Goal: Task Accomplishment & Management: Complete application form

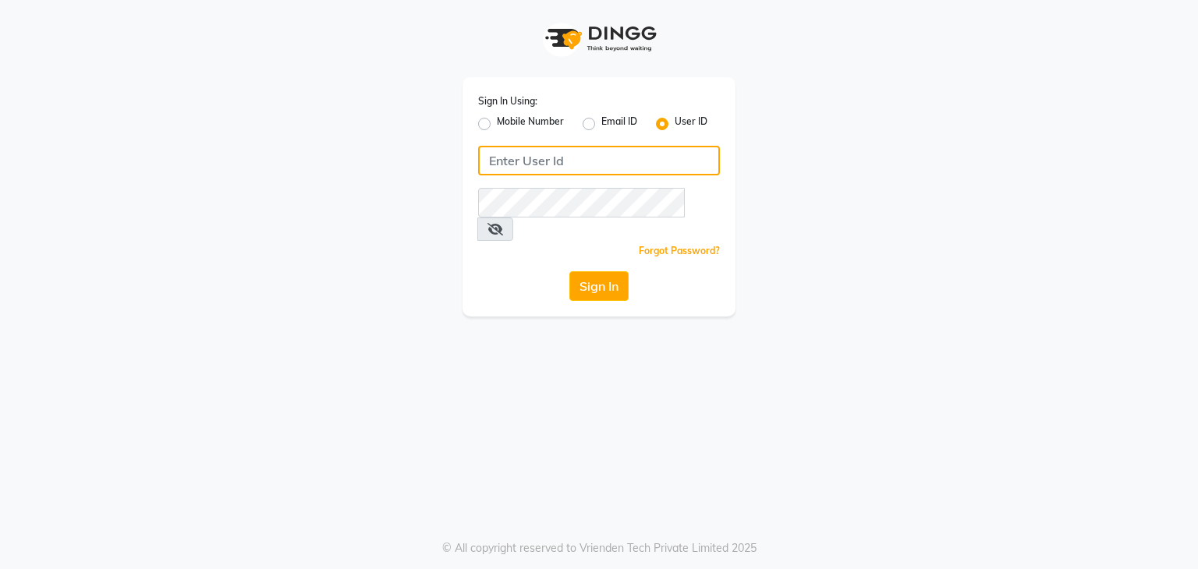
click at [626, 174] on input "Username" at bounding box center [599, 161] width 242 height 30
type input "Facex"
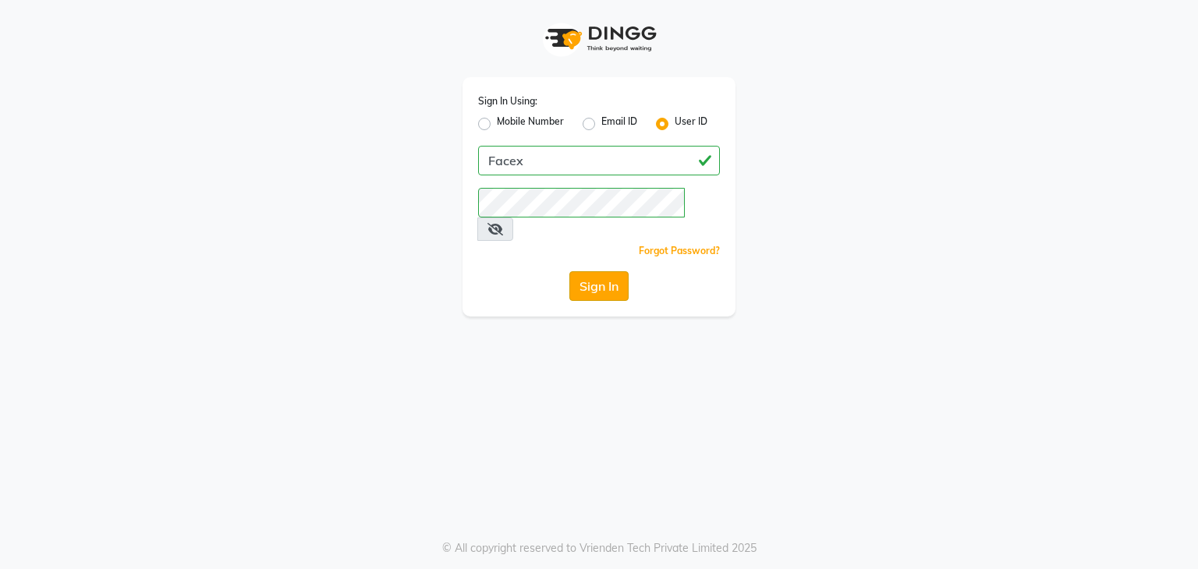
click at [619, 271] on button "Sign In" at bounding box center [598, 286] width 59 height 30
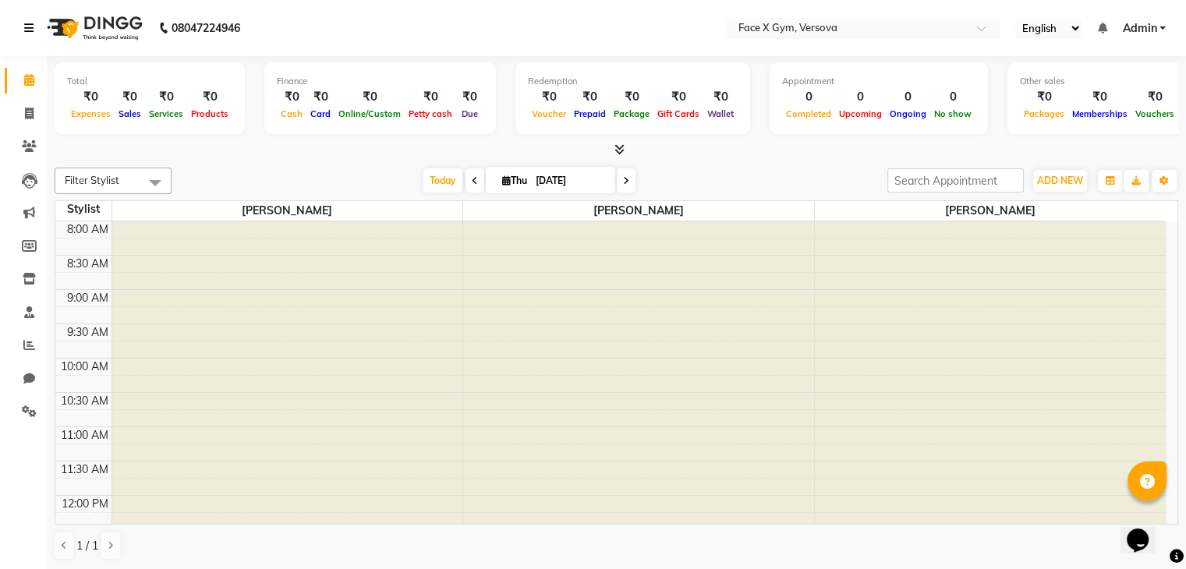
click at [25, 32] on icon at bounding box center [28, 28] width 9 height 11
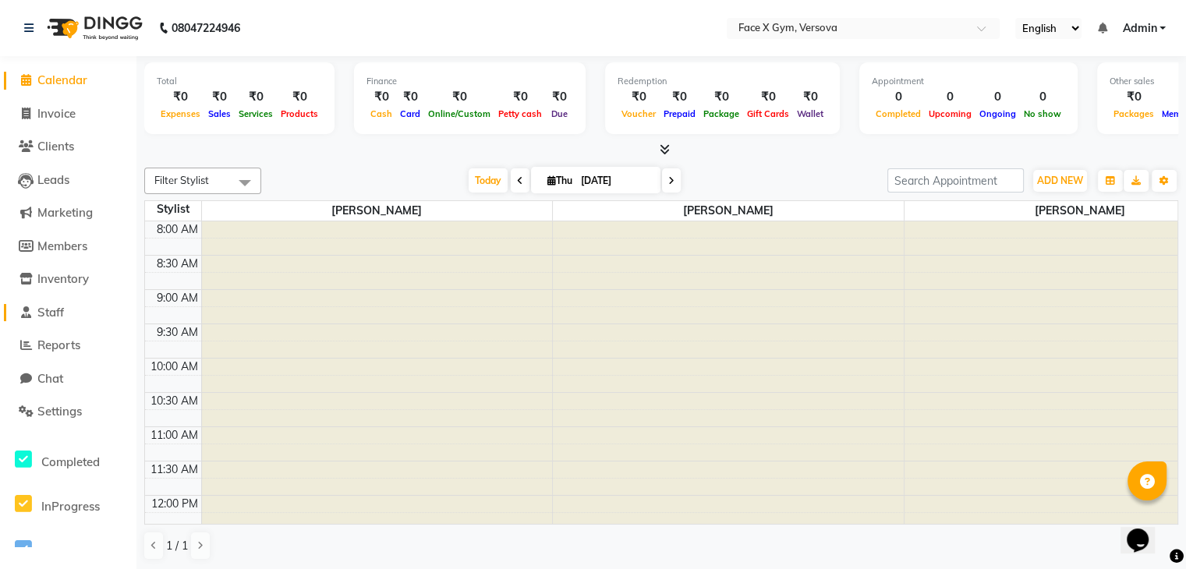
click at [64, 307] on span "Staff" at bounding box center [50, 312] width 27 height 15
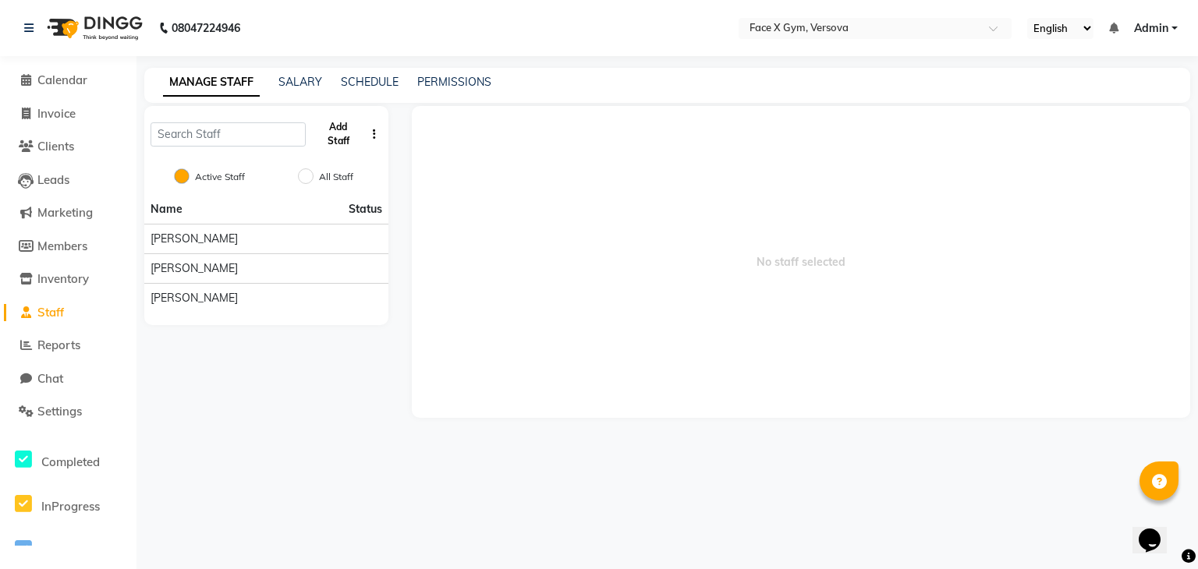
click at [340, 141] on button "Add Staff" at bounding box center [338, 134] width 53 height 41
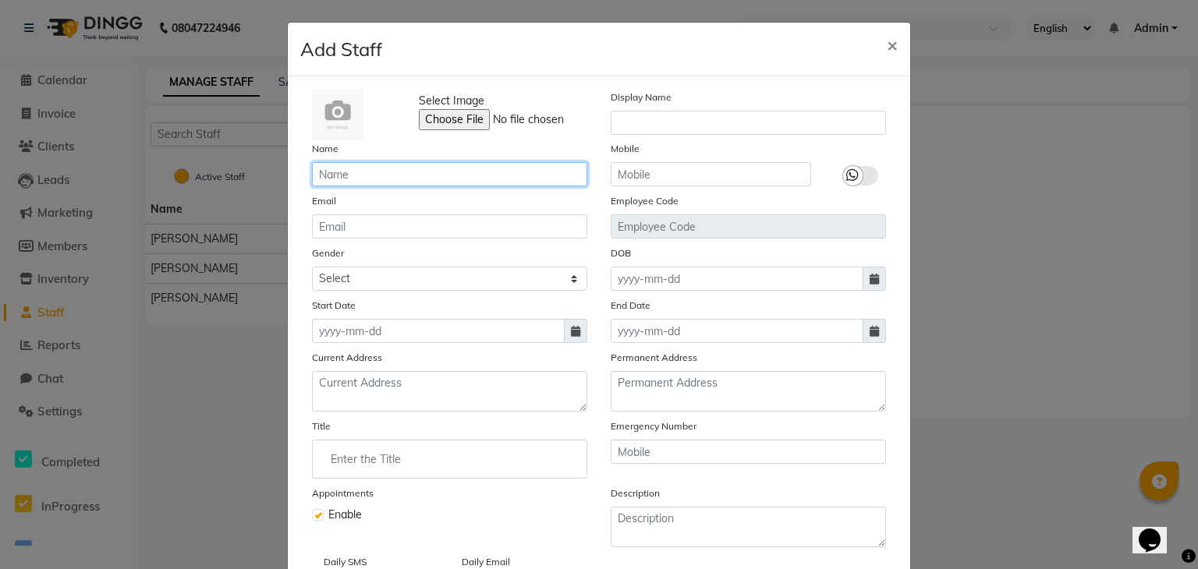
click at [337, 168] on input "text" at bounding box center [449, 174] width 275 height 24
type input "[PERSON_NAME]"
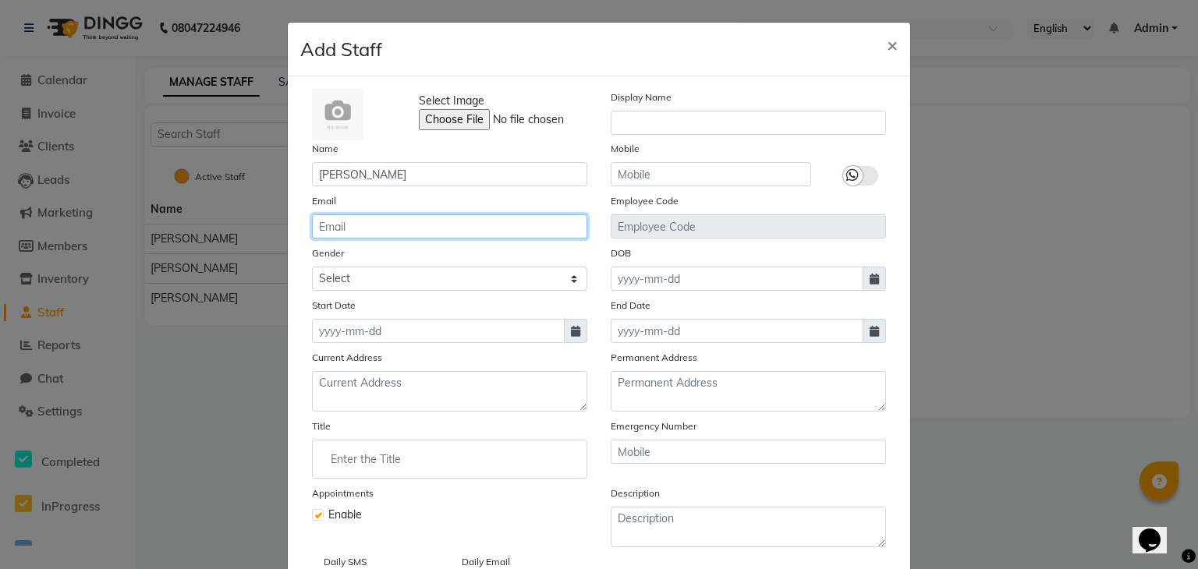
click at [388, 233] on input "email" at bounding box center [449, 227] width 275 height 24
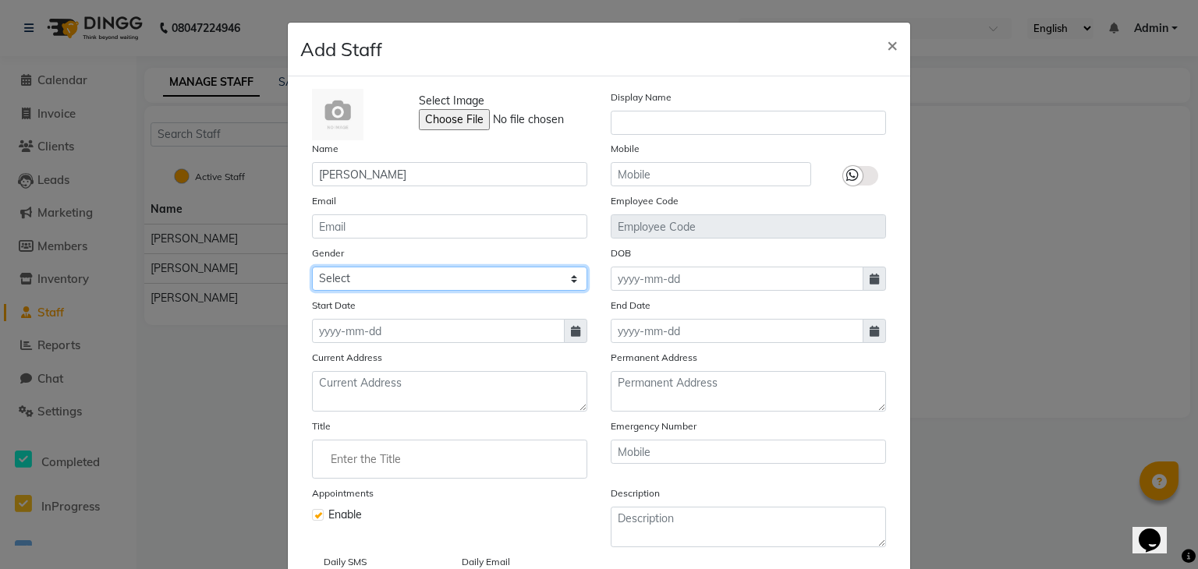
click at [363, 284] on select "Select [DEMOGRAPHIC_DATA] [DEMOGRAPHIC_DATA] Other Prefer Not To Say" at bounding box center [449, 279] width 275 height 24
select select "[DEMOGRAPHIC_DATA]"
click at [312, 269] on select "Select [DEMOGRAPHIC_DATA] [DEMOGRAPHIC_DATA] Other Prefer Not To Say" at bounding box center [449, 279] width 275 height 24
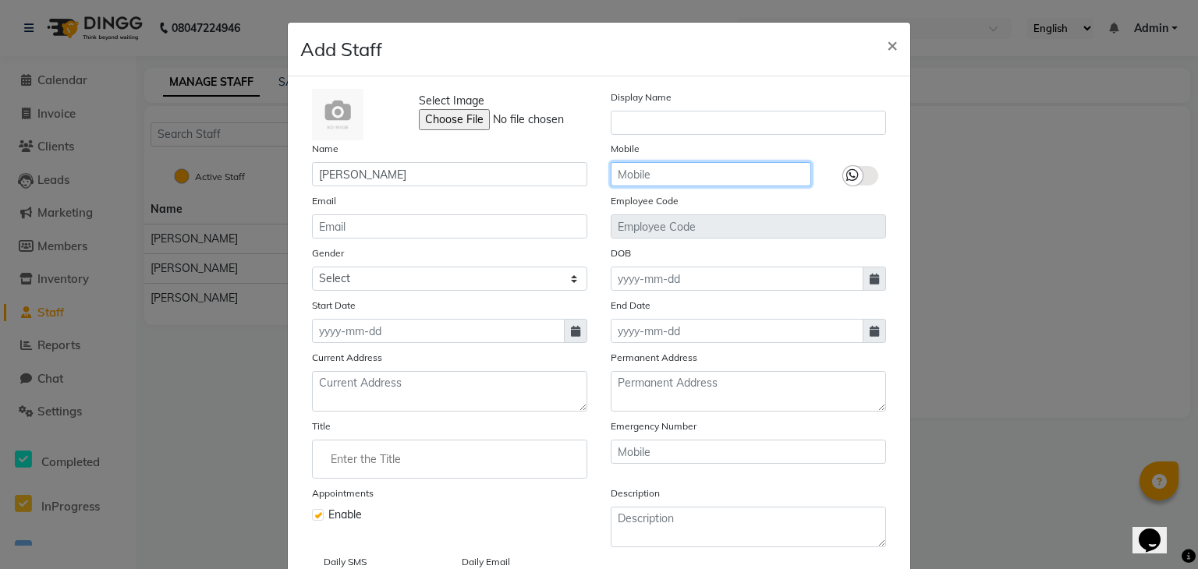
click at [701, 179] on input "text" at bounding box center [711, 174] width 200 height 24
type input "9137438775"
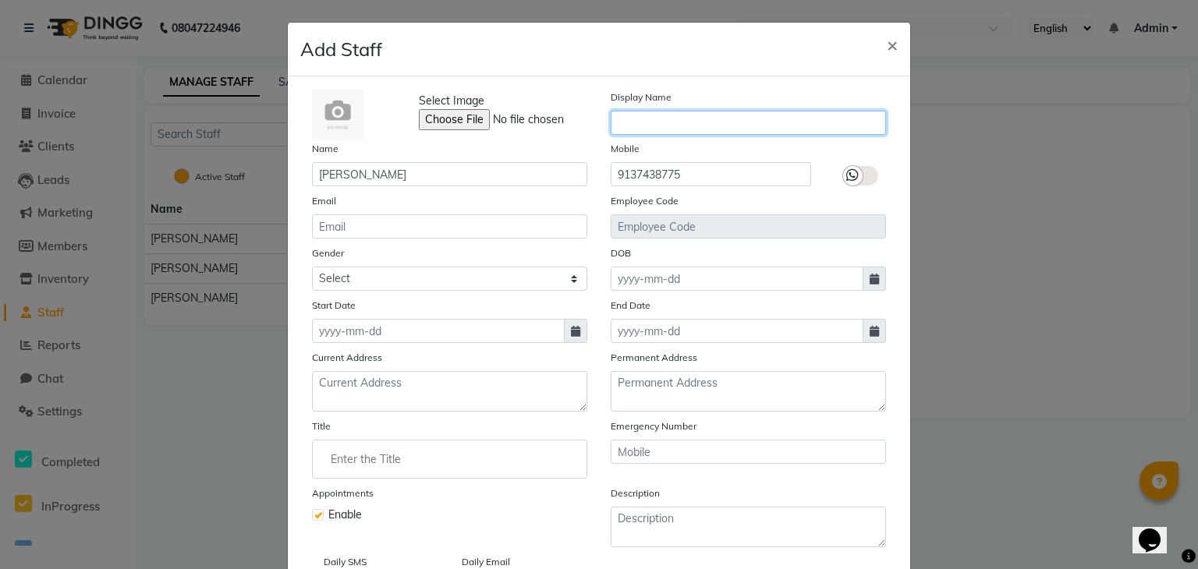
click at [706, 126] on input "text" at bounding box center [748, 123] width 275 height 24
type input "t"
type input "[PERSON_NAME]"
click at [861, 174] on label at bounding box center [860, 176] width 35 height 20
click at [0, 0] on input "checkbox" at bounding box center [0, 0] width 0 height 0
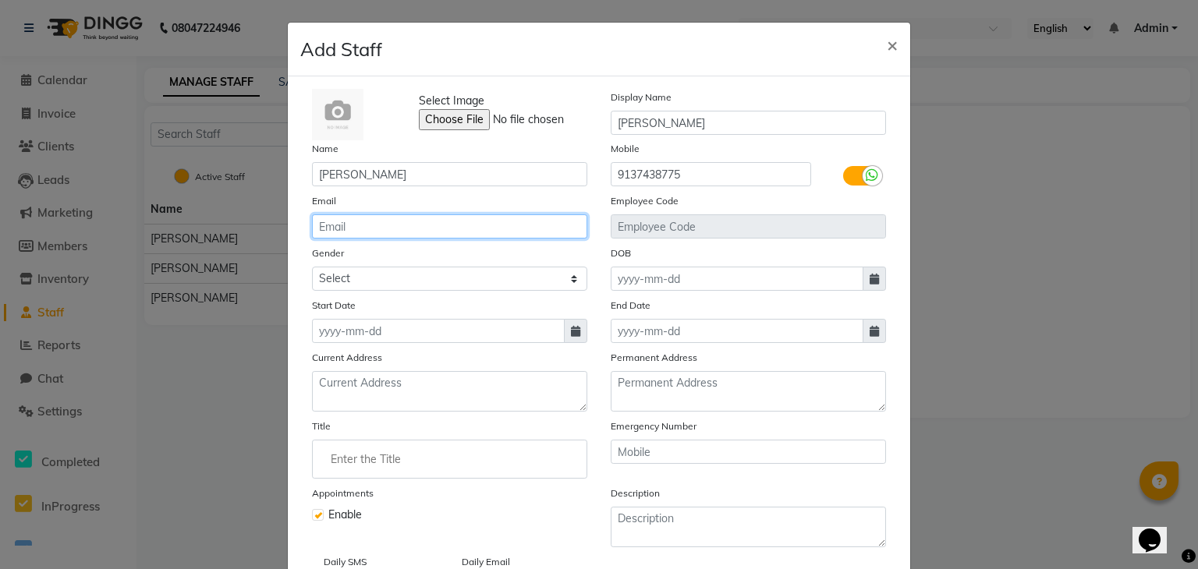
click at [410, 225] on input "email" at bounding box center [449, 227] width 275 height 24
type input "[EMAIL_ADDRESS][DOMAIN_NAME]"
click at [571, 337] on icon at bounding box center [575, 331] width 9 height 11
select select "9"
select select "2025"
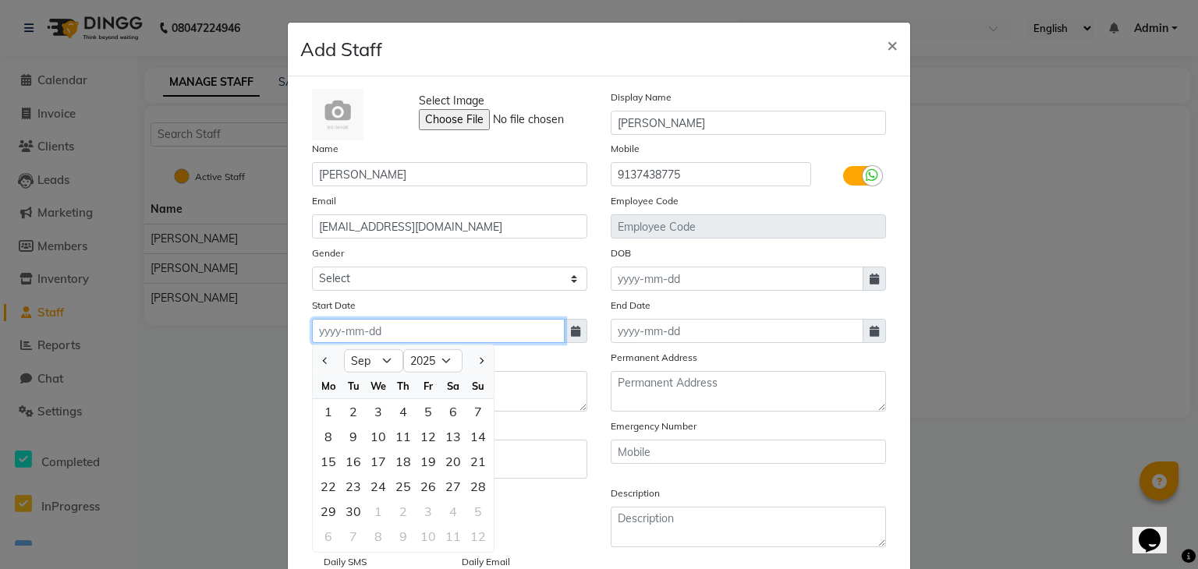
click at [339, 333] on input at bounding box center [438, 331] width 253 height 24
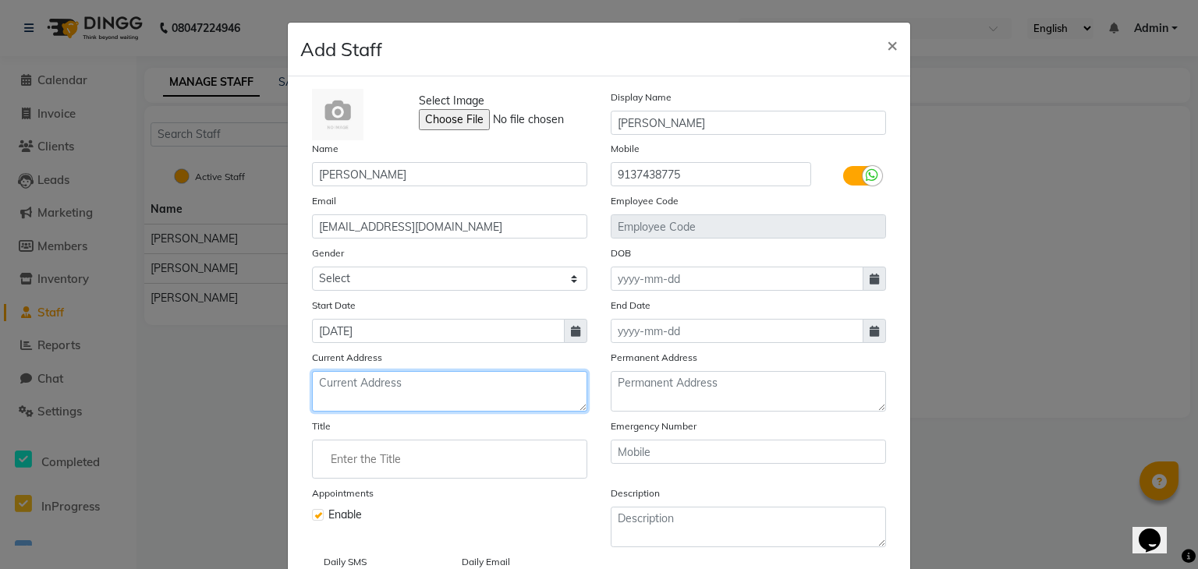
type input "[DATE]"
click at [428, 406] on textarea at bounding box center [449, 391] width 275 height 41
type textarea "g"
type textarea "Ghatkopar (W)"
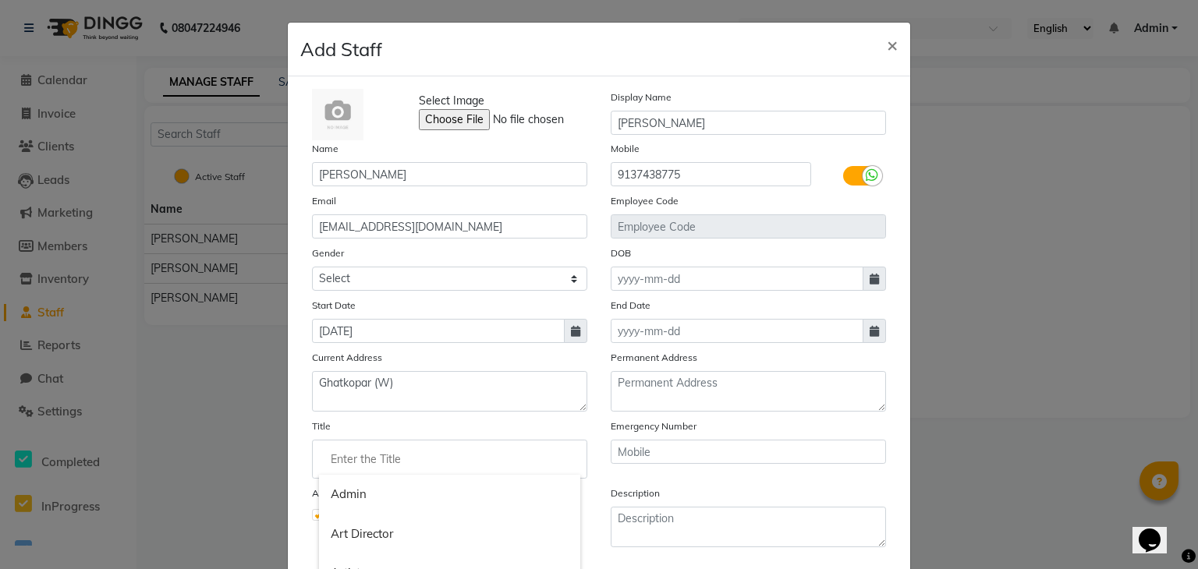
click at [412, 467] on input "Enter the Title" at bounding box center [449, 459] width 261 height 31
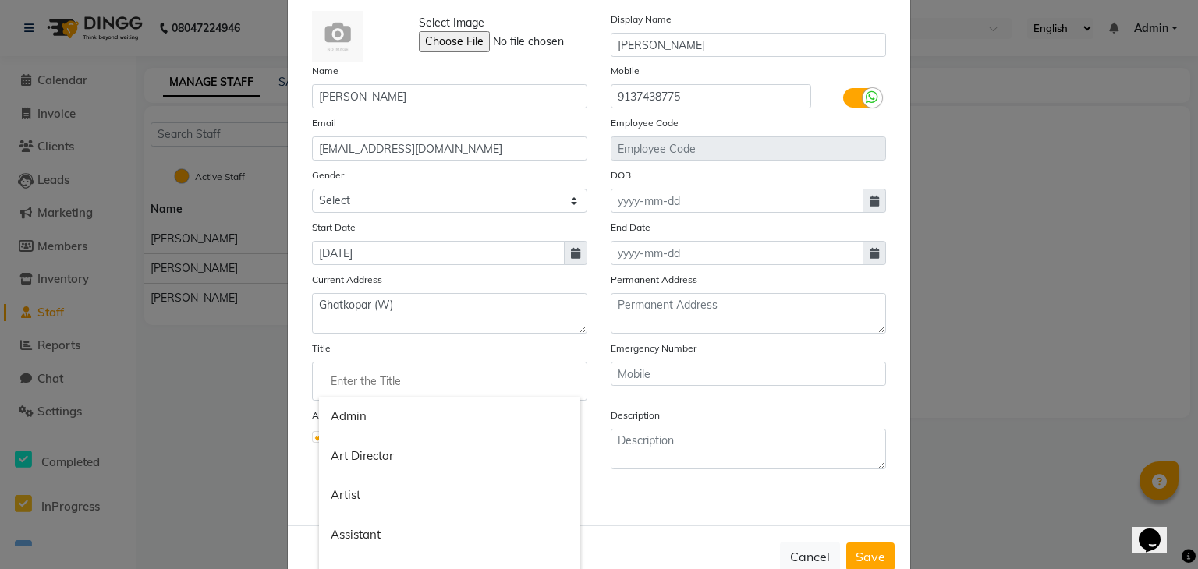
scroll to position [125, 0]
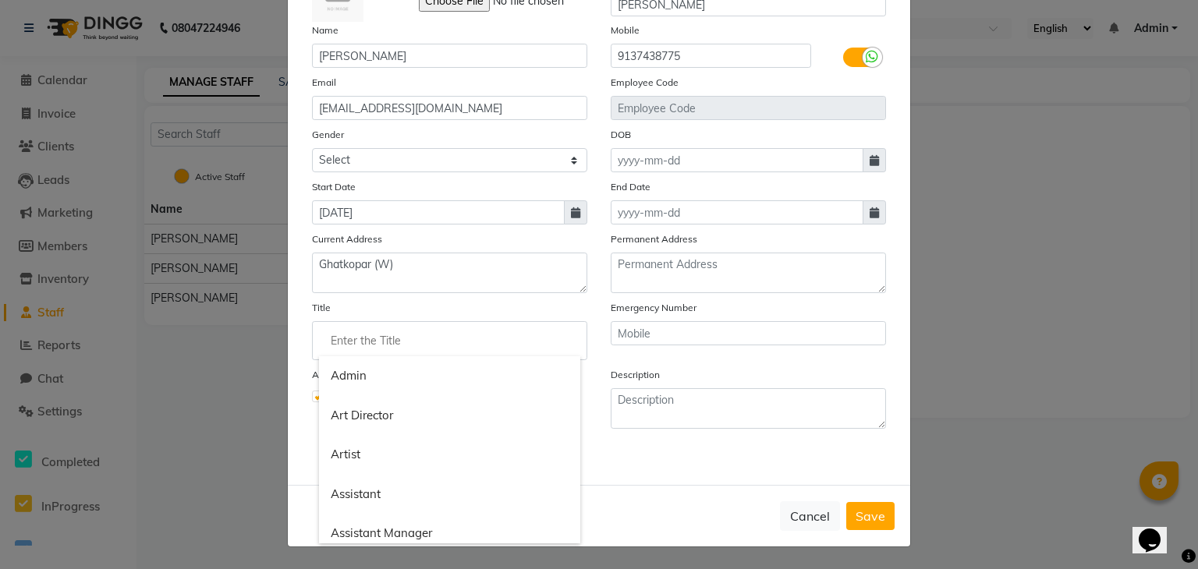
click at [501, 204] on div at bounding box center [599, 284] width 1198 height 569
click at [580, 217] on span at bounding box center [575, 212] width 23 height 24
select select "2006"
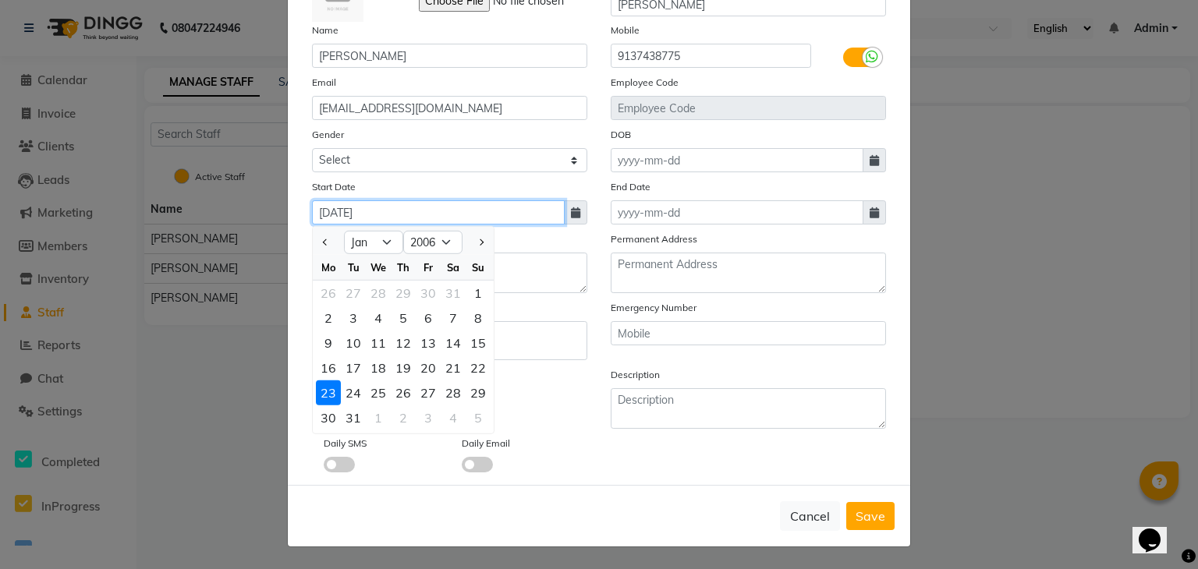
click at [502, 213] on input "[DATE]" at bounding box center [438, 212] width 253 height 24
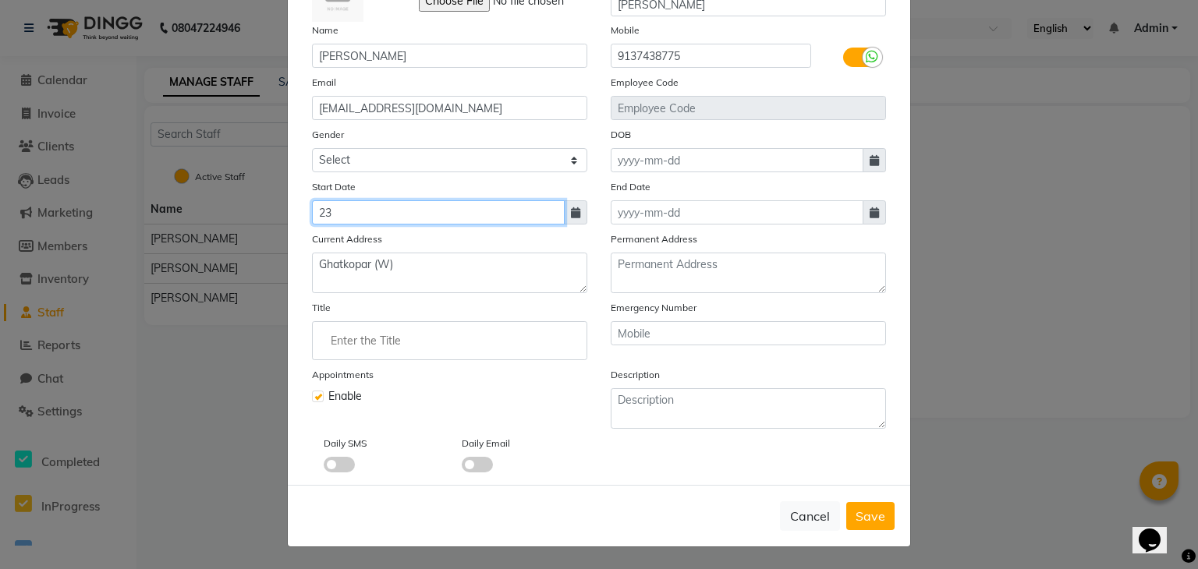
type input "2"
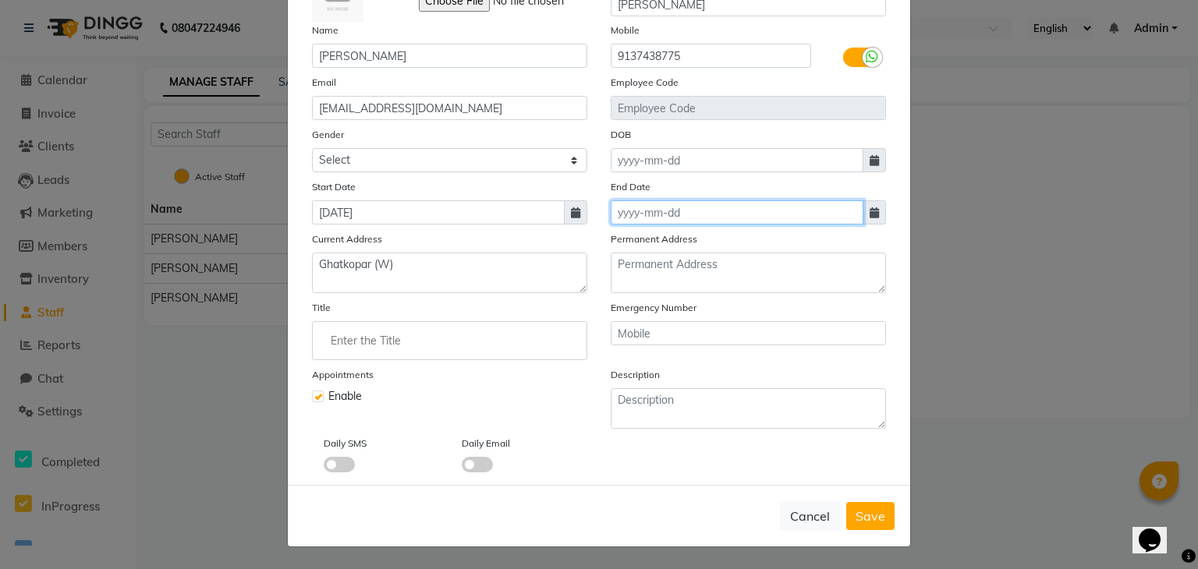
type input "[DATE]"
click at [674, 209] on input at bounding box center [737, 212] width 253 height 24
select select "9"
select select "2025"
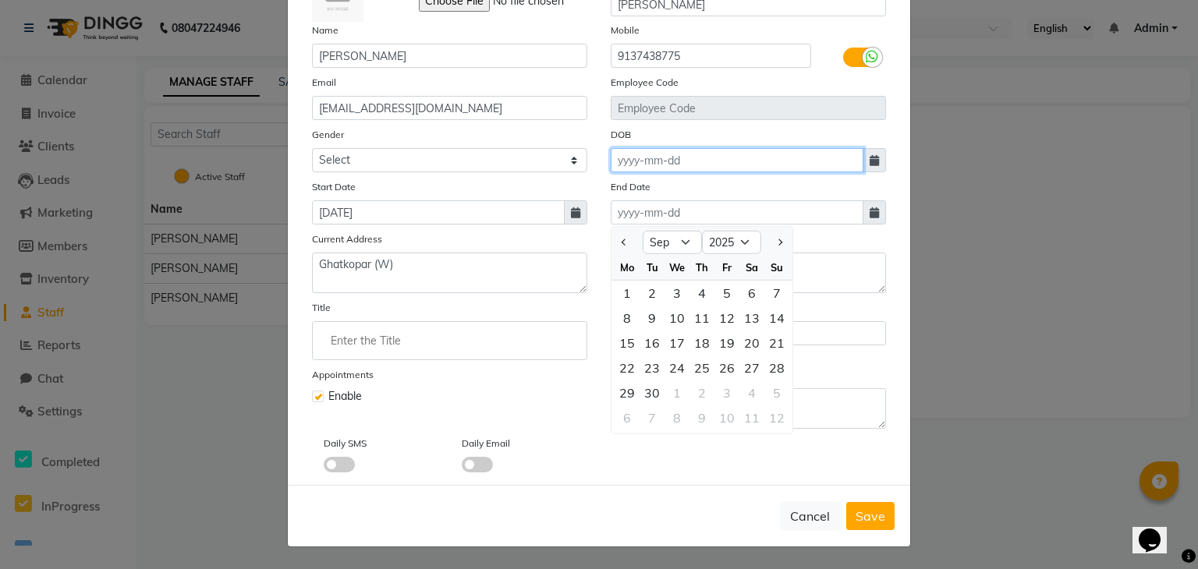
click at [693, 160] on input at bounding box center [737, 160] width 253 height 24
select select "9"
select select "2025"
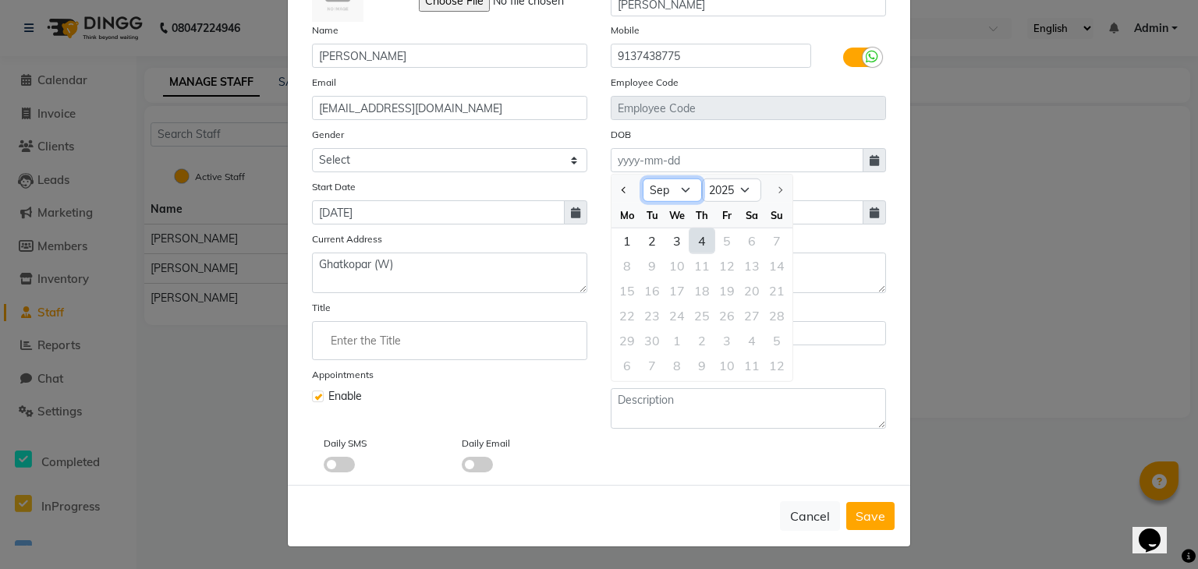
click at [677, 191] on select "Jan Feb Mar Apr May Jun [DATE] Aug Sep" at bounding box center [672, 190] width 59 height 23
select select "1"
click at [643, 179] on select "Jan Feb Mar Apr May Jun [DATE] Aug Sep" at bounding box center [672, 190] width 59 height 23
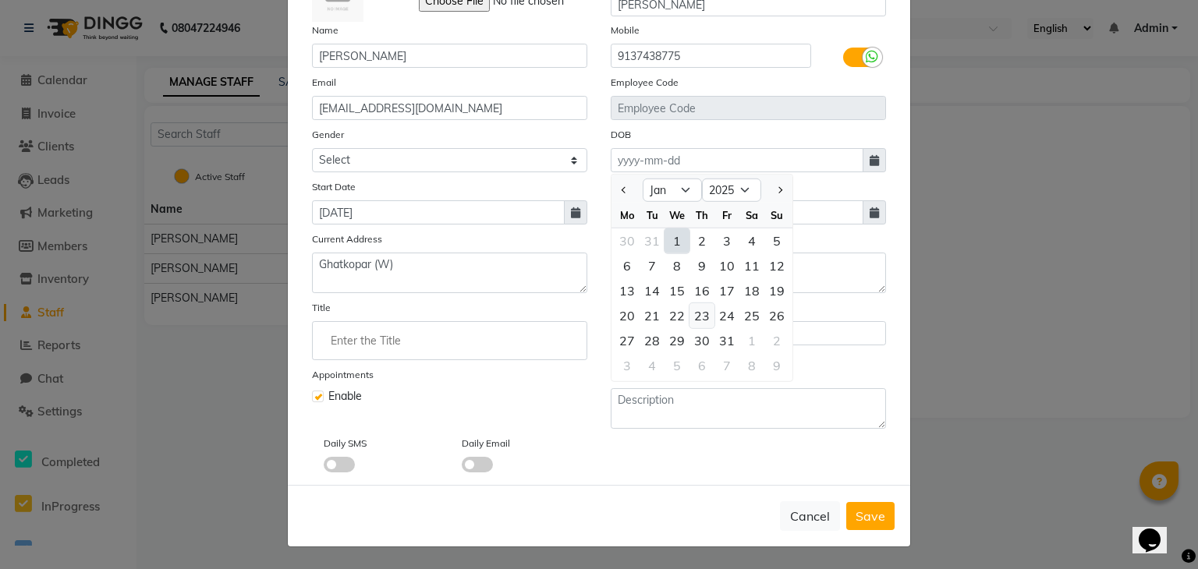
click at [699, 316] on div "23" at bounding box center [702, 315] width 25 height 25
type input "[DATE]"
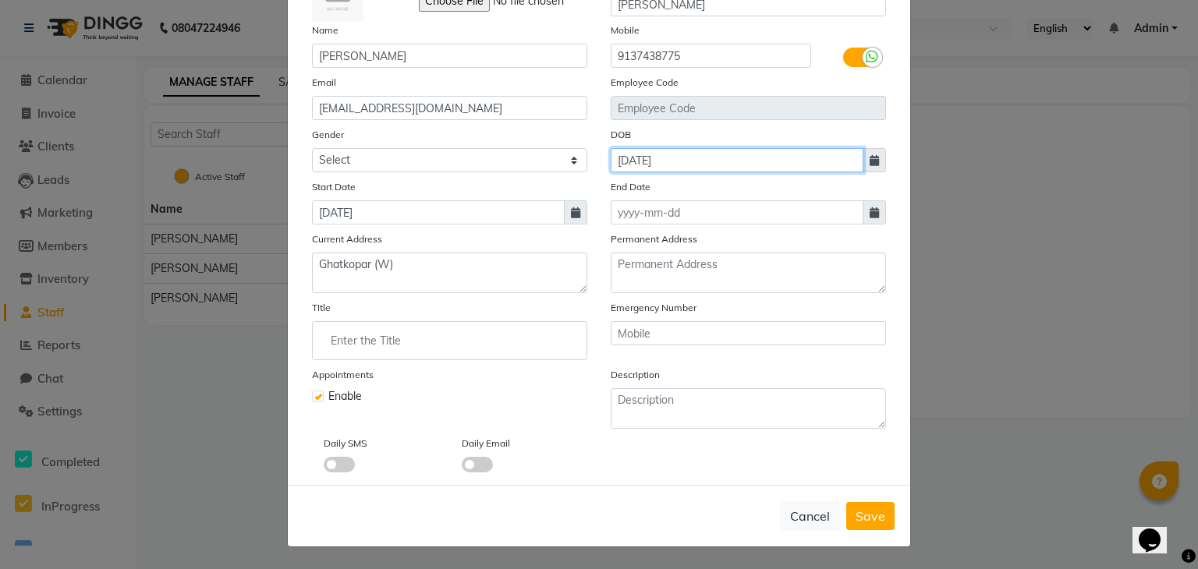
click at [745, 161] on input "[DATE]" at bounding box center [737, 160] width 253 height 24
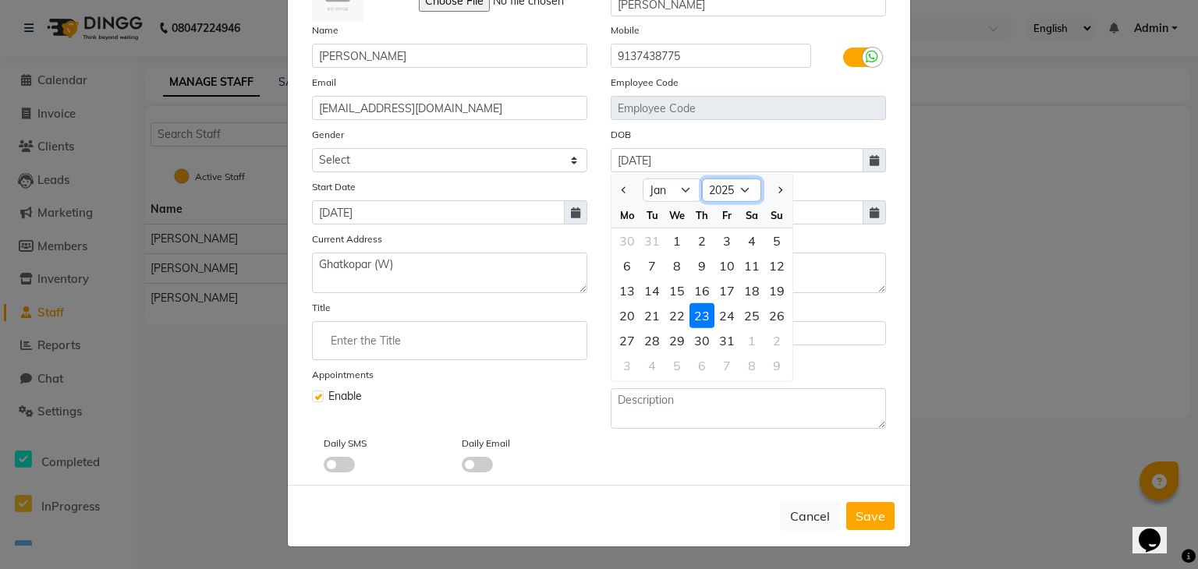
click at [735, 185] on select "1920 1921 1922 1923 1924 1925 1926 1927 1928 1929 1930 1931 1932 1933 1934 1935…" at bounding box center [731, 190] width 59 height 23
select select "2006"
click at [702, 179] on select "1920 1921 1922 1923 1924 1925 1926 1927 1928 1929 1930 1931 1932 1933 1934 1935…" at bounding box center [731, 190] width 59 height 23
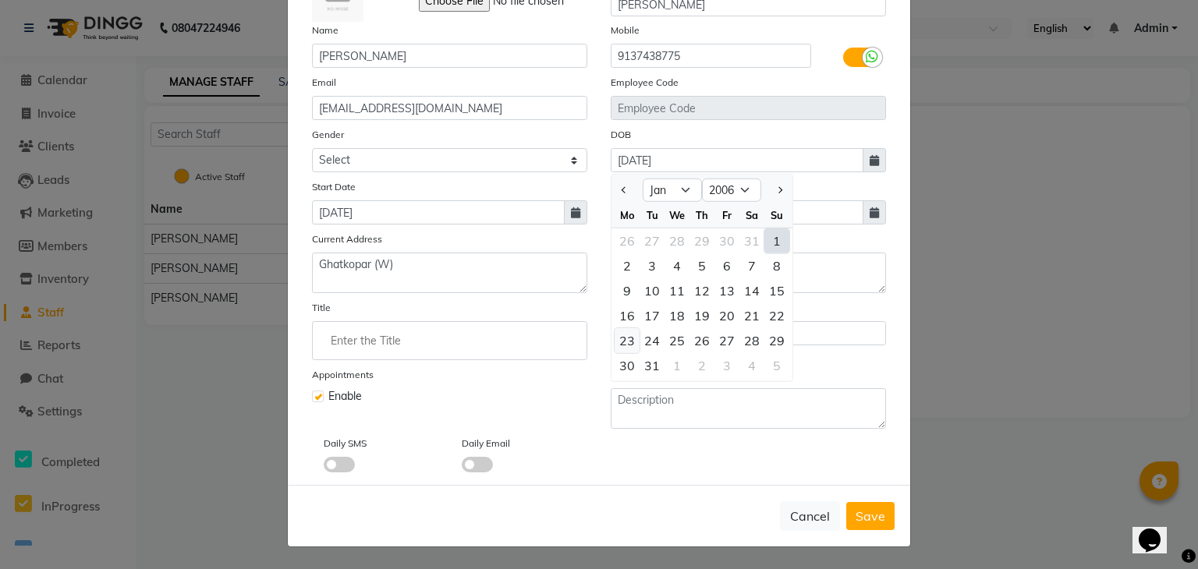
click at [618, 334] on div "23" at bounding box center [627, 340] width 25 height 25
type input "[DATE]"
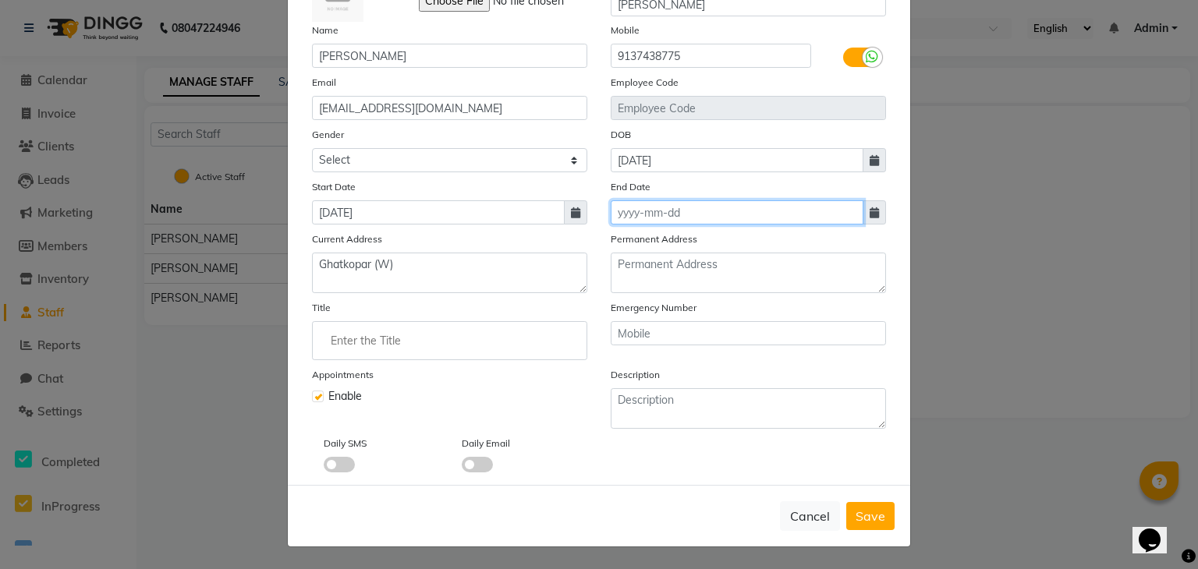
click at [719, 222] on input at bounding box center [737, 212] width 253 height 24
select select "9"
select select "2025"
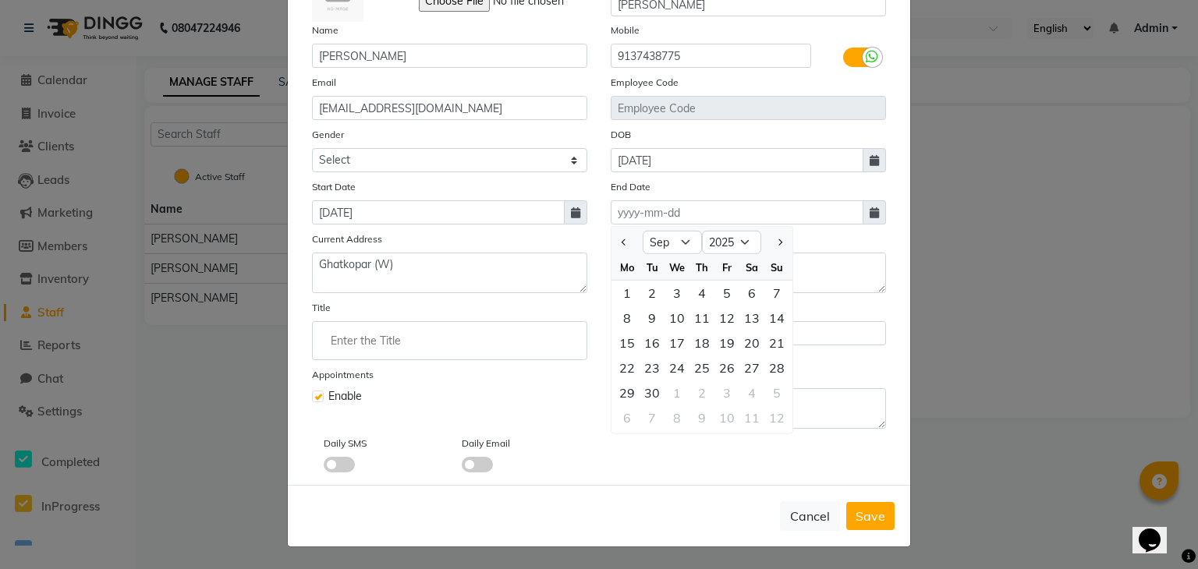
click at [939, 259] on ngb-modal-window "Add Staff × Select Image Display Name [PERSON_NAME] Name [PERSON_NAME] Sawant M…" at bounding box center [599, 284] width 1198 height 569
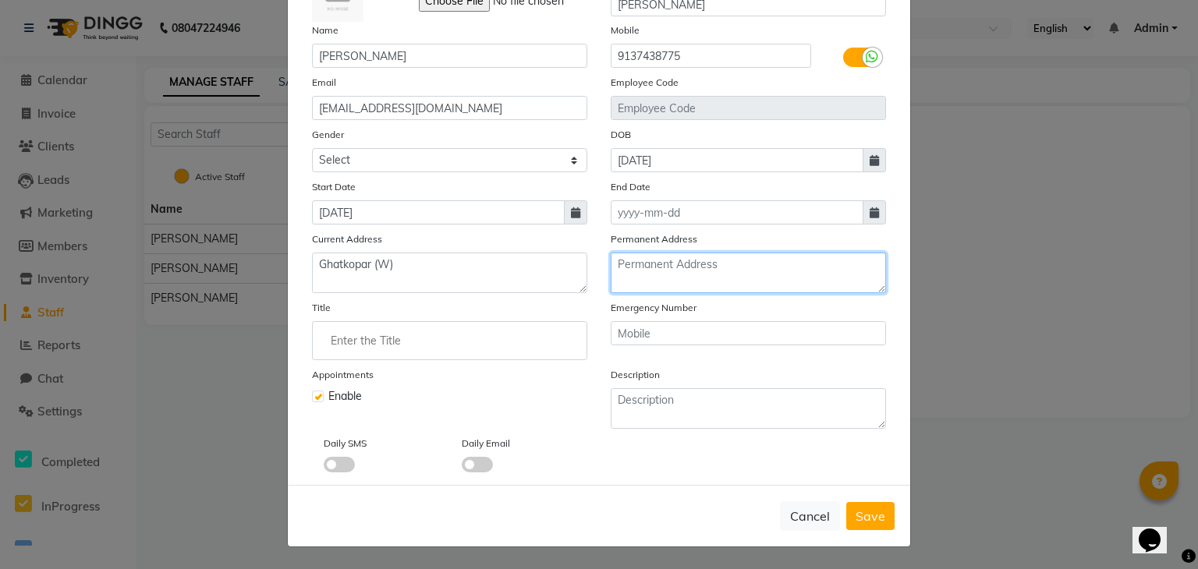
click at [768, 282] on textarea at bounding box center [748, 273] width 275 height 41
type textarea "Ghatkopar(W)"
click at [768, 348] on div "Emergency Number" at bounding box center [748, 330] width 299 height 61
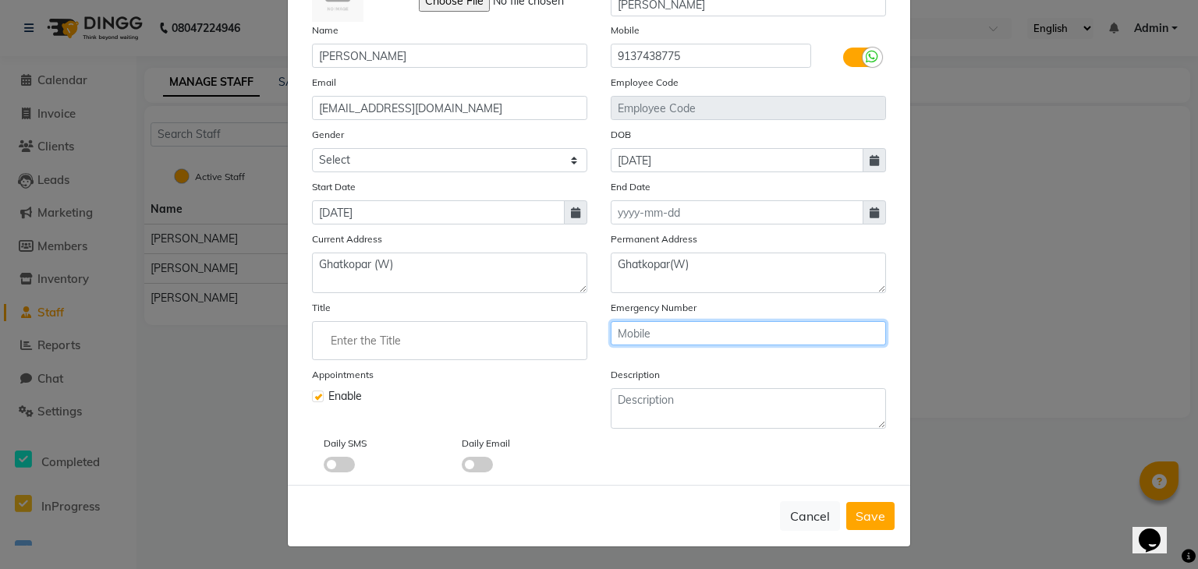
click at [771, 328] on input "text" at bounding box center [748, 333] width 275 height 24
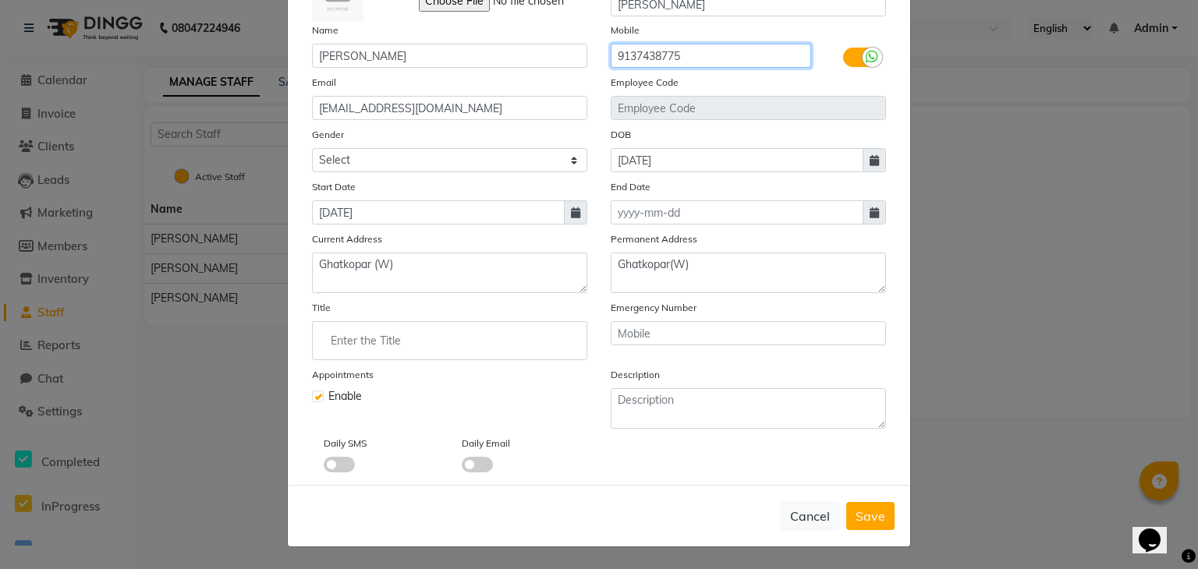
drag, startPoint x: 685, startPoint y: 44, endPoint x: 590, endPoint y: 59, distance: 95.4
click at [590, 59] on div "Name [PERSON_NAME] Mobile [PHONE_NUMBER]" at bounding box center [599, 45] width 598 height 46
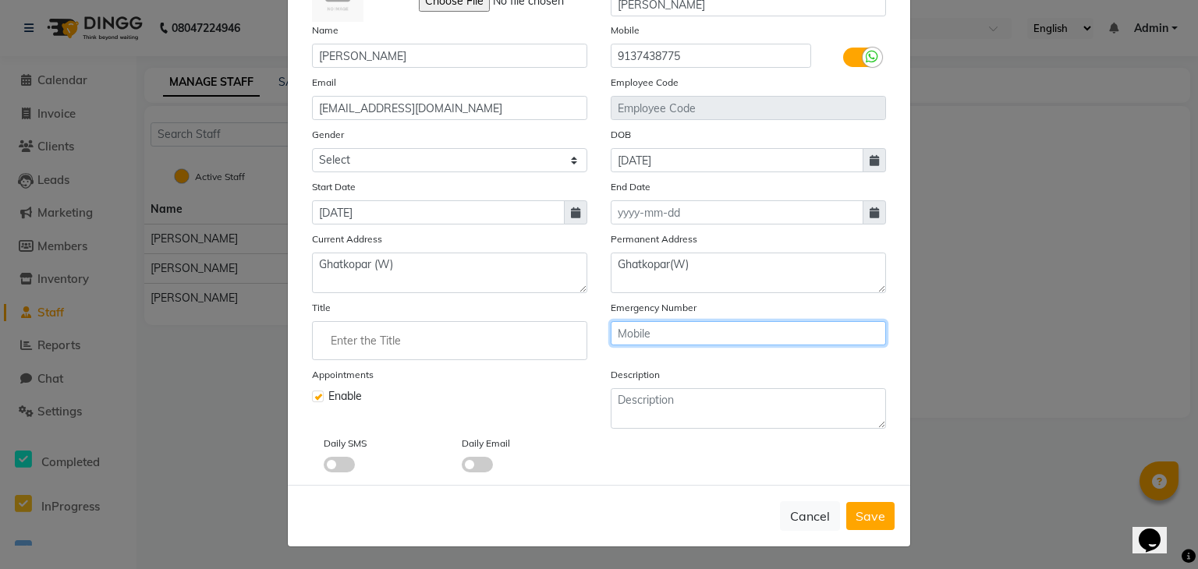
click at [628, 328] on input "text" at bounding box center [748, 333] width 275 height 24
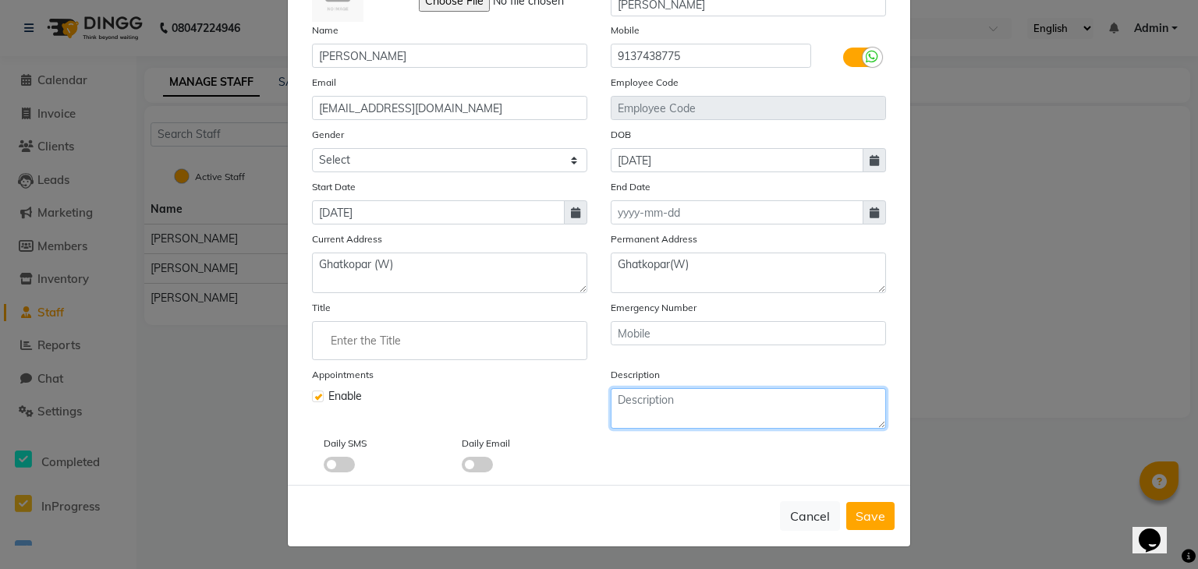
click at [729, 415] on textarea at bounding box center [748, 408] width 275 height 41
type textarea "t"
type textarea "Tech"
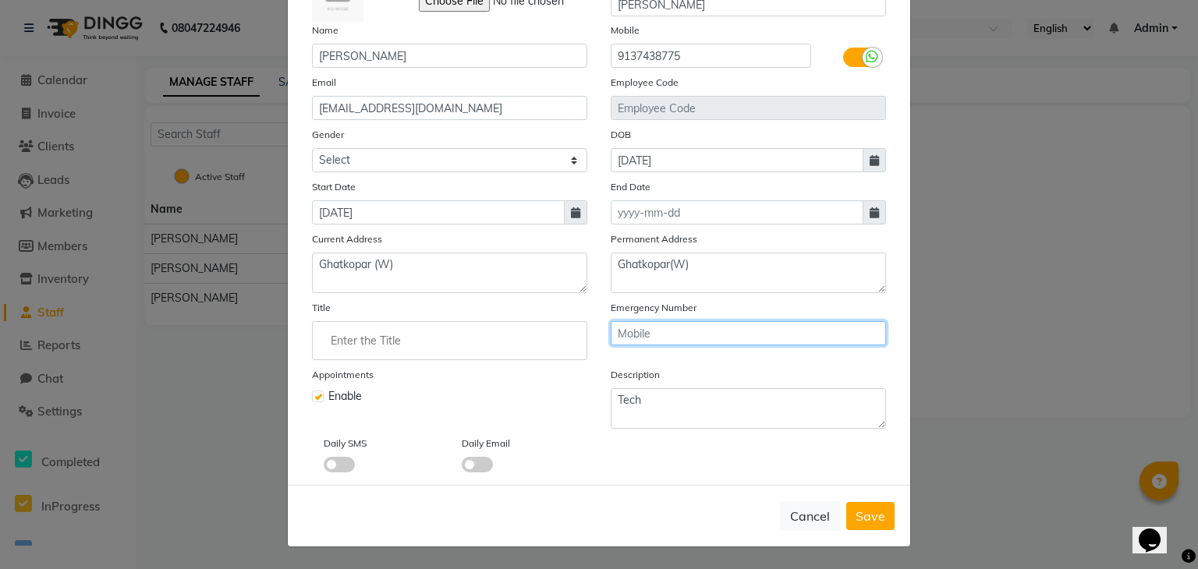
click at [735, 328] on input "text" at bounding box center [748, 333] width 275 height 24
type input "8779369288"
click at [345, 463] on span at bounding box center [339, 465] width 31 height 16
click at [324, 467] on input "checkbox" at bounding box center [324, 467] width 0 height 0
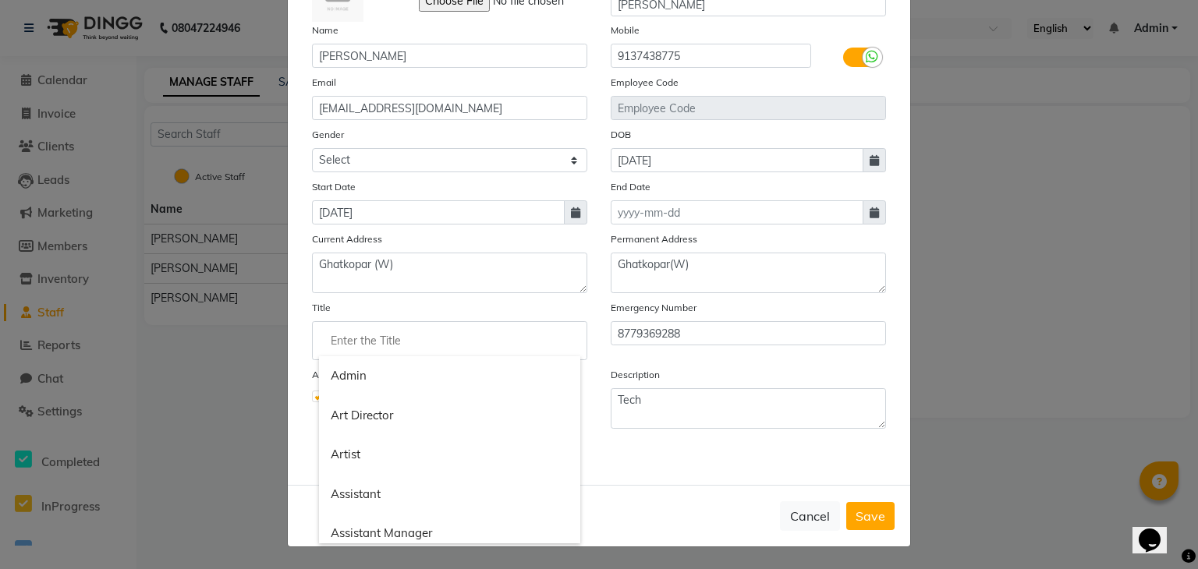
click at [441, 328] on input "Enter the Title" at bounding box center [449, 340] width 261 height 31
click at [527, 454] on link "Artist" at bounding box center [449, 455] width 261 height 40
type input "Artist"
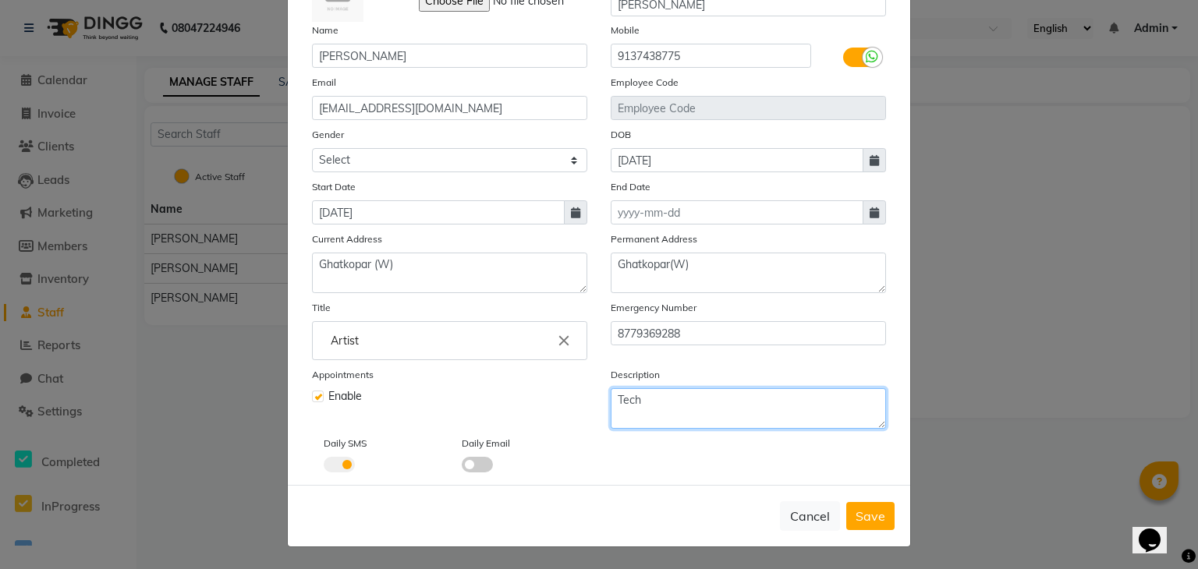
click at [670, 402] on textarea "Tech" at bounding box center [748, 408] width 275 height 41
type textarea "T"
type textarea "Experts"
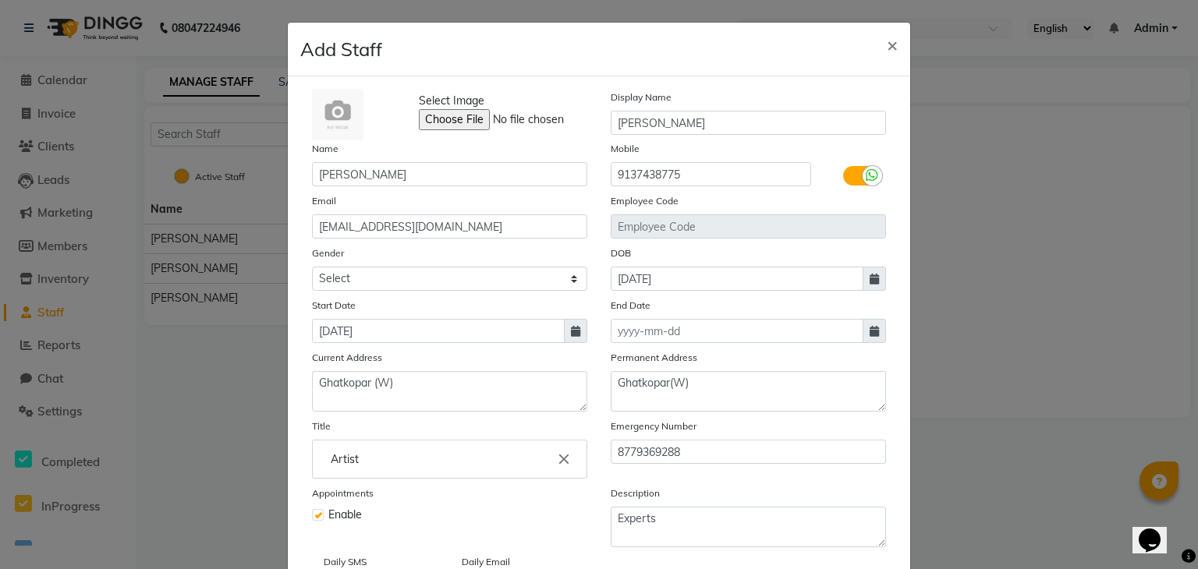
click at [1186, 497] on ngb-modal-window "Add Staff × Select Image Display Name [PERSON_NAME] Name [PERSON_NAME] Mobile […" at bounding box center [599, 284] width 1198 height 569
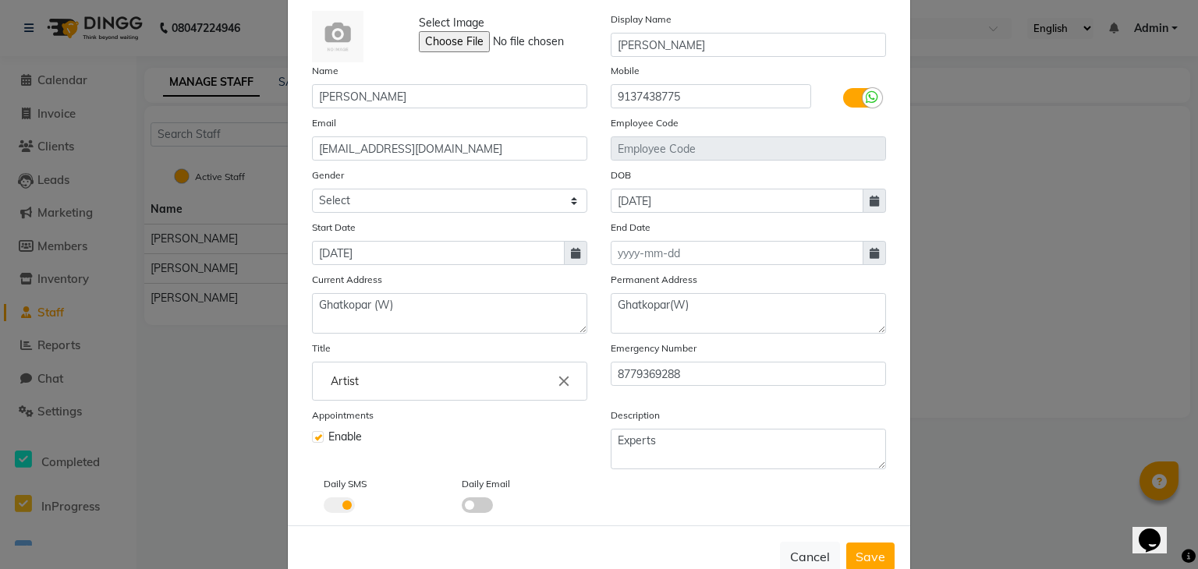
scroll to position [125, 0]
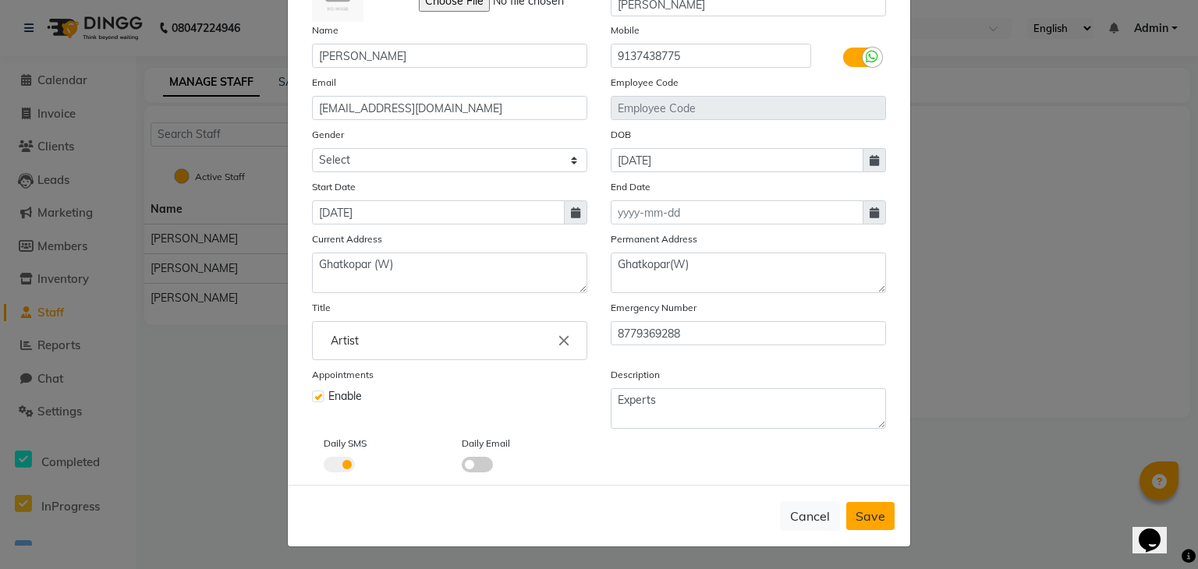
click at [867, 516] on span "Save" at bounding box center [871, 517] width 30 height 16
select select
checkbox input "false"
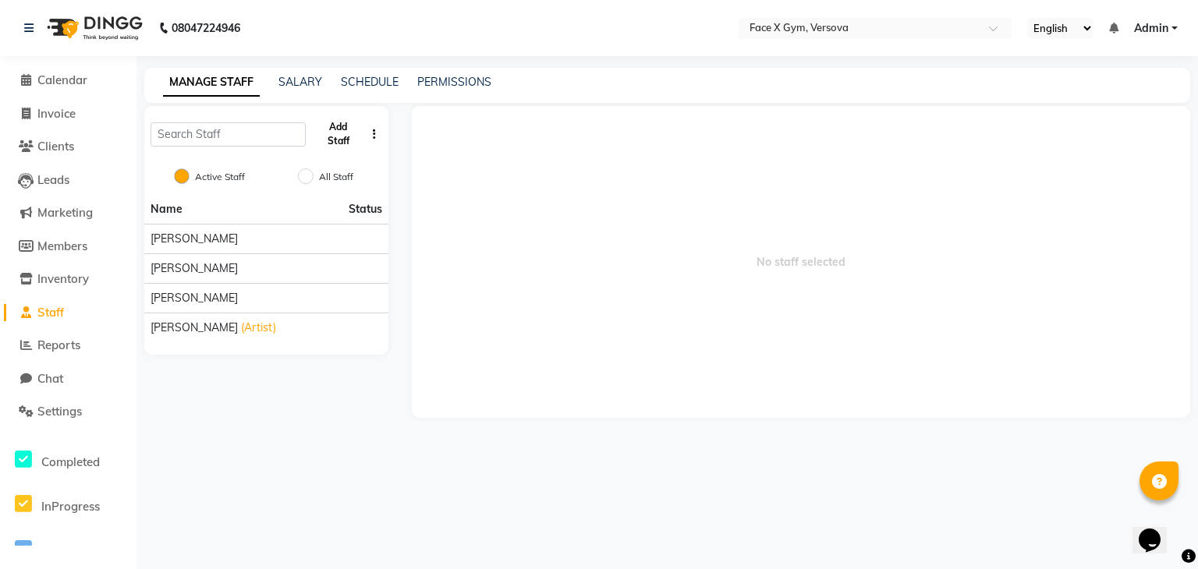
click at [337, 135] on button "Add Staff" at bounding box center [338, 134] width 53 height 41
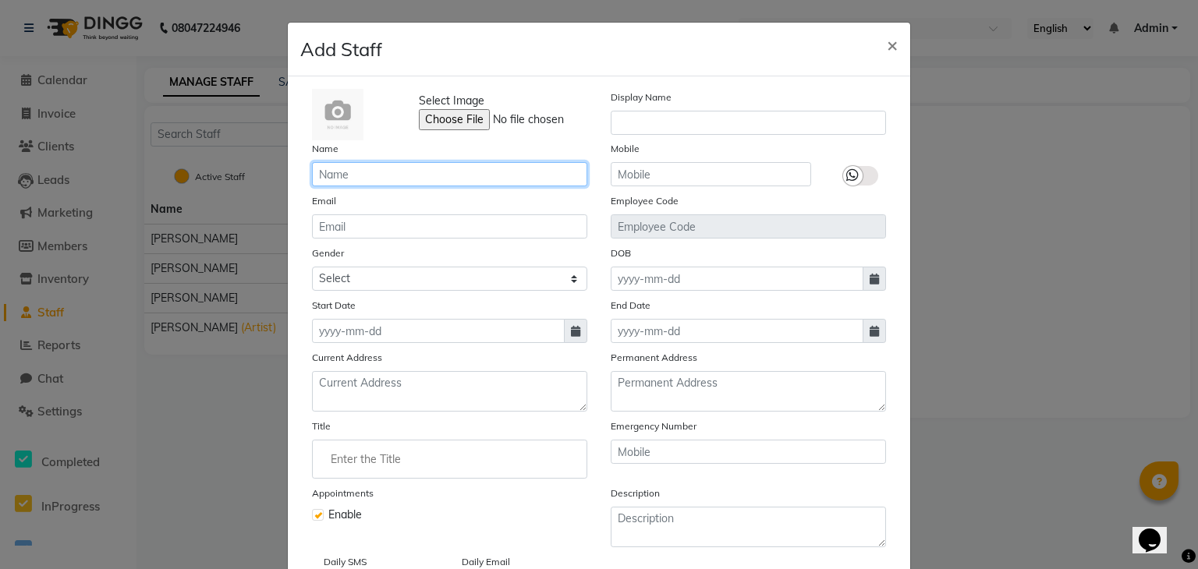
click at [372, 172] on input "text" at bounding box center [449, 174] width 275 height 24
type input "d"
click at [412, 183] on input "[PERSON_NAME]" at bounding box center [449, 174] width 275 height 24
click at [402, 177] on input "[PERSON_NAME]" at bounding box center [449, 174] width 275 height 24
type input "[PERSON_NAME]"
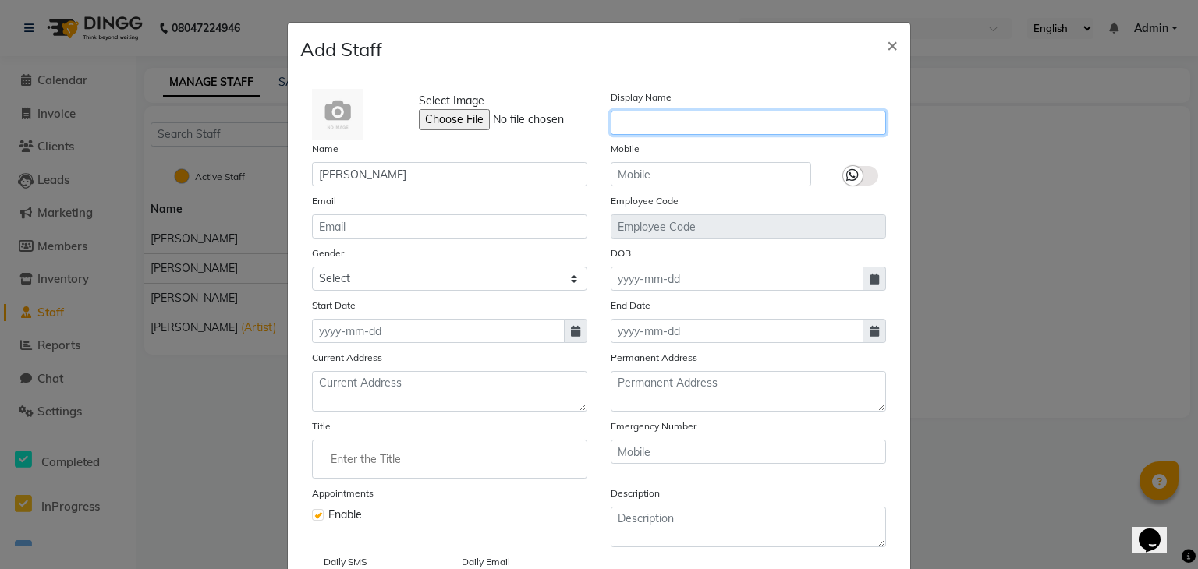
click at [679, 129] on input "text" at bounding box center [748, 123] width 275 height 24
type input "[PERSON_NAME]"
click at [860, 171] on label at bounding box center [860, 176] width 35 height 20
click at [0, 0] on input "checkbox" at bounding box center [0, 0] width 0 height 0
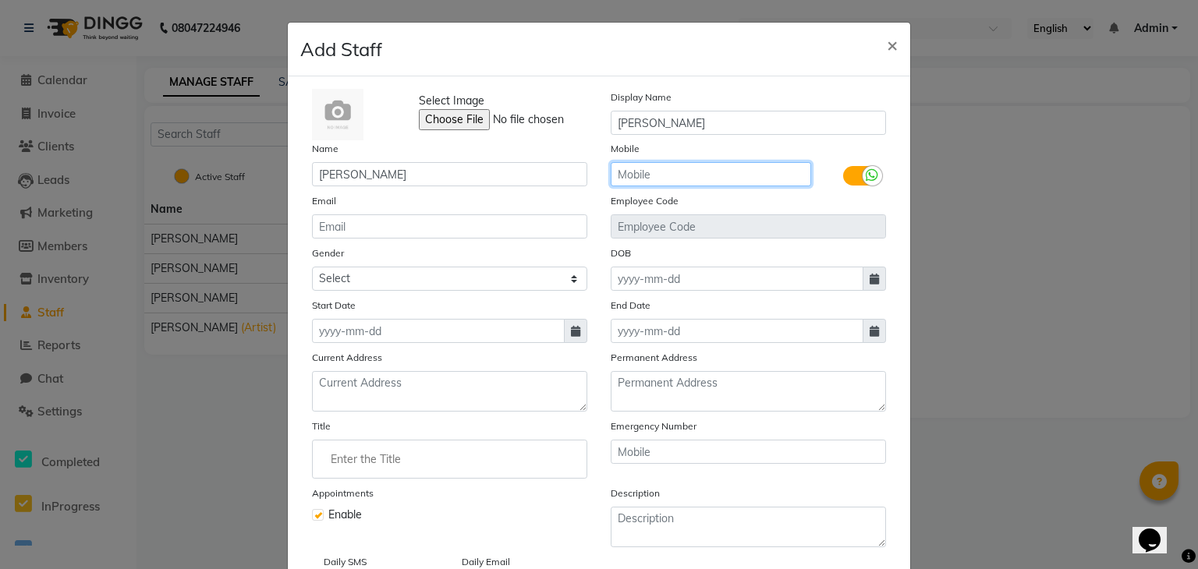
click at [743, 165] on input "text" at bounding box center [711, 174] width 200 height 24
type input "9920446081"
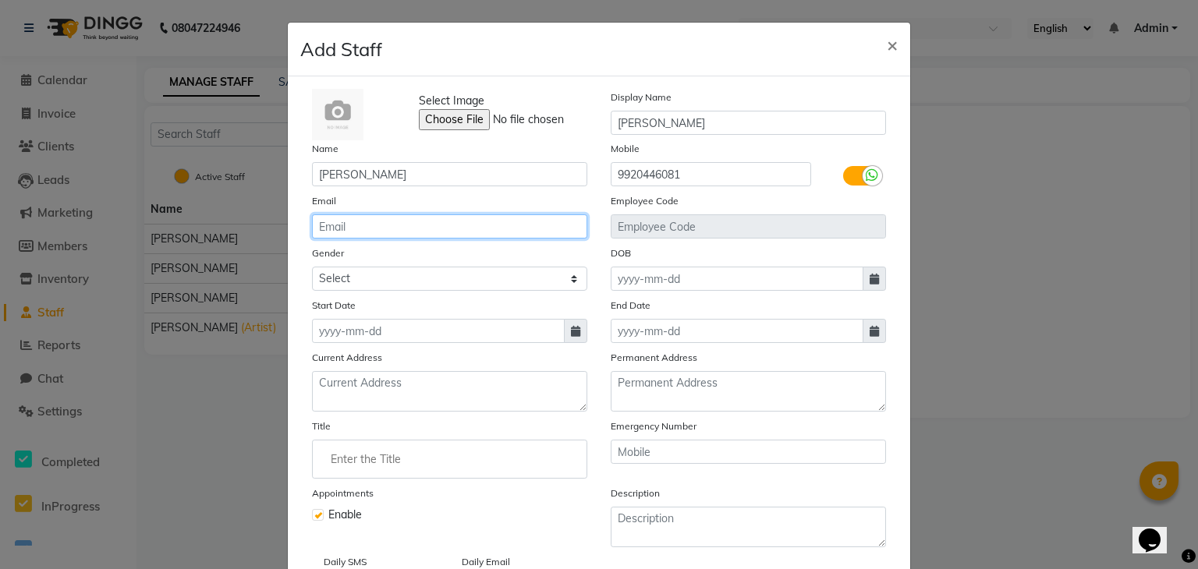
click at [465, 226] on input "email" at bounding box center [449, 227] width 275 height 24
type input "[EMAIL_ADDRESS][DOMAIN_NAME]"
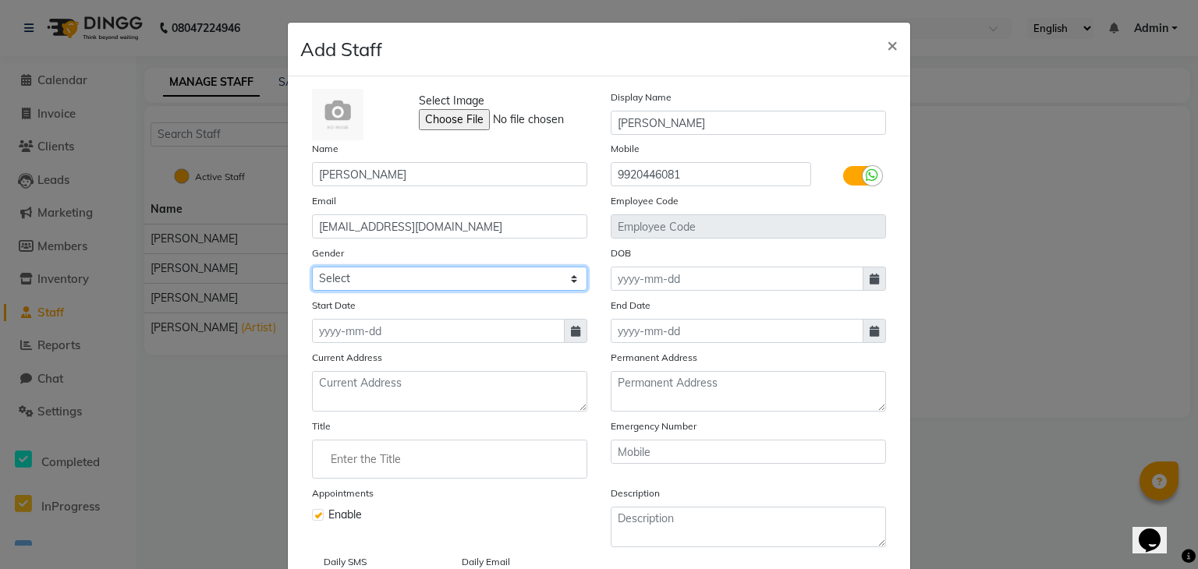
click at [384, 285] on select "Select [DEMOGRAPHIC_DATA] [DEMOGRAPHIC_DATA] Other Prefer Not To Say" at bounding box center [449, 279] width 275 height 24
select select "[DEMOGRAPHIC_DATA]"
click at [312, 269] on select "Select [DEMOGRAPHIC_DATA] [DEMOGRAPHIC_DATA] Other Prefer Not To Say" at bounding box center [449, 279] width 275 height 24
click at [343, 347] on div "Select Image Display Name [PERSON_NAME] Name [PERSON_NAME] Mobile 9920446081 Em…" at bounding box center [599, 340] width 598 height 502
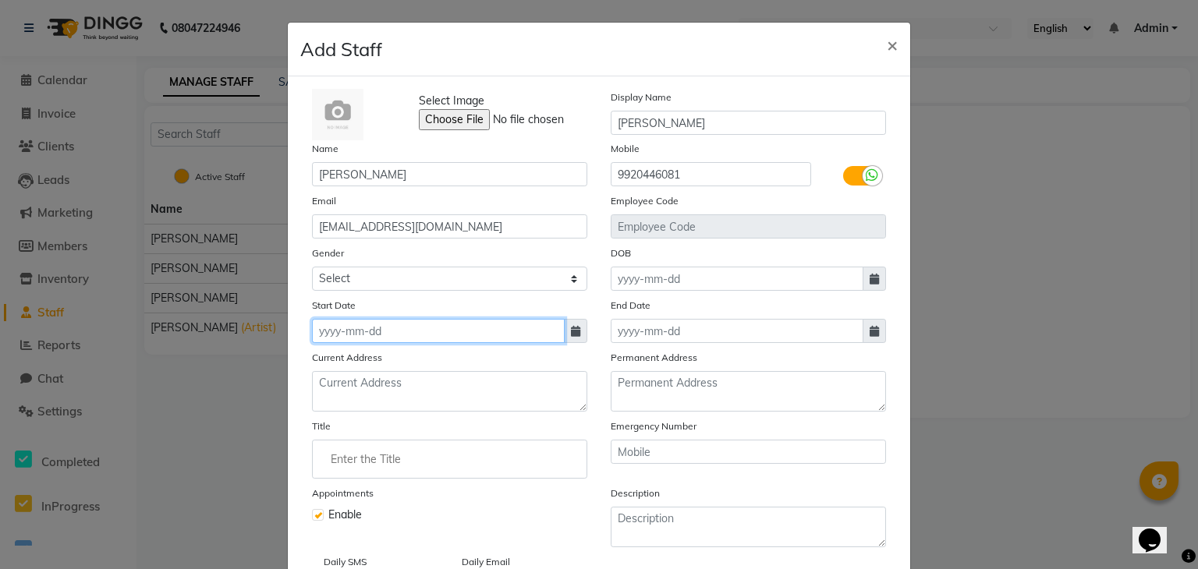
click at [353, 335] on input at bounding box center [438, 331] width 253 height 24
select select "9"
select select "2025"
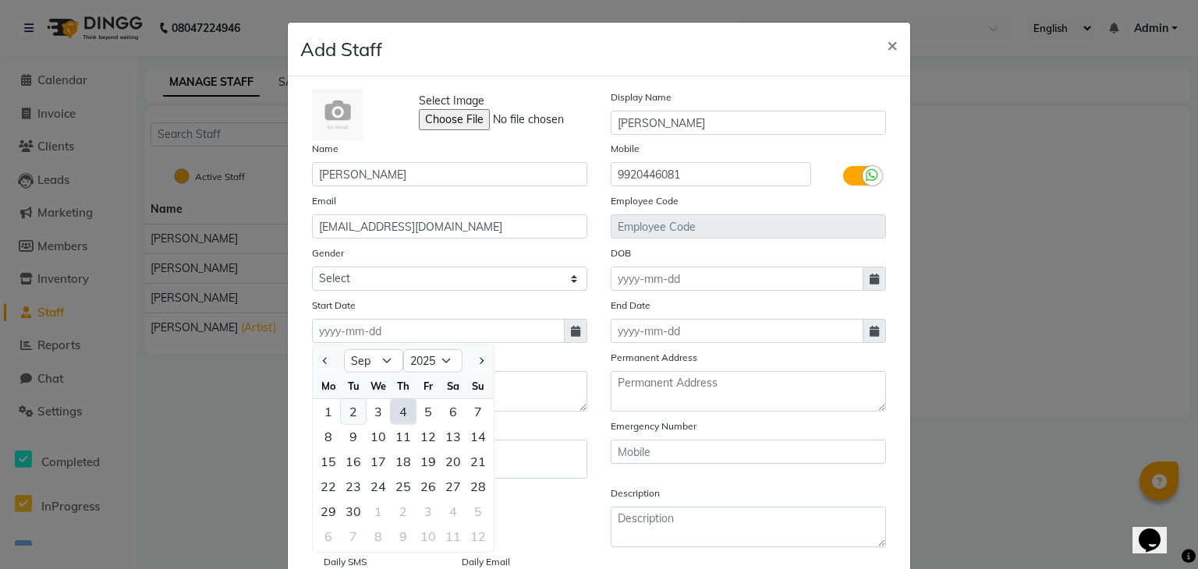
click at [353, 413] on div "2" at bounding box center [353, 411] width 25 height 25
type input "[DATE]"
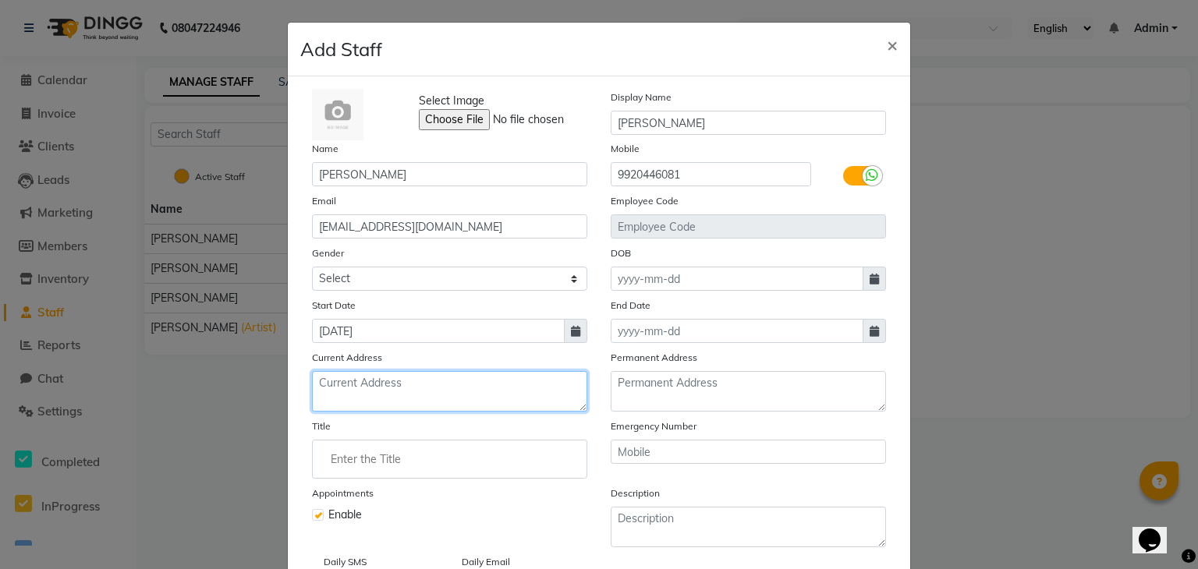
click at [521, 407] on textarea at bounding box center [449, 391] width 275 height 41
type textarea "Andheri (E)"
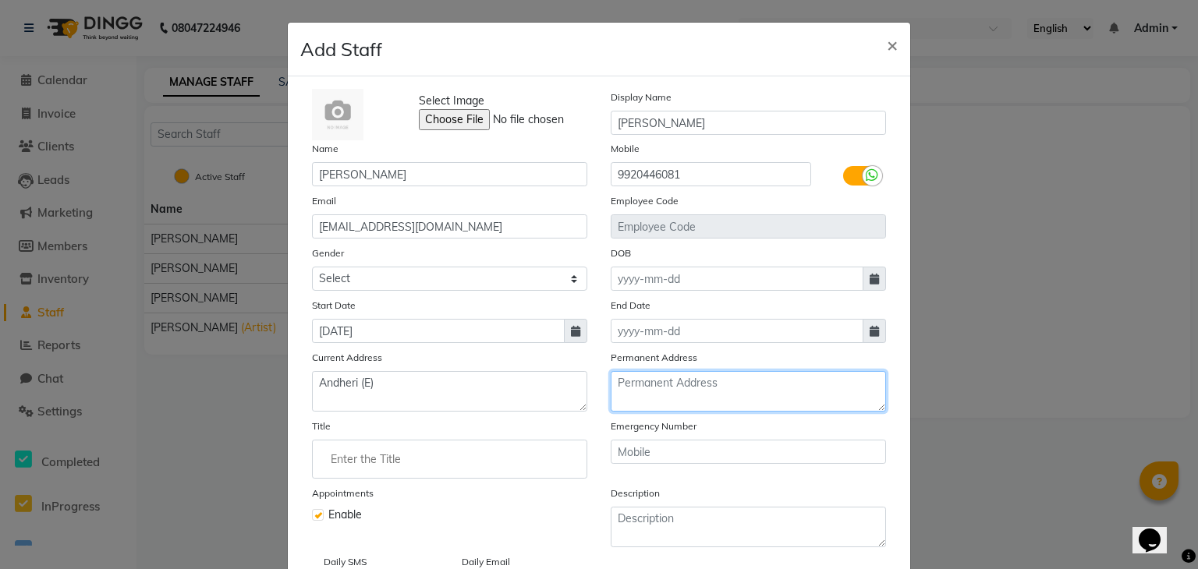
click at [646, 388] on textarea at bounding box center [748, 391] width 275 height 41
type textarea "Andheri (E)"
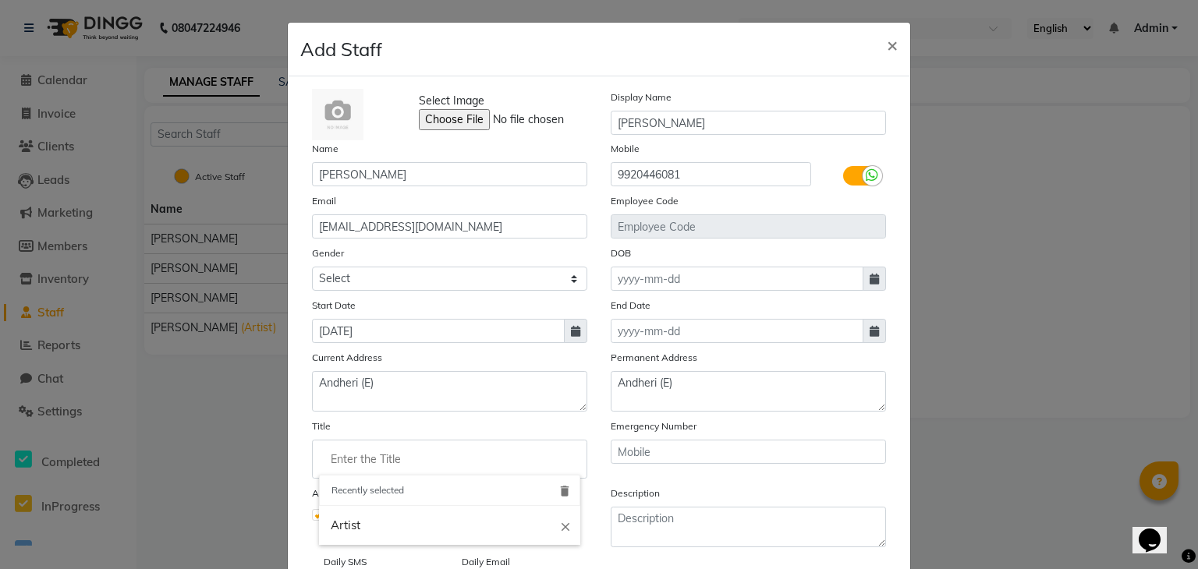
click at [543, 451] on input "Enter the Title" at bounding box center [449, 459] width 261 height 31
click at [474, 457] on input "Enter the Title" at bounding box center [449, 459] width 261 height 31
type input "Manager"
click at [828, 281] on div at bounding box center [599, 284] width 1198 height 569
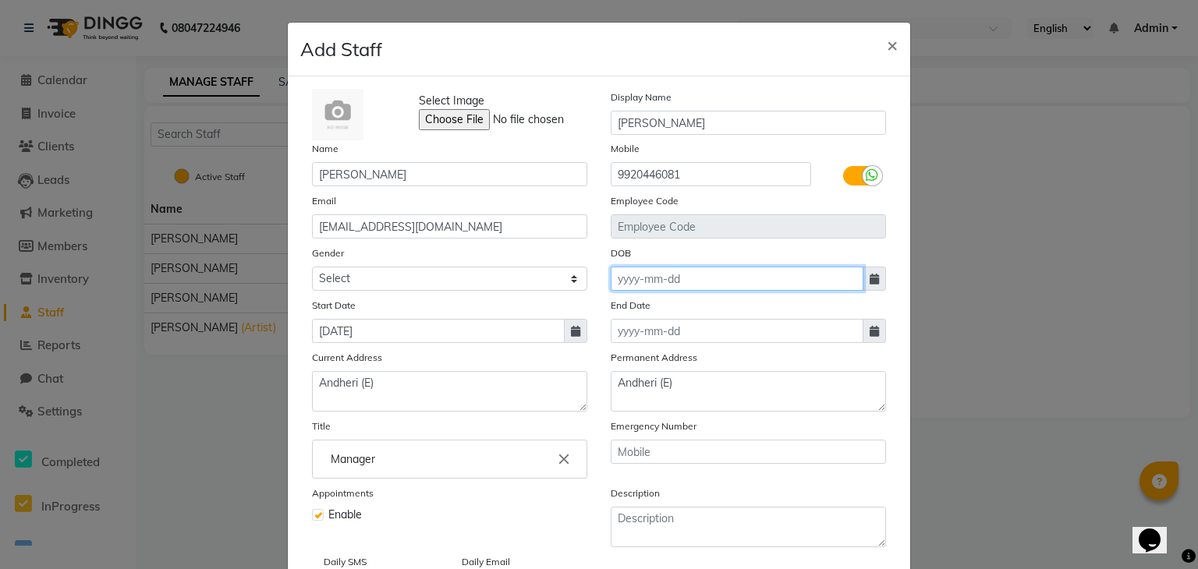
click at [828, 281] on input at bounding box center [737, 279] width 253 height 24
select select "9"
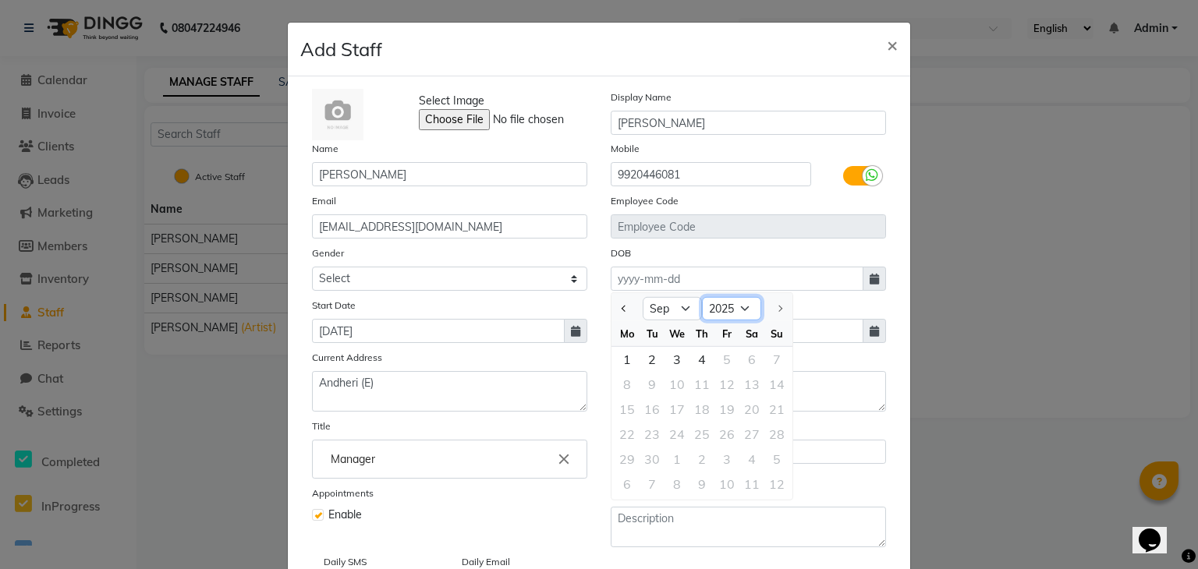
click at [735, 310] on select "1920 1921 1922 1923 1924 1925 1926 1927 1928 1929 1930 1931 1932 1933 1934 1935…" at bounding box center [731, 308] width 59 height 23
select select "1996"
click at [702, 300] on select "1920 1921 1922 1923 1924 1925 1926 1927 1928 1929 1930 1931 1932 1933 1934 1935…" at bounding box center [731, 308] width 59 height 23
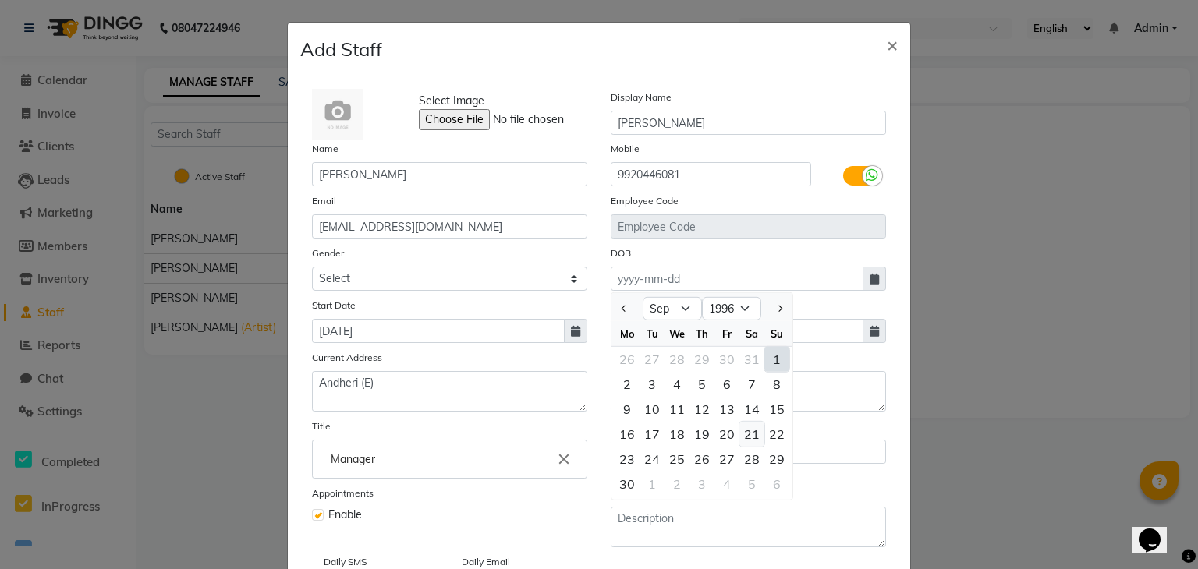
click at [739, 440] on div "21" at bounding box center [751, 434] width 25 height 25
type input "[DATE]"
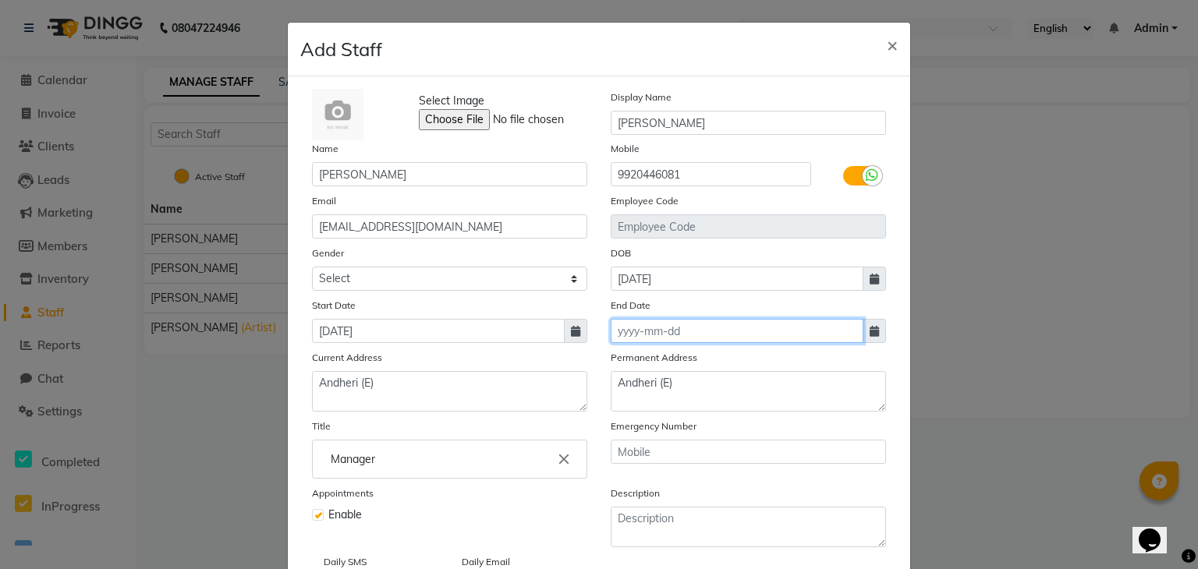
click at [758, 343] on input at bounding box center [737, 331] width 253 height 24
select select "9"
select select "2025"
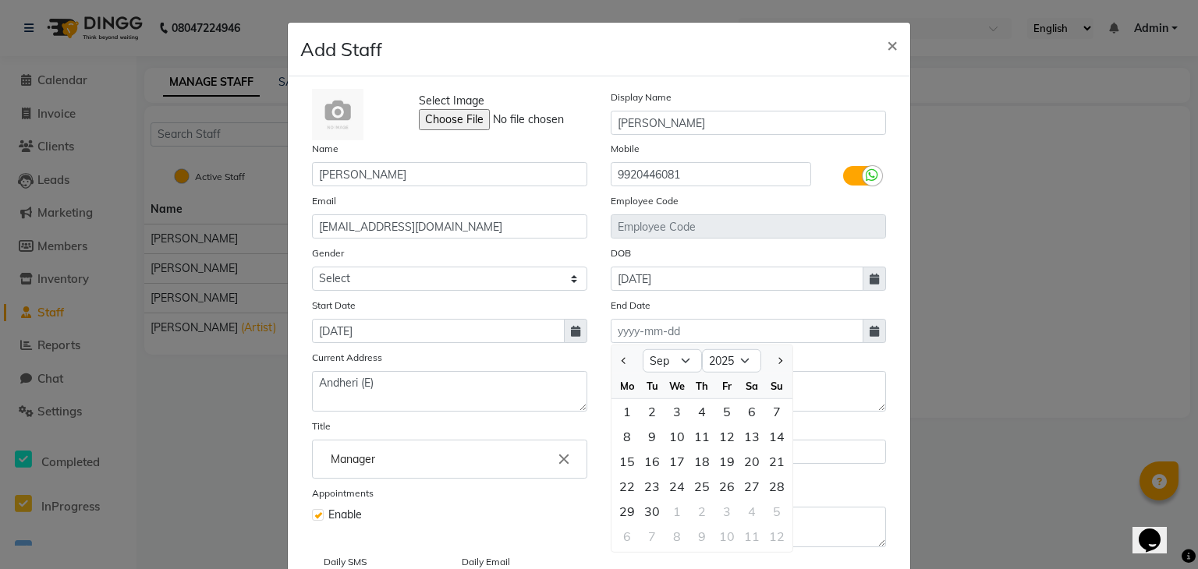
click at [898, 435] on div "Select Image Display Name [PERSON_NAME] Name [PERSON_NAME] Mobile 9920446081 Em…" at bounding box center [599, 339] width 622 height 527
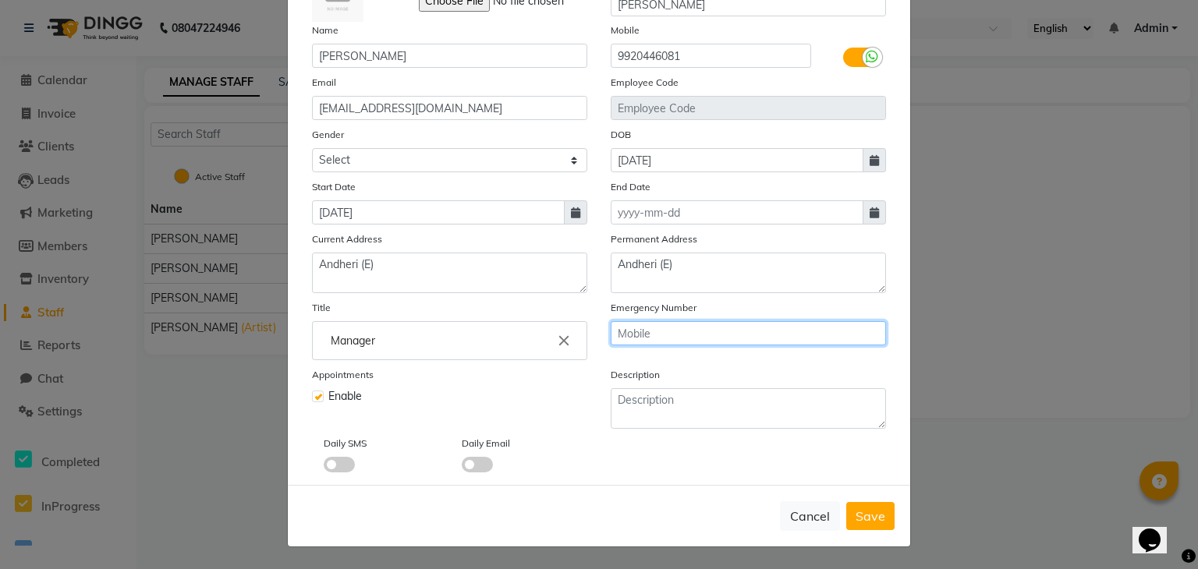
click at [723, 339] on input "text" at bounding box center [748, 333] width 275 height 24
type input "9619550239"
click at [335, 466] on span at bounding box center [339, 465] width 31 height 16
click at [324, 467] on input "checkbox" at bounding box center [324, 467] width 0 height 0
click at [335, 466] on span at bounding box center [339, 465] width 31 height 16
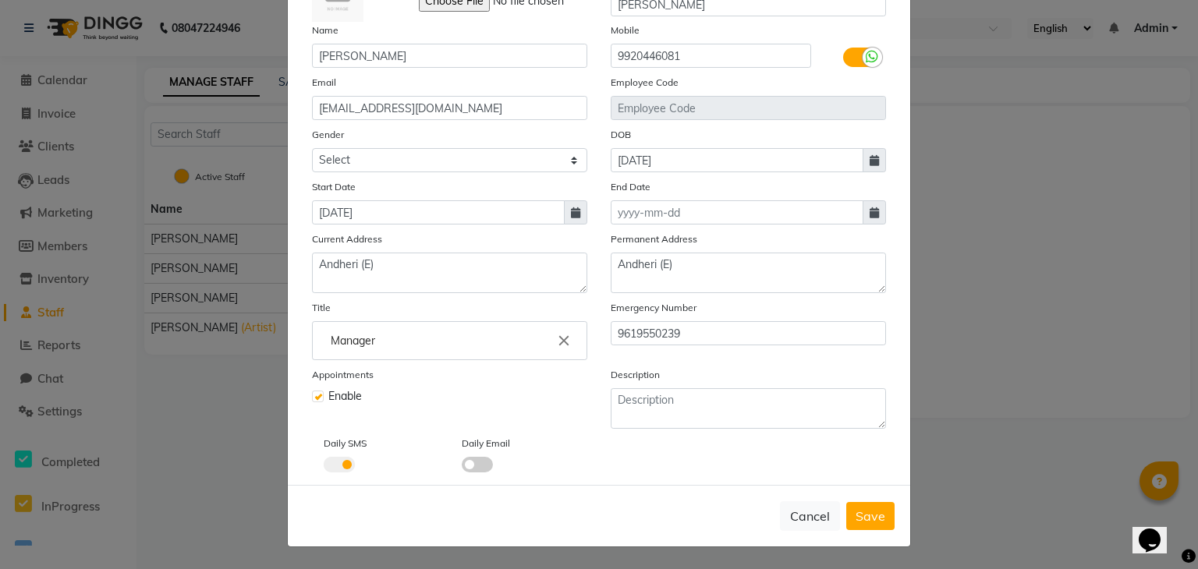
click at [324, 467] on input "checkbox" at bounding box center [324, 467] width 0 height 0
drag, startPoint x: 734, startPoint y: 385, endPoint x: 697, endPoint y: 403, distance: 41.9
click at [697, 403] on div "Description" at bounding box center [748, 398] width 299 height 62
click at [697, 403] on textarea at bounding box center [748, 408] width 275 height 41
type textarea "Manager"
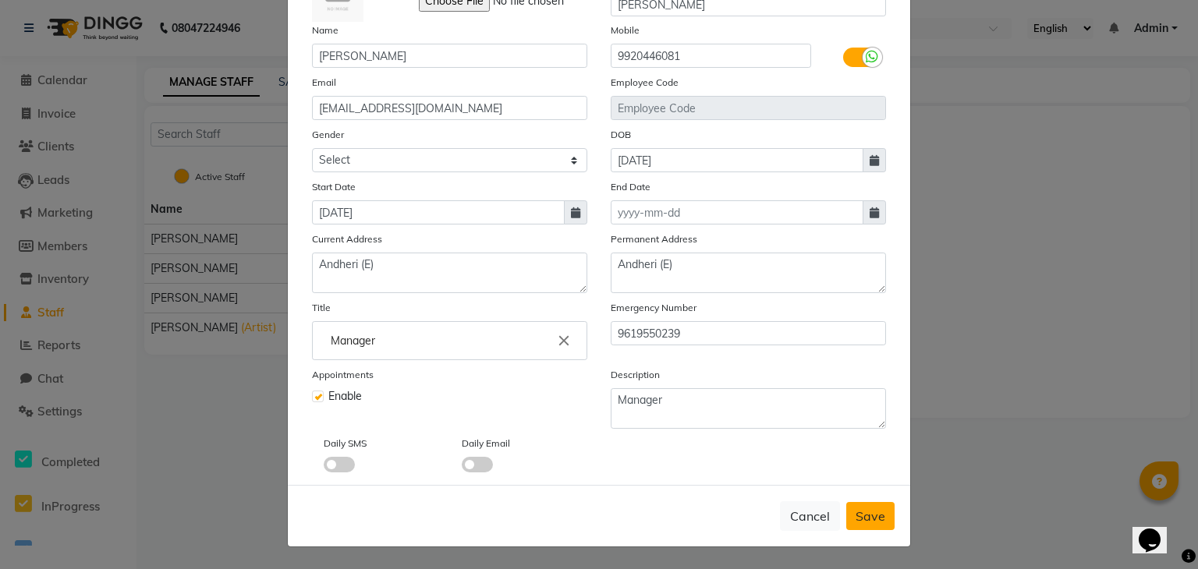
click at [870, 521] on span "Save" at bounding box center [871, 517] width 30 height 16
select select
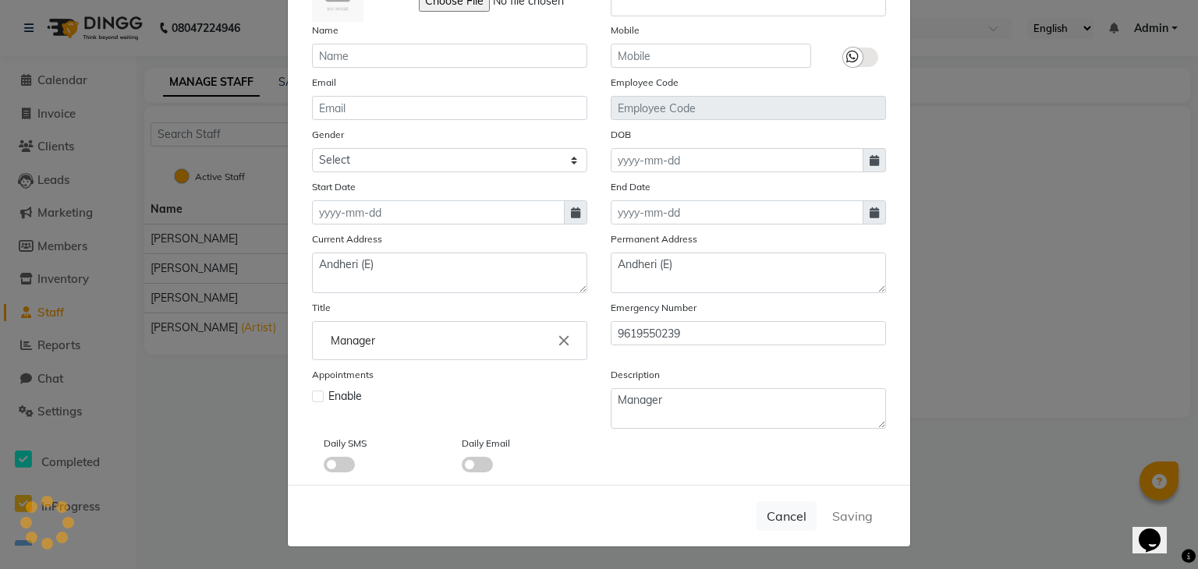
checkbox input "false"
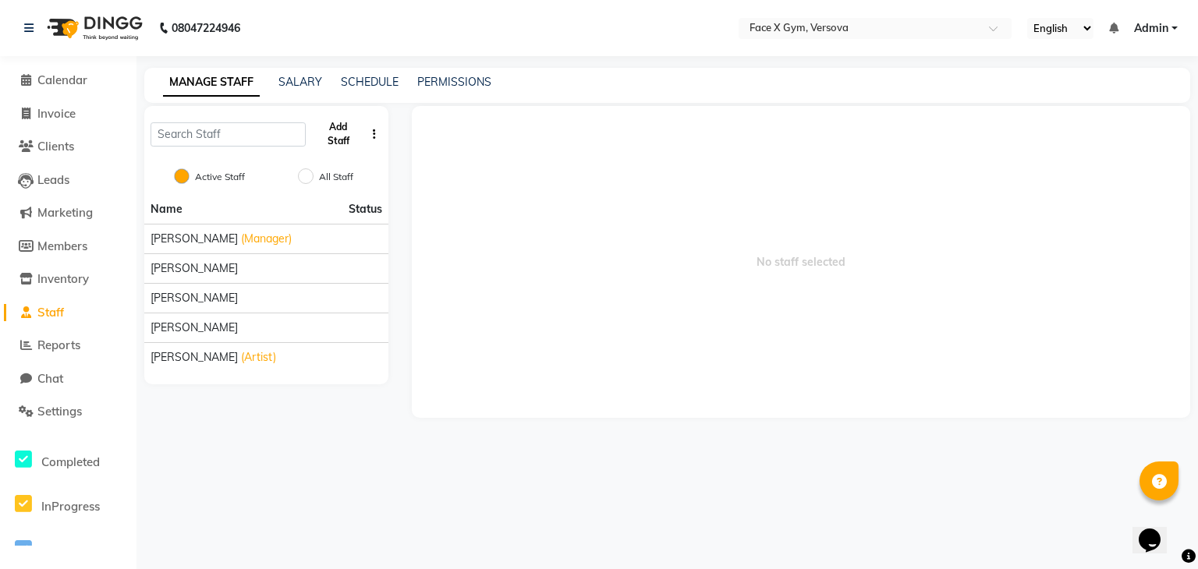
click at [332, 137] on button "Add Staff" at bounding box center [338, 134] width 53 height 41
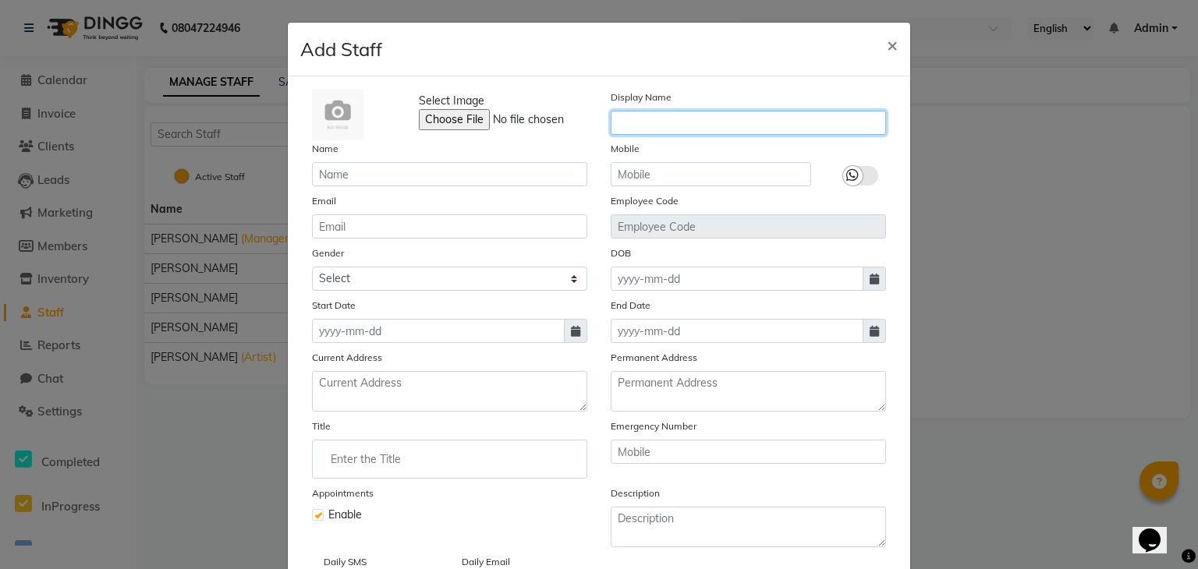
click at [738, 115] on input "text" at bounding box center [748, 123] width 275 height 24
type input "Aaina"
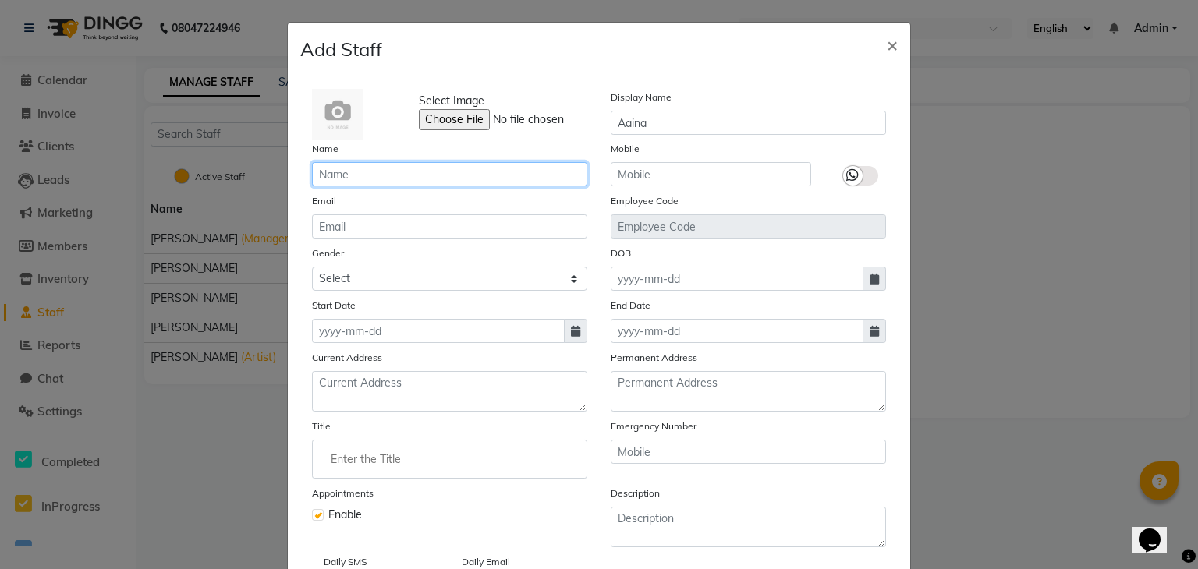
click at [549, 166] on input "text" at bounding box center [449, 174] width 275 height 24
type input "[PERSON_NAME]"
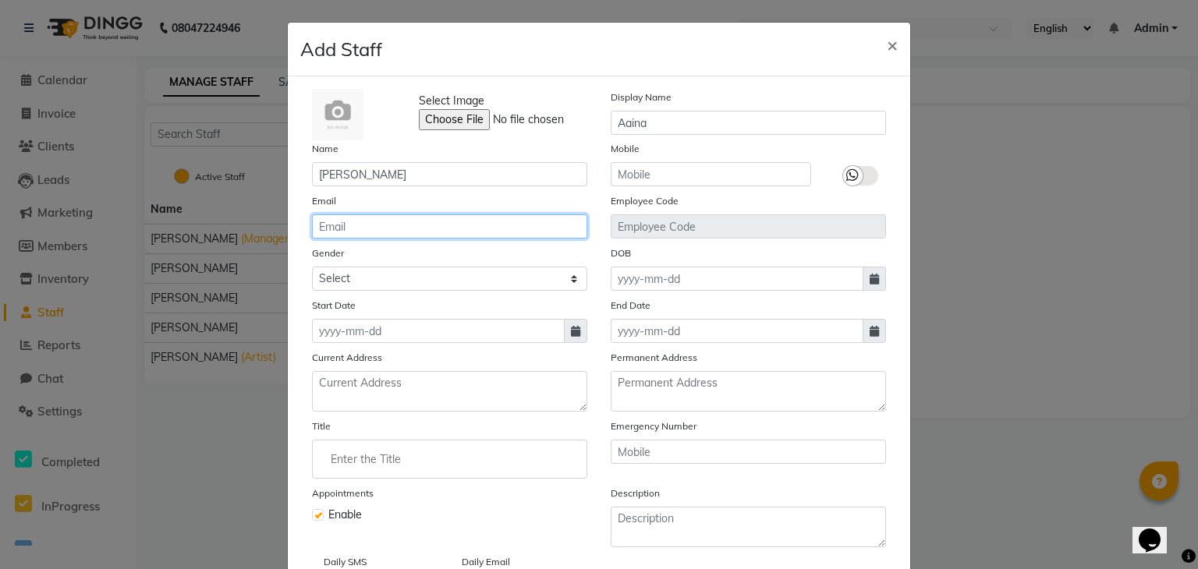
click at [506, 235] on input "email" at bounding box center [449, 227] width 275 height 24
type input "[EMAIL_ADDRESS][DOMAIN_NAME]"
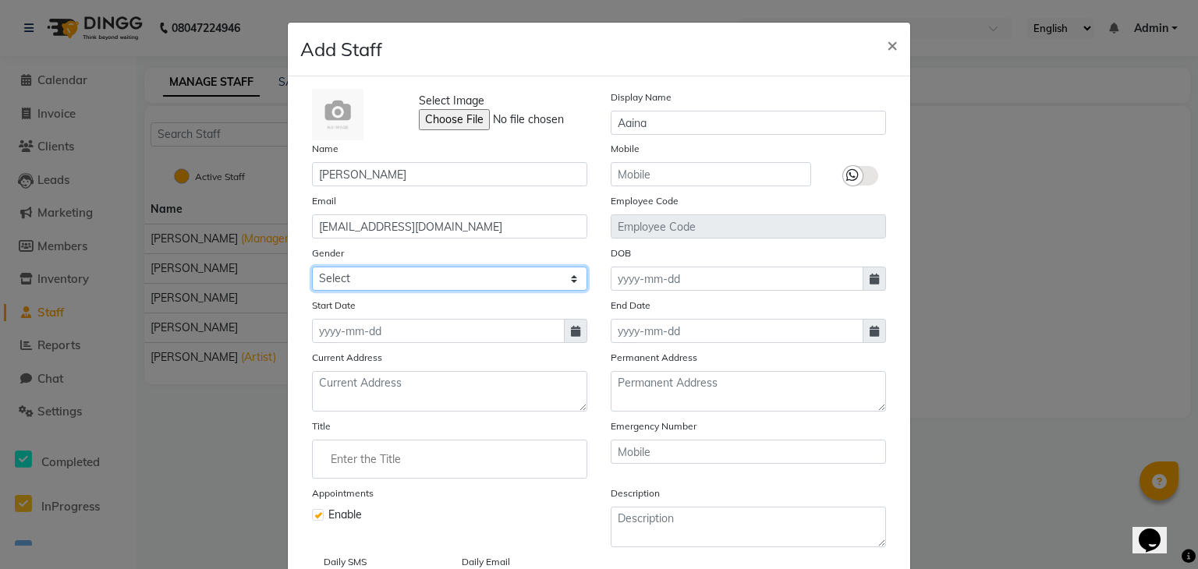
click at [453, 285] on select "Select [DEMOGRAPHIC_DATA] [DEMOGRAPHIC_DATA] Other Prefer Not To Say" at bounding box center [449, 279] width 275 height 24
select select "[DEMOGRAPHIC_DATA]"
click at [312, 269] on select "Select [DEMOGRAPHIC_DATA] [DEMOGRAPHIC_DATA] Other Prefer Not To Say" at bounding box center [449, 279] width 275 height 24
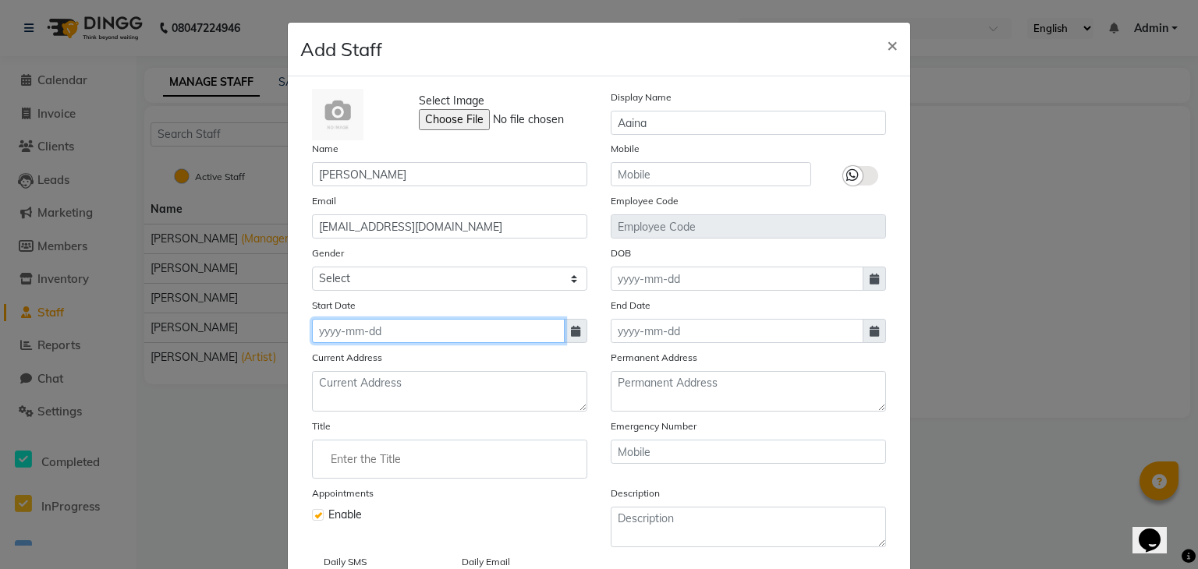
click at [450, 332] on input at bounding box center [438, 331] width 253 height 24
select select "9"
select select "2025"
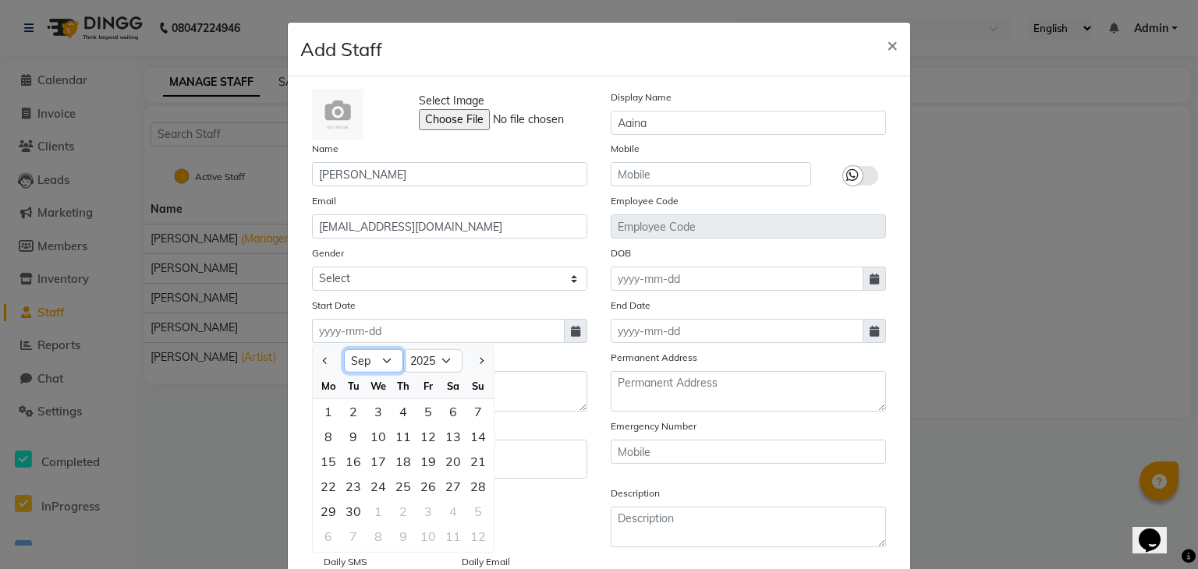
click at [379, 363] on select "Jan Feb Mar Apr May Jun [DATE] Aug Sep Oct Nov Dec" at bounding box center [373, 360] width 59 height 23
select select "8"
click at [344, 353] on select "Jan Feb Mar Apr May Jun [DATE] Aug Sep Oct Nov Dec" at bounding box center [373, 360] width 59 height 23
click at [472, 444] on div "10" at bounding box center [478, 436] width 25 height 25
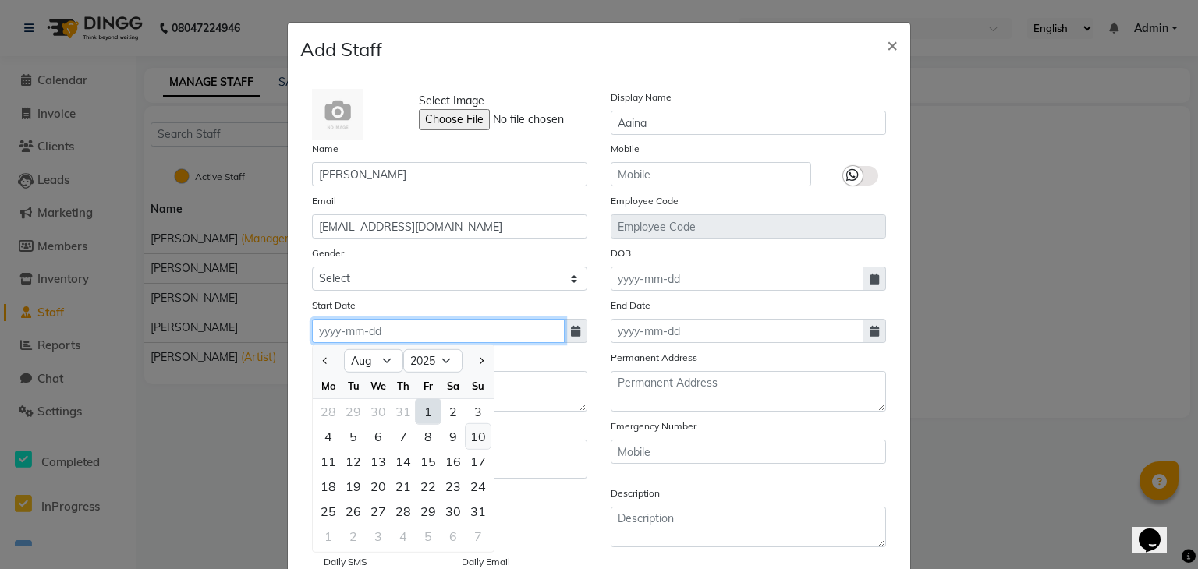
type input "[DATE]"
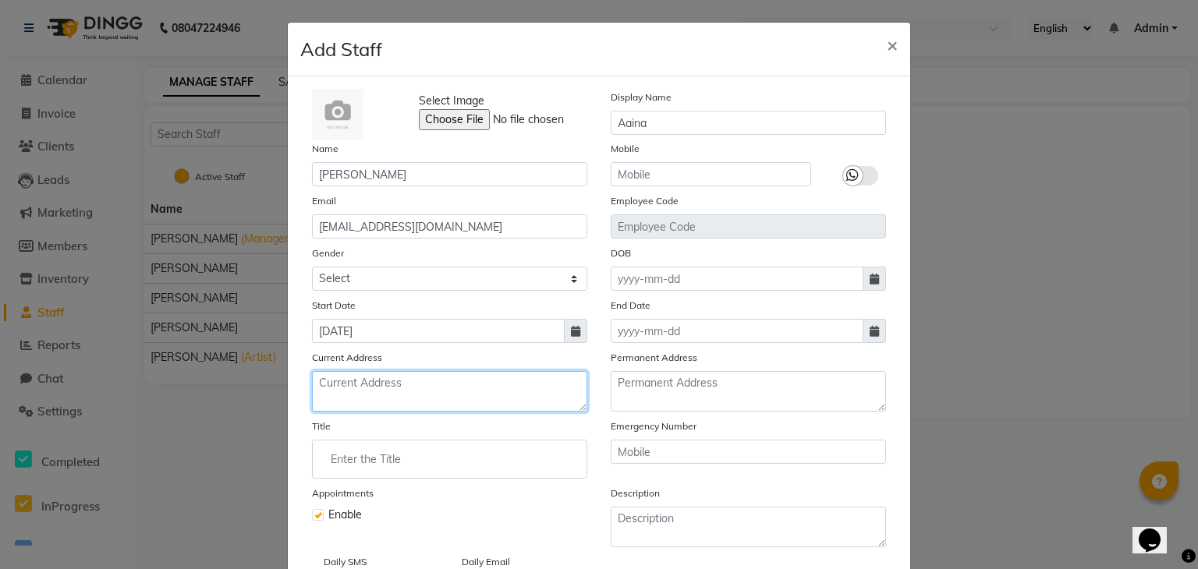
click at [459, 399] on textarea at bounding box center [449, 391] width 275 height 41
type textarea "Dadar (W)"
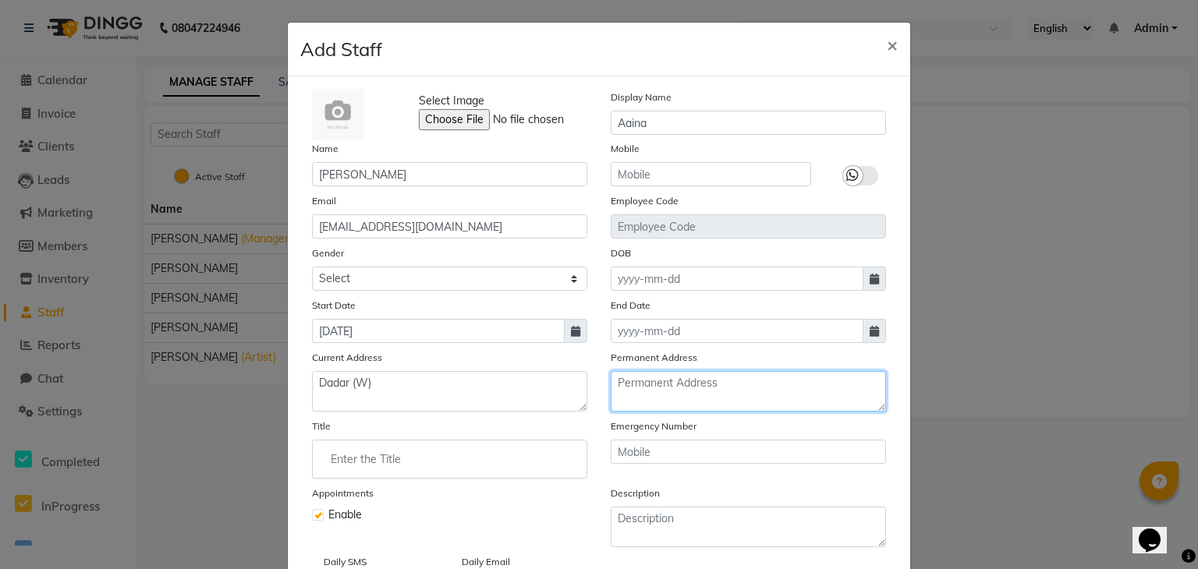
click at [700, 410] on textarea at bounding box center [748, 391] width 275 height 41
type textarea "Dadar (W)"
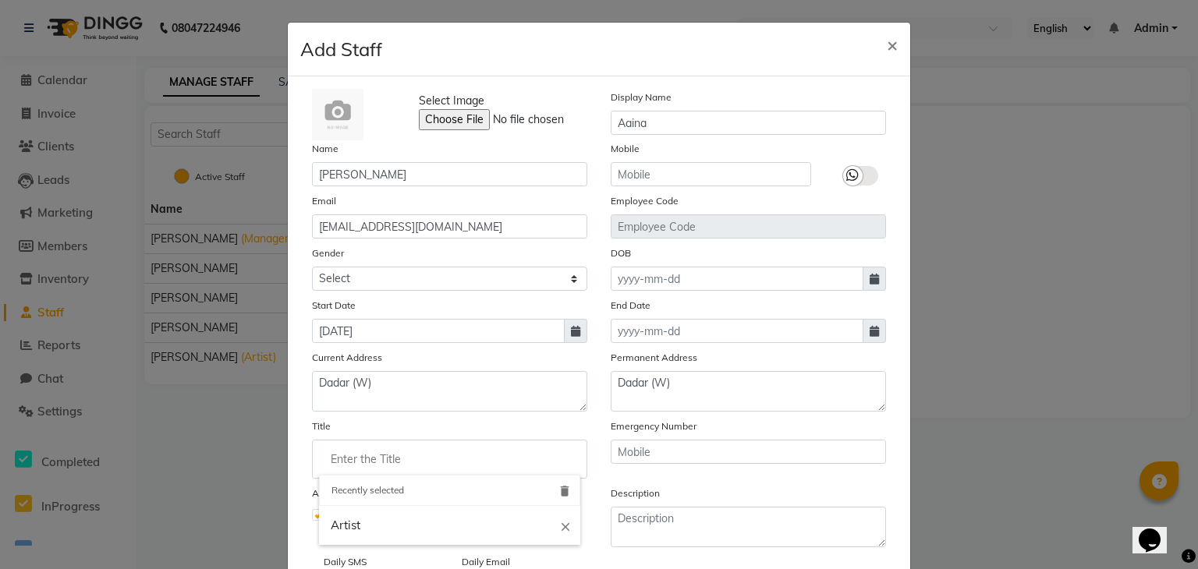
click at [477, 473] on input "Enter the Title" at bounding box center [449, 459] width 261 height 31
type input "Manager"
click at [728, 172] on div at bounding box center [599, 284] width 1198 height 569
click at [856, 174] on label at bounding box center [860, 176] width 35 height 20
click at [0, 0] on input "checkbox" at bounding box center [0, 0] width 0 height 0
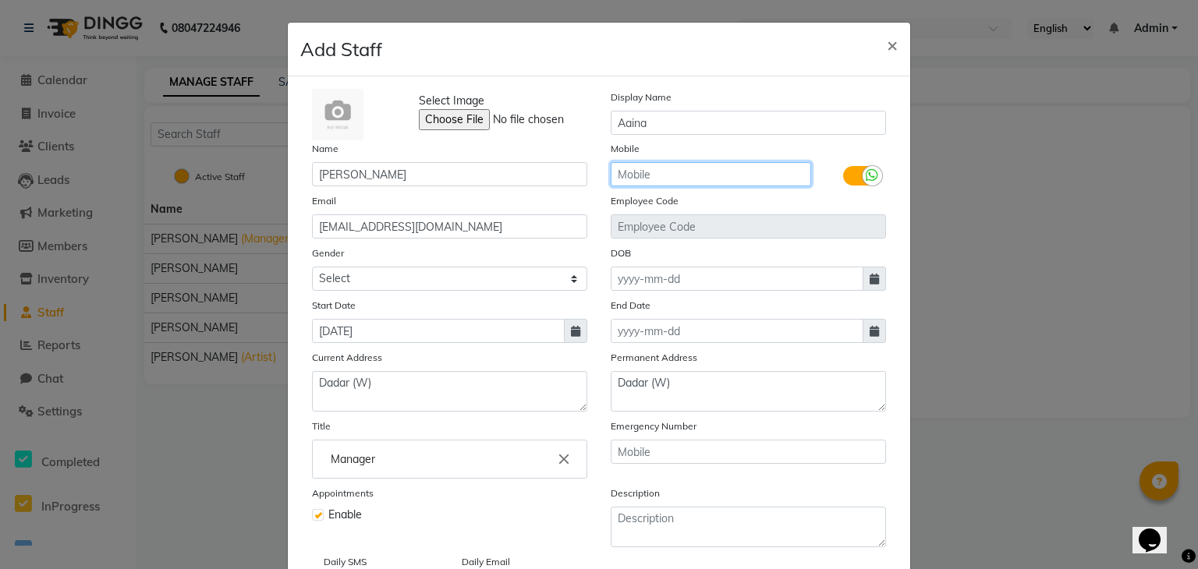
click at [768, 176] on input "text" at bounding box center [711, 174] width 200 height 24
drag, startPoint x: 686, startPoint y: 174, endPoint x: 580, endPoint y: 178, distance: 106.2
click at [580, 178] on div "Name [PERSON_NAME] Mobile [PHONE_NUMBER]" at bounding box center [599, 163] width 598 height 46
type input "9833629934"
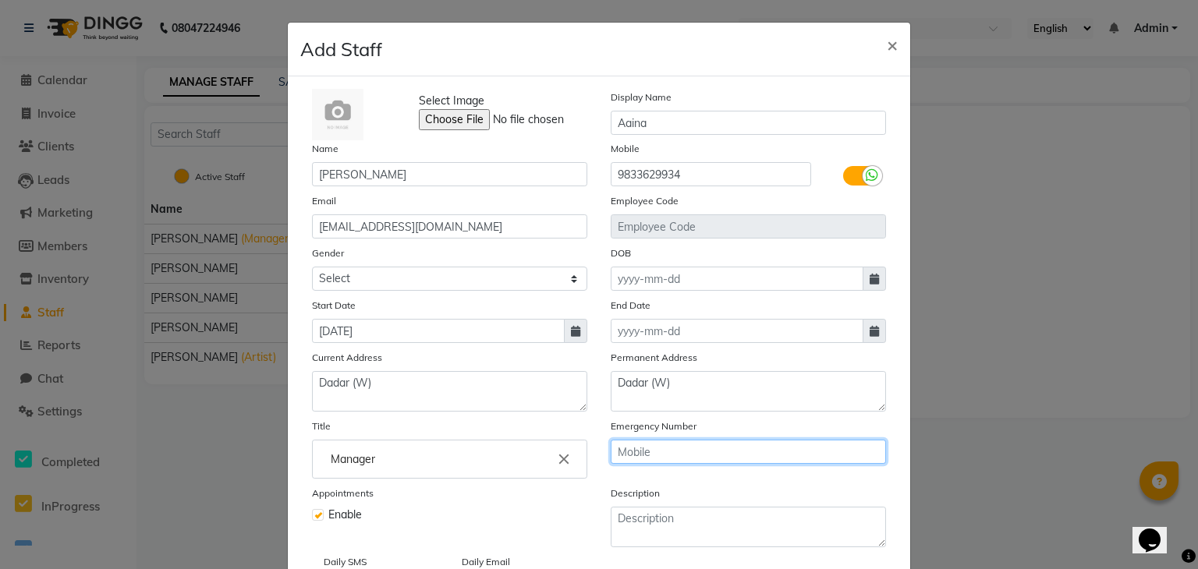
click at [652, 462] on input "text" at bounding box center [748, 452] width 275 height 24
paste input "9833629934"
type input "9833629934"
click at [863, 276] on span at bounding box center [874, 279] width 23 height 24
select select "9"
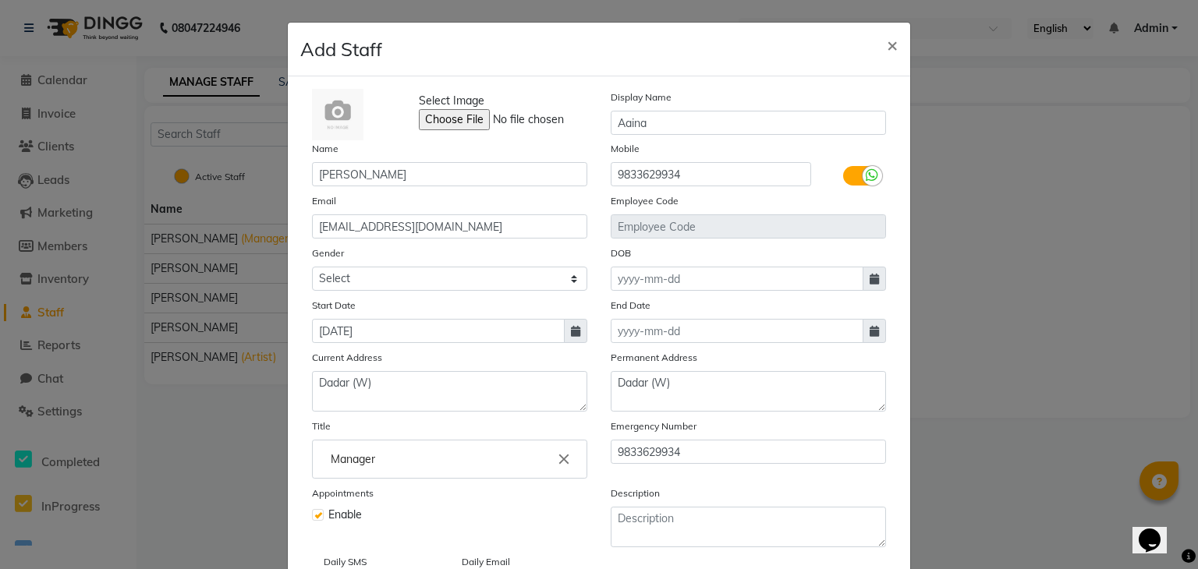
select select "2025"
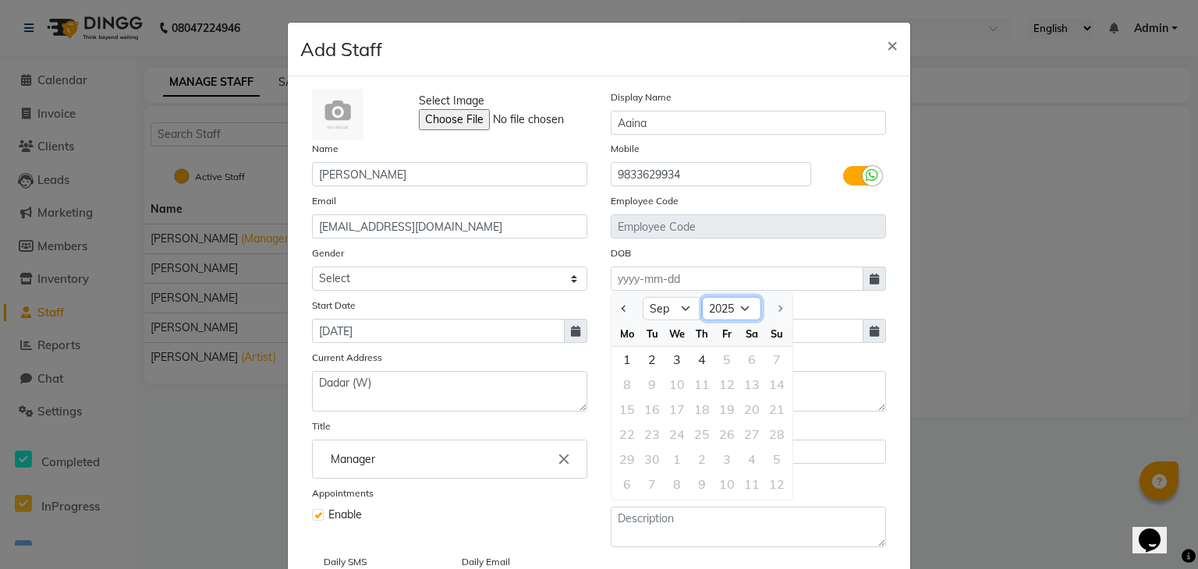
click at [713, 304] on select "1920 1921 1922 1923 1924 1925 1926 1927 1928 1929 1930 1931 1932 1933 1934 1935…" at bounding box center [731, 308] width 59 height 23
click at [655, 315] on select "Jan Feb Mar Apr May Jun [DATE] Aug Sep" at bounding box center [672, 308] width 59 height 23
select select "1"
click at [643, 300] on select "Jan Feb Mar Apr May Jun [DATE] Aug Sep" at bounding box center [672, 308] width 59 height 23
click at [739, 366] on div "4" at bounding box center [751, 359] width 25 height 25
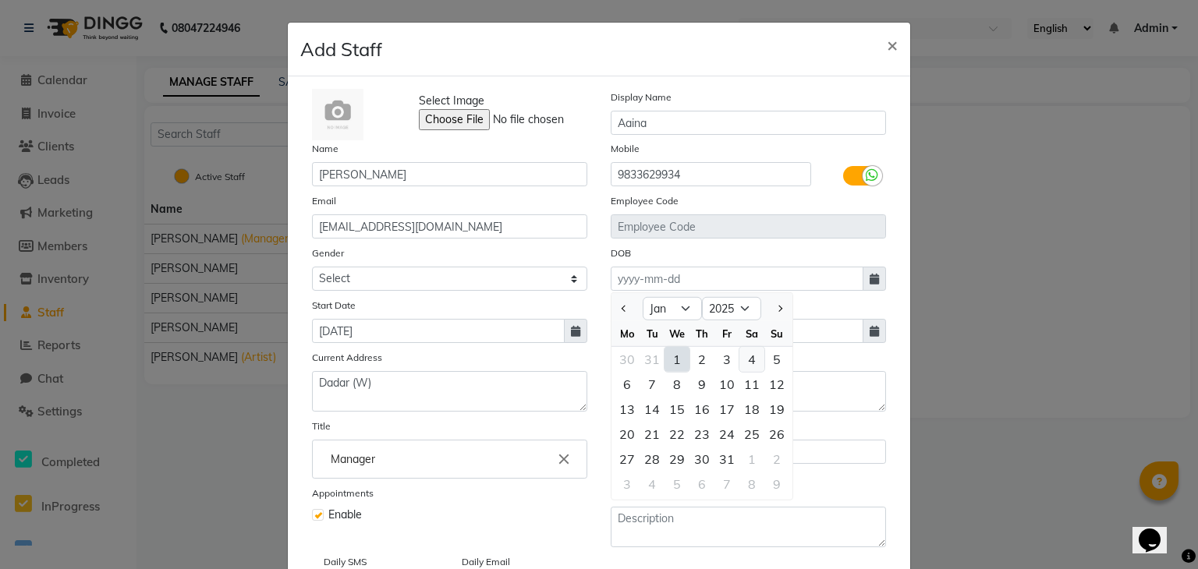
type input "[DATE]"
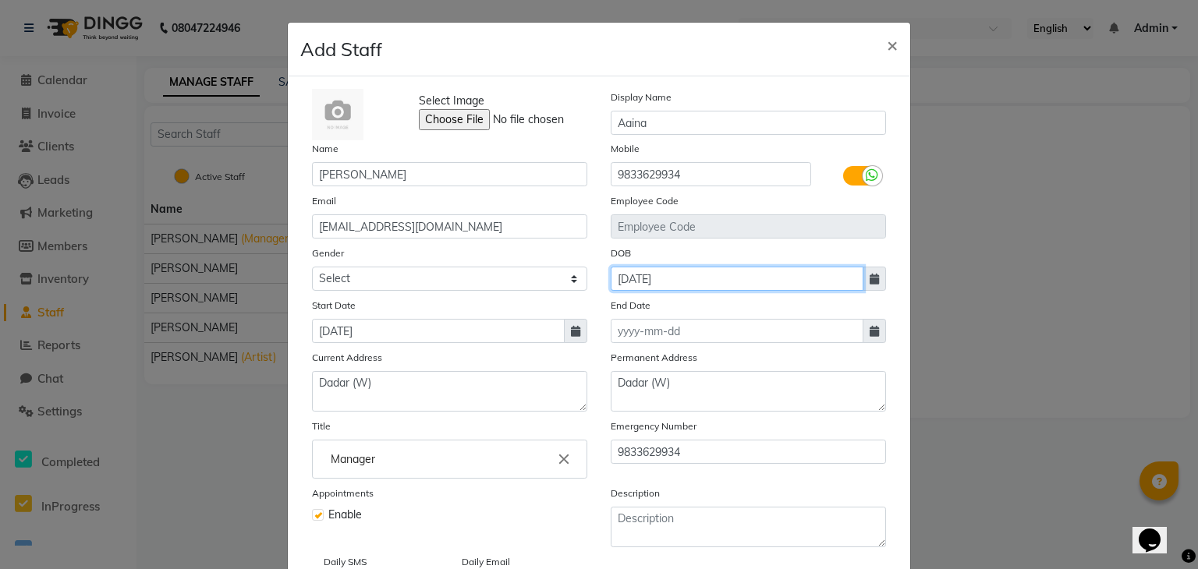
click at [721, 277] on input "[DATE]" at bounding box center [737, 279] width 253 height 24
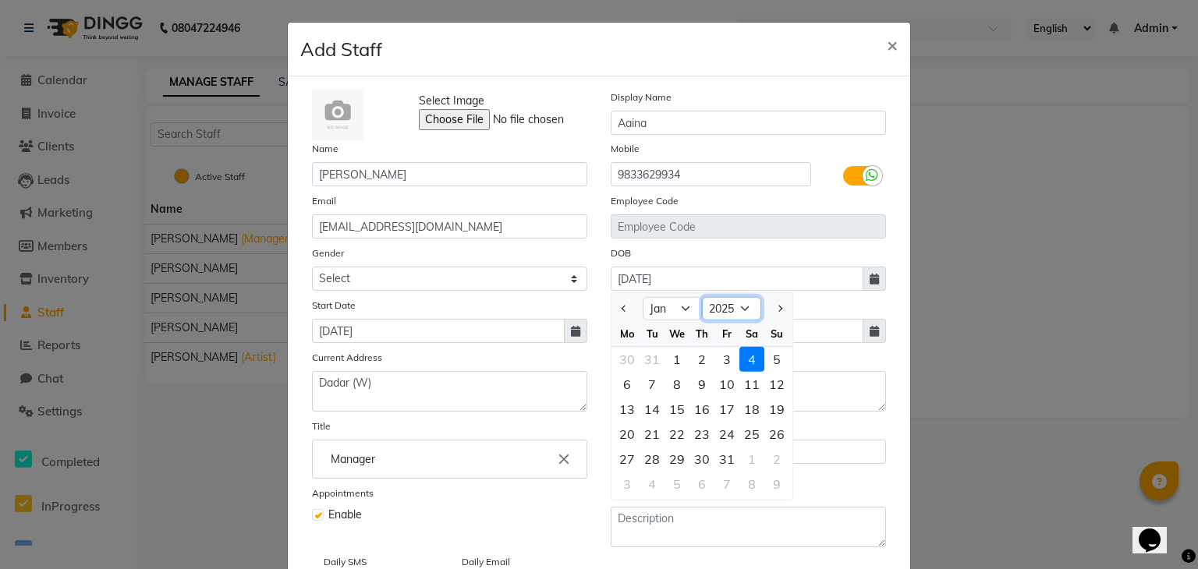
click at [733, 314] on select "1920 1921 1922 1923 1924 1925 1926 1927 1928 1929 1930 1931 1932 1933 1934 1935…" at bounding box center [731, 308] width 59 height 23
select select "1991"
click at [702, 300] on select "1920 1921 1922 1923 1924 1925 1926 1927 1928 1929 1930 1931 1932 1933 1934 1935…" at bounding box center [731, 308] width 59 height 23
click at [1047, 322] on ngb-modal-window "Add Staff × Select Image Display Name Aaina Name [PERSON_NAME] Mobile [PHONE_NU…" at bounding box center [599, 284] width 1198 height 569
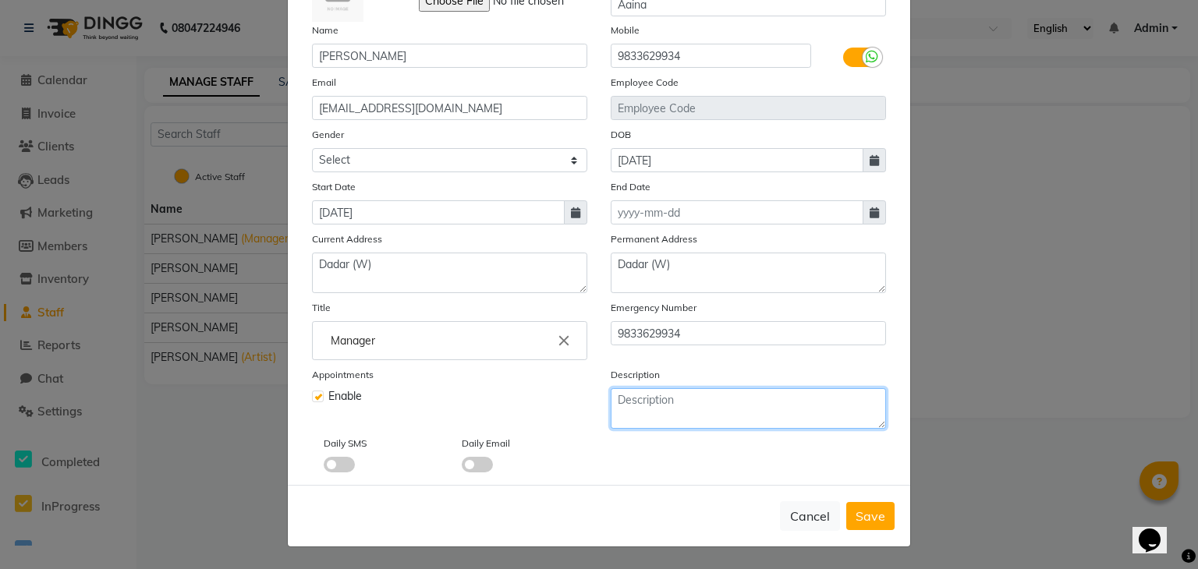
click at [732, 402] on textarea at bounding box center [748, 408] width 275 height 41
type textarea "Manager"
click at [864, 509] on span "Save" at bounding box center [871, 517] width 30 height 16
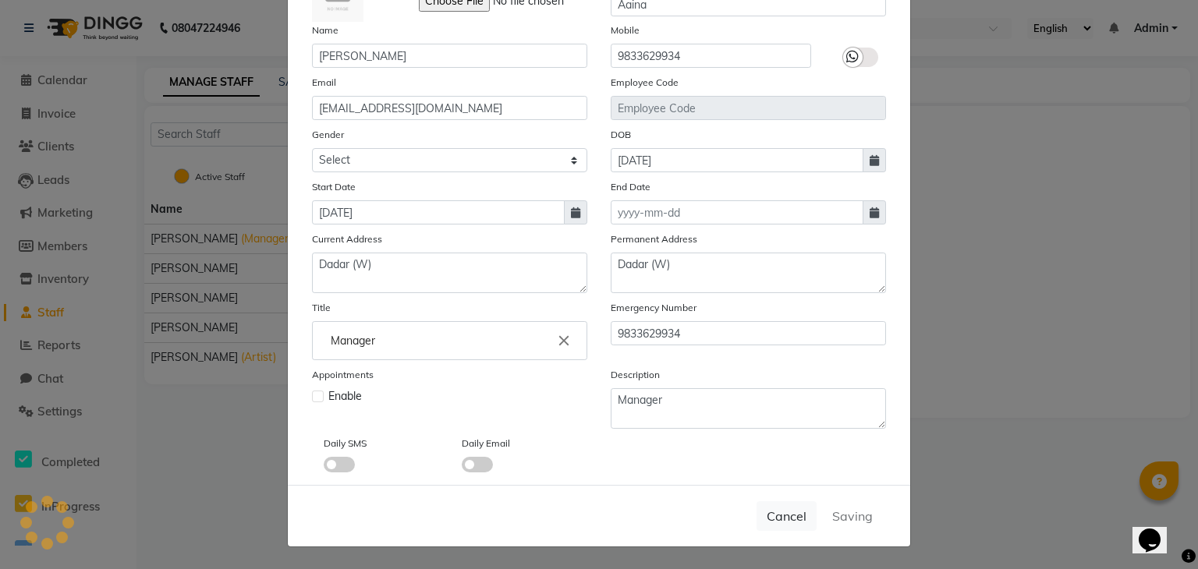
select select
checkbox input "false"
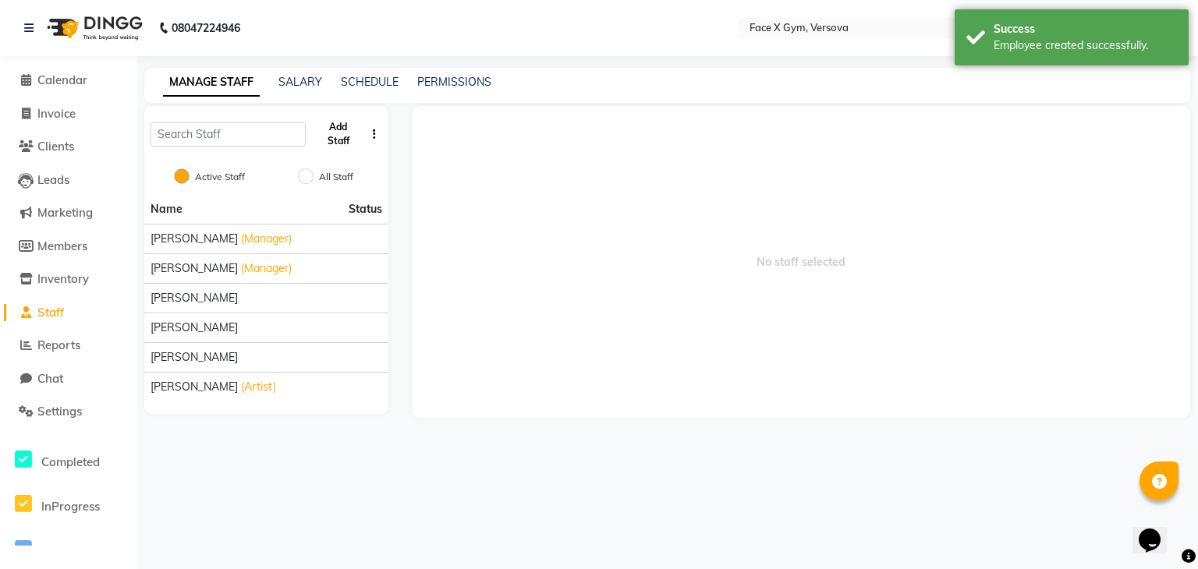
click at [343, 128] on button "Add Staff" at bounding box center [338, 134] width 53 height 41
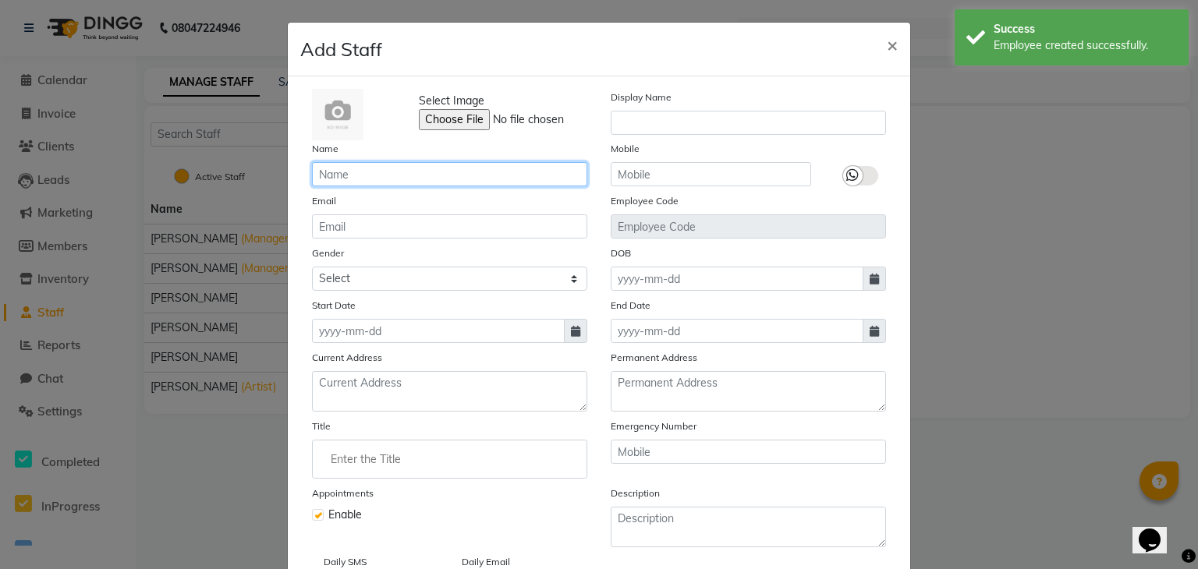
click at [378, 179] on input "text" at bounding box center [449, 174] width 275 height 24
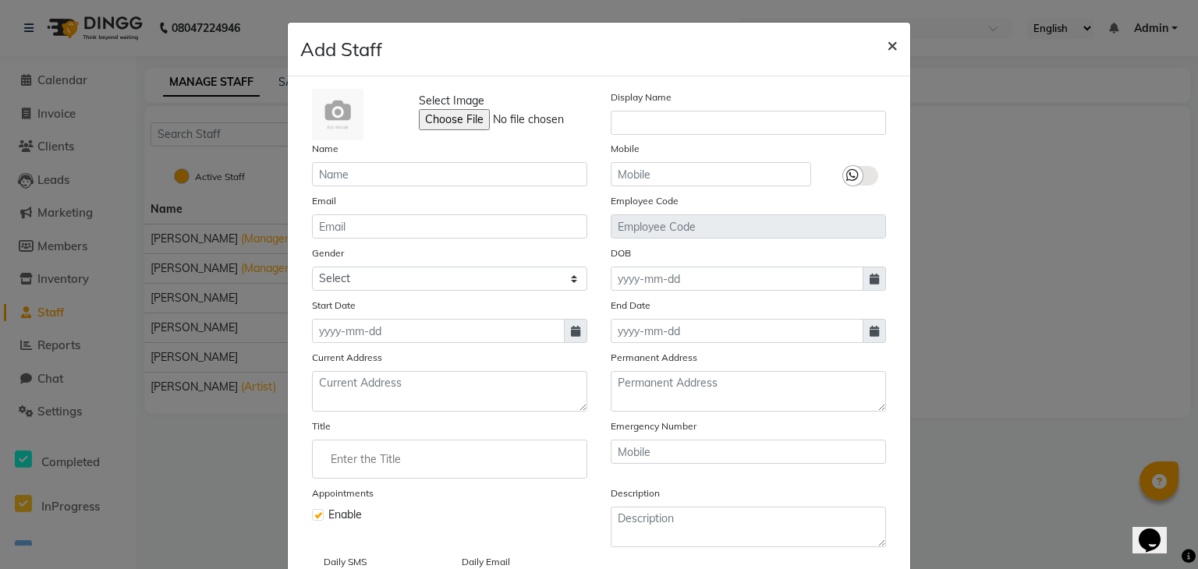
click at [887, 40] on span "×" at bounding box center [892, 44] width 11 height 23
checkbox input "false"
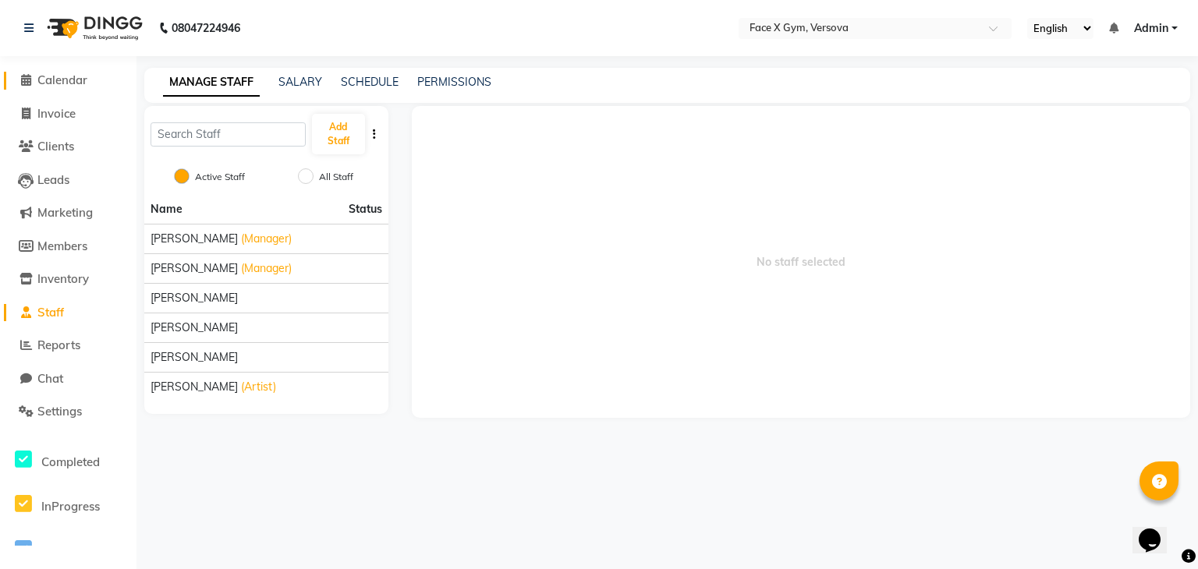
click at [94, 85] on link "Calendar" at bounding box center [68, 81] width 129 height 18
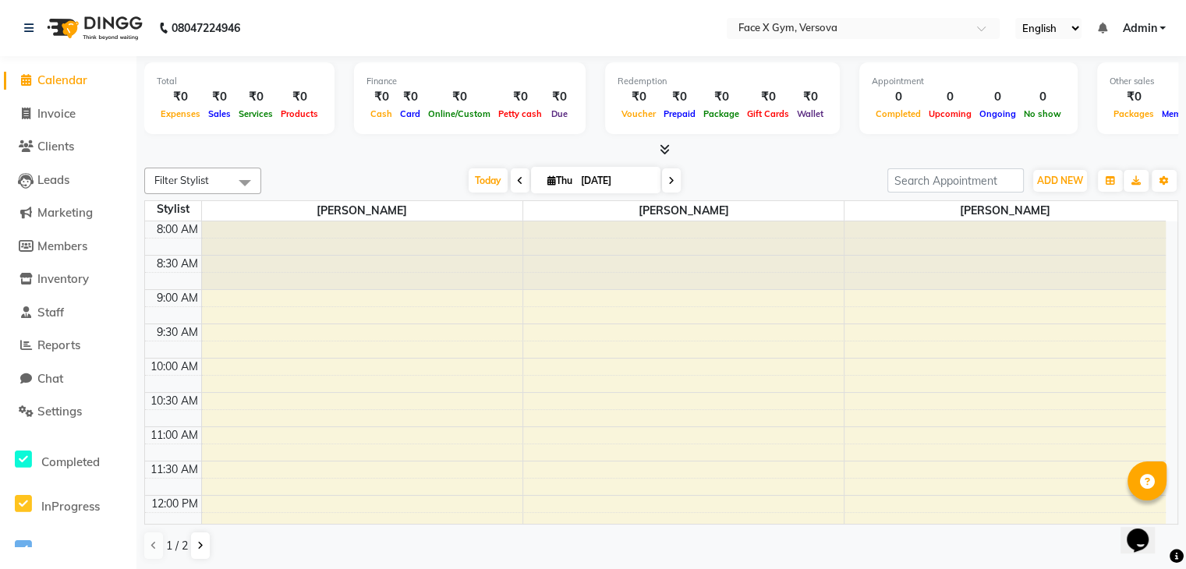
click at [480, 197] on div "Filter Stylist Select All Aaina R [PERSON_NAME] [PERSON_NAME] [PERSON_NAME] [PE…" at bounding box center [661, 364] width 1034 height 406
click at [460, 204] on span "[PERSON_NAME]" at bounding box center [362, 211] width 321 height 20
click at [48, 307] on span "Staff" at bounding box center [50, 312] width 27 height 15
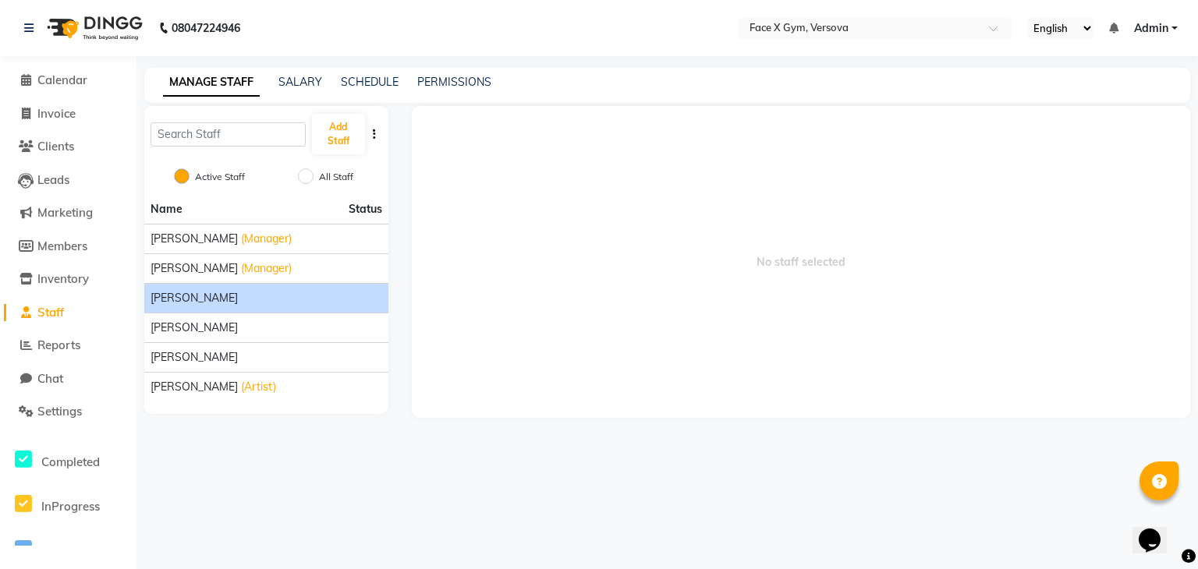
click at [254, 303] on div "[PERSON_NAME]" at bounding box center [267, 298] width 232 height 16
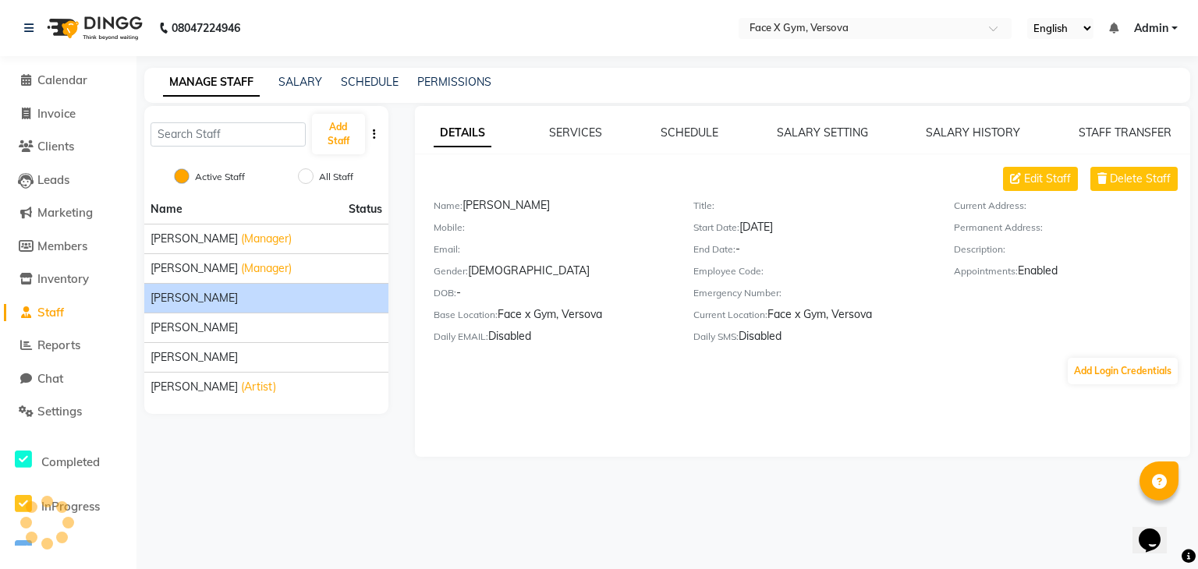
click at [254, 303] on div "[PERSON_NAME]" at bounding box center [267, 298] width 232 height 16
click at [1114, 182] on span "Delete Staff" at bounding box center [1140, 179] width 61 height 16
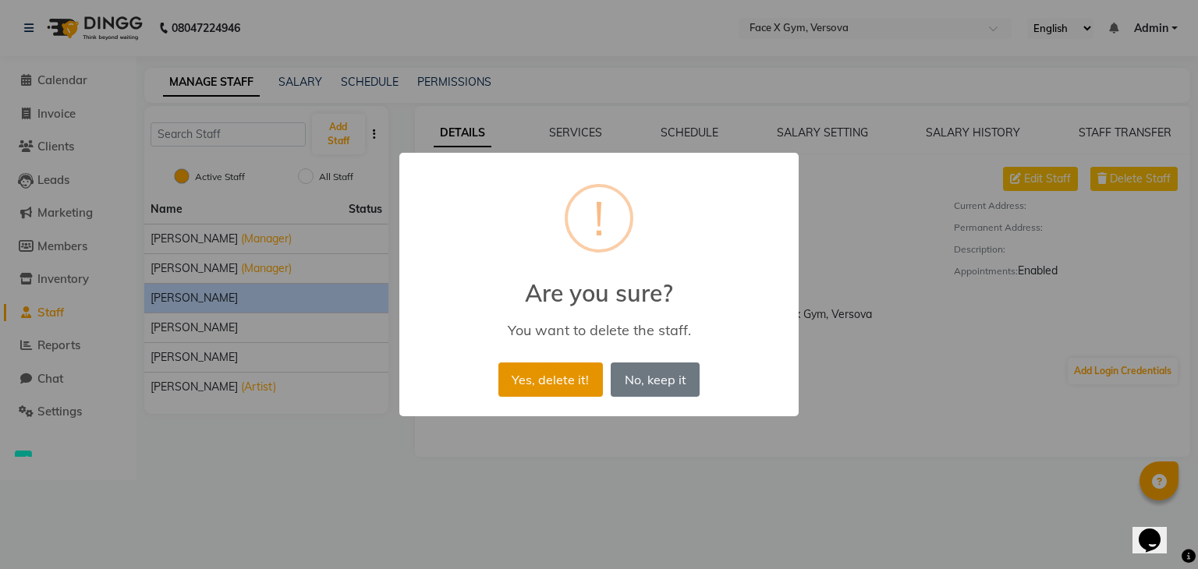
click at [576, 366] on button "Yes, delete it!" at bounding box center [550, 380] width 105 height 34
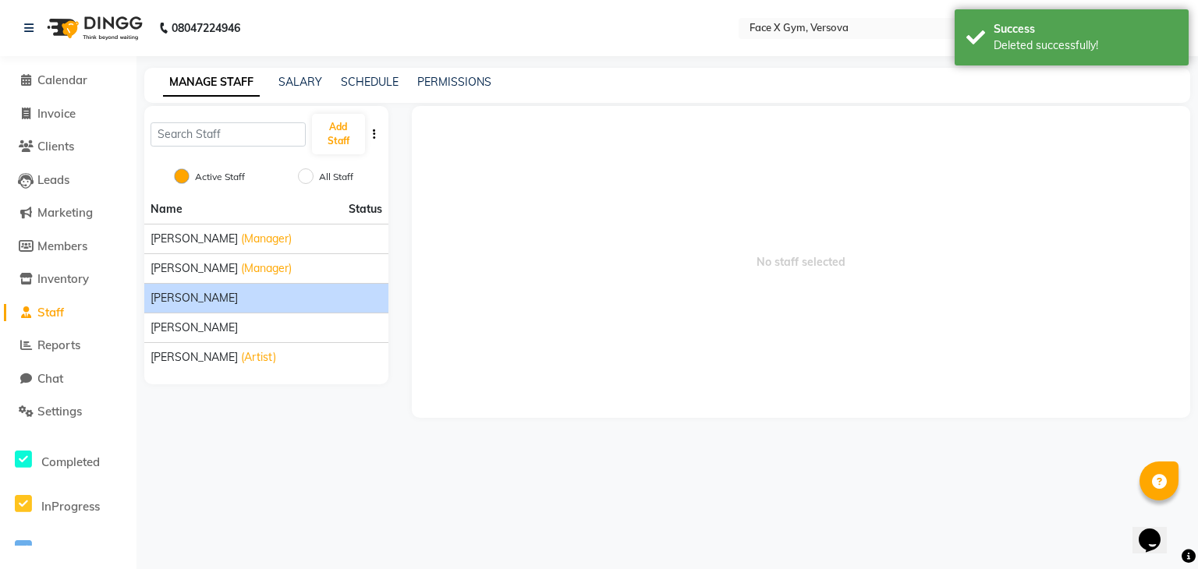
click at [225, 290] on div "[PERSON_NAME]" at bounding box center [267, 298] width 232 height 16
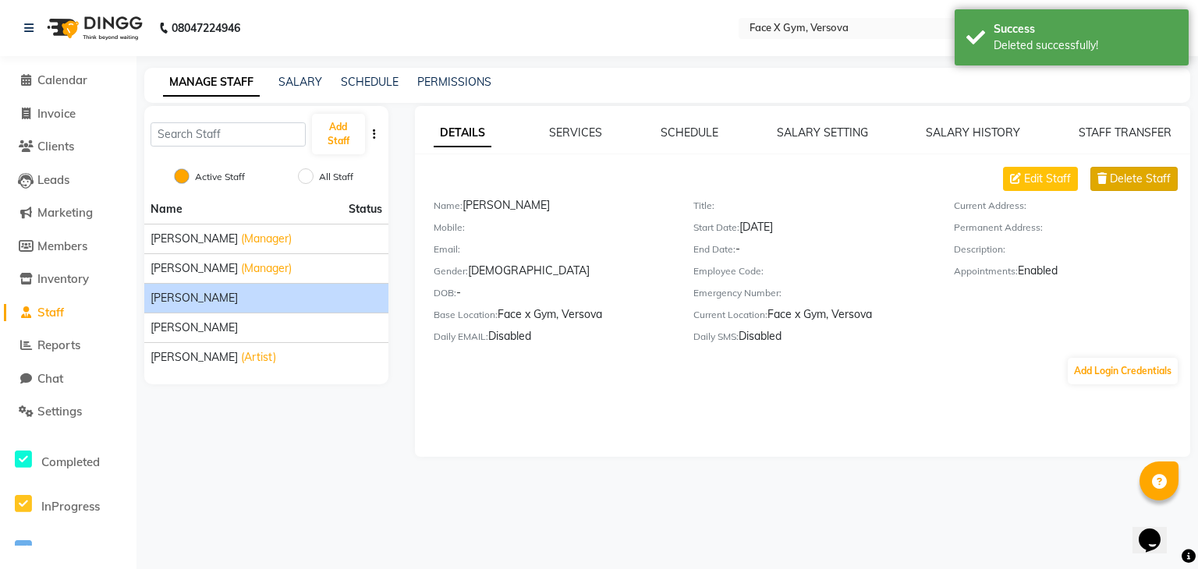
click at [1147, 168] on button "Delete Staff" at bounding box center [1133, 179] width 87 height 24
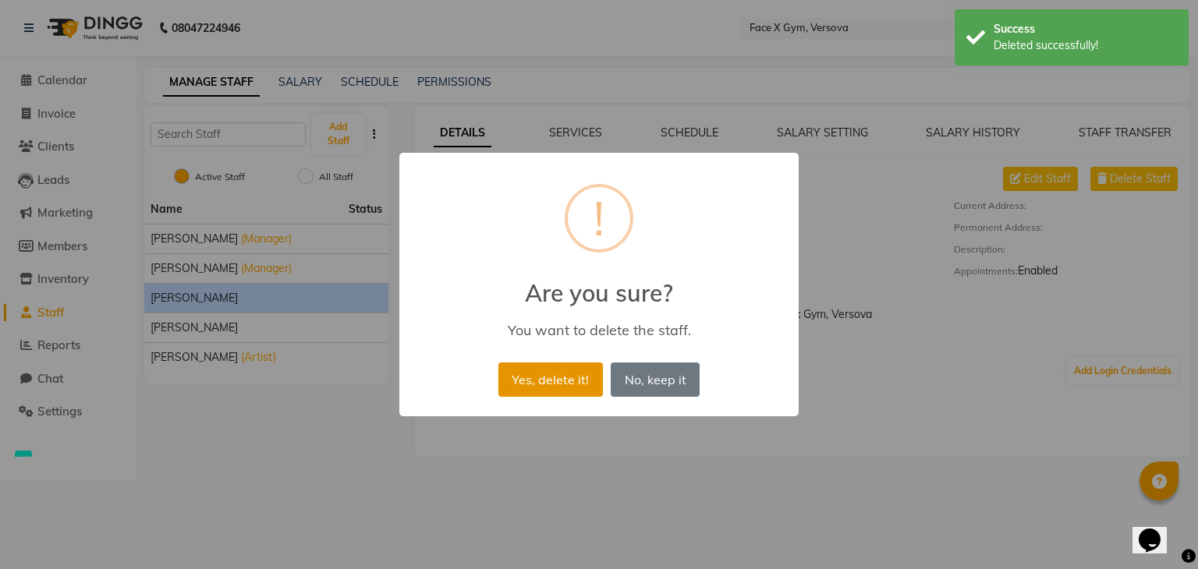
click at [569, 386] on button "Yes, delete it!" at bounding box center [550, 380] width 105 height 34
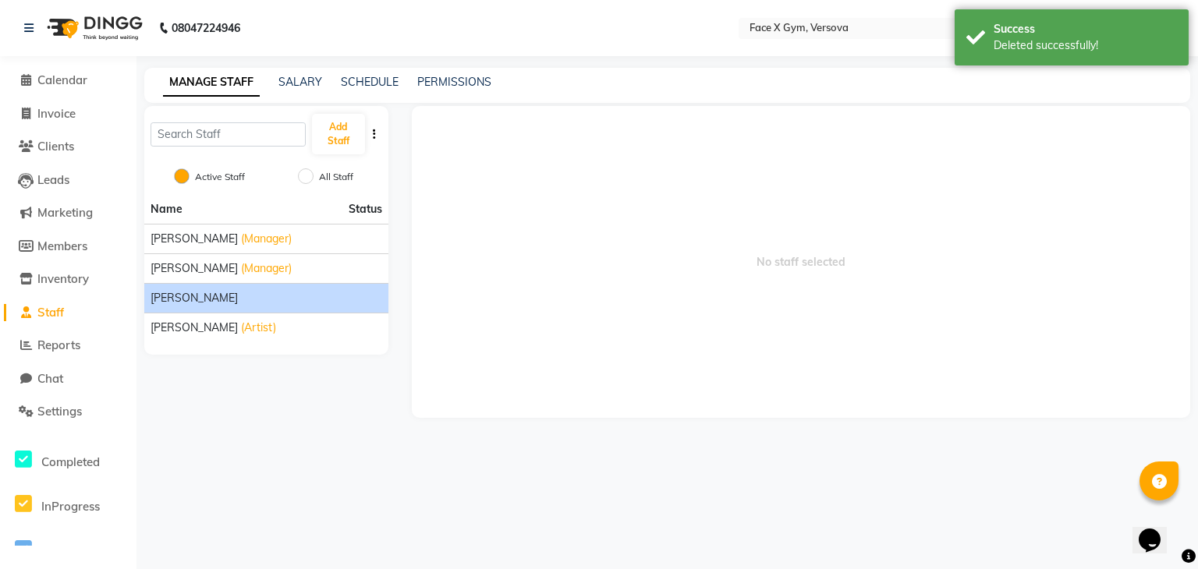
click at [188, 304] on span "[PERSON_NAME]" at bounding box center [194, 298] width 87 height 16
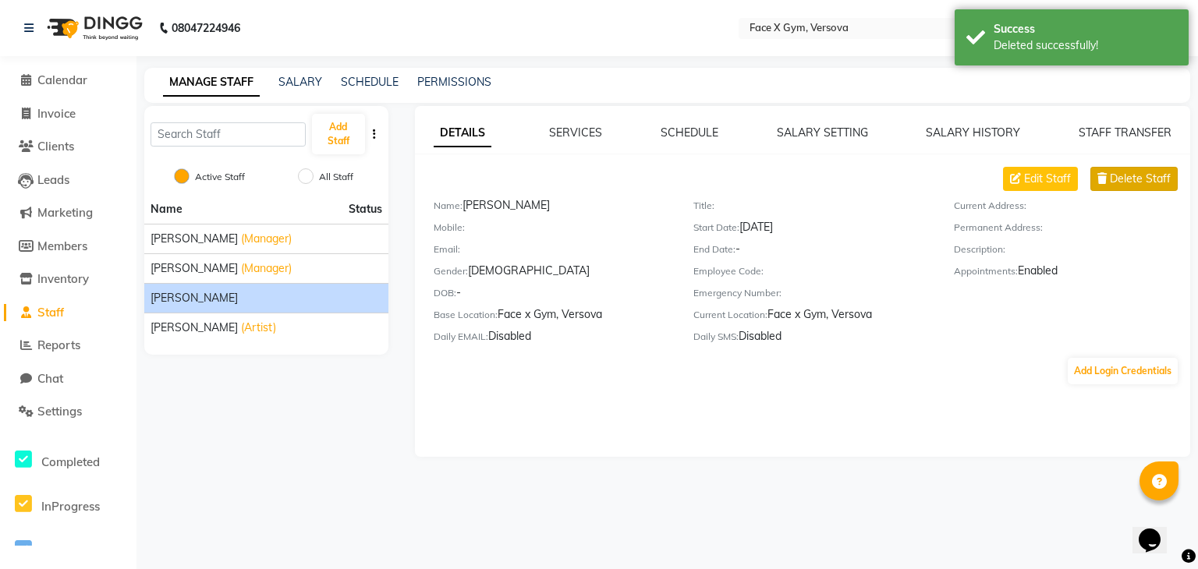
click at [1131, 171] on span "Delete Staff" at bounding box center [1140, 179] width 61 height 16
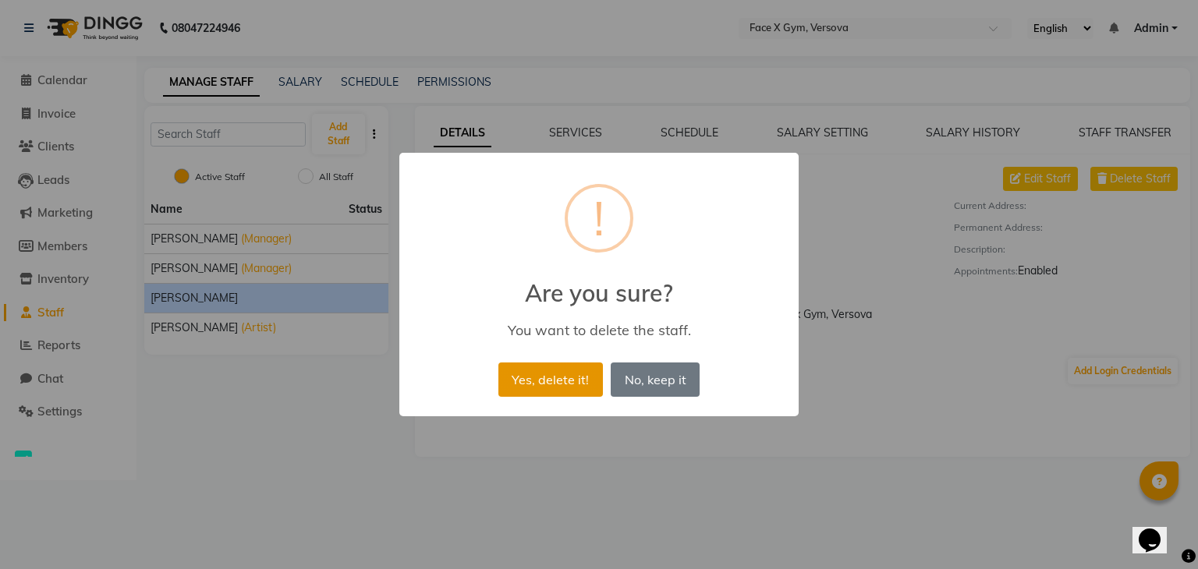
click at [505, 381] on button "Yes, delete it!" at bounding box center [550, 380] width 105 height 34
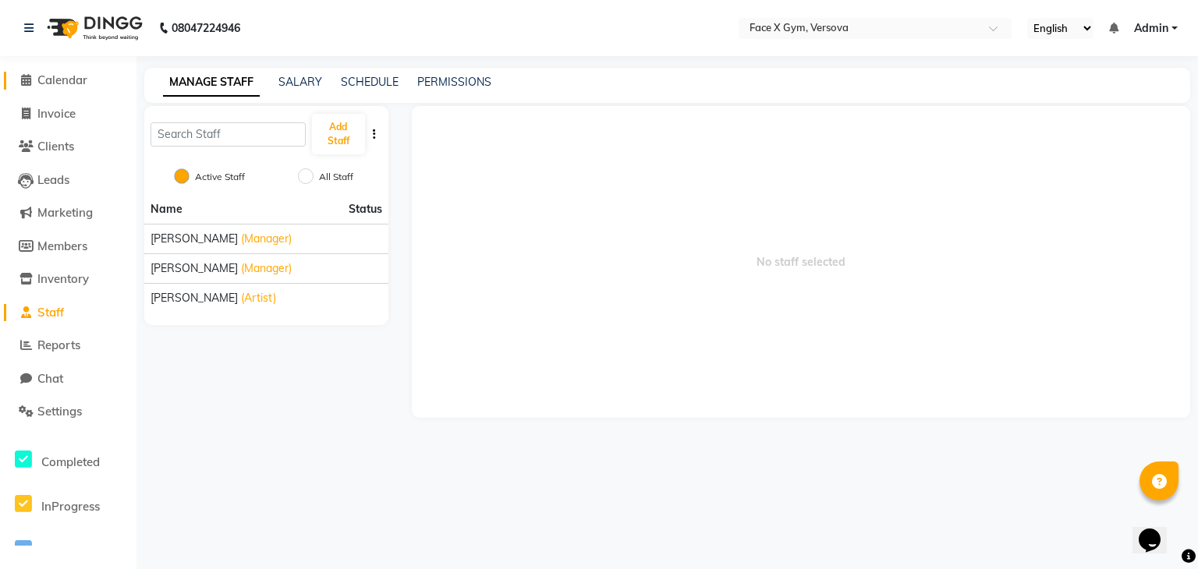
click at [87, 76] on span "Calendar" at bounding box center [62, 80] width 50 height 15
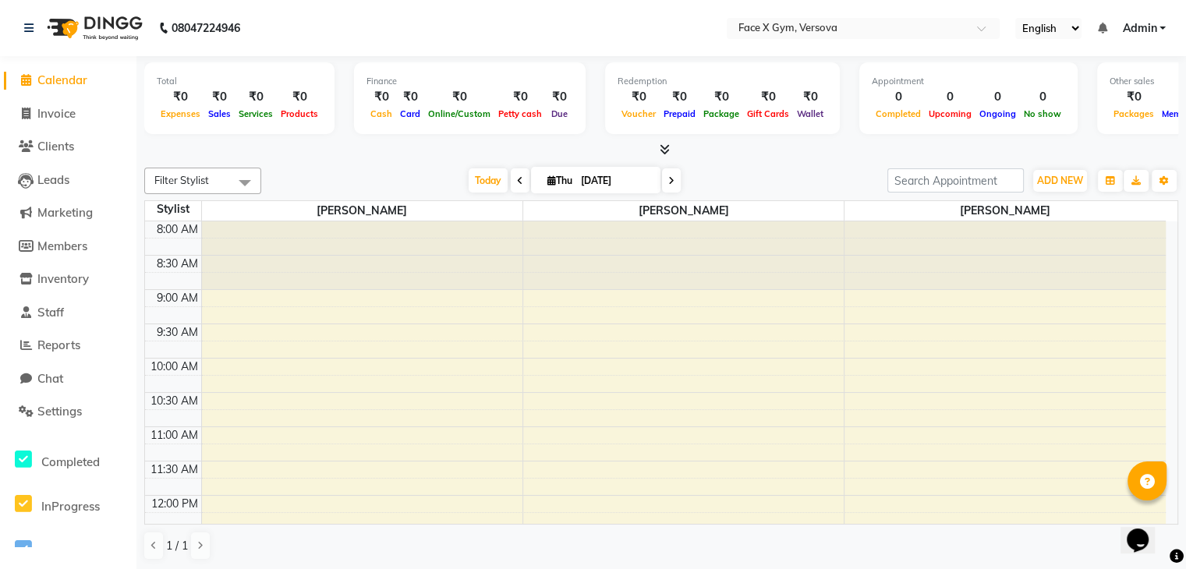
scroll to position [265, 0]
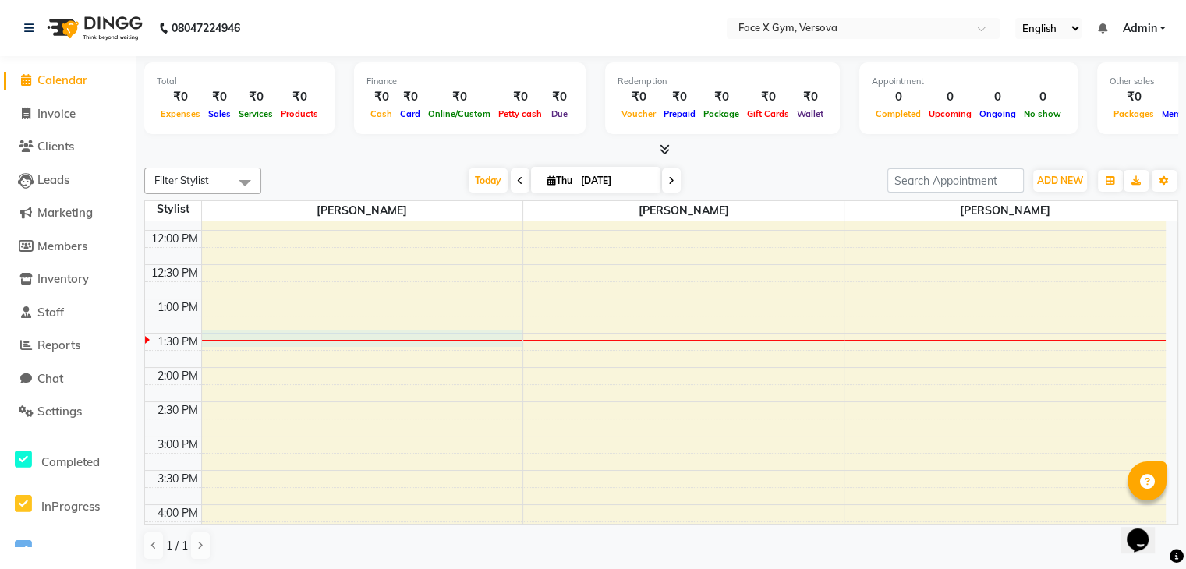
click at [260, 340] on div at bounding box center [362, 340] width 321 height 1
select select "90807"
select select "tentative"
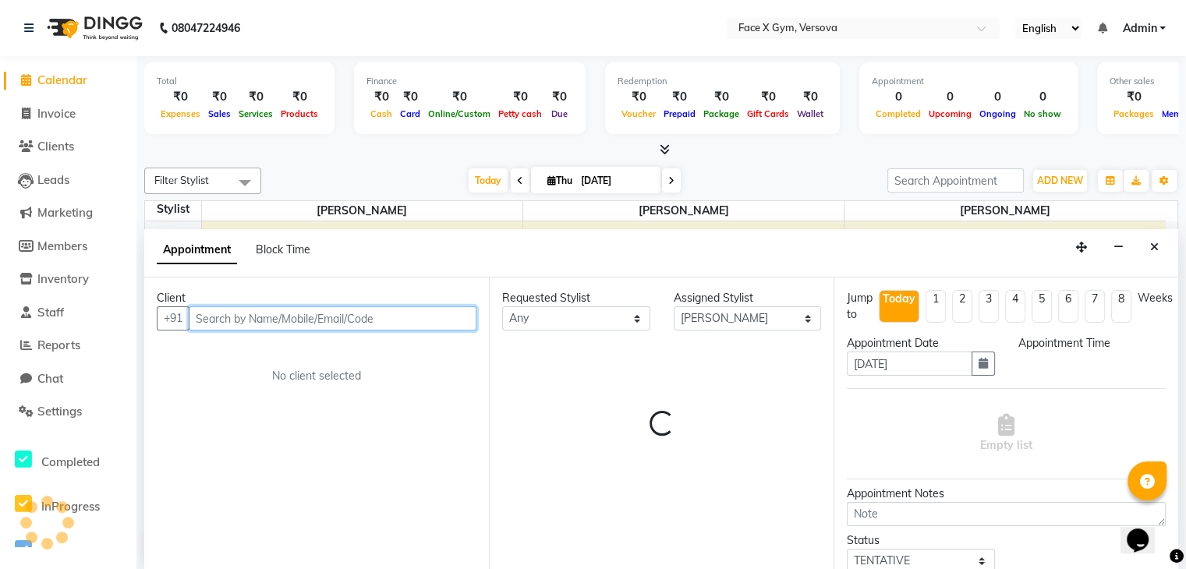
scroll to position [1, 0]
select select "810"
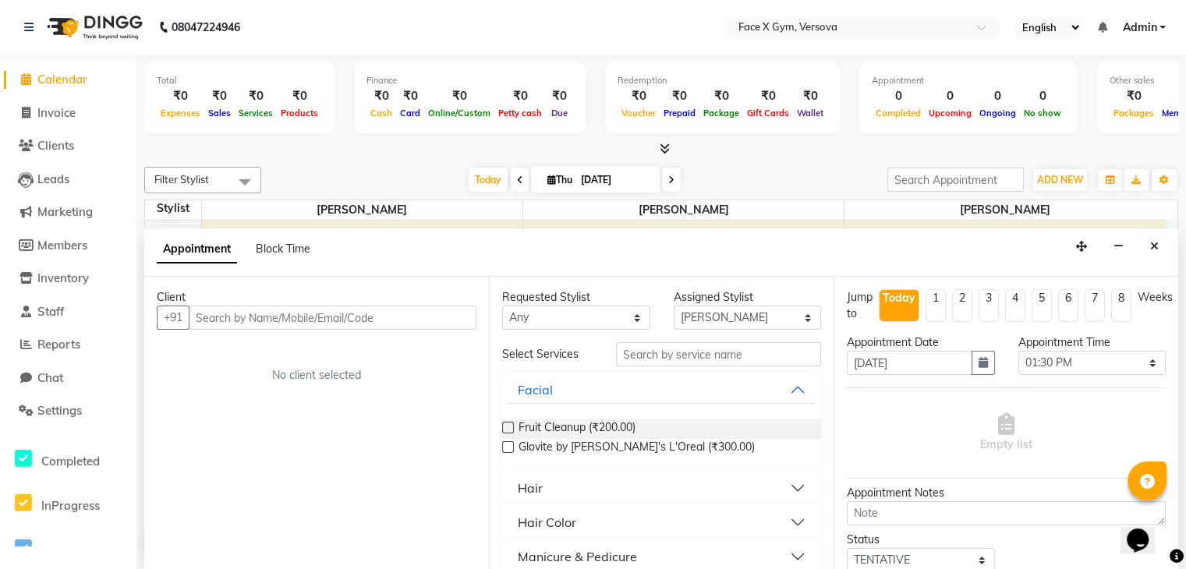
click at [1178, 532] on div "Jump to [DATE] 1 2 3 4 5 6 7 8 Weeks Appointment Date [DATE] Appointment Time S…" at bounding box center [1006, 423] width 345 height 293
click at [440, 132] on div "Finance ₹0 Cash ₹0 Card ₹0 Online/Custom ₹0 [PERSON_NAME] cash ₹0 Due" at bounding box center [470, 98] width 232 height 72
click at [349, 149] on div at bounding box center [661, 149] width 1034 height 16
click at [69, 312] on link "Staff" at bounding box center [68, 312] width 129 height 18
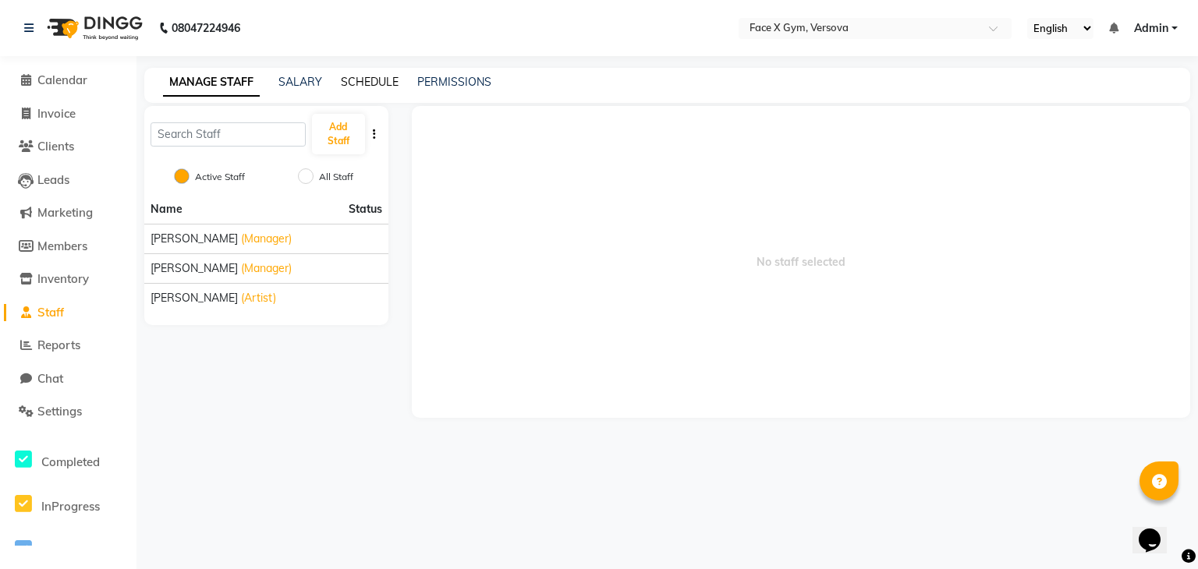
click at [360, 87] on link "SCHEDULE" at bounding box center [370, 82] width 58 height 14
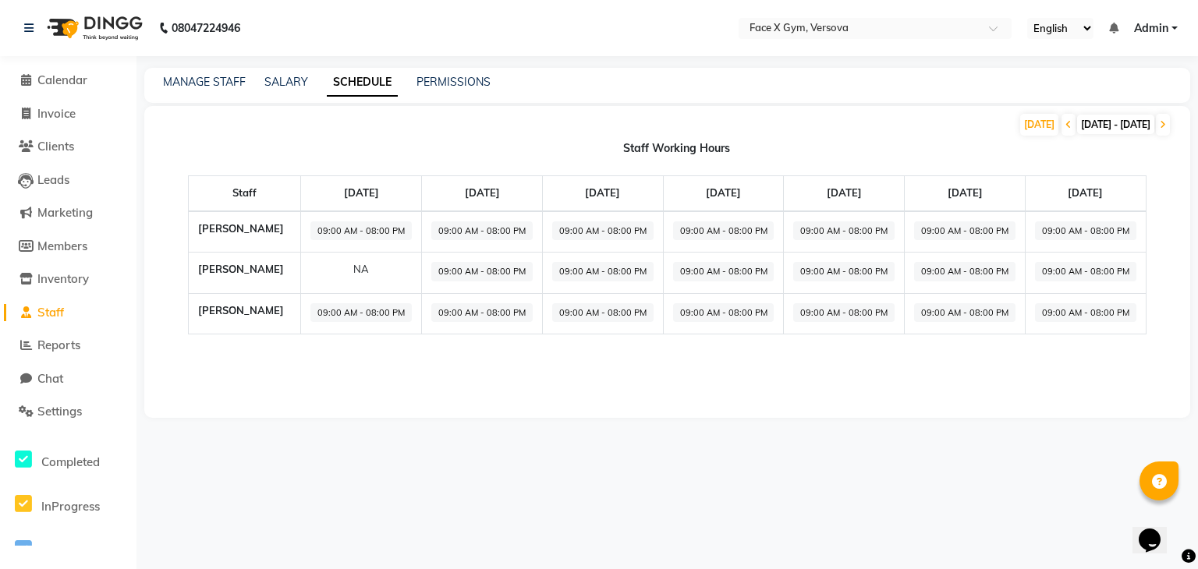
click at [404, 231] on span "09:00 AM - 08:00 PM" at bounding box center [360, 232] width 101 height 20
select select "09:00 AM"
select select "08:00 PM"
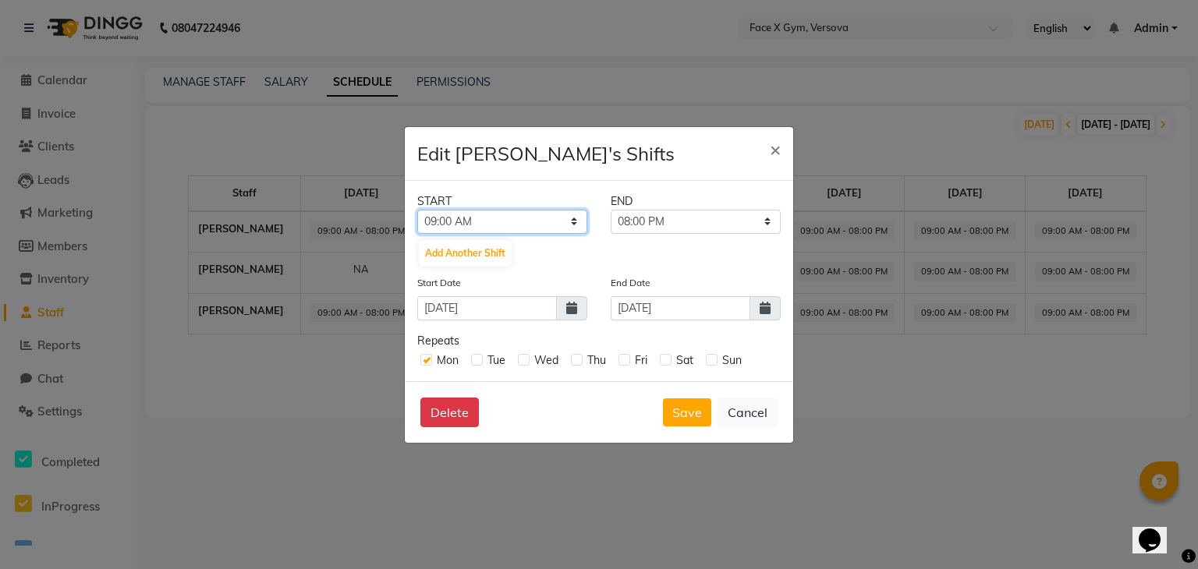
click at [534, 222] on select "12:00 AM 12:15 AM 12:30 AM 12:45 AM 01:00 AM 01:15 AM 01:30 AM 01:45 AM 02:00 A…" at bounding box center [502, 222] width 170 height 24
select select "11:00 AM"
click at [417, 210] on select "12:00 AM 12:15 AM 12:30 AM 12:45 AM 01:00 AM 01:15 AM 01:30 AM 01:45 AM 02:00 A…" at bounding box center [502, 222] width 170 height 24
click at [530, 363] on div "Wed" at bounding box center [538, 361] width 41 height 16
click at [521, 360] on label at bounding box center [524, 360] width 12 height 12
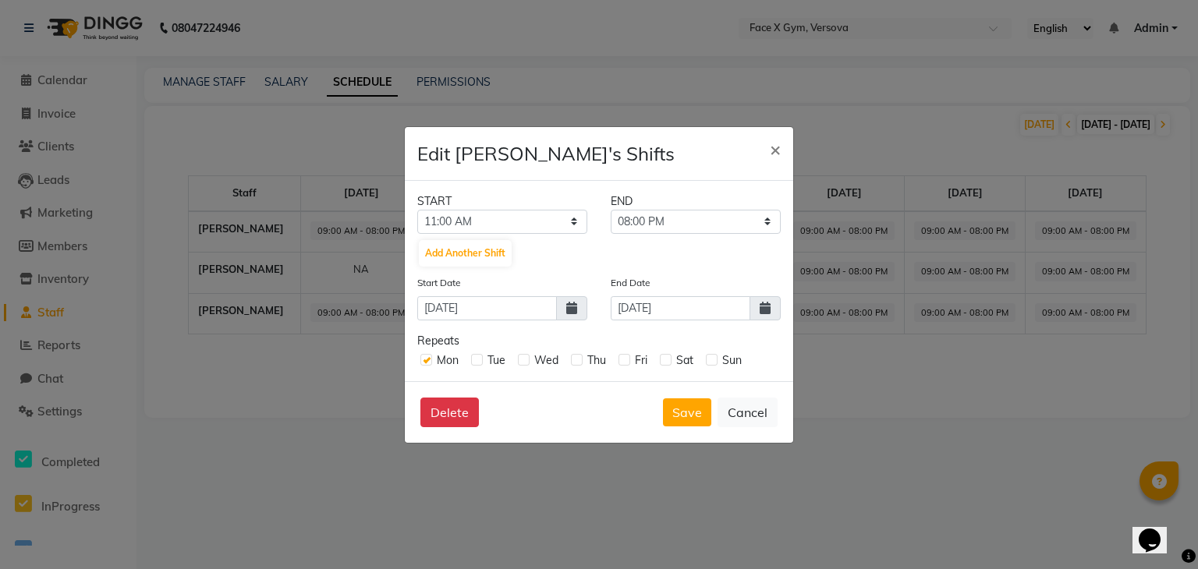
click at [521, 360] on input "checkbox" at bounding box center [523, 359] width 10 height 10
checkbox input "true"
click at [480, 360] on label at bounding box center [477, 360] width 12 height 12
click at [480, 360] on input "checkbox" at bounding box center [476, 359] width 10 height 10
checkbox input "true"
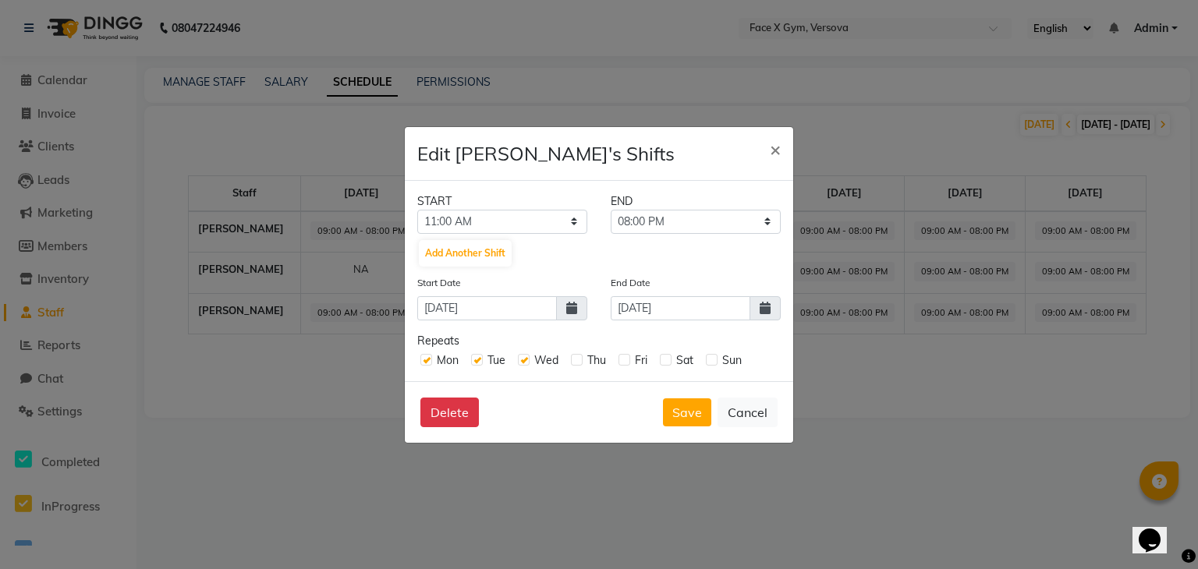
click at [583, 363] on div "Thu" at bounding box center [588, 361] width 35 height 16
click at [626, 363] on label at bounding box center [625, 360] width 12 height 12
click at [626, 363] on input "checkbox" at bounding box center [624, 359] width 10 height 10
checkbox input "true"
click at [664, 360] on label at bounding box center [666, 360] width 12 height 12
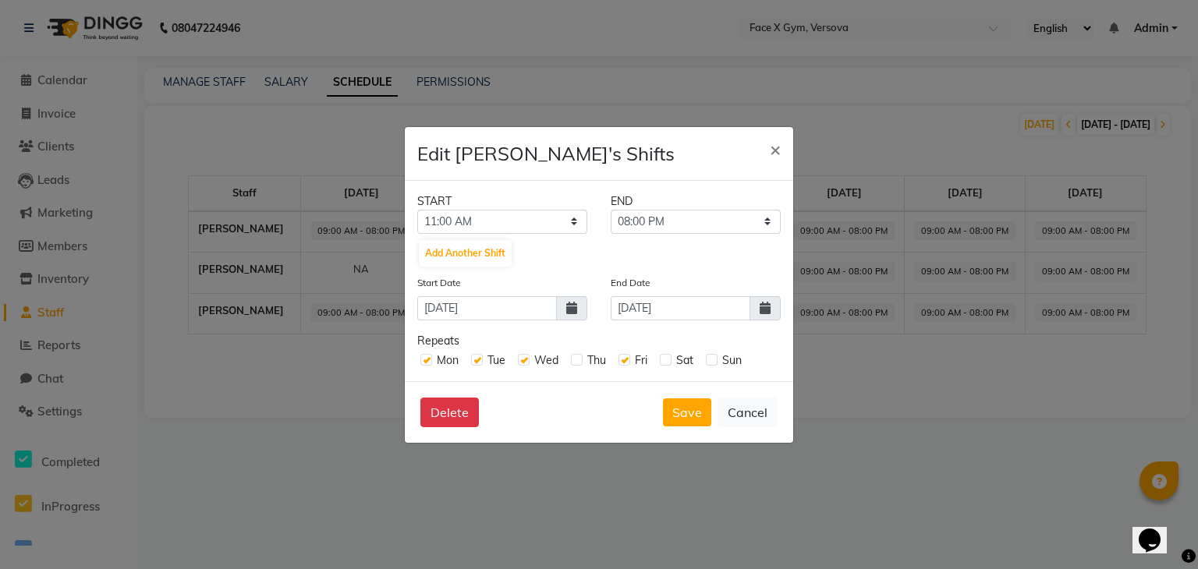
click at [664, 360] on input "checkbox" at bounding box center [665, 359] width 10 height 10
checkbox input "true"
click at [711, 359] on label at bounding box center [712, 360] width 12 height 12
click at [711, 359] on input "checkbox" at bounding box center [711, 359] width 10 height 10
checkbox input "true"
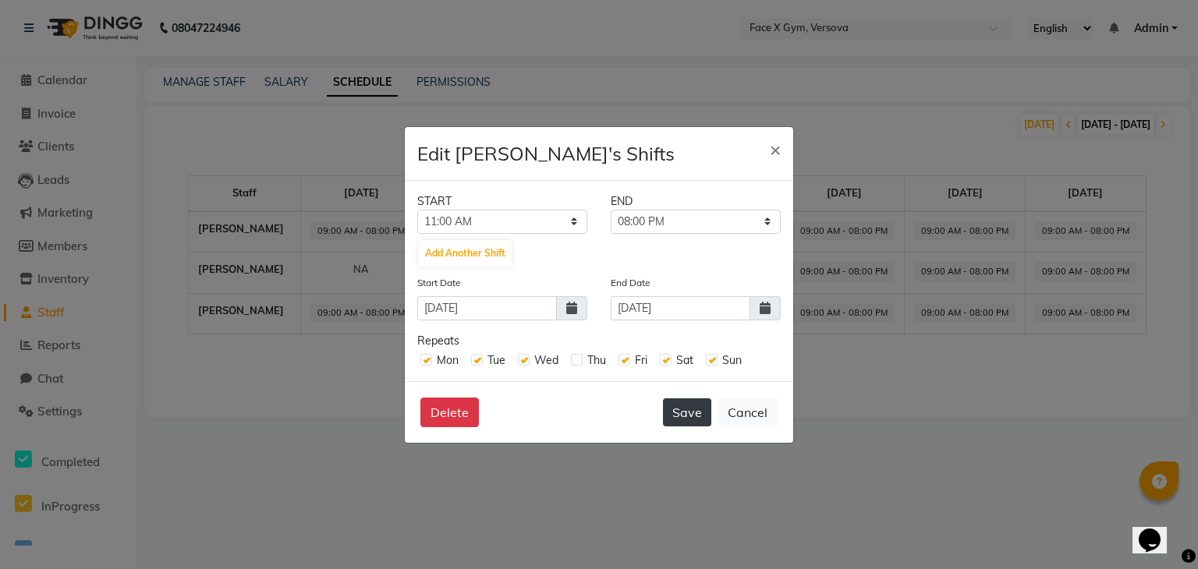
click at [677, 409] on button "Save" at bounding box center [687, 413] width 48 height 28
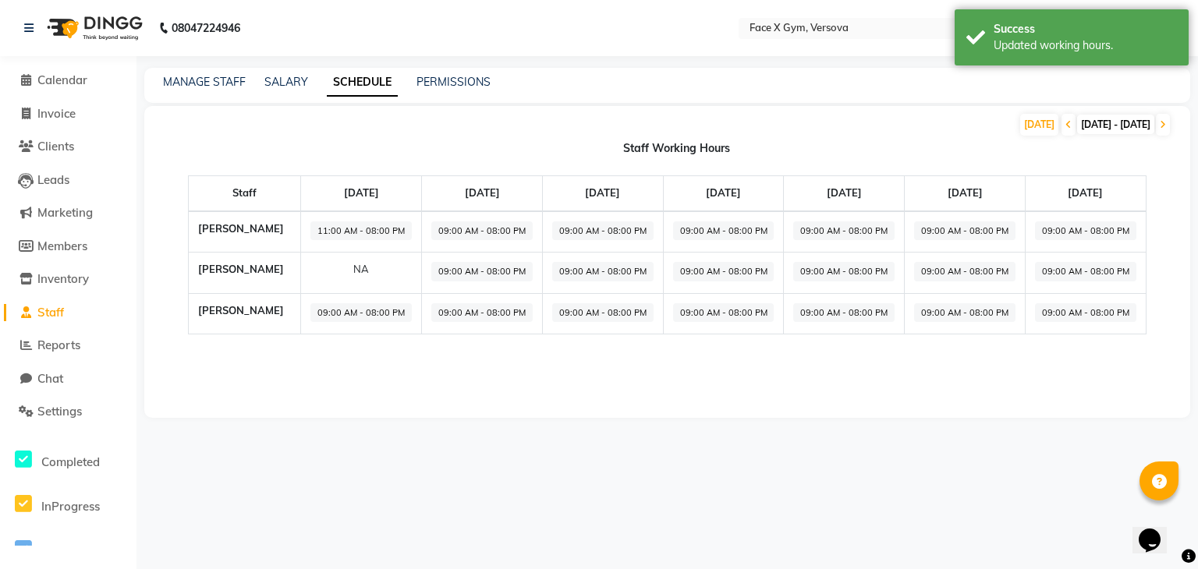
click at [509, 231] on span "09:00 AM - 08:00 PM" at bounding box center [481, 232] width 101 height 20
select select "09:00 AM"
select select "08:00 PM"
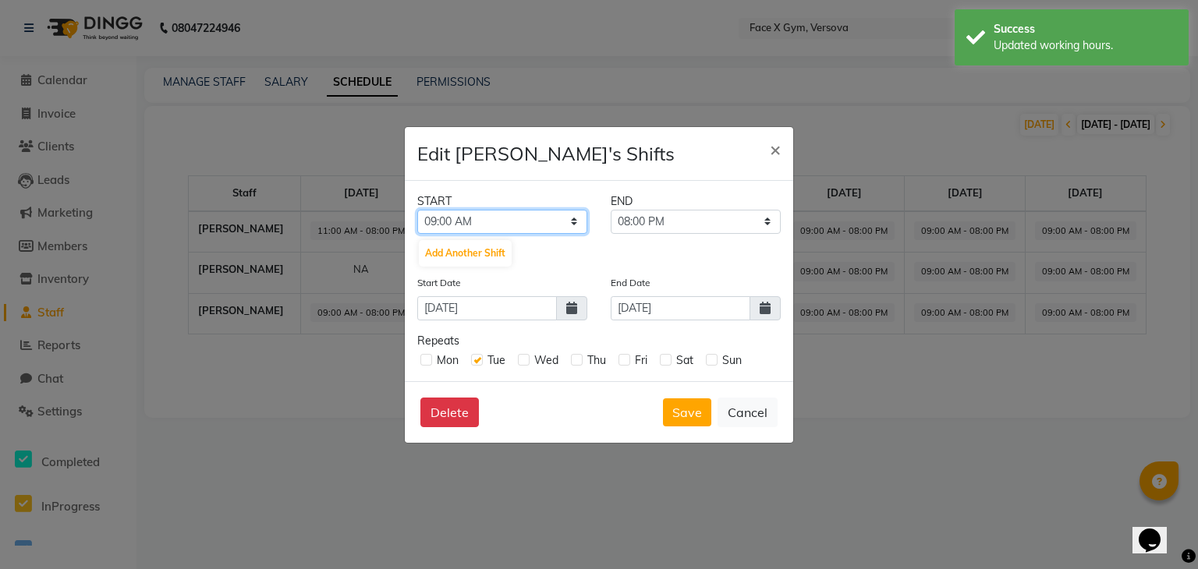
click at [521, 223] on select "12:00 AM 12:15 AM 12:30 AM 12:45 AM 01:00 AM 01:15 AM 01:30 AM 01:45 AM 02:00 A…" at bounding box center [502, 222] width 170 height 24
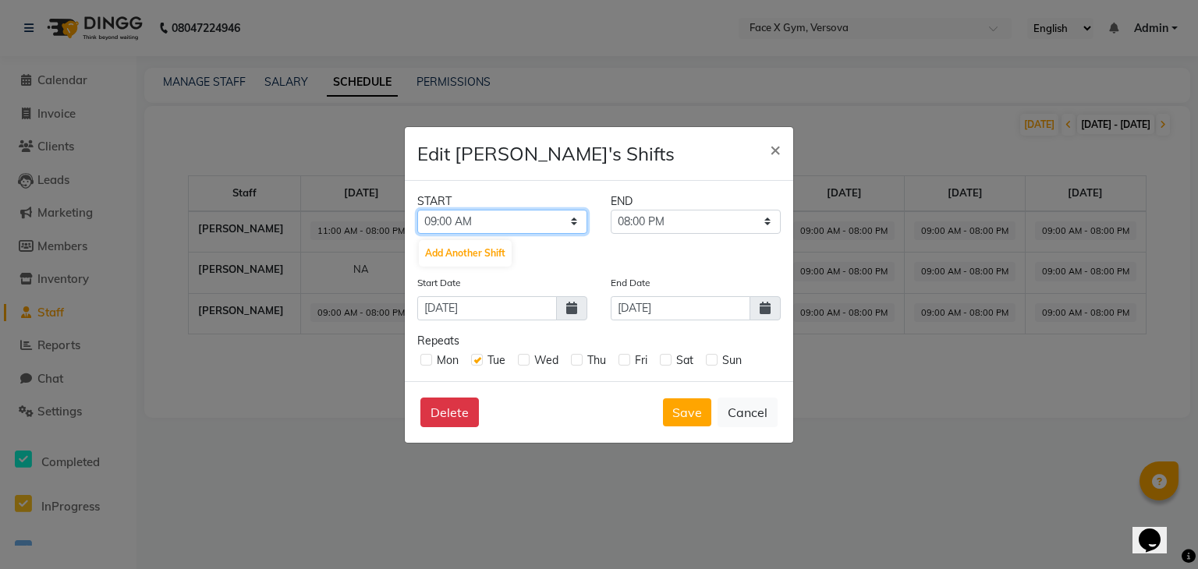
select select "11:00 AM"
click at [417, 210] on select "12:00 AM 12:15 AM 12:30 AM 12:45 AM 01:00 AM 01:15 AM 01:30 AM 01:45 AM 02:00 A…" at bounding box center [502, 222] width 170 height 24
click at [521, 361] on label at bounding box center [524, 360] width 12 height 12
click at [521, 361] on input "checkbox" at bounding box center [523, 359] width 10 height 10
checkbox input "true"
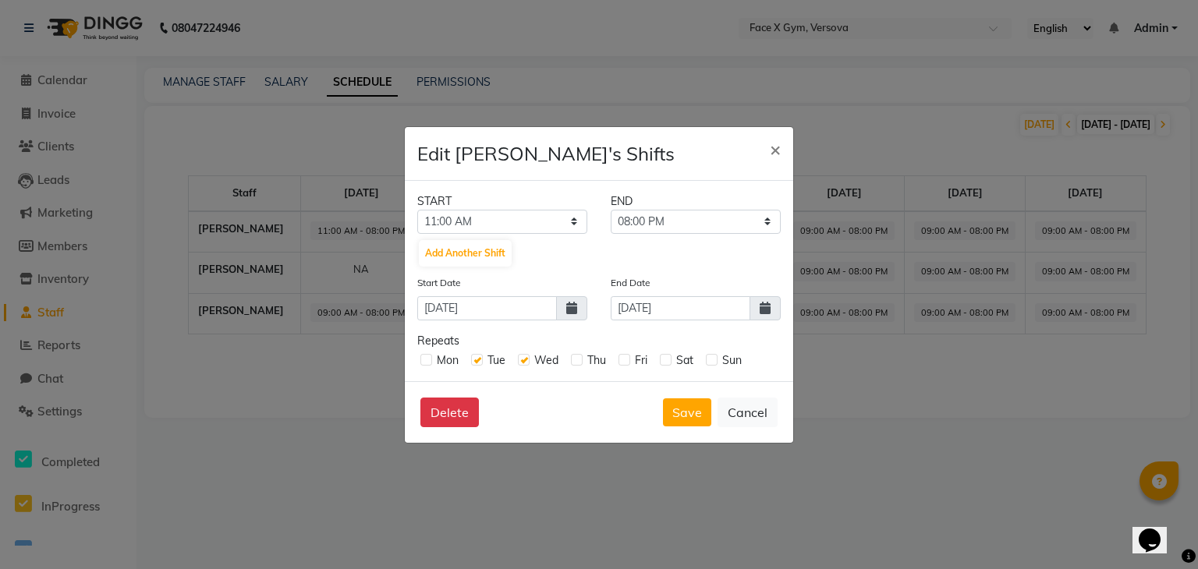
click at [574, 361] on label at bounding box center [577, 360] width 12 height 12
click at [574, 361] on input "checkbox" at bounding box center [576, 359] width 10 height 10
checkbox input "true"
click at [624, 356] on label at bounding box center [625, 360] width 12 height 12
click at [624, 356] on input "checkbox" at bounding box center [624, 359] width 10 height 10
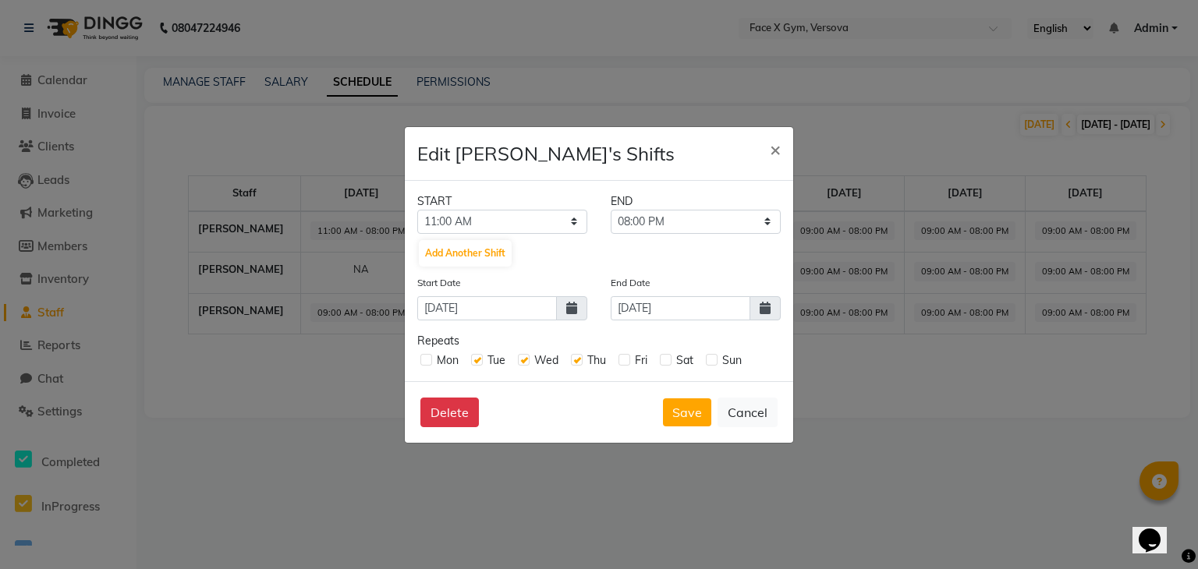
checkbox input "true"
click at [672, 358] on label at bounding box center [666, 360] width 12 height 12
click at [670, 358] on input "checkbox" at bounding box center [665, 359] width 10 height 10
checkbox input "true"
click at [716, 360] on label at bounding box center [712, 360] width 12 height 12
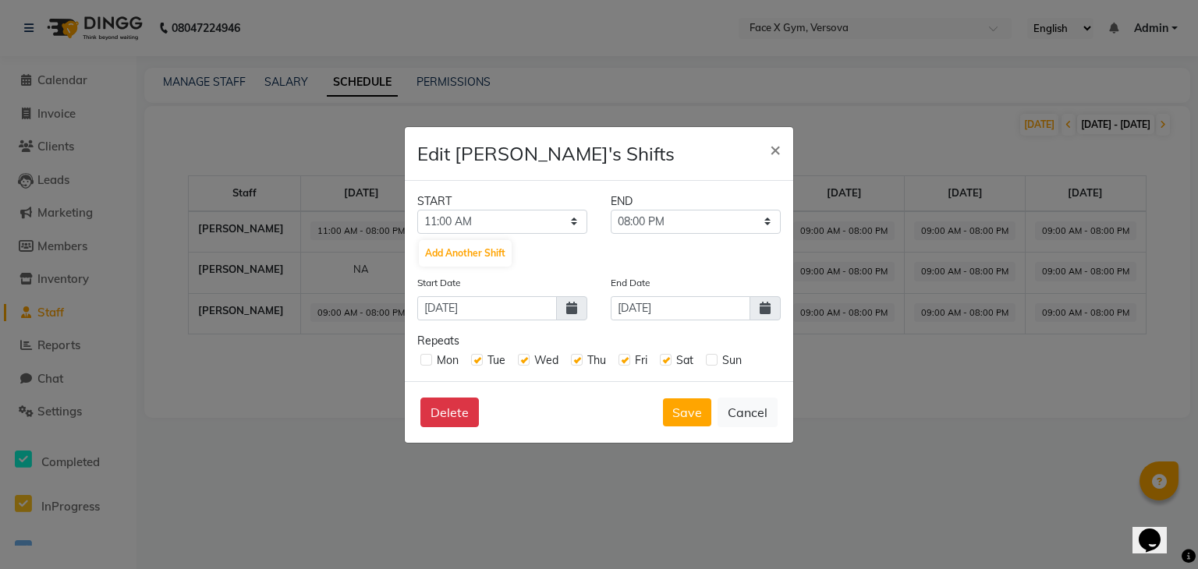
click at [716, 360] on input "checkbox" at bounding box center [711, 359] width 10 height 10
checkbox input "true"
click at [427, 362] on label at bounding box center [426, 360] width 12 height 12
click at [427, 362] on input "checkbox" at bounding box center [425, 359] width 10 height 10
checkbox input "true"
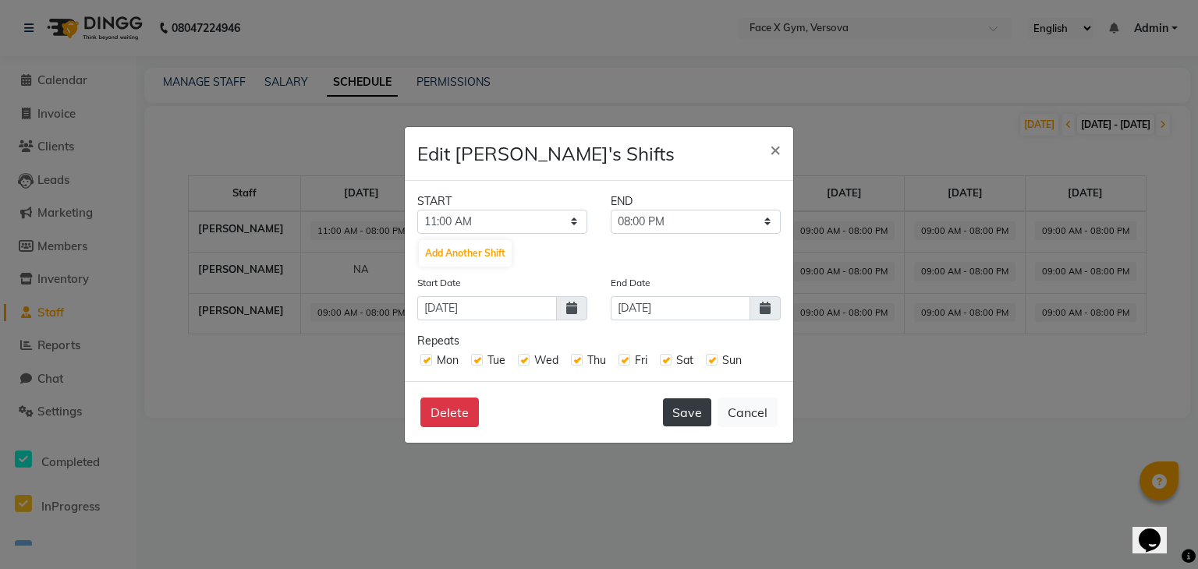
click at [689, 410] on button "Save" at bounding box center [687, 413] width 48 height 28
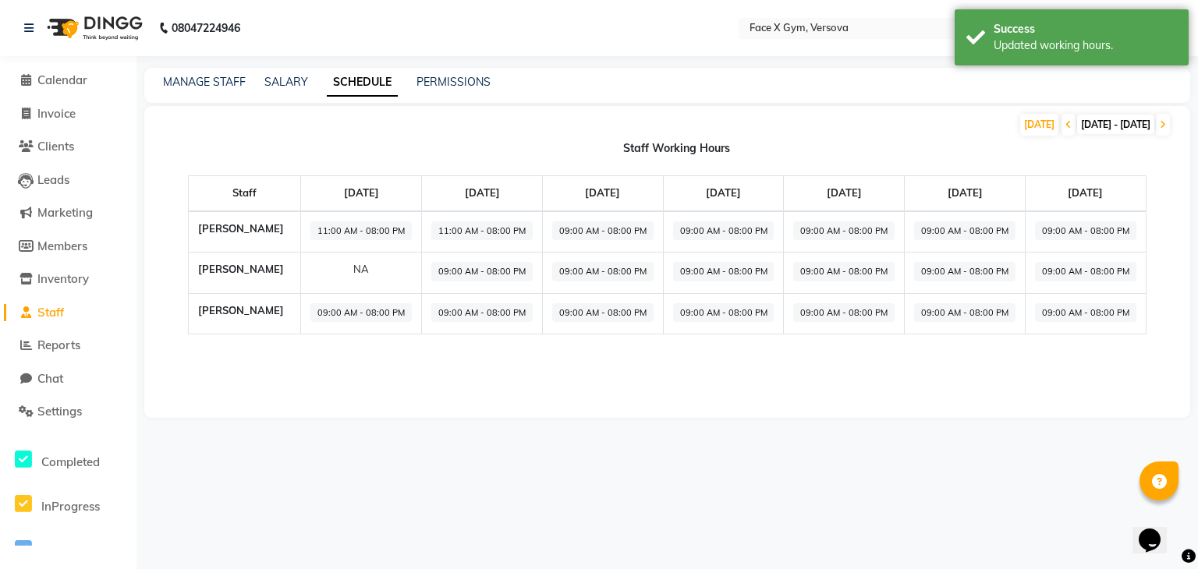
click at [646, 225] on span "09:00 AM - 08:00 PM" at bounding box center [602, 232] width 101 height 20
select select "09:00 AM"
select select "08:00 PM"
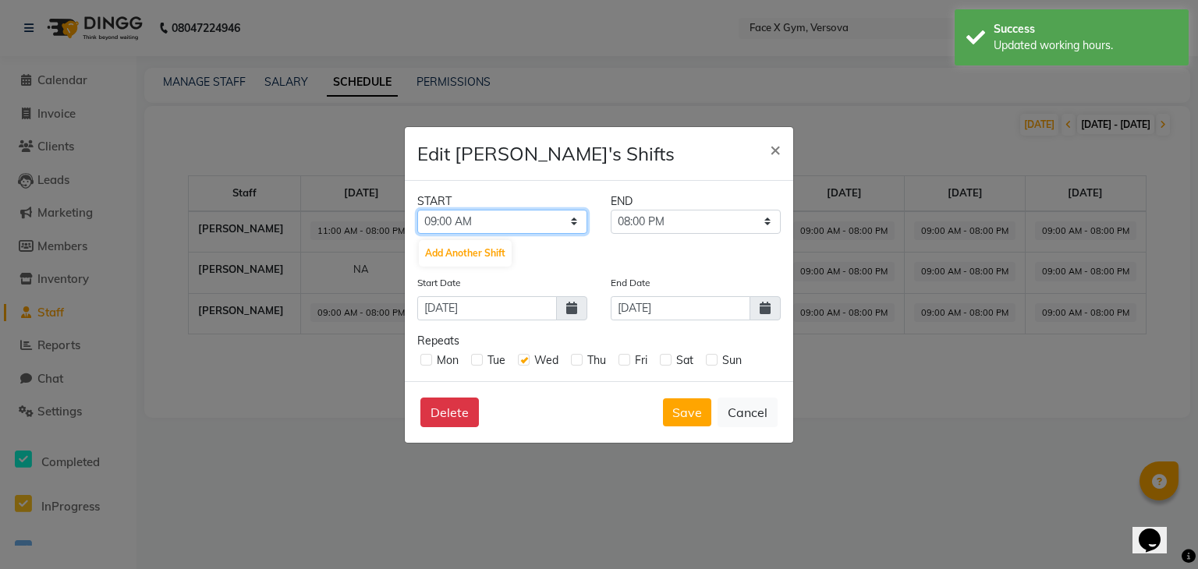
click at [520, 225] on select "12:00 AM 12:15 AM 12:30 AM 12:45 AM 01:00 AM 01:15 AM 01:30 AM 01:45 AM 02:00 A…" at bounding box center [502, 222] width 170 height 24
select select "11:00 AM"
click at [417, 210] on select "12:00 AM 12:15 AM 12:30 AM 12:45 AM 01:00 AM 01:15 AM 01:30 AM 01:45 AM 02:00 A…" at bounding box center [502, 222] width 170 height 24
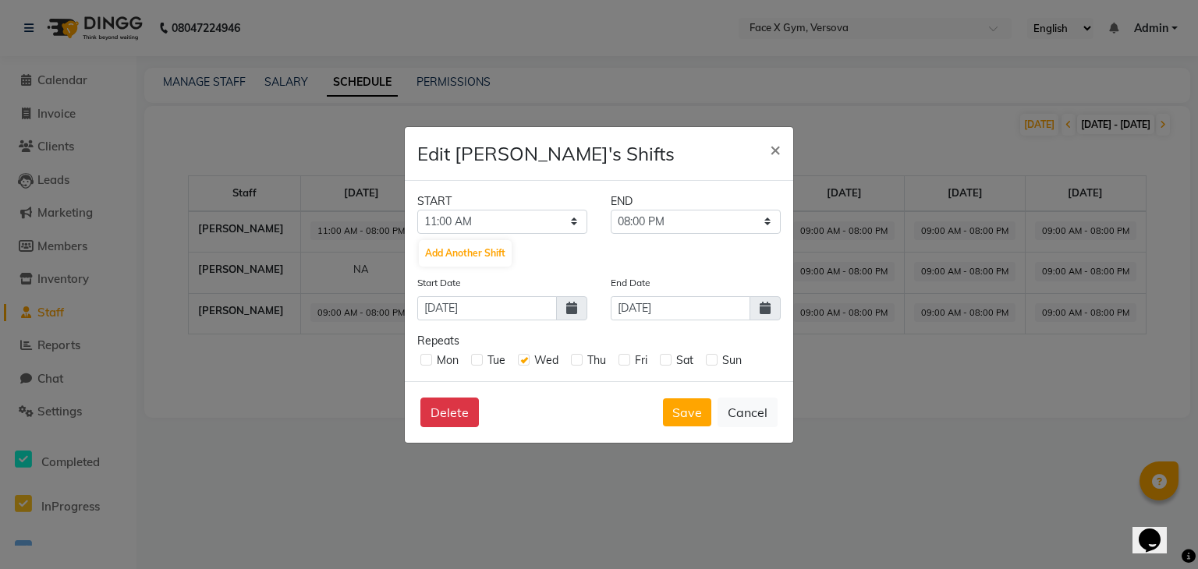
click at [478, 363] on label at bounding box center [477, 360] width 12 height 12
click at [478, 363] on input "checkbox" at bounding box center [476, 359] width 10 height 10
checkbox input "true"
click at [422, 364] on label at bounding box center [426, 360] width 12 height 12
click at [422, 364] on input "checkbox" at bounding box center [425, 359] width 10 height 10
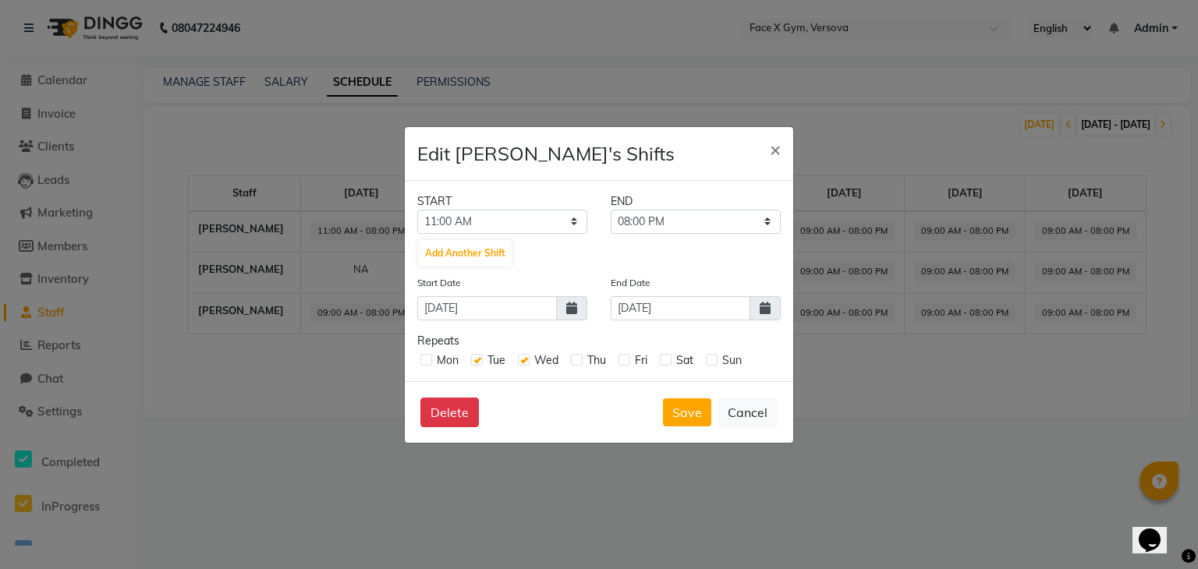
checkbox input "true"
drag, startPoint x: 622, startPoint y: 360, endPoint x: 580, endPoint y: 360, distance: 41.3
click at [580, 360] on div "Mon Tue Wed Thu Fri Sat Sun" at bounding box center [598, 359] width 363 height 20
click at [580, 360] on label at bounding box center [577, 360] width 12 height 12
click at [580, 360] on input "checkbox" at bounding box center [576, 359] width 10 height 10
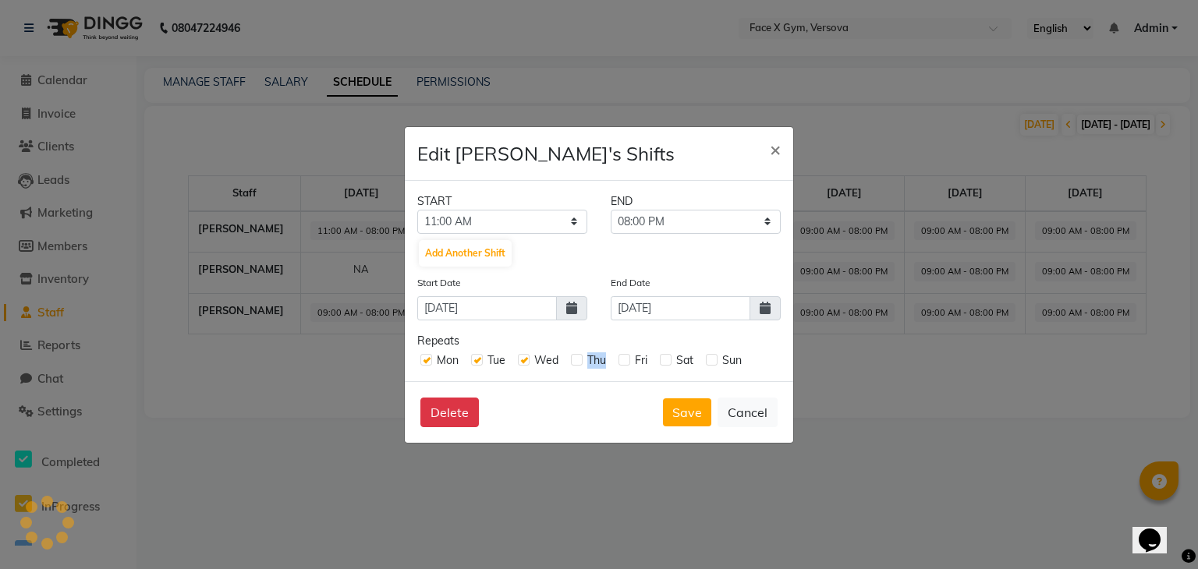
checkbox input "true"
click at [626, 364] on label at bounding box center [625, 360] width 12 height 12
click at [626, 364] on input "checkbox" at bounding box center [624, 359] width 10 height 10
checkbox input "true"
click at [664, 360] on label at bounding box center [666, 360] width 12 height 12
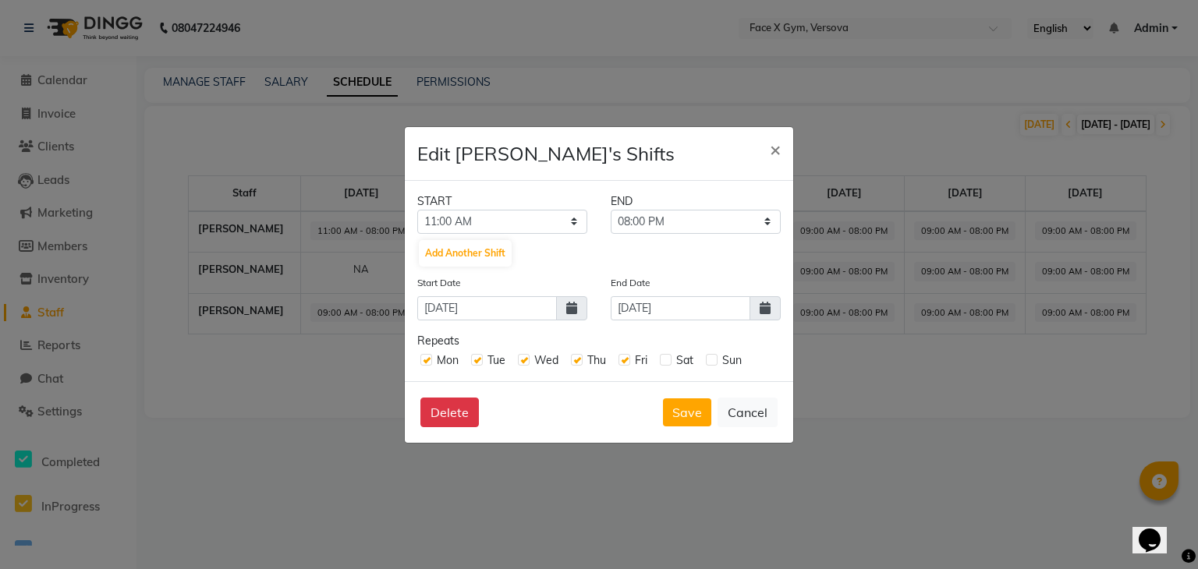
click at [664, 360] on input "checkbox" at bounding box center [665, 359] width 10 height 10
checkbox input "true"
click at [716, 362] on label at bounding box center [712, 360] width 12 height 12
click at [716, 362] on input "checkbox" at bounding box center [711, 359] width 10 height 10
checkbox input "true"
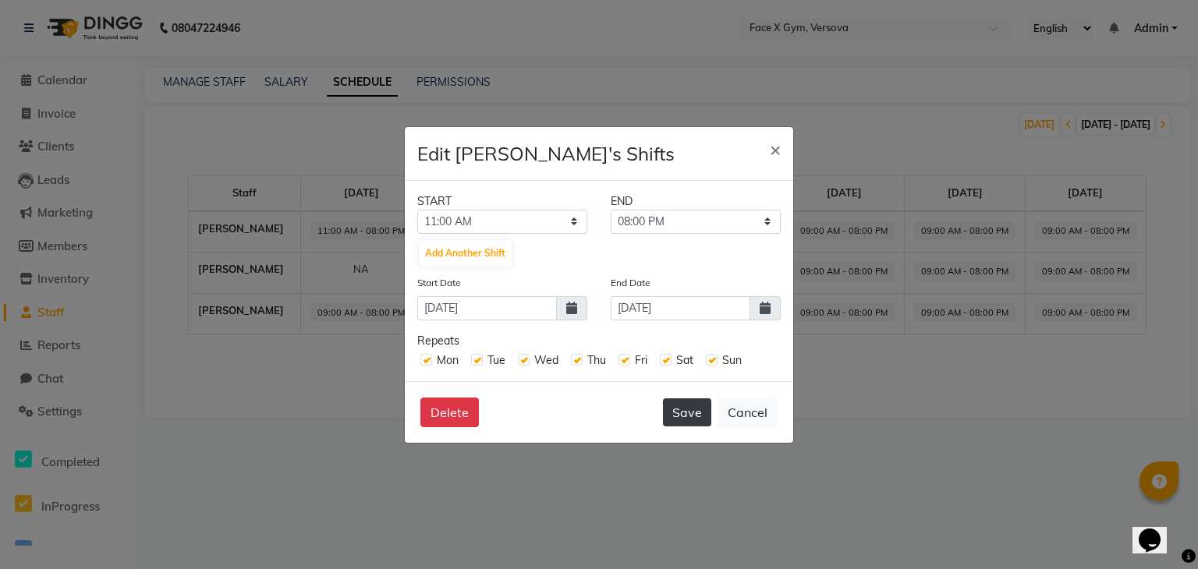
click at [696, 416] on button "Save" at bounding box center [687, 413] width 48 height 28
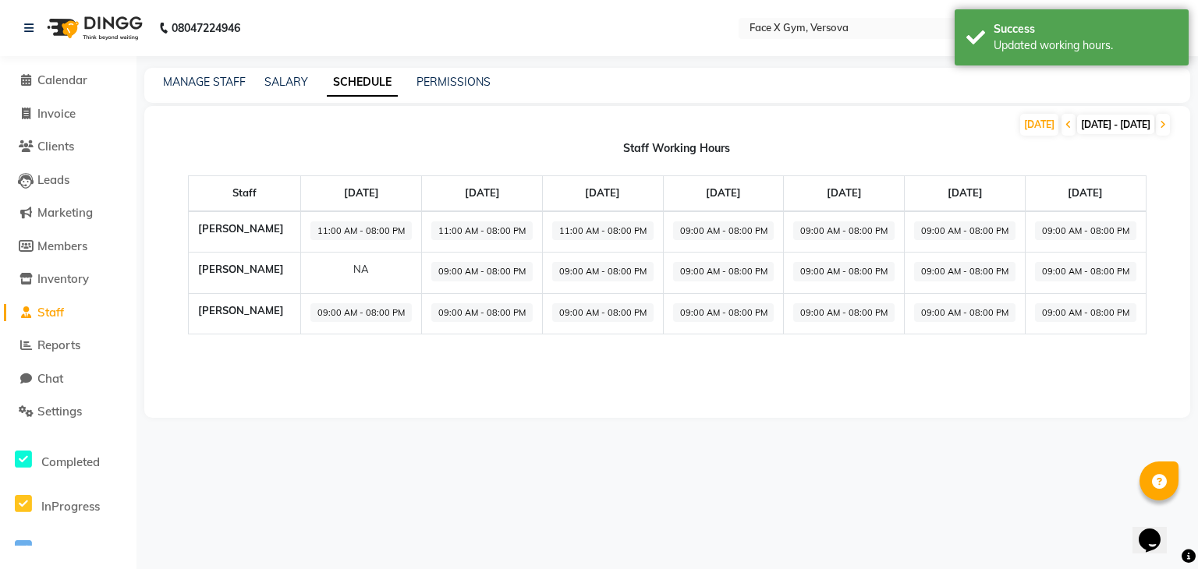
click at [736, 226] on span "09:00 AM - 08:00 PM" at bounding box center [723, 232] width 101 height 20
select select "09:00 AM"
select select "08:00 PM"
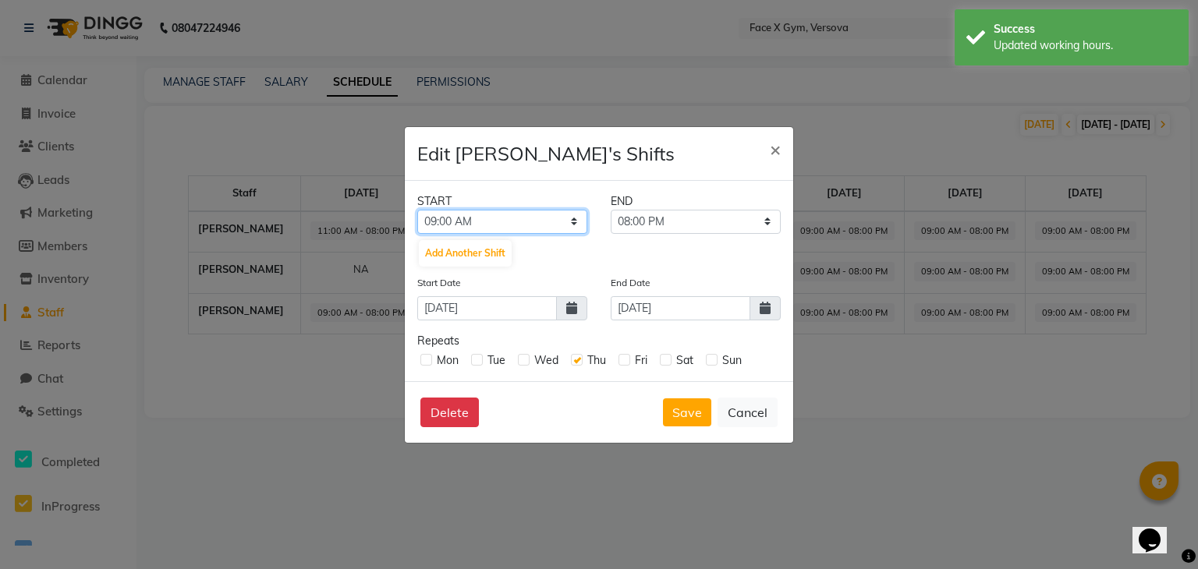
click at [551, 214] on select "12:00 AM 12:15 AM 12:30 AM 12:45 AM 01:00 AM 01:15 AM 01:30 AM 01:45 AM 02:00 A…" at bounding box center [502, 222] width 170 height 24
select select "11:00 AM"
click at [417, 210] on select "12:00 AM 12:15 AM 12:30 AM 12:45 AM 01:00 AM 01:15 AM 01:30 AM 01:45 AM 02:00 A…" at bounding box center [502, 222] width 170 height 24
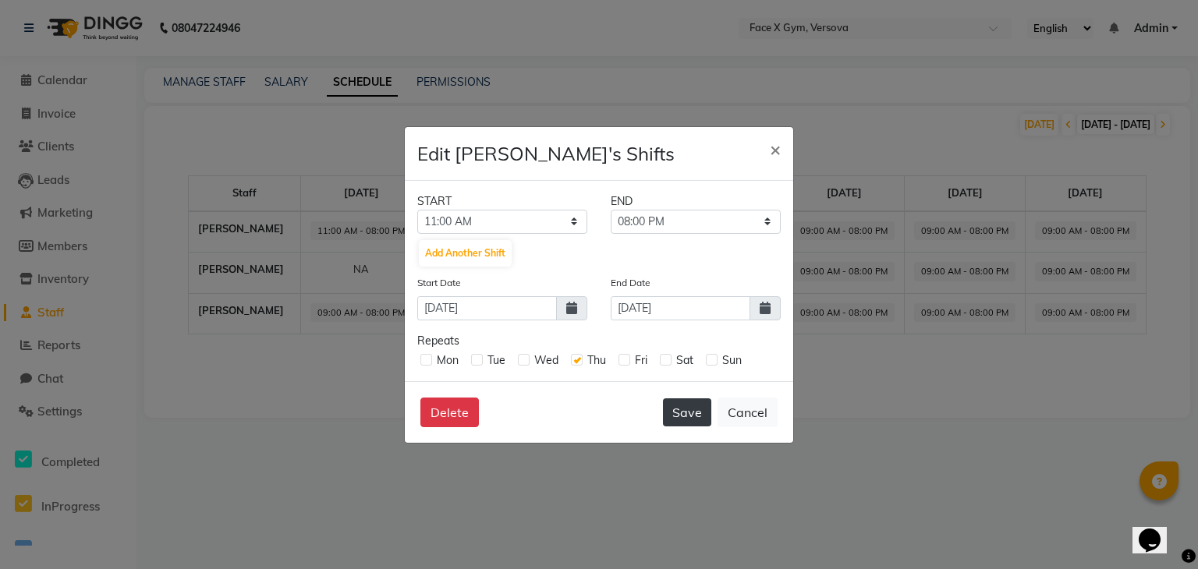
click at [690, 407] on button "Save" at bounding box center [687, 413] width 48 height 28
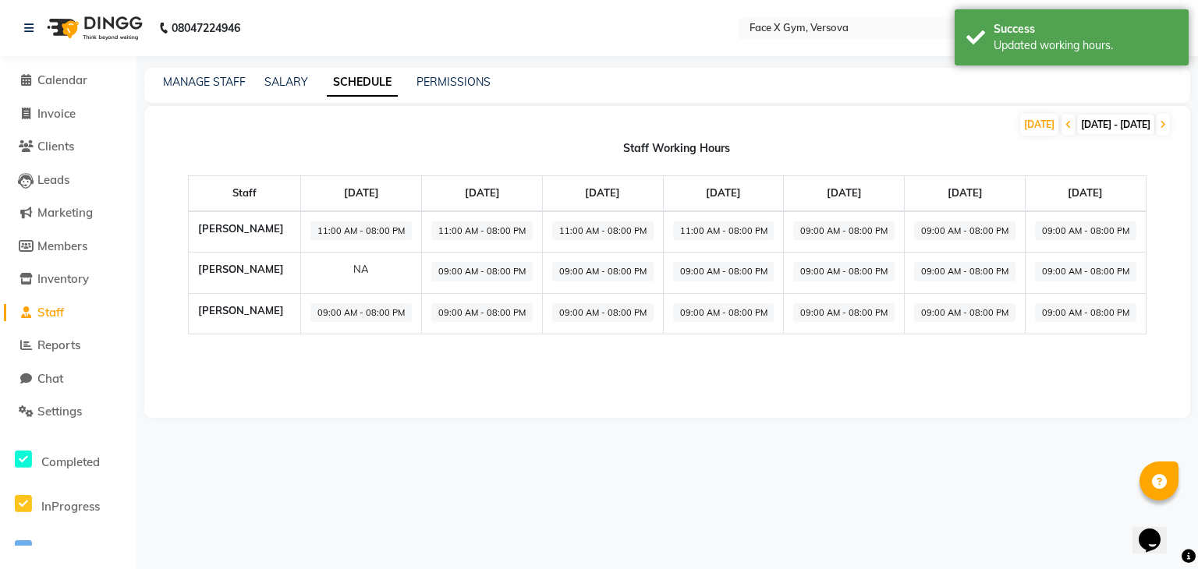
click at [827, 238] on span "09:00 AM - 08:00 PM" at bounding box center [843, 232] width 101 height 20
select select "09:00 AM"
select select "08:00 PM"
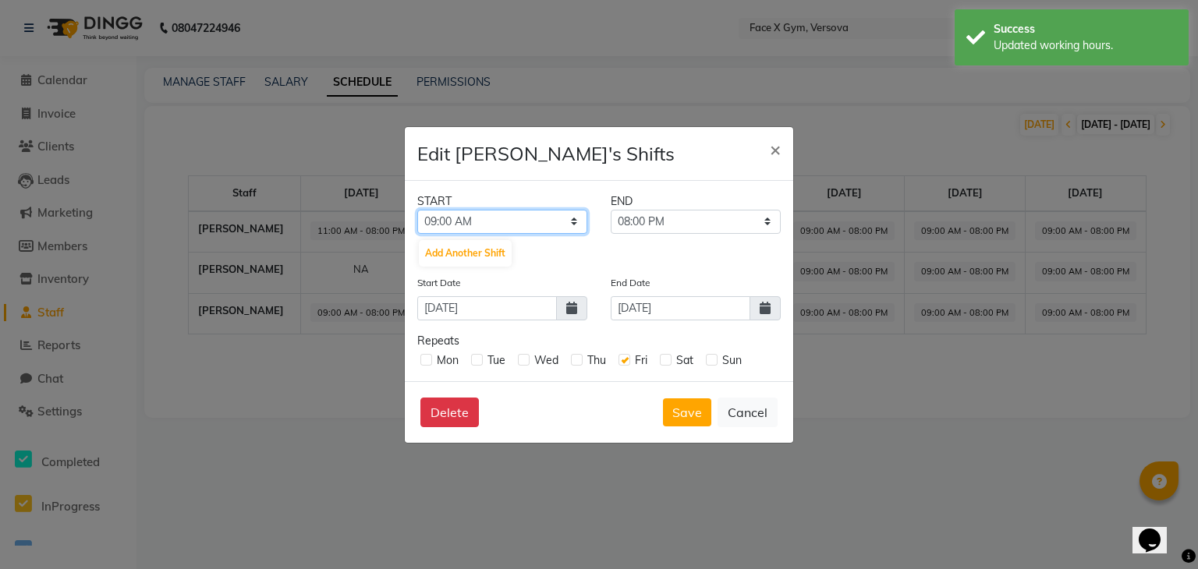
click at [544, 226] on select "12:00 AM 12:15 AM 12:30 AM 12:45 AM 01:00 AM 01:15 AM 01:30 AM 01:45 AM 02:00 A…" at bounding box center [502, 222] width 170 height 24
select select "11:00 AM"
click at [417, 210] on select "12:00 AM 12:15 AM 12:30 AM 12:45 AM 01:00 AM 01:15 AM 01:30 AM 01:45 AM 02:00 A…" at bounding box center [502, 222] width 170 height 24
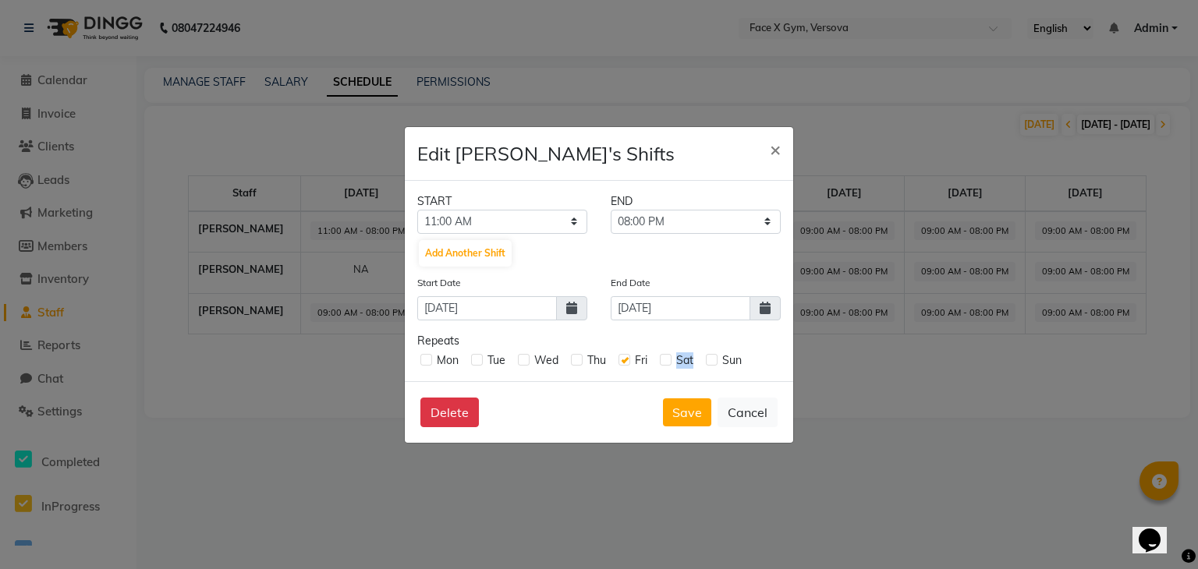
drag, startPoint x: 711, startPoint y: 358, endPoint x: 671, endPoint y: 360, distance: 40.6
click at [671, 360] on div "Mon Tue Wed Thu Fri Sat Sun" at bounding box center [598, 359] width 363 height 20
click at [671, 360] on label at bounding box center [666, 360] width 12 height 12
click at [670, 360] on input "checkbox" at bounding box center [665, 359] width 10 height 10
checkbox input "true"
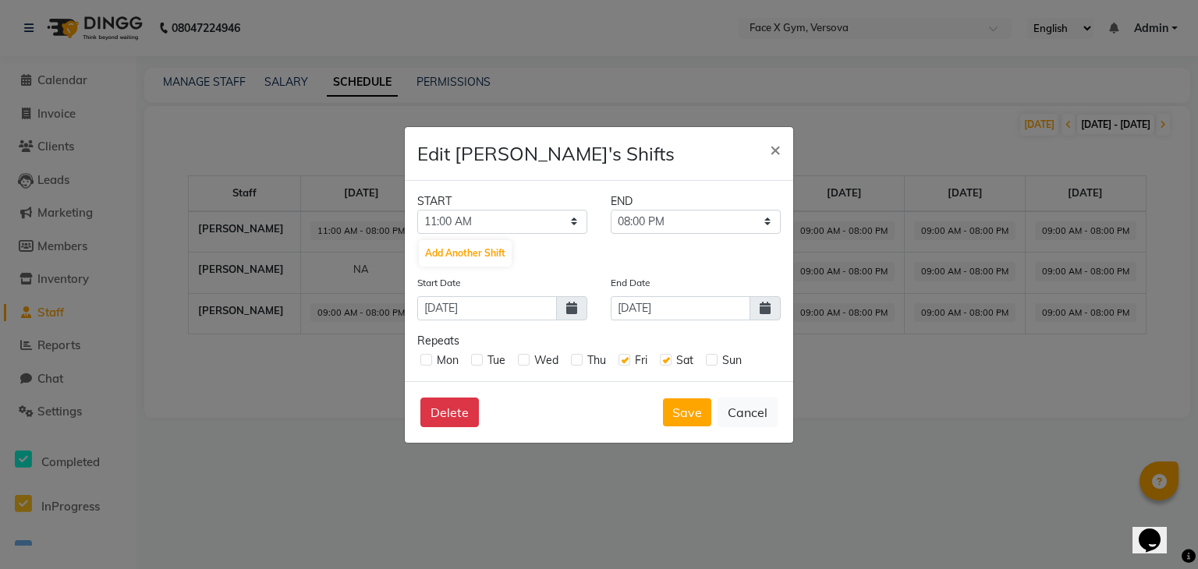
click at [710, 360] on label at bounding box center [712, 360] width 12 height 12
click at [710, 360] on input "checkbox" at bounding box center [711, 359] width 10 height 10
checkbox input "true"
click at [427, 366] on div "Mon" at bounding box center [439, 361] width 38 height 16
click at [427, 360] on label at bounding box center [426, 360] width 12 height 12
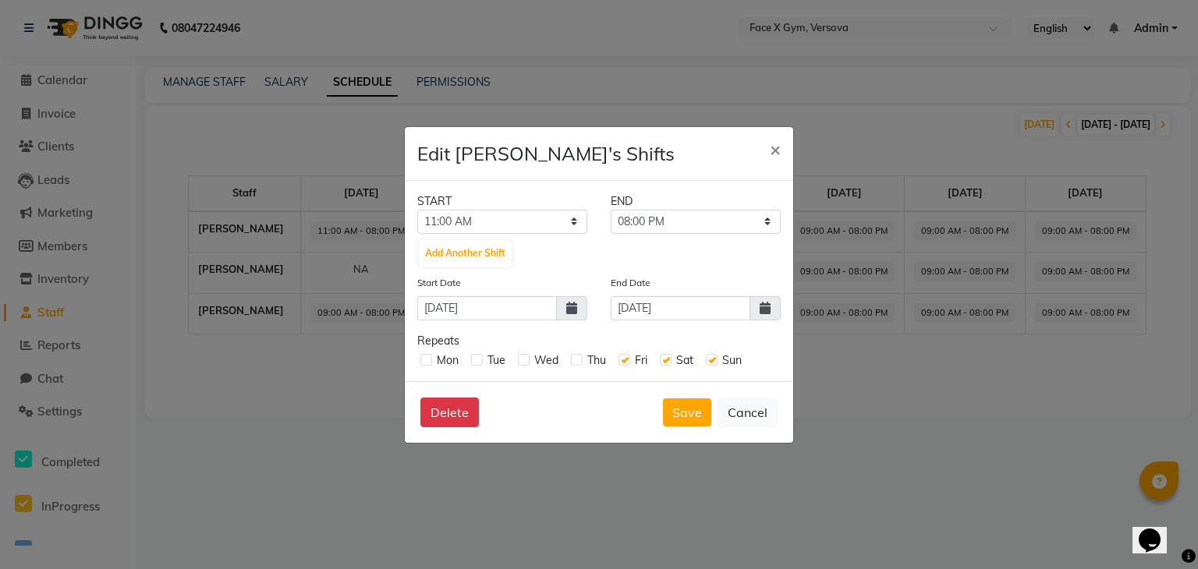
click at [427, 360] on input "checkbox" at bounding box center [425, 359] width 10 height 10
checkbox input "true"
click at [477, 362] on label at bounding box center [477, 360] width 12 height 12
click at [477, 362] on input "checkbox" at bounding box center [476, 359] width 10 height 10
checkbox input "true"
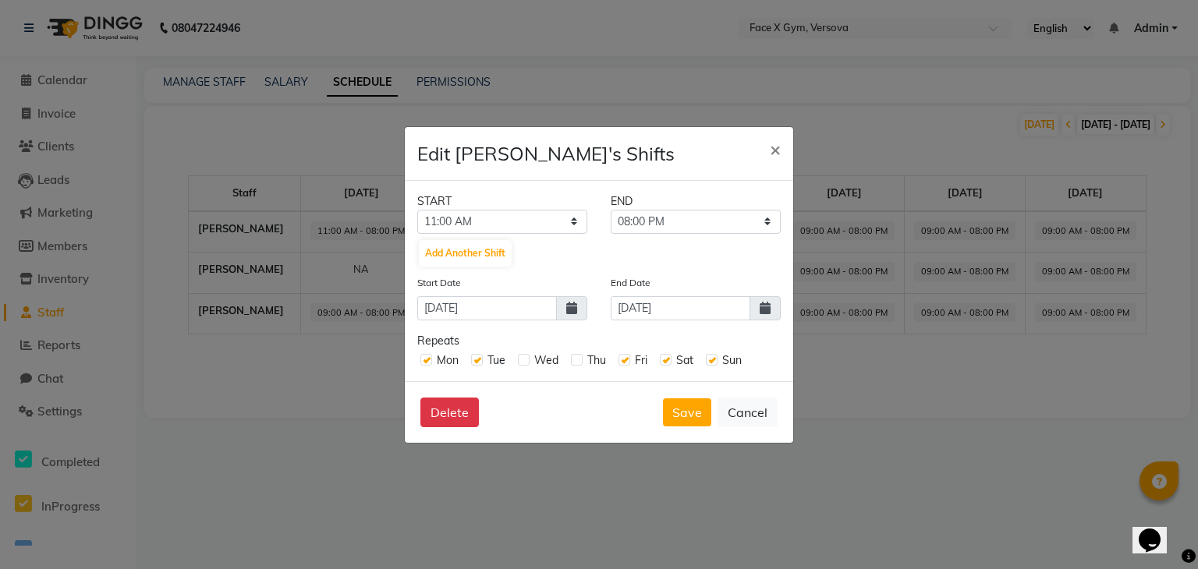
click at [520, 363] on label at bounding box center [524, 360] width 12 height 12
click at [520, 363] on input "checkbox" at bounding box center [523, 359] width 10 height 10
checkbox input "true"
click at [574, 362] on label at bounding box center [577, 360] width 12 height 12
click at [574, 362] on input "checkbox" at bounding box center [576, 359] width 10 height 10
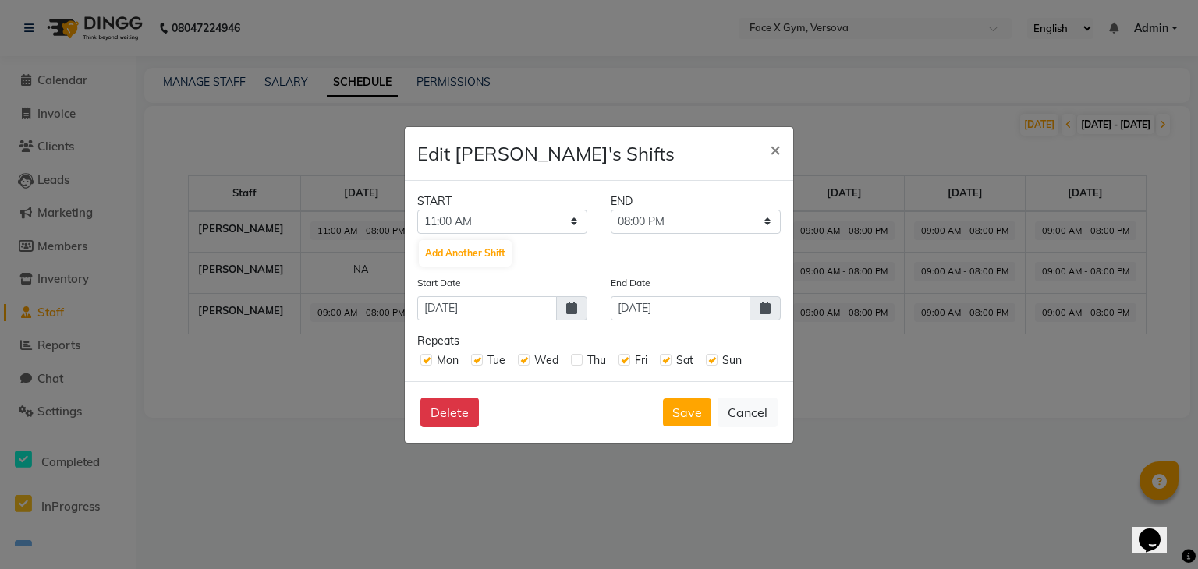
checkbox input "true"
click at [690, 416] on button "Save" at bounding box center [687, 413] width 48 height 28
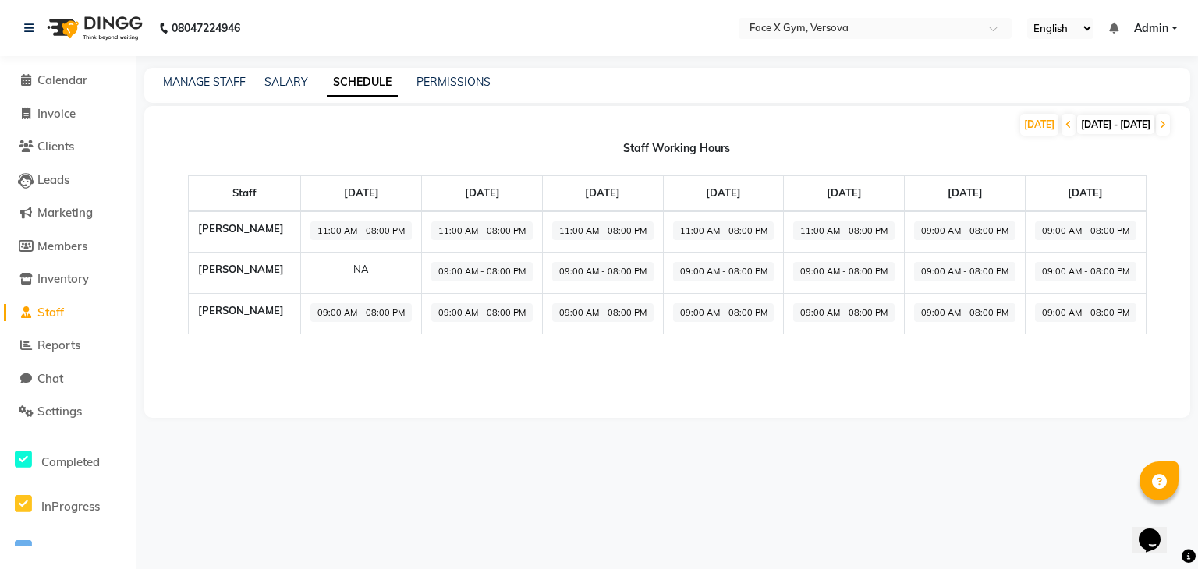
click at [957, 239] on span "09:00 AM - 08:00 PM" at bounding box center [964, 232] width 101 height 20
select select "09:00 AM"
select select "08:00 PM"
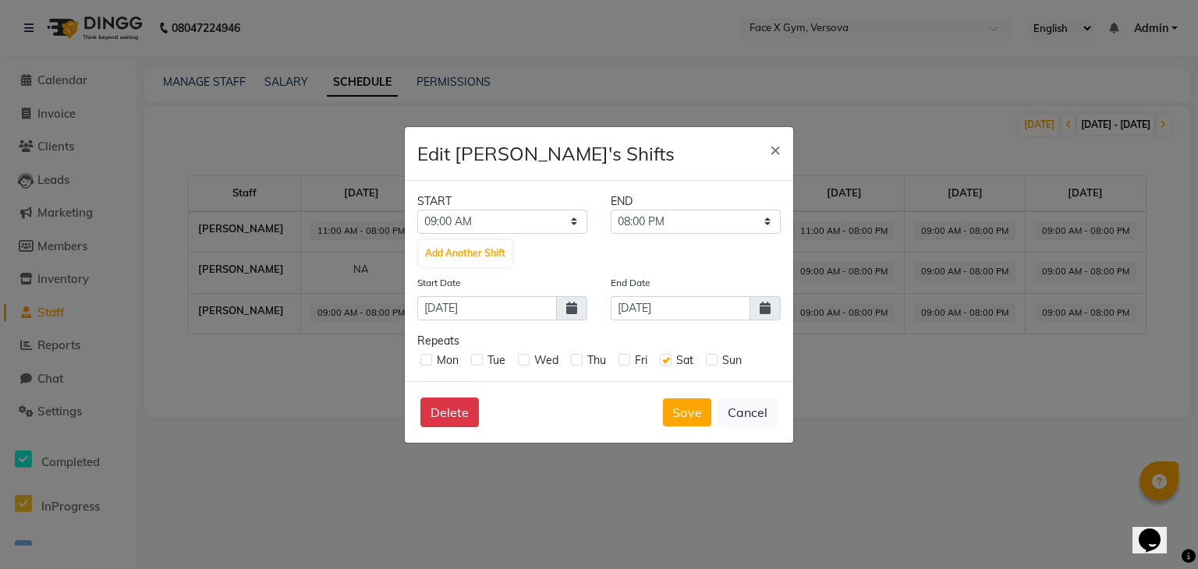
click at [548, 233] on div "START END 12:00 AM 12:15 AM 12:30 AM 12:45 AM 01:00 AM 01:15 AM 01:30 AM 01:45 …" at bounding box center [599, 281] width 388 height 200
click at [548, 229] on select "12:00 AM 12:15 AM 12:30 AM 12:45 AM 01:00 AM 01:15 AM 01:30 AM 01:45 AM 02:00 A…" at bounding box center [502, 222] width 170 height 24
select select "11:00 AM"
click at [417, 210] on select "12:00 AM 12:15 AM 12:30 AM 12:45 AM 01:00 AM 01:15 AM 01:30 AM 01:45 AM 02:00 A…" at bounding box center [502, 222] width 170 height 24
drag, startPoint x: 428, startPoint y: 361, endPoint x: 481, endPoint y: 360, distance: 53.1
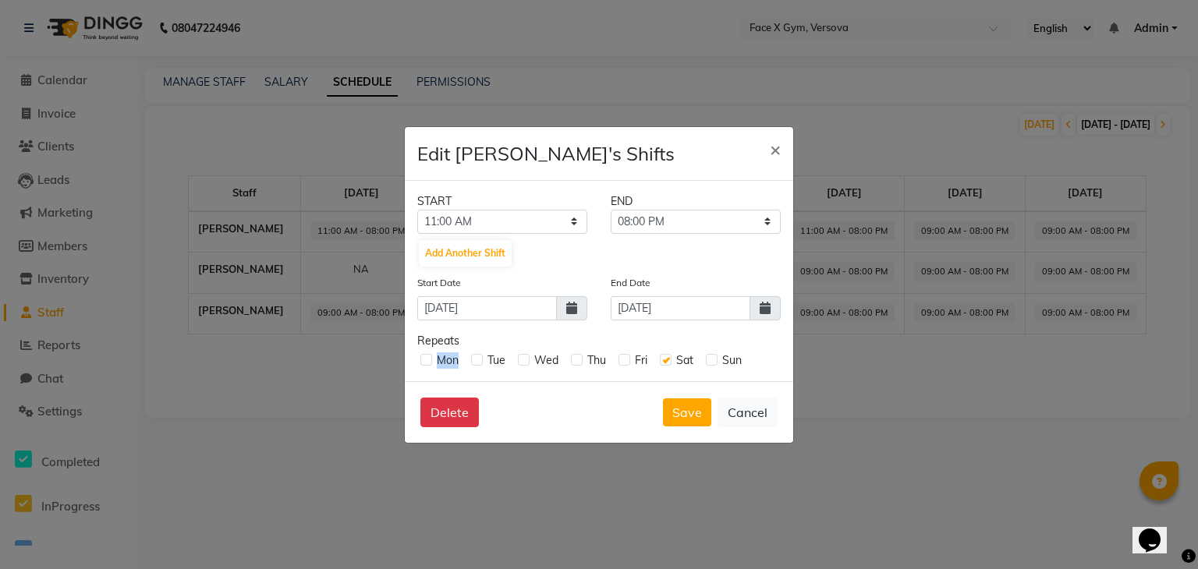
click at [481, 360] on div "Mon Tue Wed Thu Fri Sat Sun" at bounding box center [598, 359] width 363 height 20
click at [481, 360] on label at bounding box center [477, 360] width 12 height 12
click at [481, 360] on input "checkbox" at bounding box center [476, 359] width 10 height 10
checkbox input "true"
click at [421, 364] on label at bounding box center [426, 360] width 12 height 12
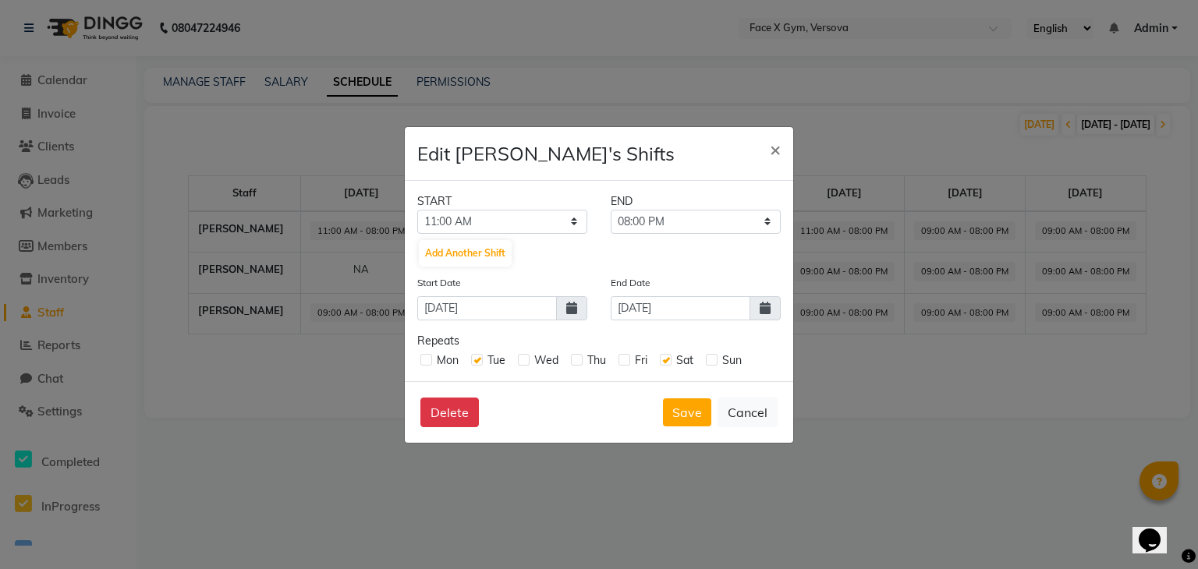
click at [421, 364] on input "checkbox" at bounding box center [425, 359] width 10 height 10
checkbox input "true"
click at [529, 363] on label at bounding box center [524, 360] width 12 height 12
click at [528, 363] on input "checkbox" at bounding box center [523, 359] width 10 height 10
checkbox input "true"
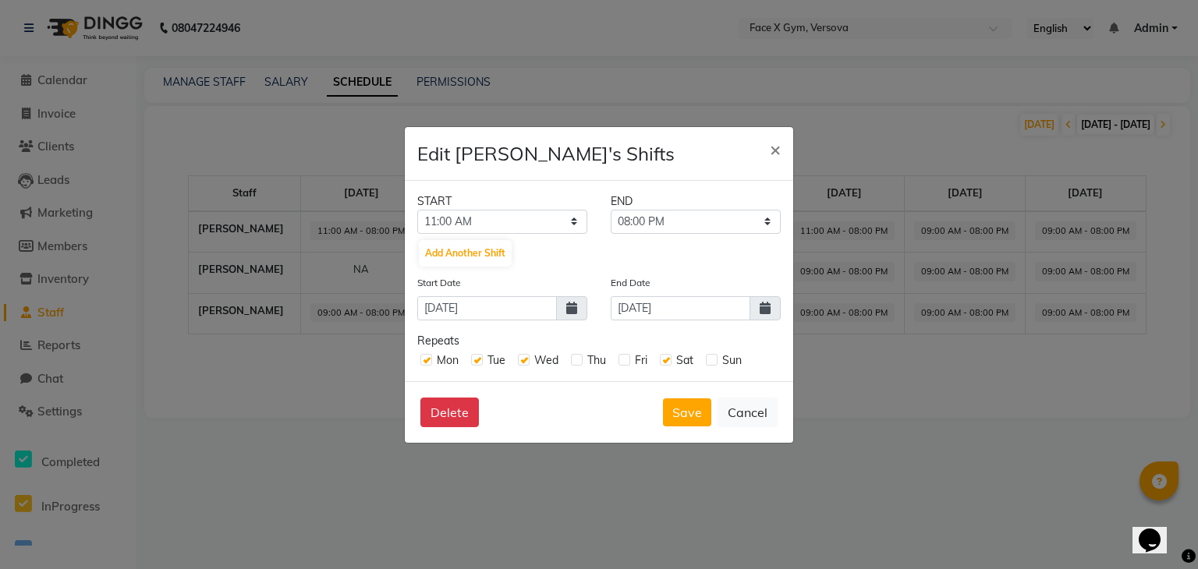
click at [585, 361] on div "Thu" at bounding box center [588, 361] width 35 height 16
click at [577, 360] on label at bounding box center [577, 360] width 12 height 12
click at [577, 360] on input "checkbox" at bounding box center [576, 359] width 10 height 10
checkbox input "true"
click at [627, 363] on label at bounding box center [625, 360] width 12 height 12
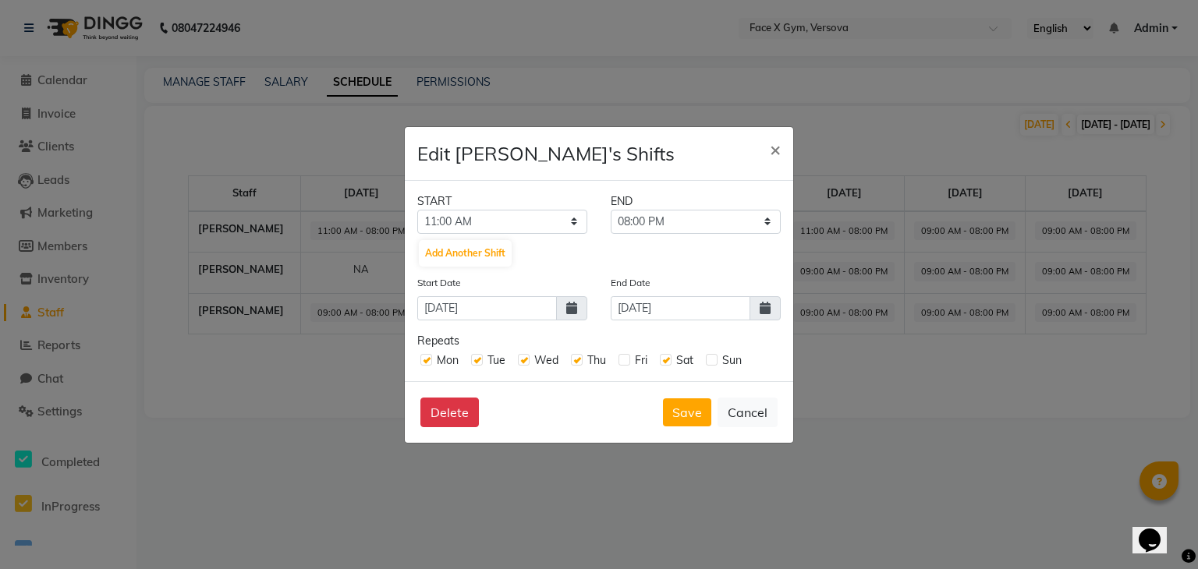
click at [627, 363] on input "checkbox" at bounding box center [624, 359] width 10 height 10
checkbox input "true"
click at [716, 362] on label at bounding box center [712, 360] width 12 height 12
click at [716, 362] on input "checkbox" at bounding box center [711, 359] width 10 height 10
checkbox input "true"
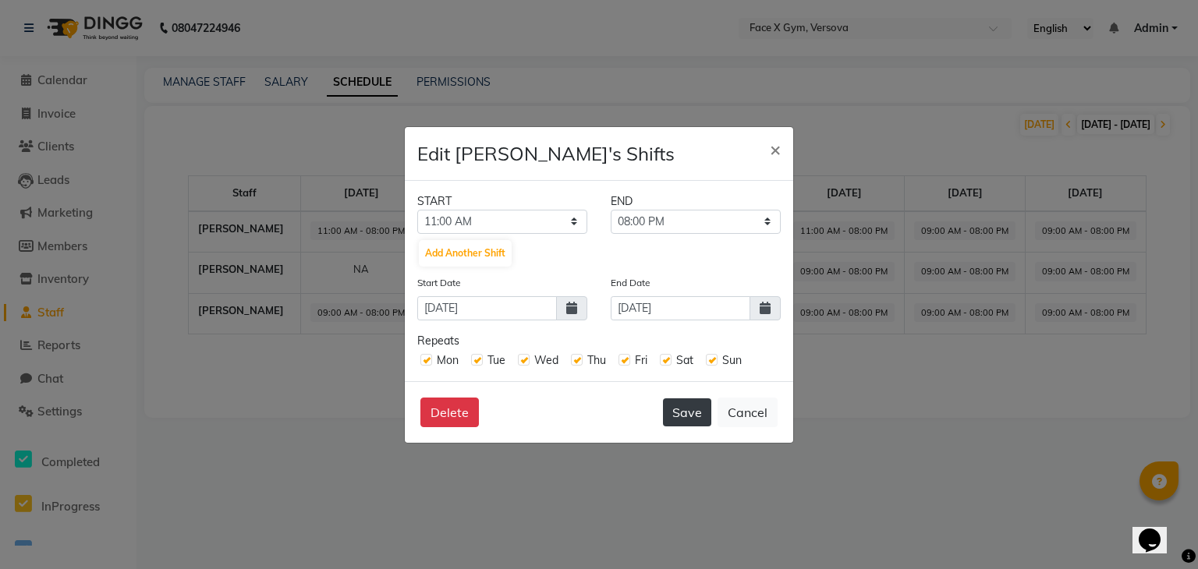
click at [692, 412] on button "Save" at bounding box center [687, 413] width 48 height 28
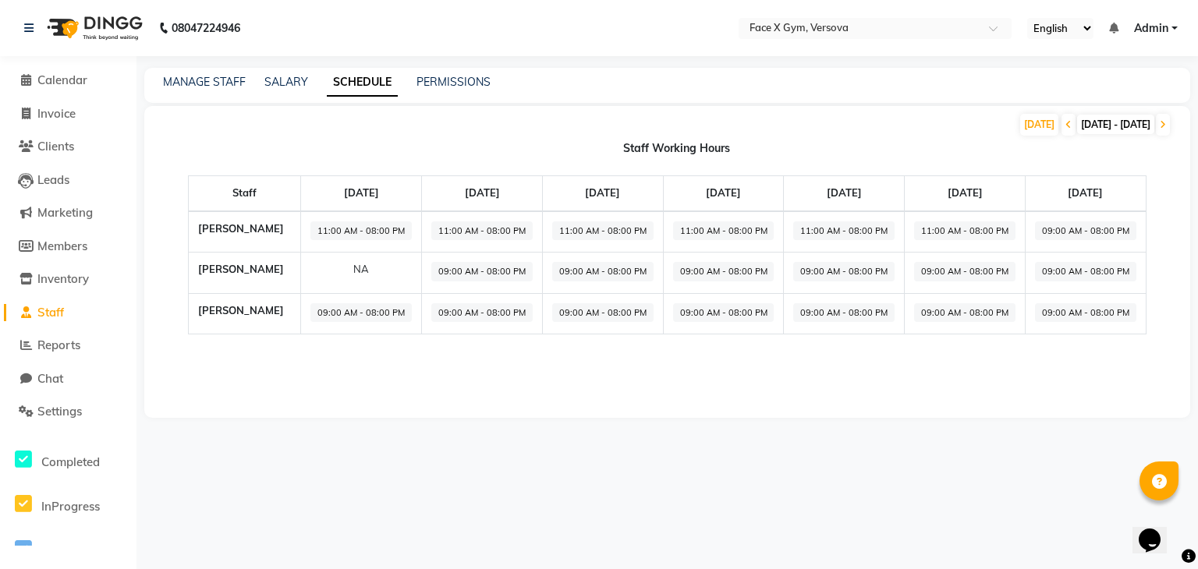
click at [1061, 227] on span "09:00 AM - 08:00 PM" at bounding box center [1085, 232] width 101 height 20
select select "09:00 AM"
select select "08:00 PM"
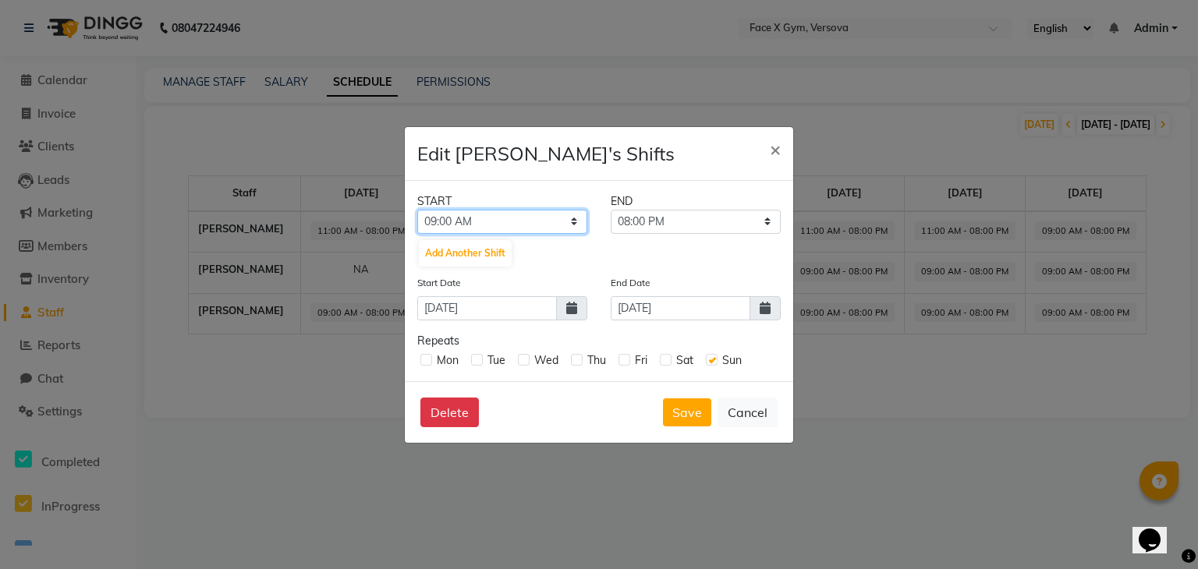
click at [535, 225] on select "12:00 AM 12:15 AM 12:30 AM 12:45 AM 01:00 AM 01:15 AM 01:30 AM 01:45 AM 02:00 A…" at bounding box center [502, 222] width 170 height 24
select select "11:00 AM"
click at [417, 210] on select "12:00 AM 12:15 AM 12:30 AM 12:45 AM 01:00 AM 01:15 AM 01:30 AM 01:45 AM 02:00 A…" at bounding box center [502, 222] width 170 height 24
click at [431, 360] on label at bounding box center [426, 360] width 12 height 12
click at [431, 360] on input "checkbox" at bounding box center [425, 359] width 10 height 10
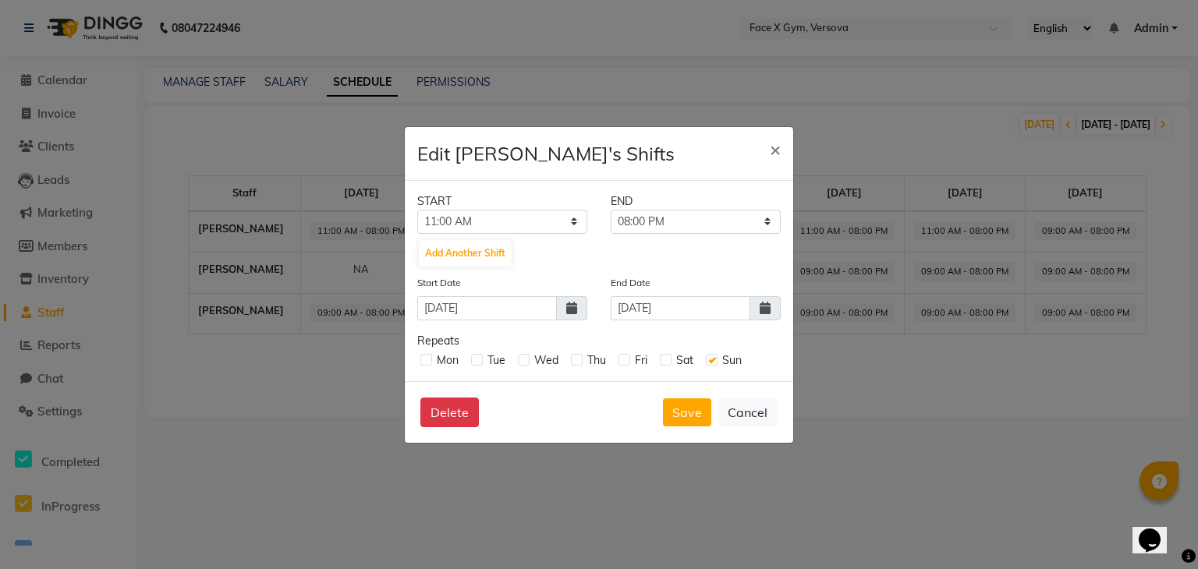
checkbox input "true"
click at [478, 360] on label at bounding box center [477, 360] width 12 height 12
click at [478, 360] on input "checkbox" at bounding box center [476, 359] width 10 height 10
checkbox input "true"
click at [527, 359] on label at bounding box center [524, 360] width 12 height 12
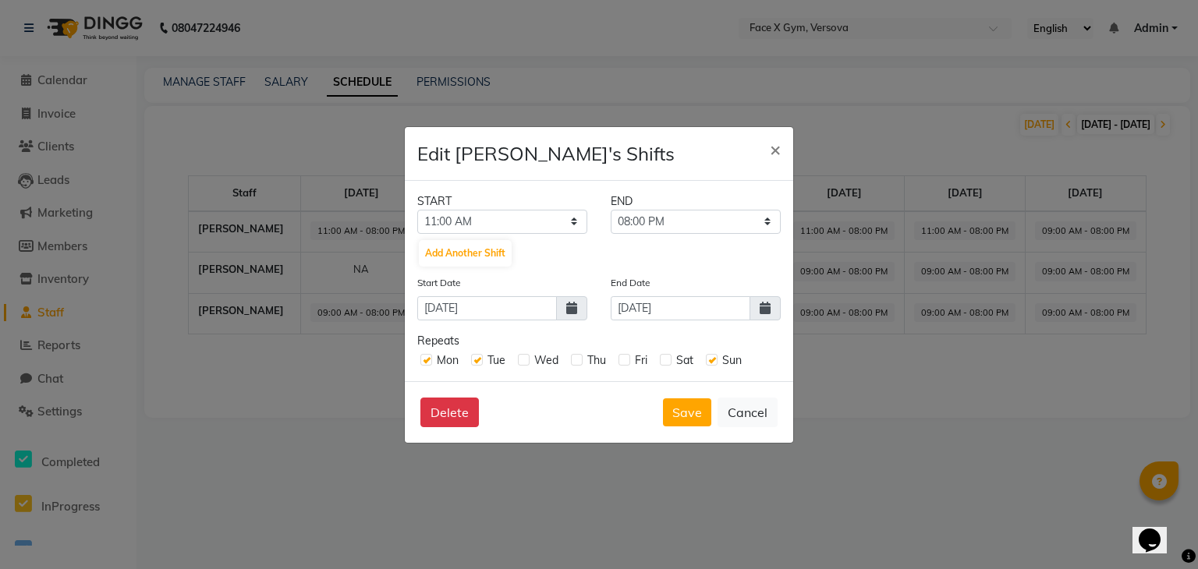
click at [527, 359] on input "checkbox" at bounding box center [523, 359] width 10 height 10
checkbox input "true"
click at [576, 362] on label at bounding box center [577, 360] width 12 height 12
click at [576, 362] on input "checkbox" at bounding box center [576, 359] width 10 height 10
checkbox input "true"
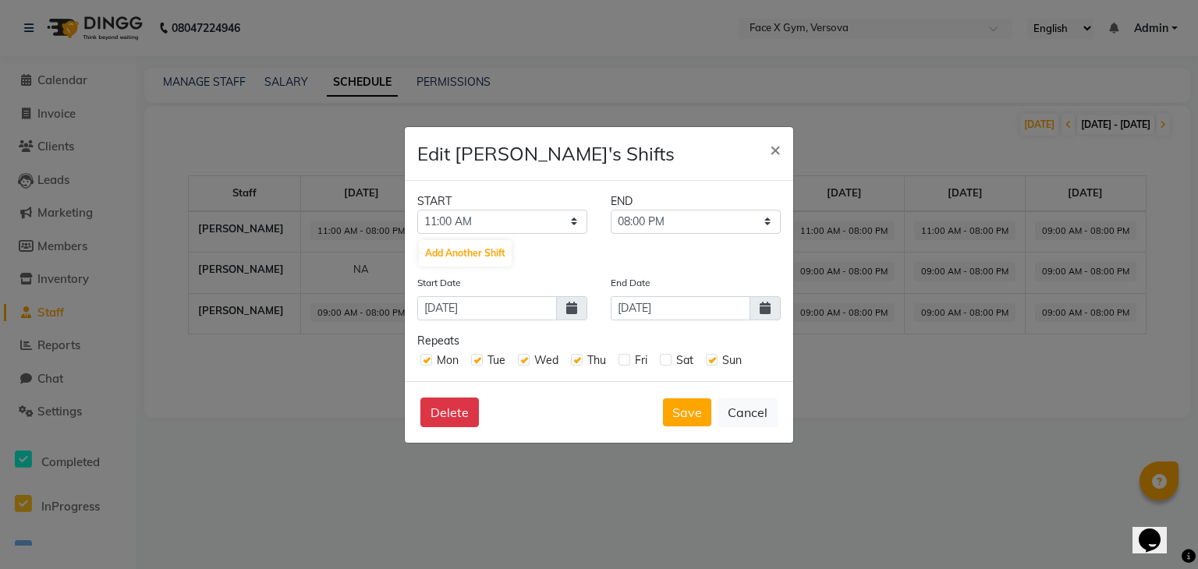
click at [626, 362] on label at bounding box center [625, 360] width 12 height 12
click at [626, 362] on input "checkbox" at bounding box center [624, 359] width 10 height 10
checkbox input "true"
click at [666, 360] on label at bounding box center [666, 360] width 12 height 12
click at [666, 360] on input "checkbox" at bounding box center [665, 359] width 10 height 10
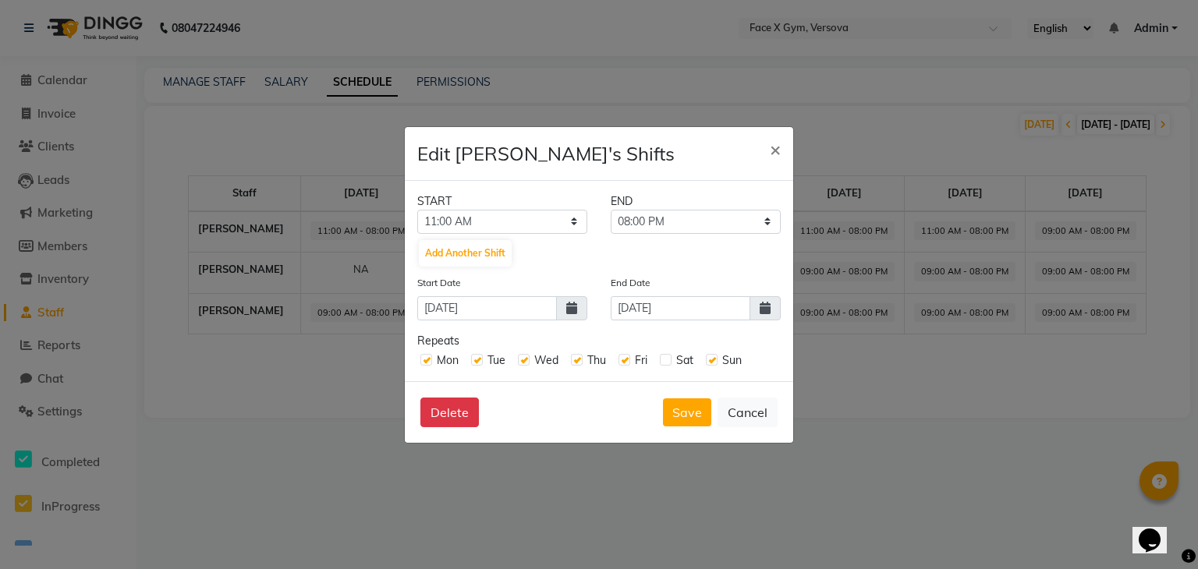
checkbox input "true"
click at [686, 410] on button "Save" at bounding box center [687, 413] width 48 height 28
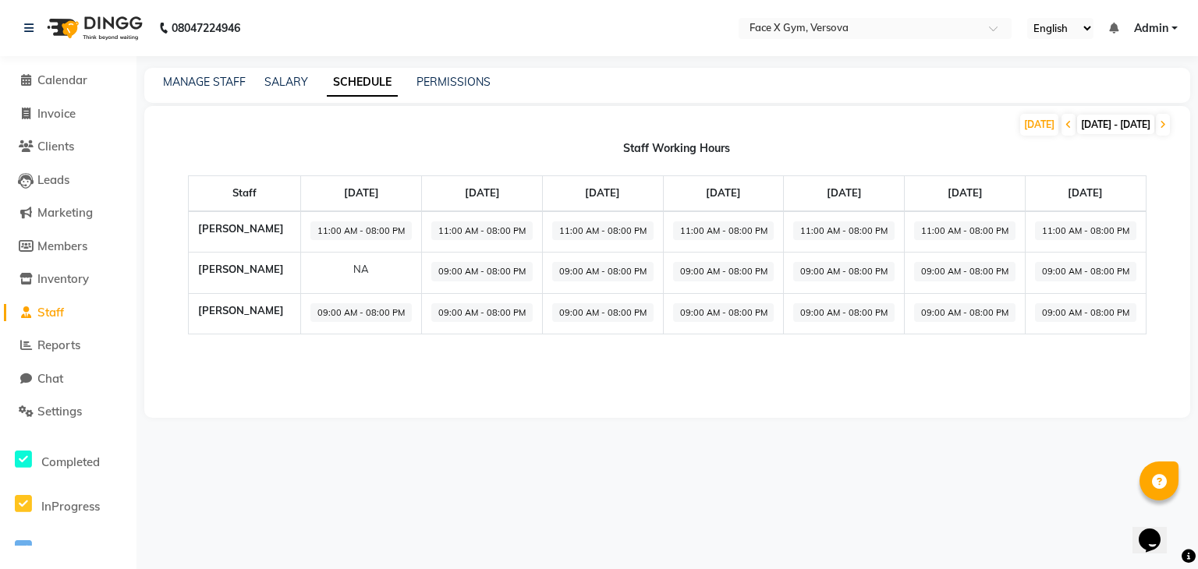
click at [531, 268] on span "09:00 AM - 08:00 PM" at bounding box center [481, 272] width 101 height 20
select select "09:00 AM"
select select "08:00 PM"
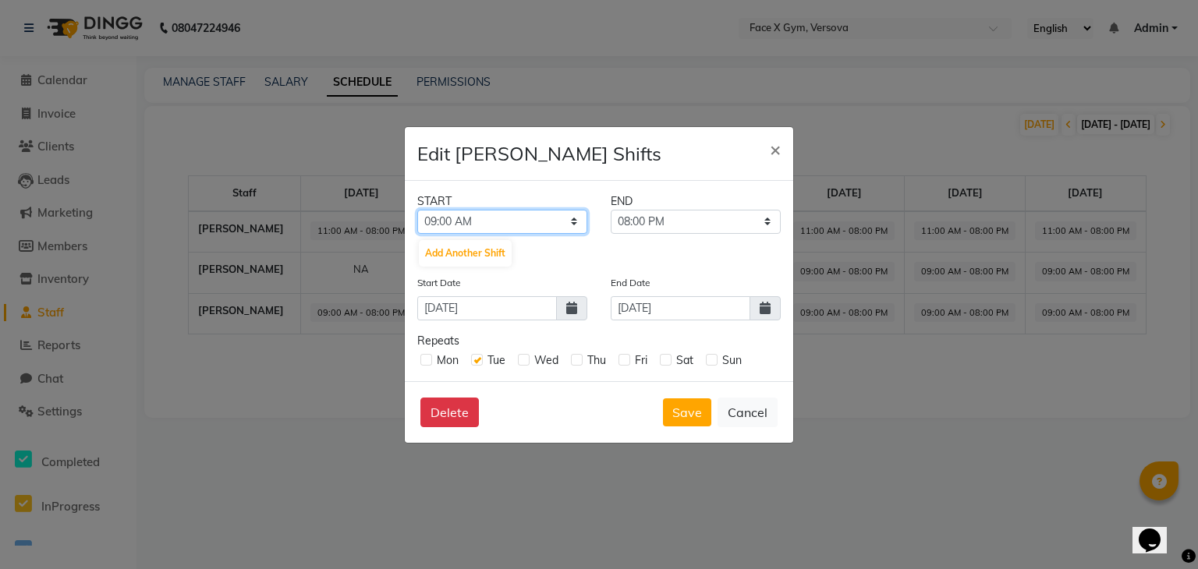
click at [509, 219] on select "12:00 AM 12:15 AM 12:30 AM 12:45 AM 01:00 AM 01:15 AM 01:30 AM 01:45 AM 02:00 A…" at bounding box center [502, 222] width 170 height 24
select select "11:00 AM"
click at [417, 210] on select "12:00 AM 12:15 AM 12:30 AM 12:45 AM 01:00 AM 01:15 AM 01:30 AM 01:45 AM 02:00 A…" at bounding box center [502, 222] width 170 height 24
click at [523, 360] on label at bounding box center [524, 360] width 12 height 12
click at [523, 360] on input "checkbox" at bounding box center [523, 359] width 10 height 10
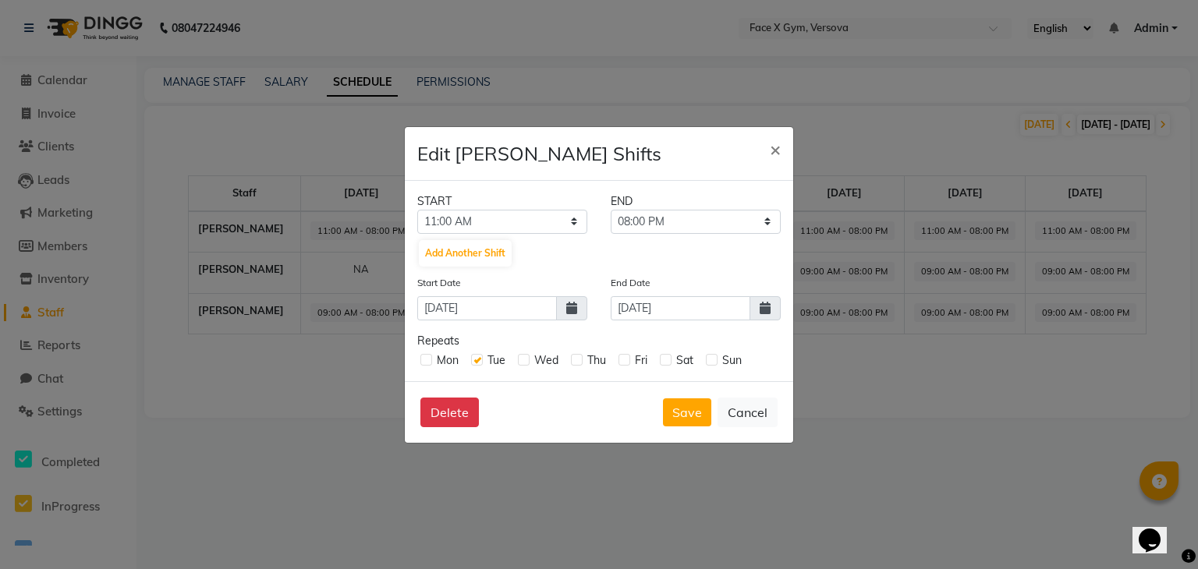
checkbox input "true"
click at [427, 360] on label at bounding box center [426, 360] width 12 height 12
click at [427, 360] on input "checkbox" at bounding box center [425, 359] width 10 height 10
checkbox input "true"
click at [575, 358] on label at bounding box center [577, 360] width 12 height 12
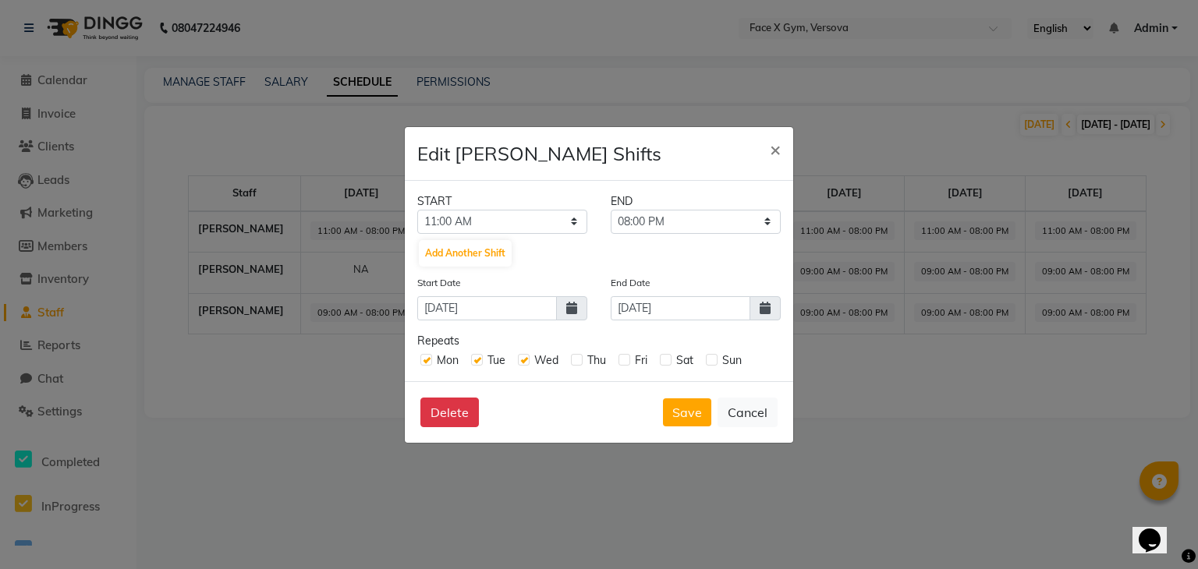
click at [575, 358] on input "checkbox" at bounding box center [576, 359] width 10 height 10
checkbox input "true"
click at [626, 363] on label at bounding box center [625, 360] width 12 height 12
click at [626, 363] on input "checkbox" at bounding box center [624, 359] width 10 height 10
checkbox input "true"
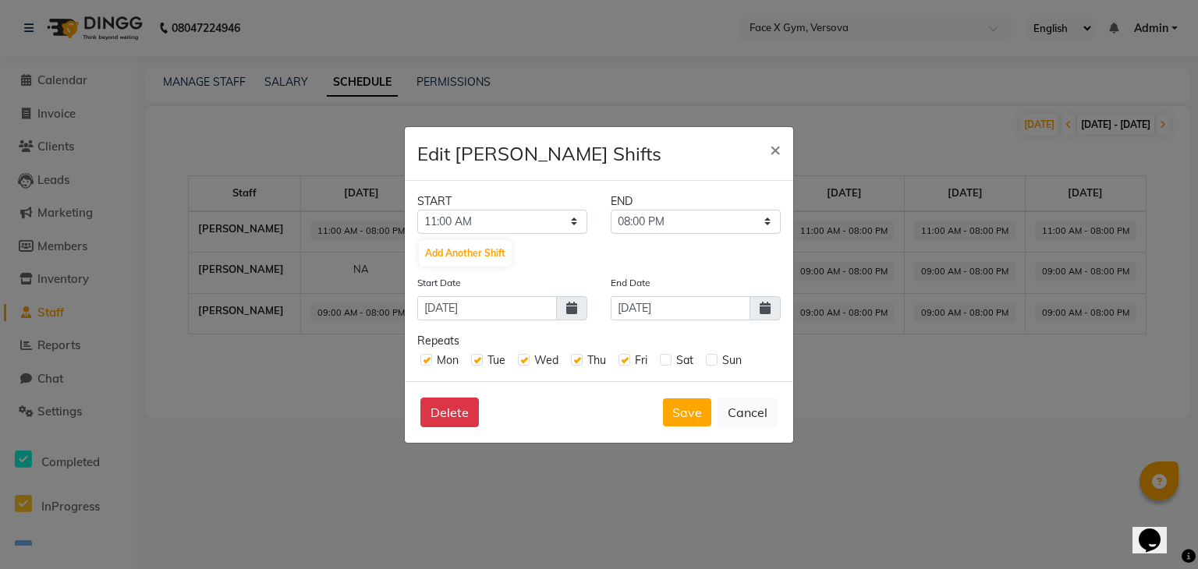
click at [666, 361] on label at bounding box center [666, 360] width 12 height 12
click at [666, 361] on input "checkbox" at bounding box center [665, 359] width 10 height 10
checkbox input "true"
click at [713, 360] on label at bounding box center [712, 360] width 12 height 12
click at [713, 360] on input "checkbox" at bounding box center [711, 359] width 10 height 10
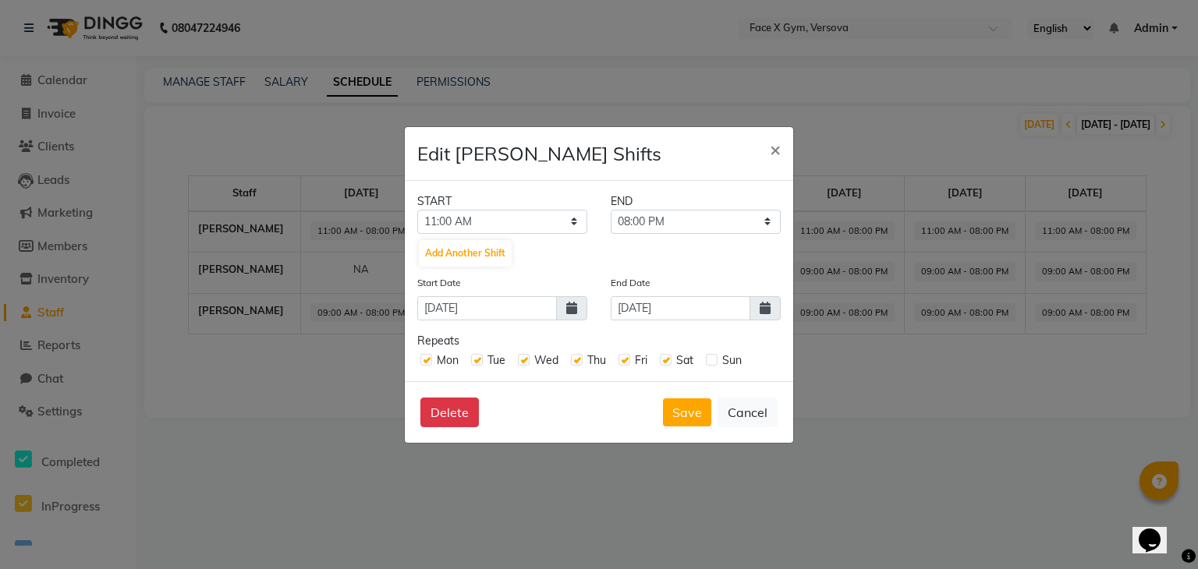
checkbox input "true"
click at [677, 424] on button "Save" at bounding box center [687, 413] width 48 height 28
click at [686, 415] on button "Save" at bounding box center [687, 413] width 48 height 28
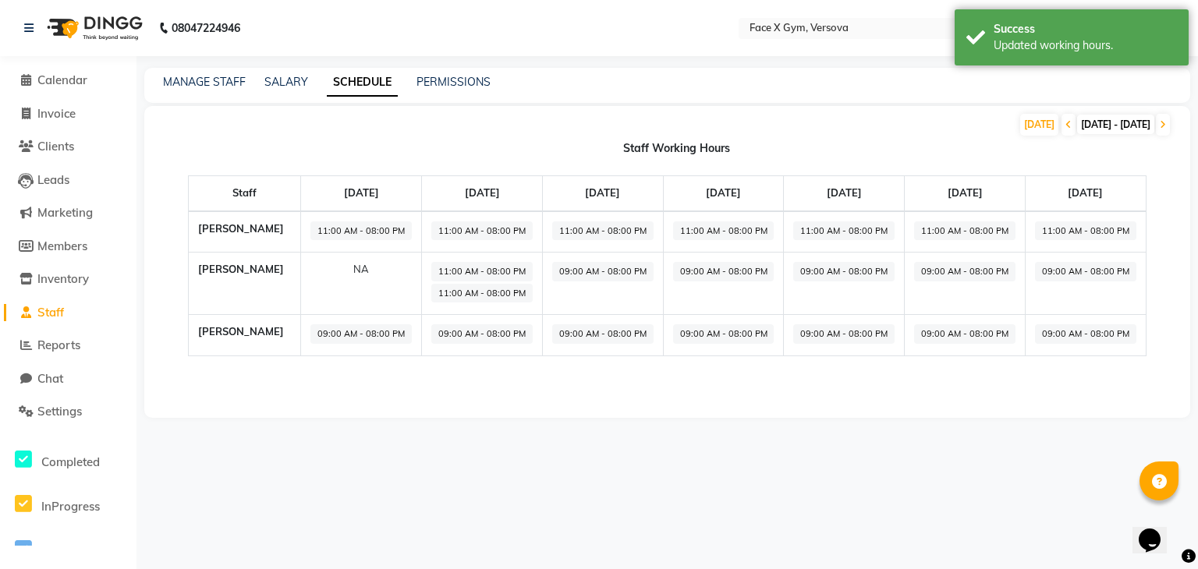
click at [446, 288] on tr "[PERSON_NAME] NA 11:00 AM - 08:00 PM 11:00 AM - 08:00 PM 09:00 AM - 08:00 PM 09…" at bounding box center [667, 284] width 957 height 62
click at [422, 283] on td "NA" at bounding box center [361, 284] width 121 height 62
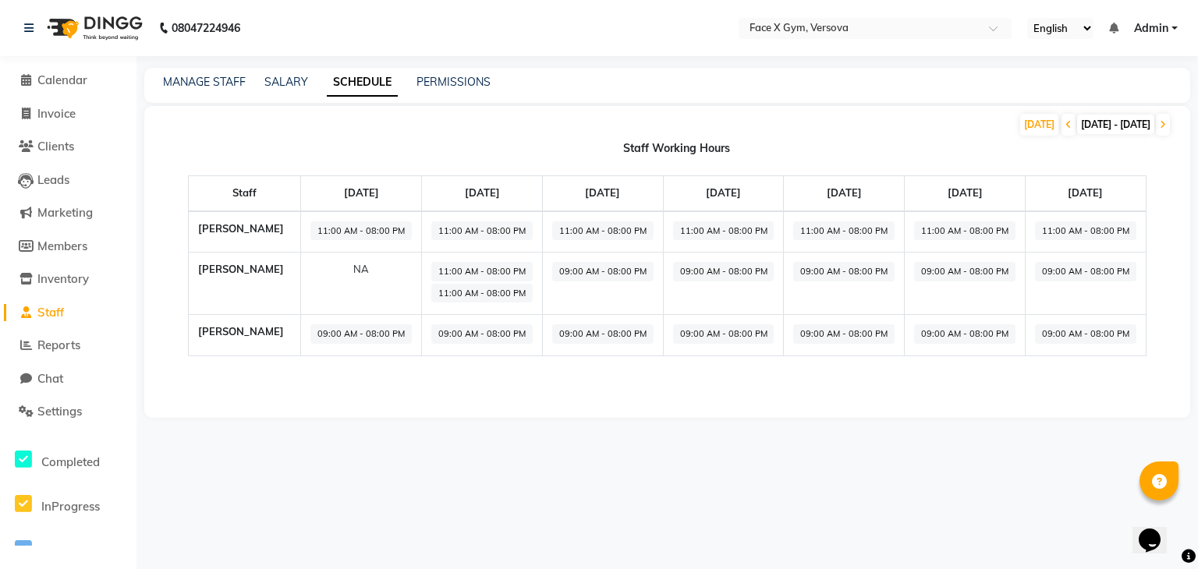
click at [627, 278] on span "09:00 AM - 08:00 PM" at bounding box center [602, 272] width 101 height 20
select select "09:00 AM"
select select "08:00 PM"
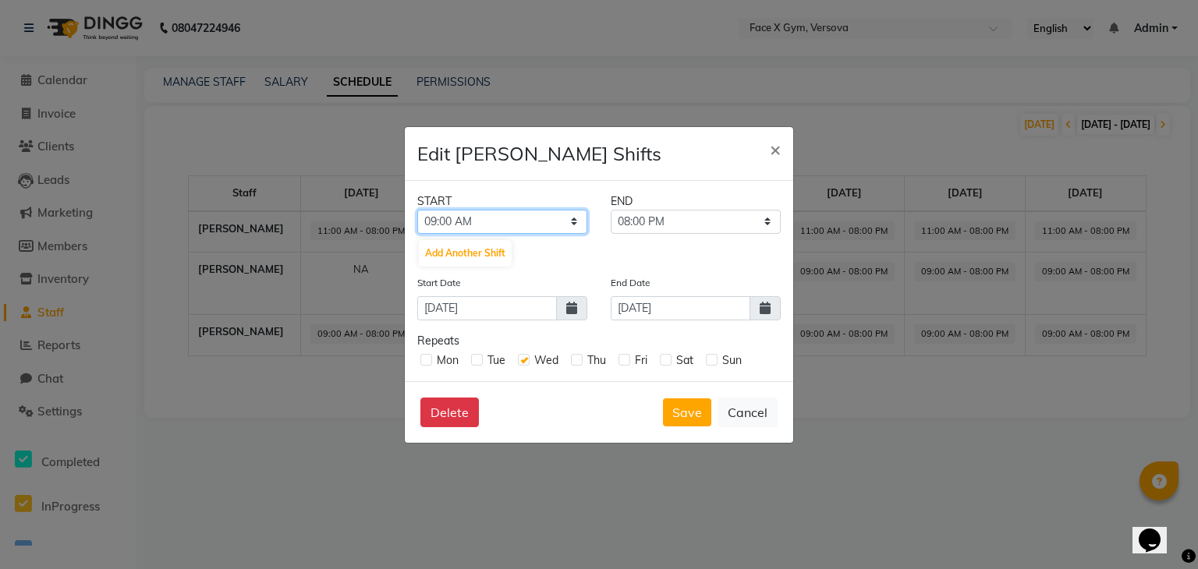
click at [530, 217] on select "12:00 AM 12:15 AM 12:30 AM 12:45 AM 01:00 AM 01:15 AM 01:30 AM 01:45 AM 02:00 A…" at bounding box center [502, 222] width 170 height 24
select select "11:00 AM"
click at [417, 210] on select "12:00 AM 12:15 AM 12:30 AM 12:45 AM 01:00 AM 01:15 AM 01:30 AM 01:45 AM 02:00 A…" at bounding box center [502, 222] width 170 height 24
click at [423, 363] on label at bounding box center [426, 360] width 12 height 12
click at [423, 363] on input "checkbox" at bounding box center [425, 359] width 10 height 10
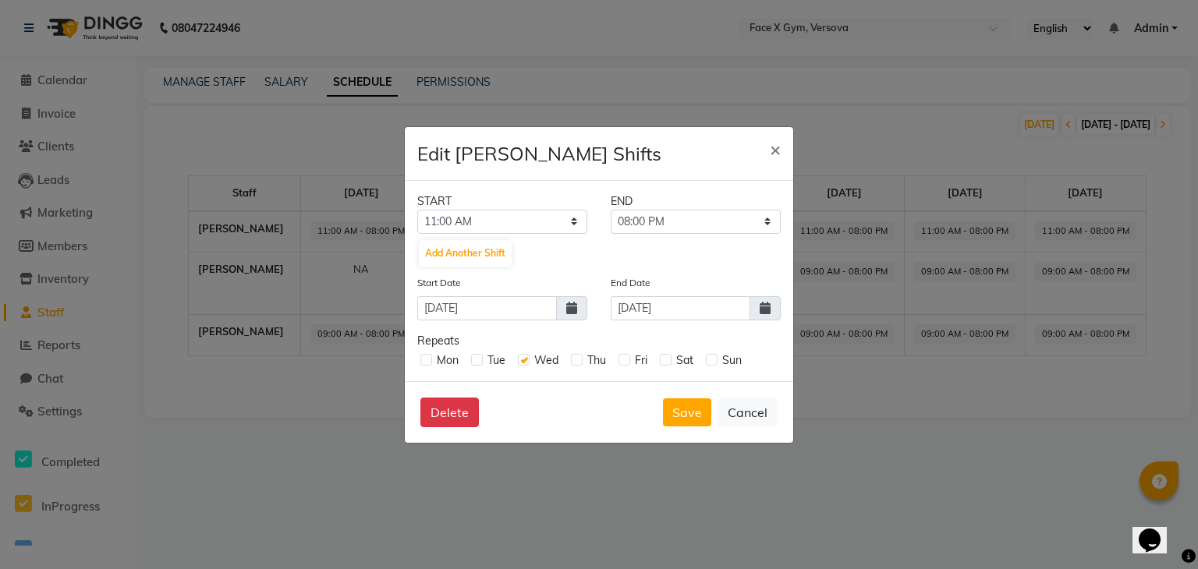
checkbox input "true"
click at [473, 363] on label at bounding box center [477, 360] width 12 height 12
click at [473, 363] on input "checkbox" at bounding box center [476, 359] width 10 height 10
checkbox input "true"
click at [574, 360] on label at bounding box center [577, 360] width 12 height 12
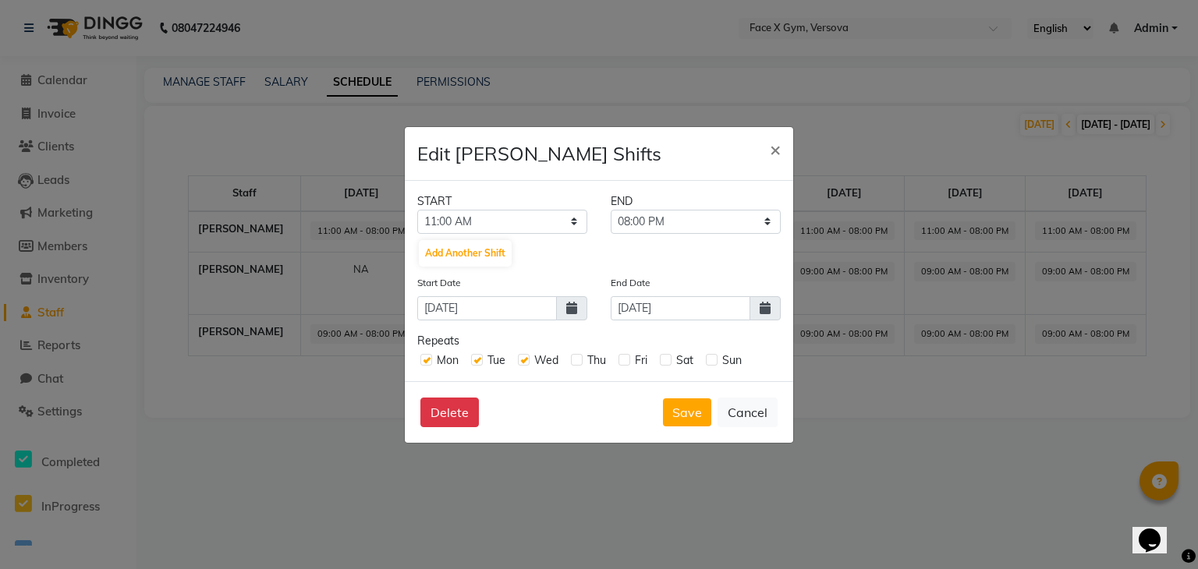
click at [574, 360] on input "checkbox" at bounding box center [576, 359] width 10 height 10
checkbox input "true"
click at [627, 366] on div "Fri" at bounding box center [633, 361] width 29 height 16
click at [624, 361] on label at bounding box center [625, 360] width 12 height 12
click at [624, 361] on input "checkbox" at bounding box center [624, 359] width 10 height 10
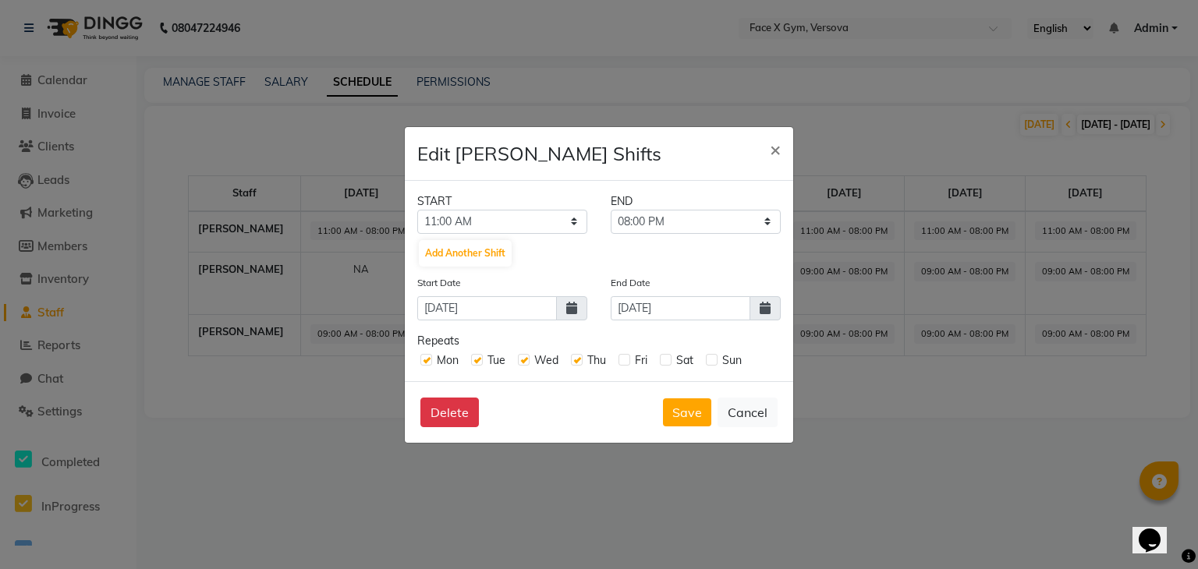
checkbox input "true"
click at [670, 363] on label at bounding box center [666, 360] width 12 height 12
click at [670, 363] on input "checkbox" at bounding box center [665, 359] width 10 height 10
checkbox input "true"
click at [711, 360] on label at bounding box center [712, 360] width 12 height 12
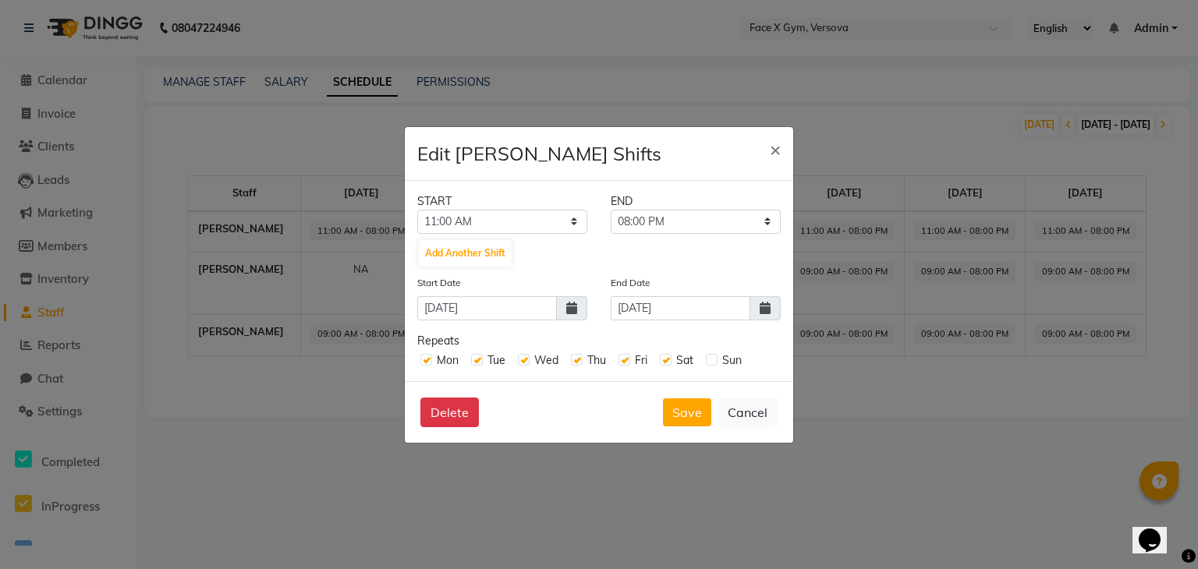
click at [711, 360] on input "checkbox" at bounding box center [711, 359] width 10 height 10
checkbox input "true"
click at [683, 411] on button "Save" at bounding box center [687, 413] width 48 height 28
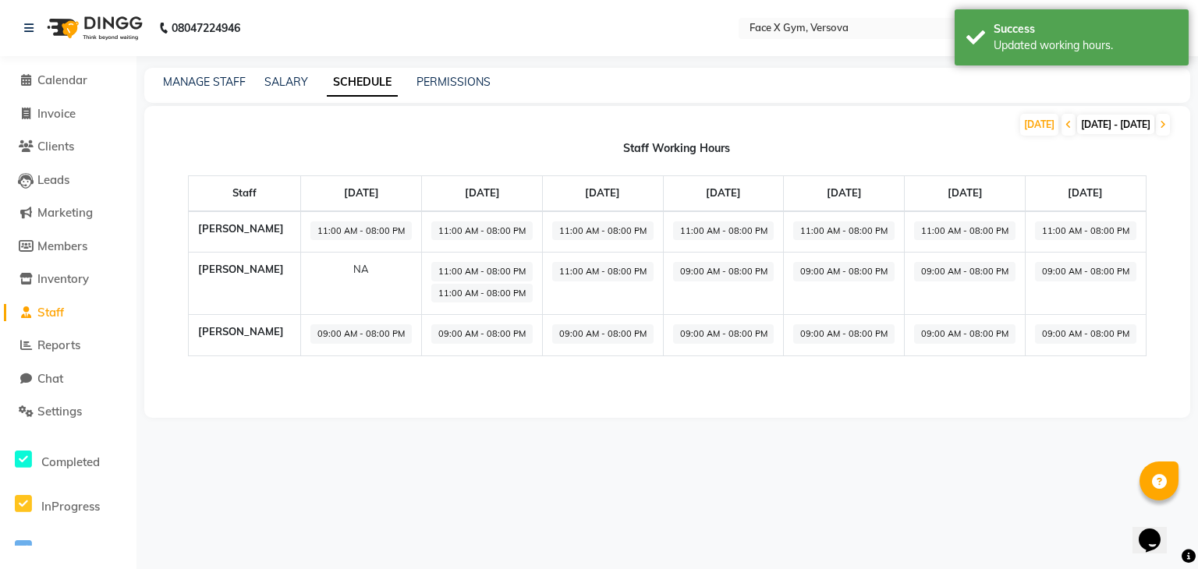
click at [648, 272] on span "11:00 AM - 08:00 PM" at bounding box center [602, 272] width 101 height 20
select select "11:00 AM"
select select "08:00 PM"
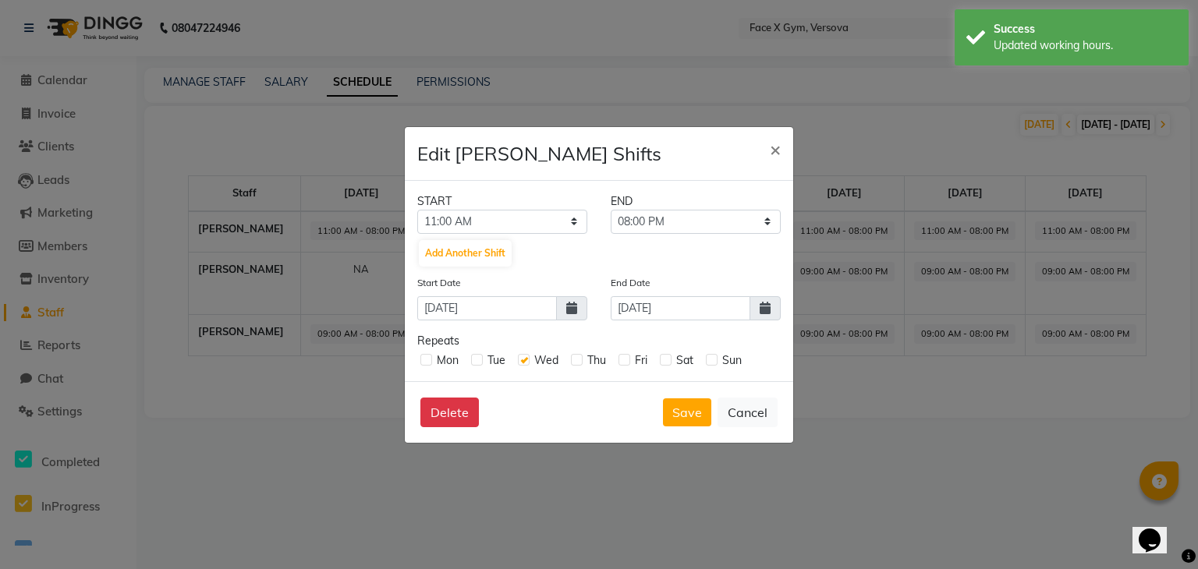
click at [431, 358] on label at bounding box center [426, 360] width 12 height 12
click at [431, 358] on input "checkbox" at bounding box center [425, 359] width 10 height 10
checkbox input "true"
click at [477, 360] on label at bounding box center [477, 360] width 12 height 12
click at [477, 360] on input "checkbox" at bounding box center [476, 359] width 10 height 10
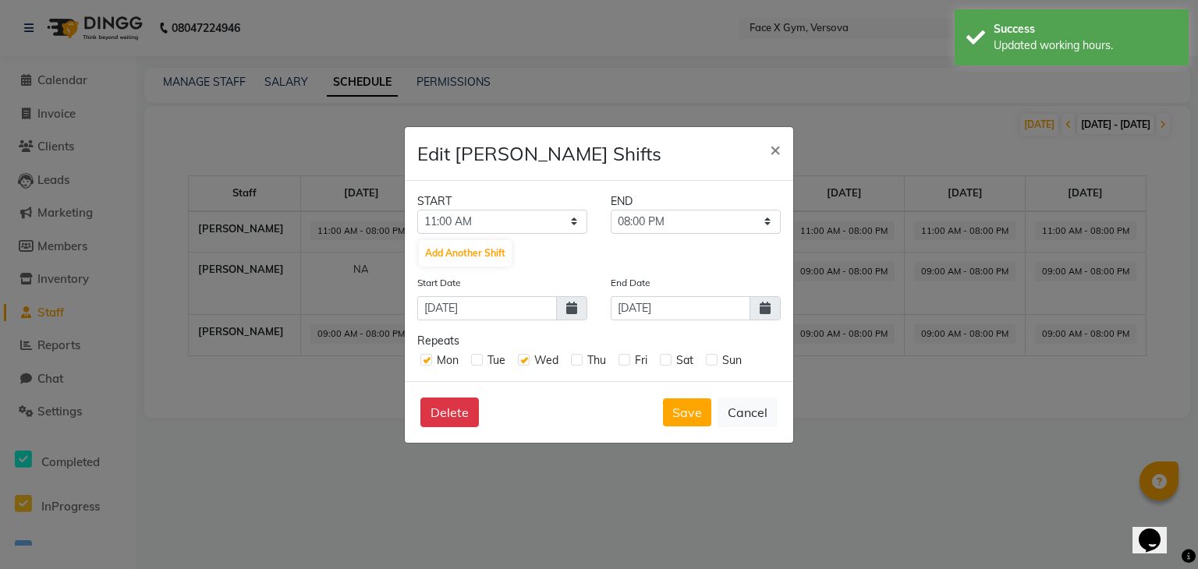
checkbox input "true"
click at [579, 360] on label at bounding box center [577, 360] width 12 height 12
click at [579, 360] on input "checkbox" at bounding box center [576, 359] width 10 height 10
checkbox input "true"
click at [627, 359] on label at bounding box center [625, 360] width 12 height 12
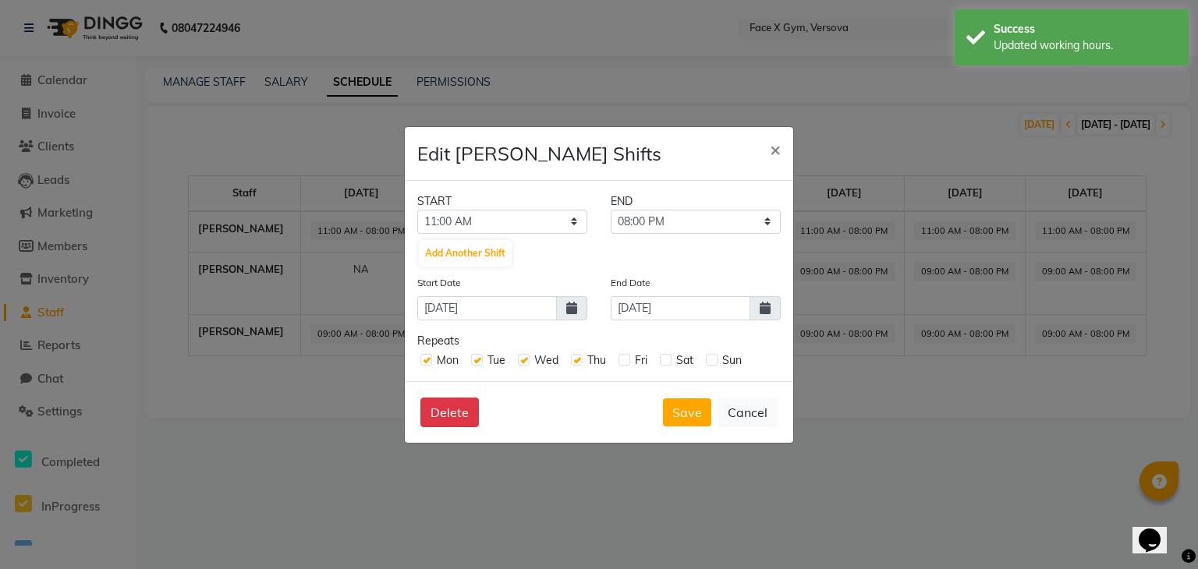
click at [627, 359] on input "checkbox" at bounding box center [624, 359] width 10 height 10
checkbox input "true"
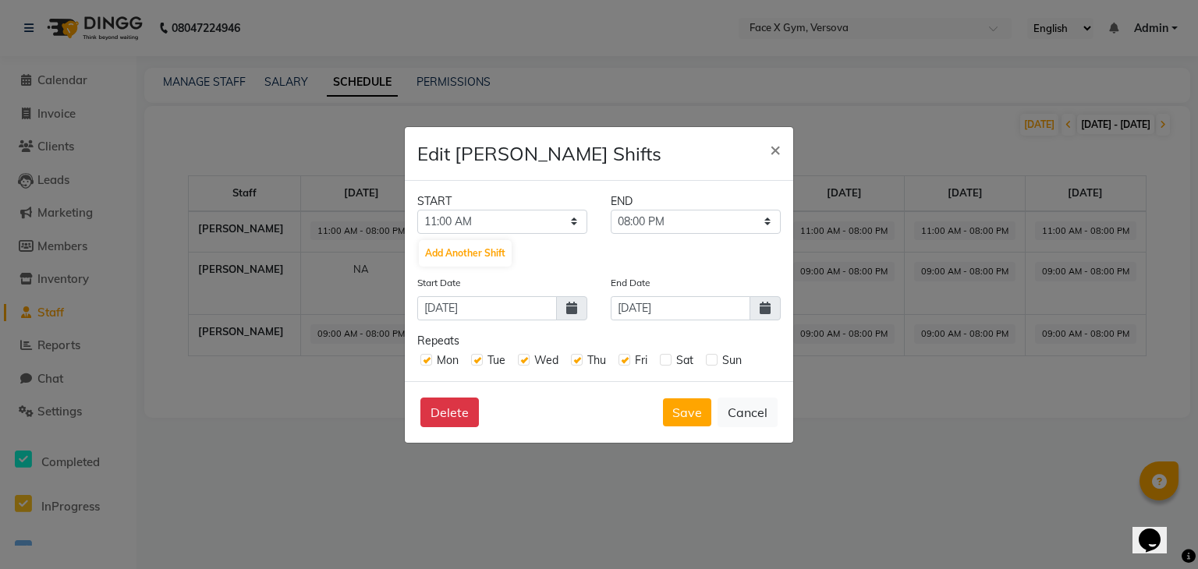
click at [664, 363] on label at bounding box center [666, 360] width 12 height 12
click at [664, 363] on input "checkbox" at bounding box center [665, 359] width 10 height 10
checkbox input "true"
click at [710, 362] on label at bounding box center [712, 360] width 12 height 12
click at [710, 362] on input "checkbox" at bounding box center [711, 359] width 10 height 10
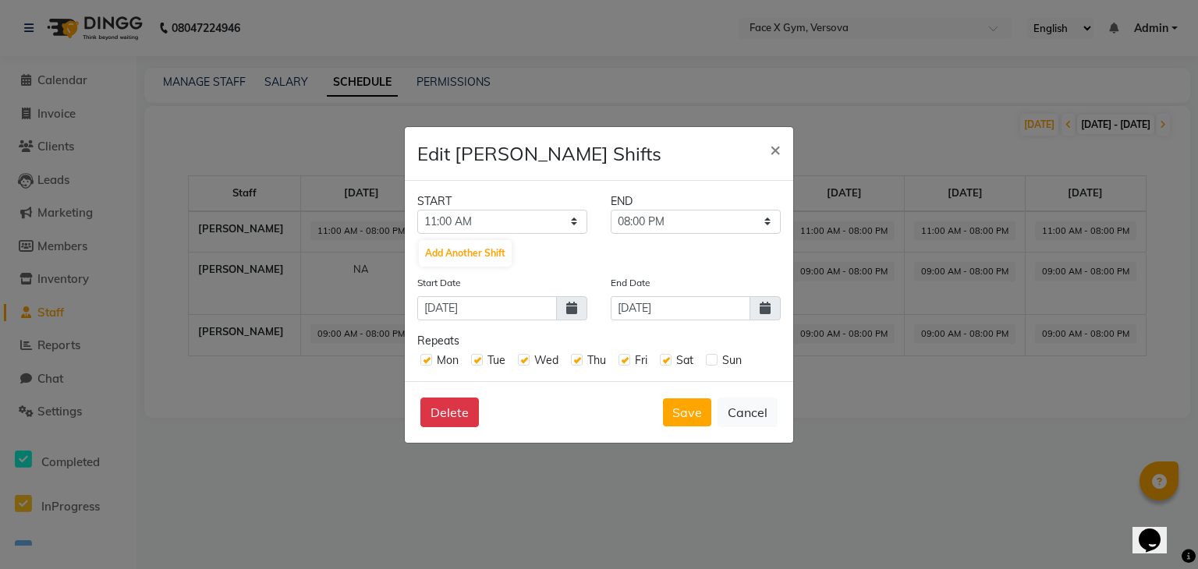
checkbox input "true"
click at [672, 412] on button "Save" at bounding box center [687, 413] width 48 height 28
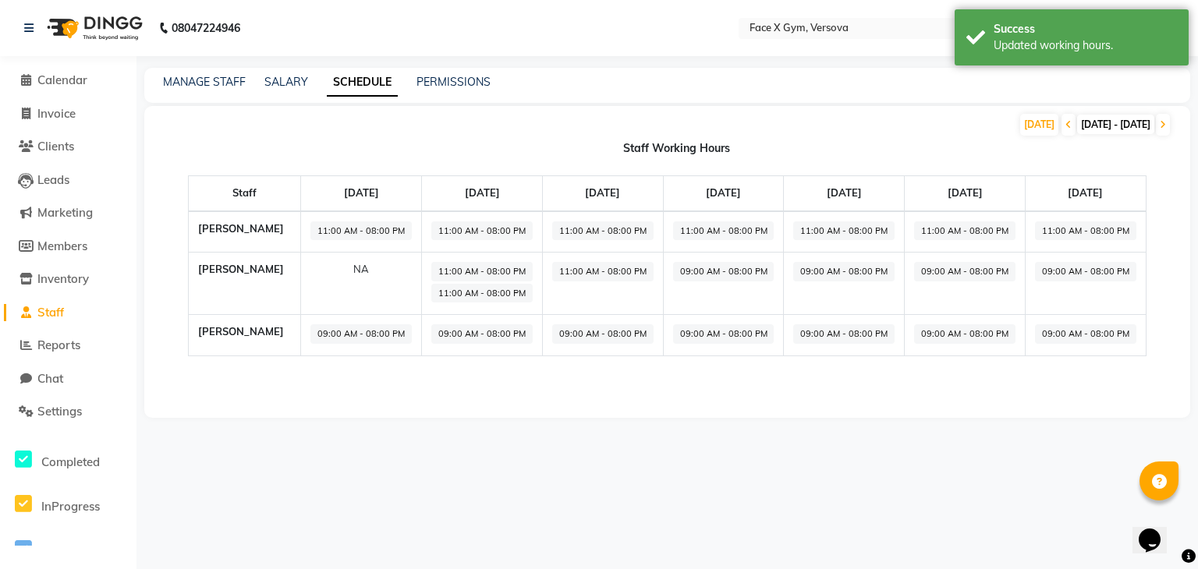
click at [760, 272] on span "09:00 AM - 08:00 PM" at bounding box center [723, 272] width 101 height 20
select select "09:00 AM"
select select "08:00 PM"
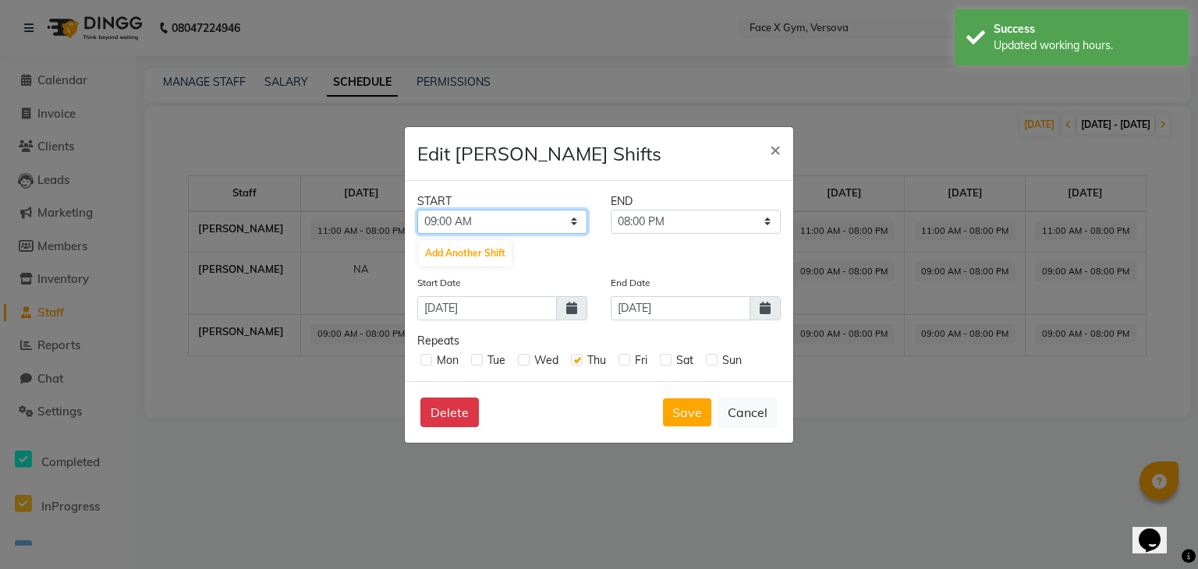
click at [549, 215] on select "12:00 AM 12:15 AM 12:30 AM 12:45 AM 01:00 AM 01:15 AM 01:30 AM 01:45 AM 02:00 A…" at bounding box center [502, 222] width 170 height 24
select select "11:00 AM"
click at [417, 210] on select "12:00 AM 12:15 AM 12:30 AM 12:45 AM 01:00 AM 01:15 AM 01:30 AM 01:45 AM 02:00 A…" at bounding box center [502, 222] width 170 height 24
click at [422, 363] on label at bounding box center [426, 360] width 12 height 12
click at [422, 363] on input "checkbox" at bounding box center [425, 359] width 10 height 10
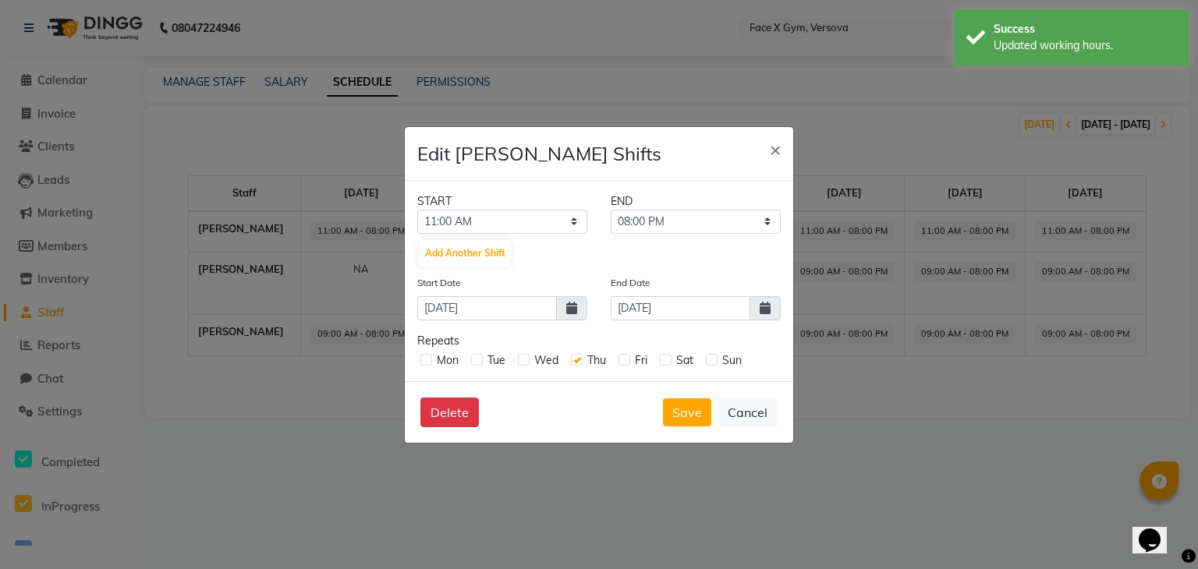
checkbox input "true"
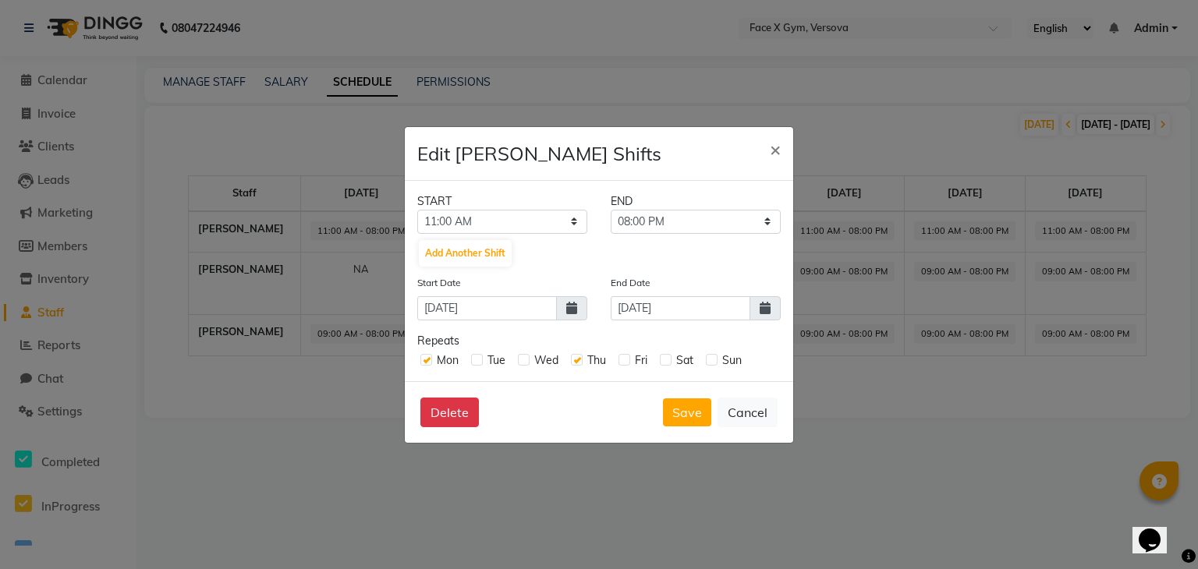
click at [484, 357] on div "Tue" at bounding box center [488, 361] width 34 height 16
click at [480, 357] on label at bounding box center [477, 360] width 12 height 12
click at [480, 357] on input "checkbox" at bounding box center [476, 359] width 10 height 10
checkbox input "true"
click at [524, 360] on label at bounding box center [524, 360] width 12 height 12
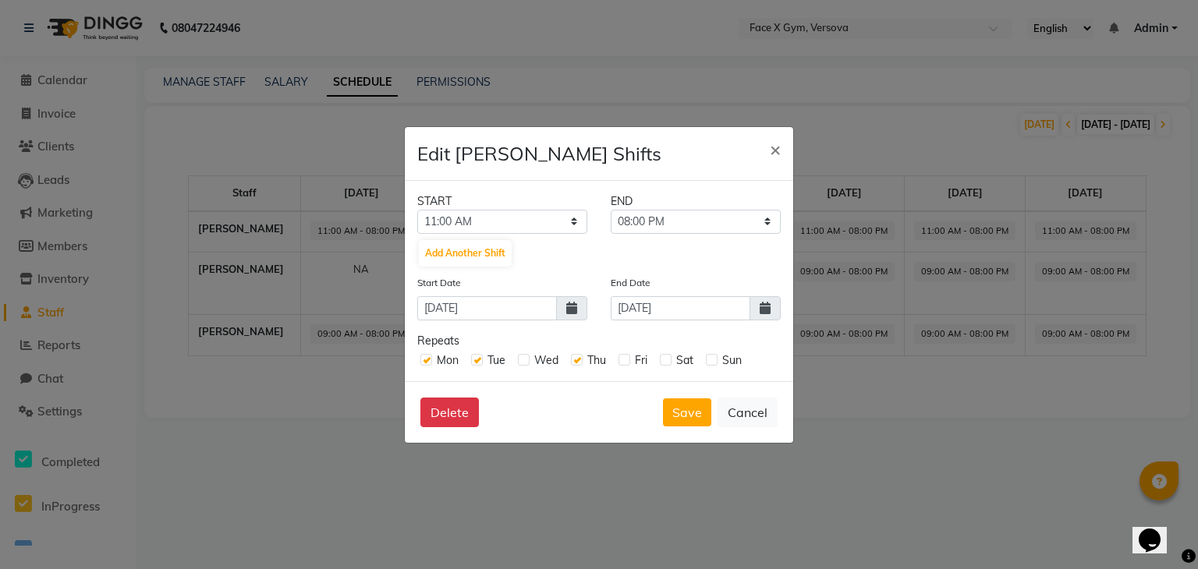
click at [524, 360] on input "checkbox" at bounding box center [523, 359] width 10 height 10
click at [621, 362] on label at bounding box center [625, 360] width 12 height 12
click at [621, 362] on input "checkbox" at bounding box center [624, 359] width 10 height 10
click at [669, 357] on label at bounding box center [666, 360] width 12 height 12
click at [669, 357] on input "checkbox" at bounding box center [665, 359] width 10 height 10
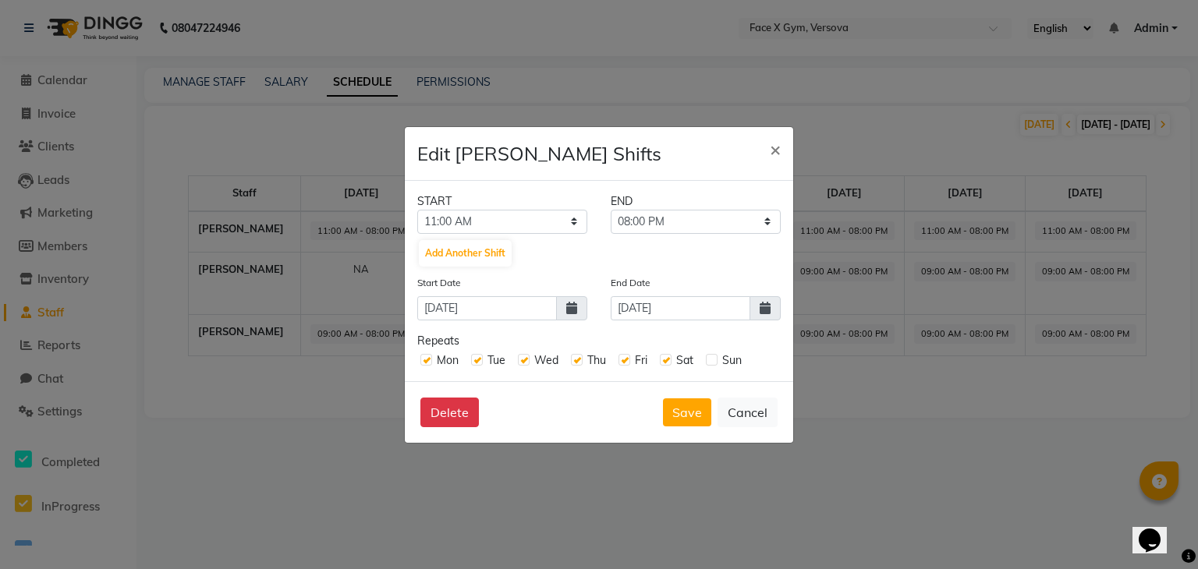
click at [713, 364] on label at bounding box center [712, 360] width 12 height 12
click at [713, 364] on input "checkbox" at bounding box center [711, 359] width 10 height 10
click at [684, 405] on button "Save" at bounding box center [687, 413] width 48 height 28
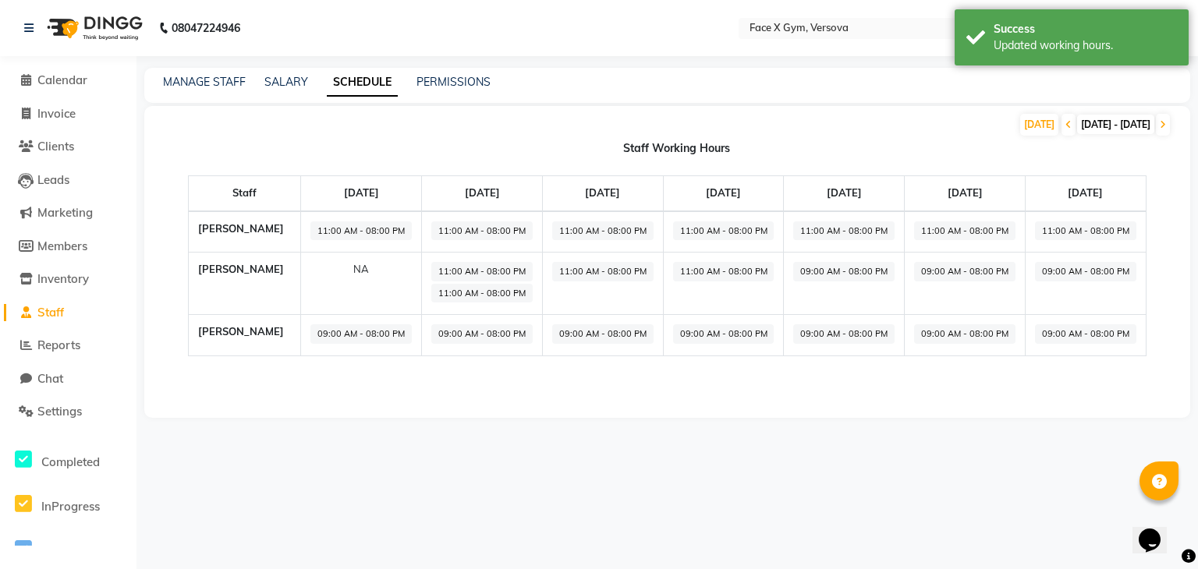
click at [837, 270] on span "09:00 AM - 08:00 PM" at bounding box center [843, 272] width 101 height 20
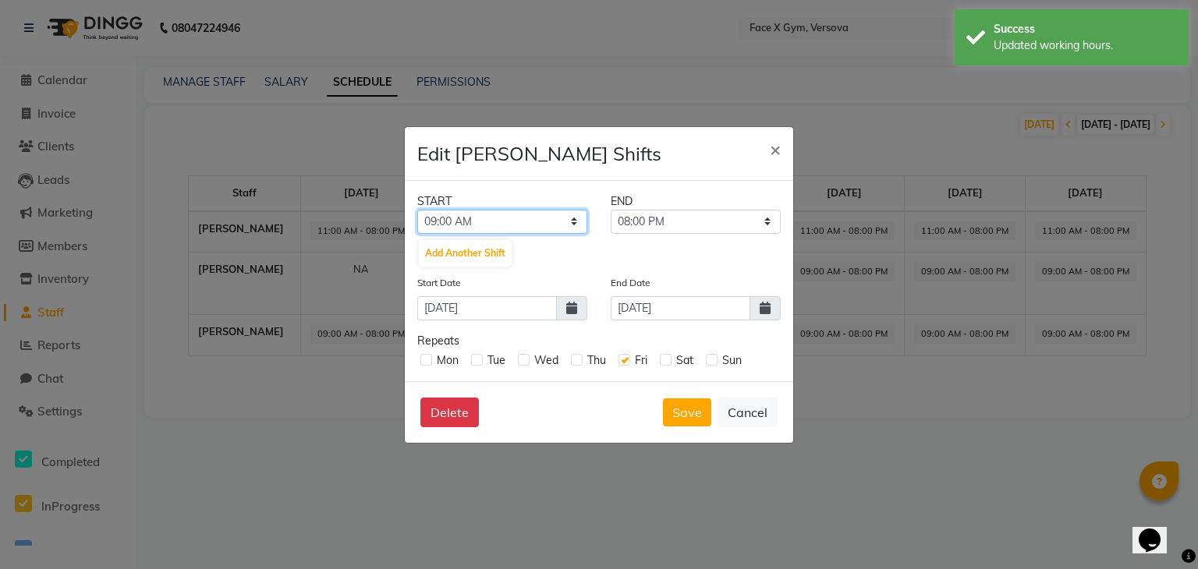
click at [538, 216] on select "12:00 AM 12:15 AM 12:30 AM 12:45 AM 01:00 AM 01:15 AM 01:30 AM 01:45 AM 02:00 A…" at bounding box center [502, 222] width 170 height 24
click at [417, 210] on select "12:00 AM 12:15 AM 12:30 AM 12:45 AM 01:00 AM 01:15 AM 01:30 AM 01:45 AM 02:00 A…" at bounding box center [502, 222] width 170 height 24
click at [420, 361] on label at bounding box center [426, 360] width 12 height 12
click at [420, 361] on input "checkbox" at bounding box center [425, 359] width 10 height 10
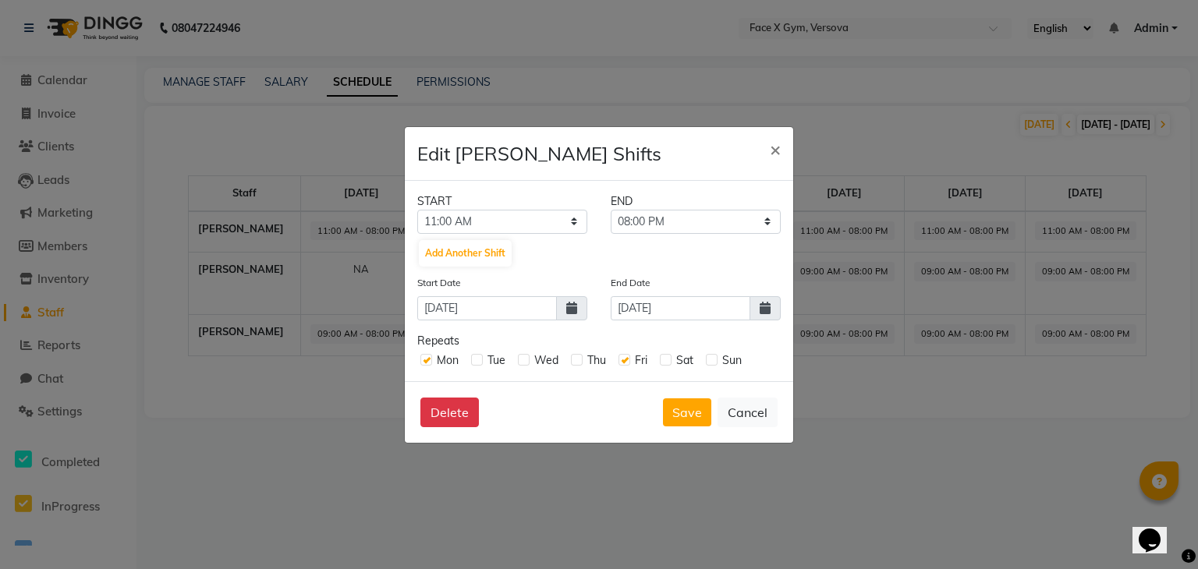
click at [477, 360] on label at bounding box center [477, 360] width 12 height 12
click at [477, 360] on input "checkbox" at bounding box center [476, 359] width 10 height 10
click at [523, 360] on label at bounding box center [524, 360] width 12 height 12
click at [523, 360] on input "checkbox" at bounding box center [523, 359] width 10 height 10
click at [576, 361] on label at bounding box center [577, 360] width 12 height 12
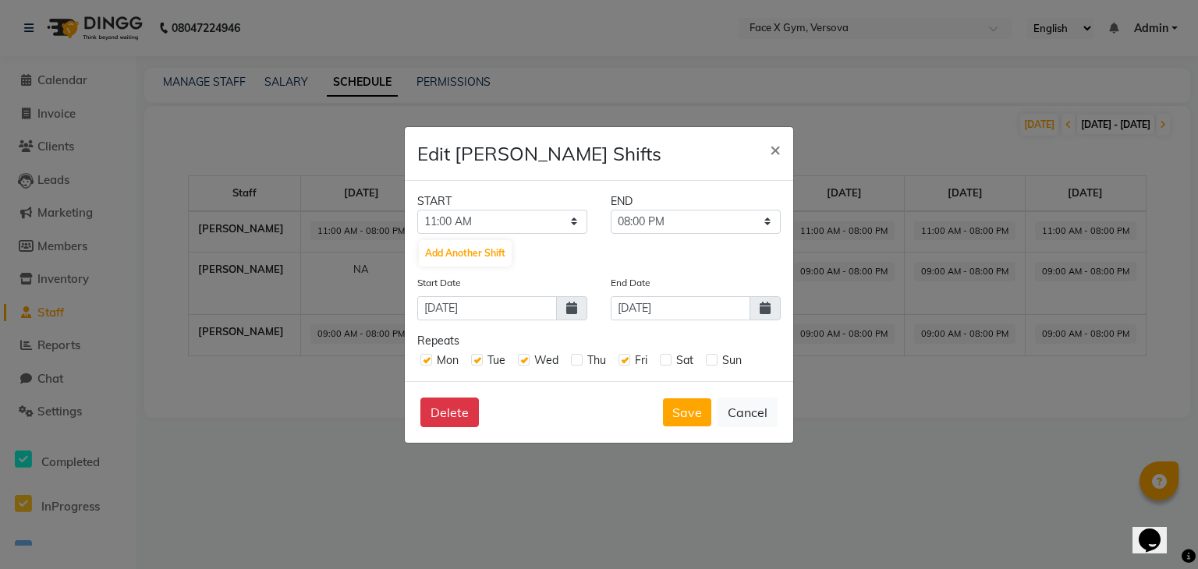
click at [576, 361] on input "checkbox" at bounding box center [576, 359] width 10 height 10
click at [665, 363] on label at bounding box center [666, 360] width 12 height 12
click at [665, 363] on input "checkbox" at bounding box center [665, 359] width 10 height 10
click at [715, 360] on label at bounding box center [712, 360] width 12 height 12
click at [715, 360] on input "checkbox" at bounding box center [711, 359] width 10 height 10
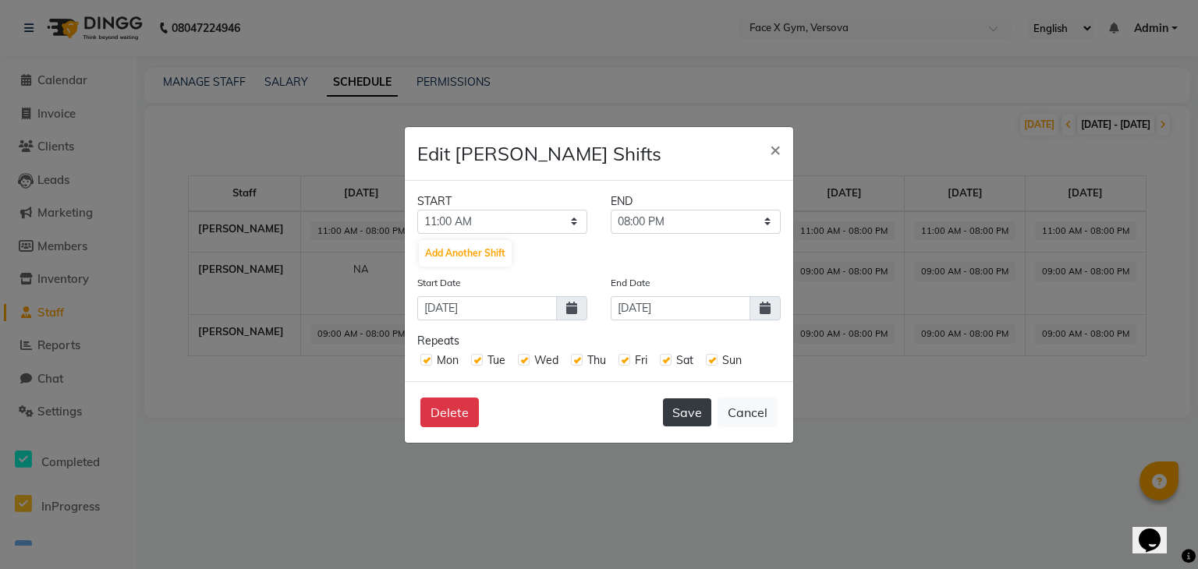
click at [683, 406] on button "Save" at bounding box center [687, 413] width 48 height 28
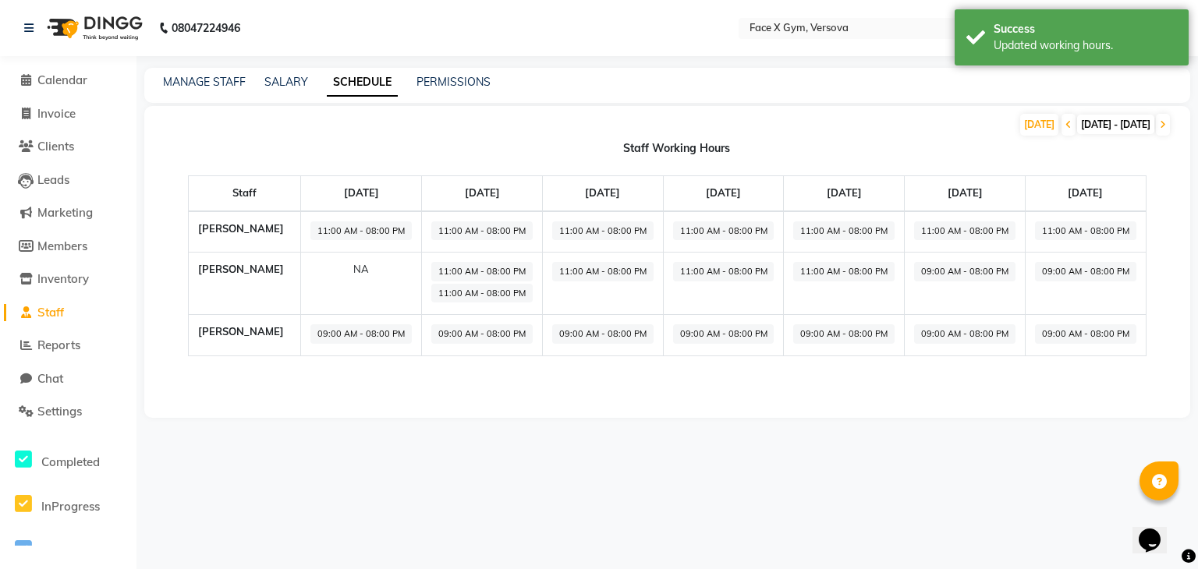
click at [971, 269] on span "09:00 AM - 08:00 PM" at bounding box center [964, 272] width 101 height 20
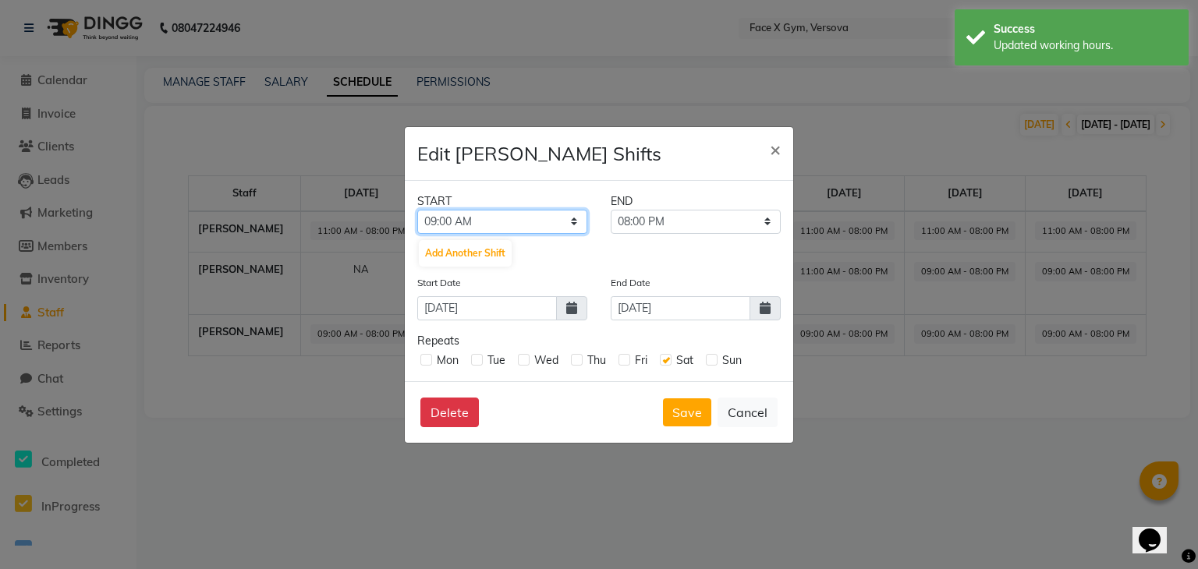
click at [559, 221] on select "12:00 AM 12:15 AM 12:30 AM 12:45 AM 01:00 AM 01:15 AM 01:30 AM 01:45 AM 02:00 A…" at bounding box center [502, 222] width 170 height 24
click at [417, 210] on select "12:00 AM 12:15 AM 12:30 AM 12:45 AM 01:00 AM 01:15 AM 01:30 AM 01:45 AM 02:00 A…" at bounding box center [502, 222] width 170 height 24
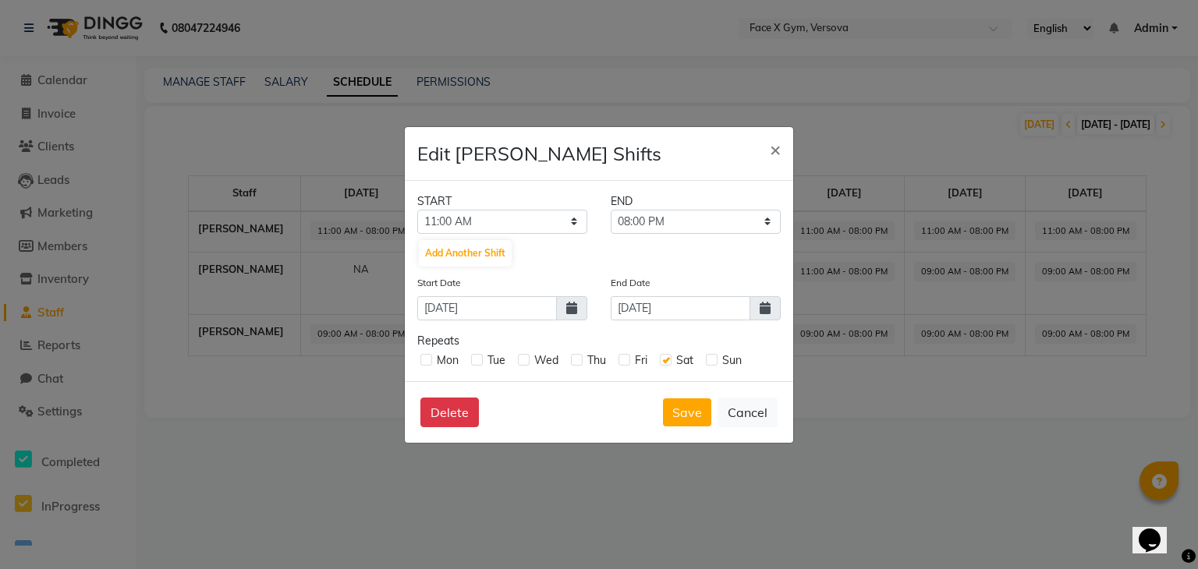
click at [427, 365] on label at bounding box center [426, 360] width 12 height 12
click at [427, 364] on input "checkbox" at bounding box center [425, 359] width 10 height 10
click at [477, 363] on label at bounding box center [477, 360] width 12 height 12
click at [477, 363] on input "checkbox" at bounding box center [476, 359] width 10 height 10
click at [527, 364] on label at bounding box center [524, 360] width 12 height 12
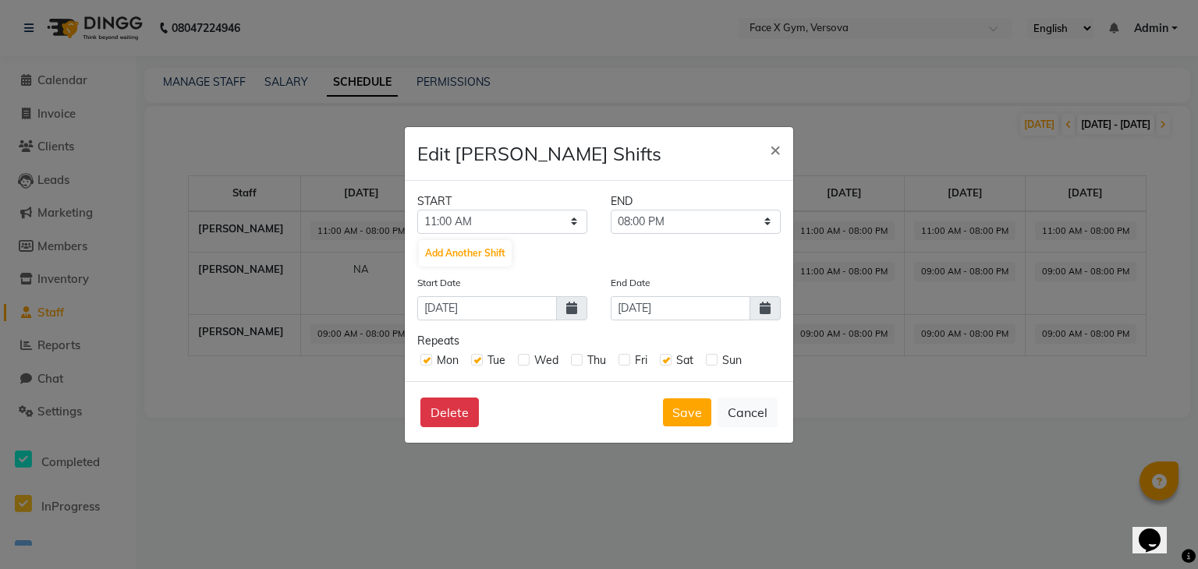
click at [527, 364] on input "checkbox" at bounding box center [523, 359] width 10 height 10
click at [574, 363] on label at bounding box center [577, 360] width 12 height 12
click at [574, 363] on input "checkbox" at bounding box center [576, 359] width 10 height 10
click at [620, 361] on label at bounding box center [625, 360] width 12 height 12
click at [620, 361] on input "checkbox" at bounding box center [624, 359] width 10 height 10
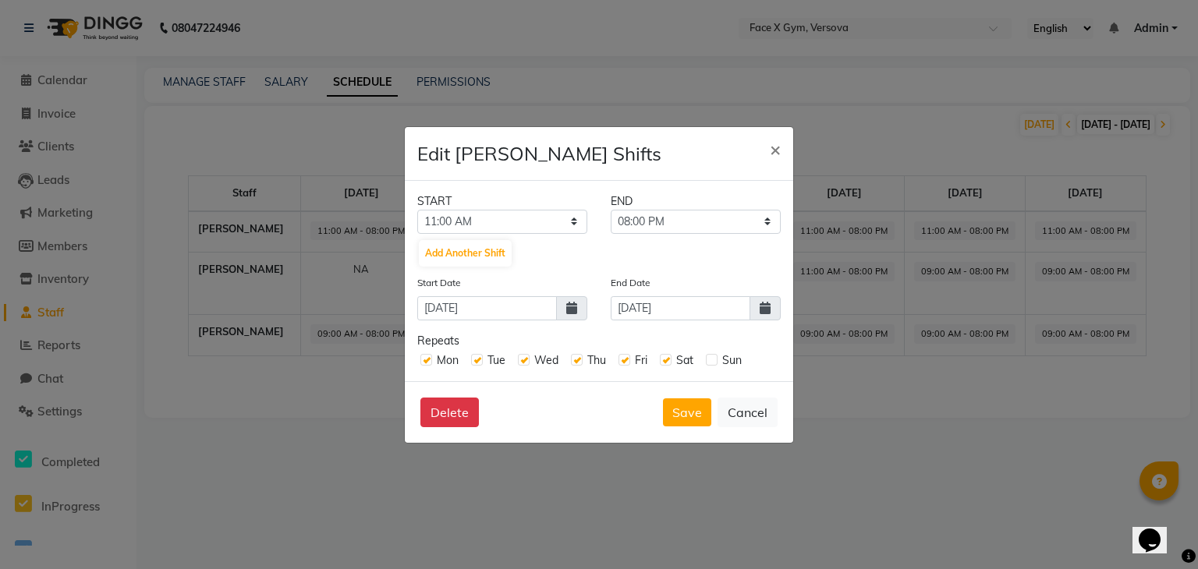
click at [711, 362] on label at bounding box center [712, 360] width 12 height 12
click at [711, 362] on input "checkbox" at bounding box center [711, 359] width 10 height 10
click at [681, 406] on button "Save" at bounding box center [687, 413] width 48 height 28
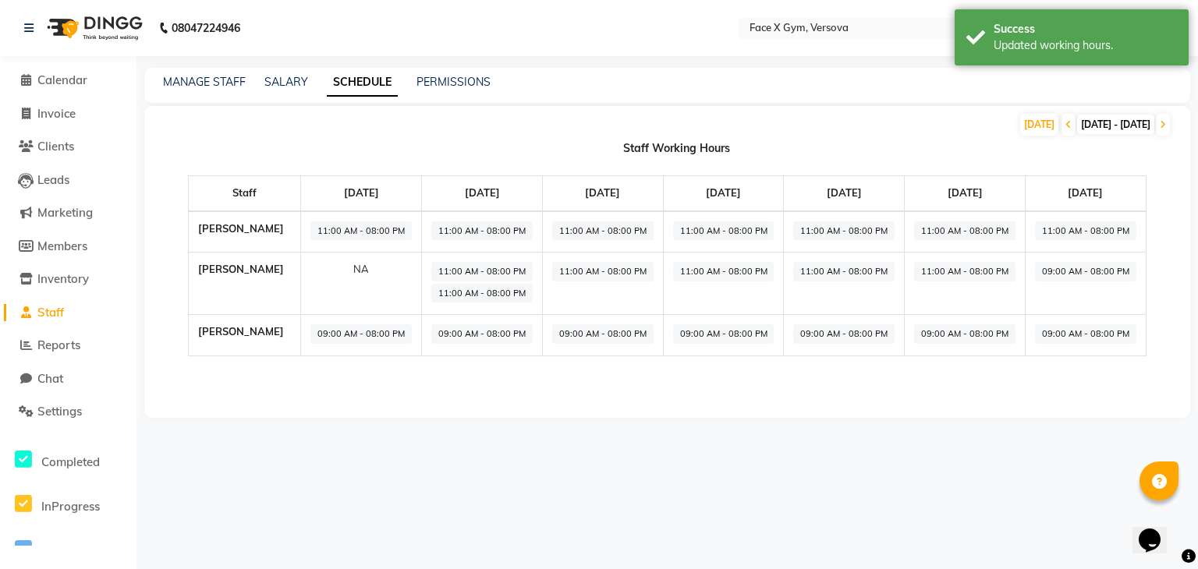
click at [1098, 271] on span "09:00 AM - 08:00 PM" at bounding box center [1085, 272] width 101 height 20
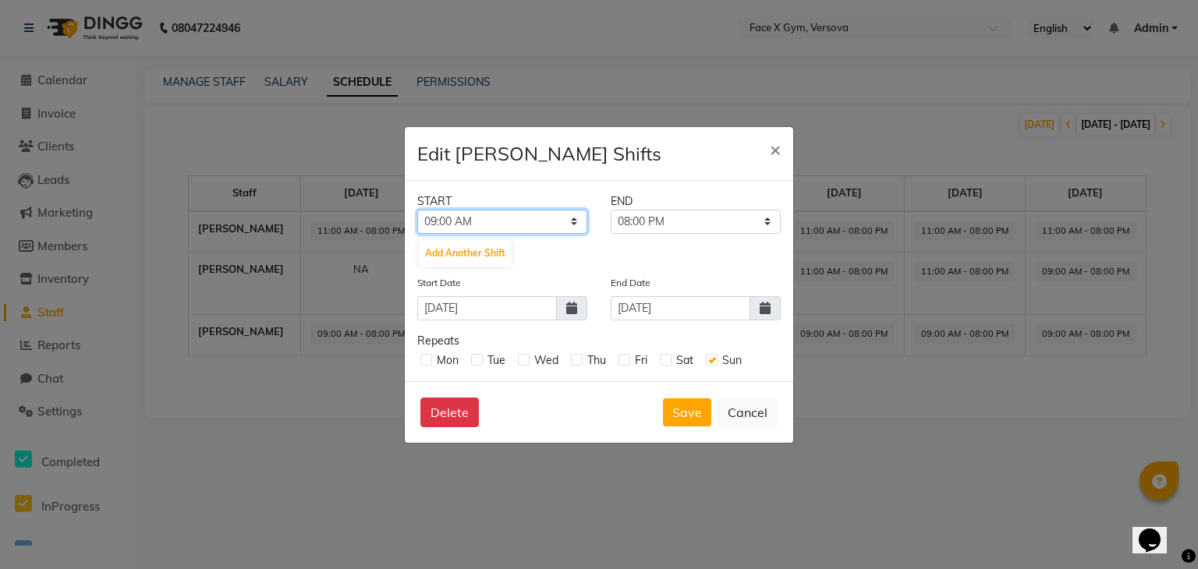
click at [477, 210] on select "12:00 AM 12:15 AM 12:30 AM 12:45 AM 01:00 AM 01:15 AM 01:30 AM 01:45 AM 02:00 A…" at bounding box center [502, 222] width 170 height 24
click at [417, 210] on select "12:00 AM 12:15 AM 12:30 AM 12:45 AM 01:00 AM 01:15 AM 01:30 AM 01:45 AM 02:00 A…" at bounding box center [502, 222] width 170 height 24
click at [431, 361] on label at bounding box center [426, 360] width 12 height 12
click at [431, 361] on input "checkbox" at bounding box center [425, 359] width 10 height 10
click at [474, 357] on label at bounding box center [477, 360] width 12 height 12
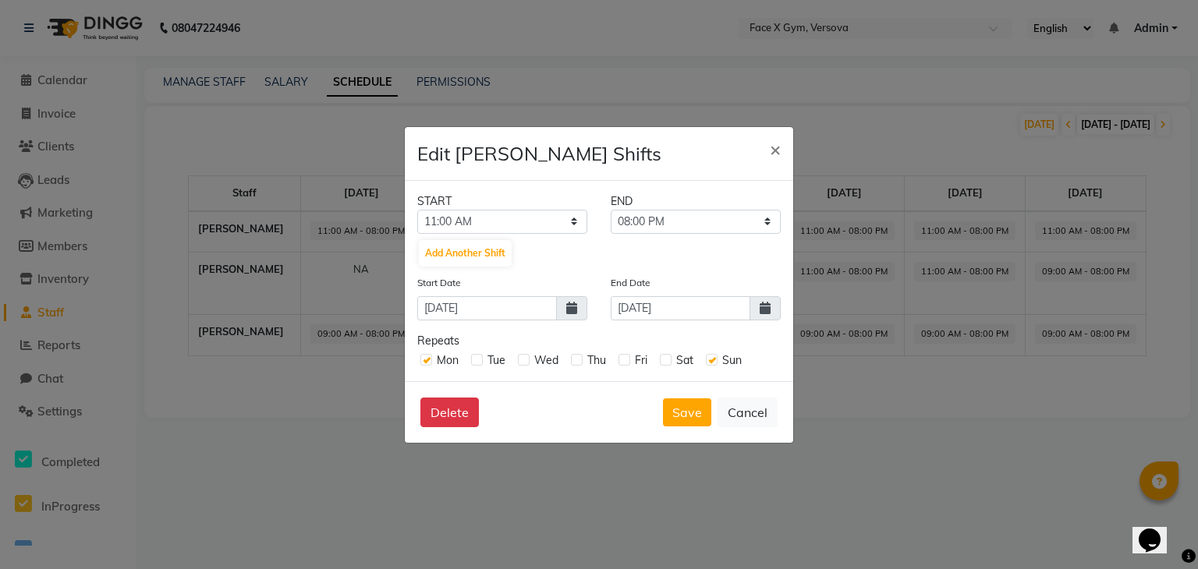
click at [474, 357] on input "checkbox" at bounding box center [476, 359] width 10 height 10
click at [523, 360] on label at bounding box center [524, 360] width 12 height 12
click at [523, 360] on input "checkbox" at bounding box center [523, 359] width 10 height 10
click at [583, 359] on div "Thu" at bounding box center [588, 361] width 35 height 16
click at [582, 359] on label at bounding box center [577, 360] width 12 height 12
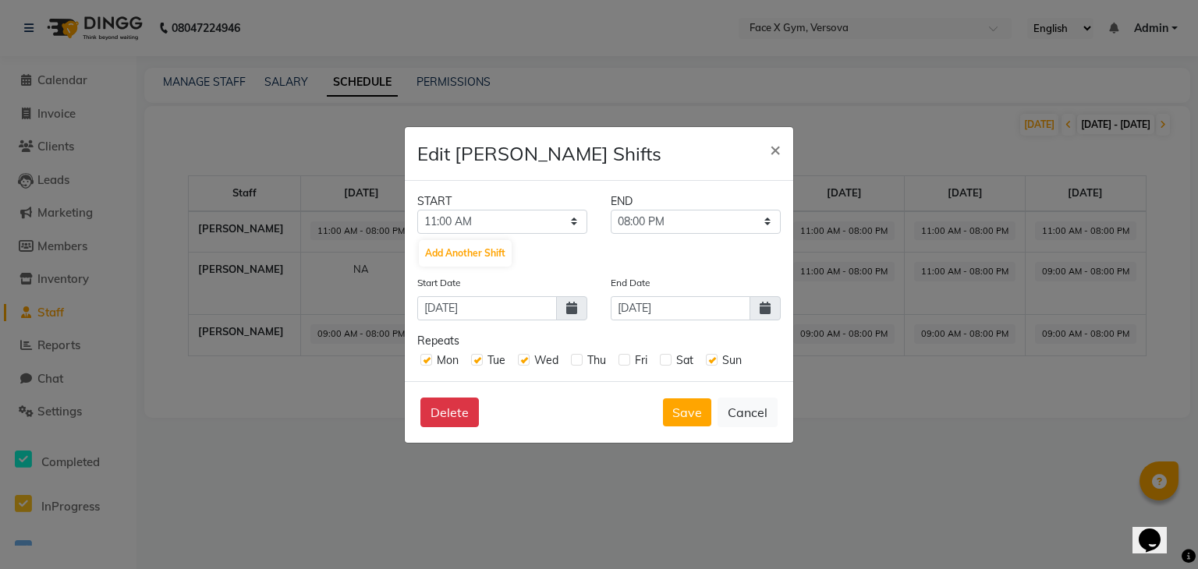
click at [581, 359] on input "checkbox" at bounding box center [576, 359] width 10 height 10
click at [629, 360] on label at bounding box center [625, 360] width 12 height 12
click at [629, 360] on input "checkbox" at bounding box center [624, 359] width 10 height 10
click at [667, 362] on label at bounding box center [666, 360] width 12 height 12
click at [667, 362] on input "checkbox" at bounding box center [665, 359] width 10 height 10
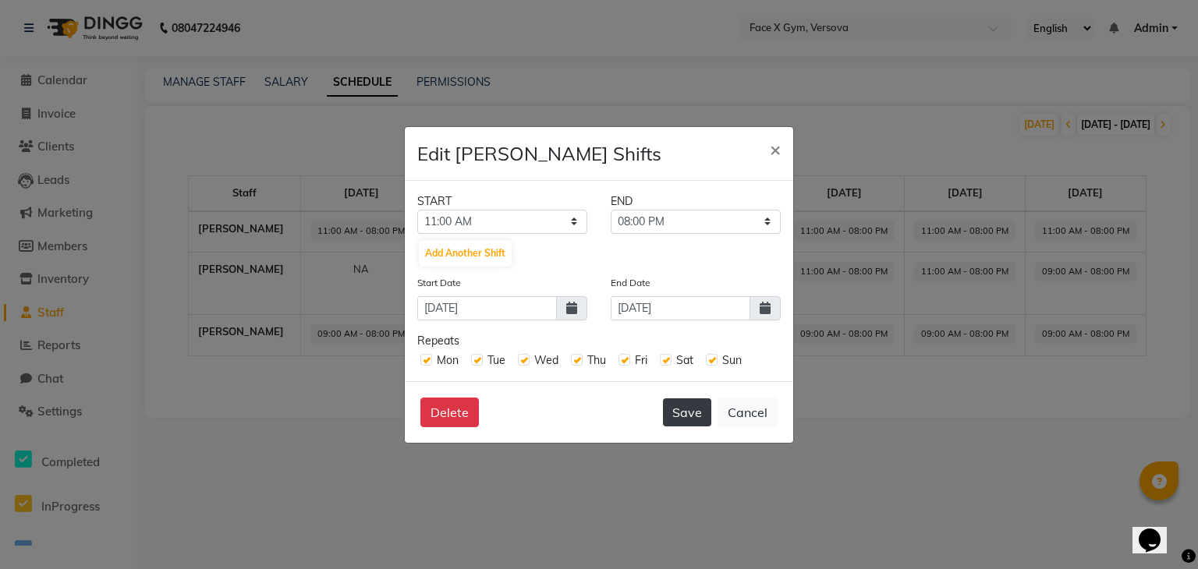
click at [677, 407] on button "Save" at bounding box center [687, 413] width 48 height 28
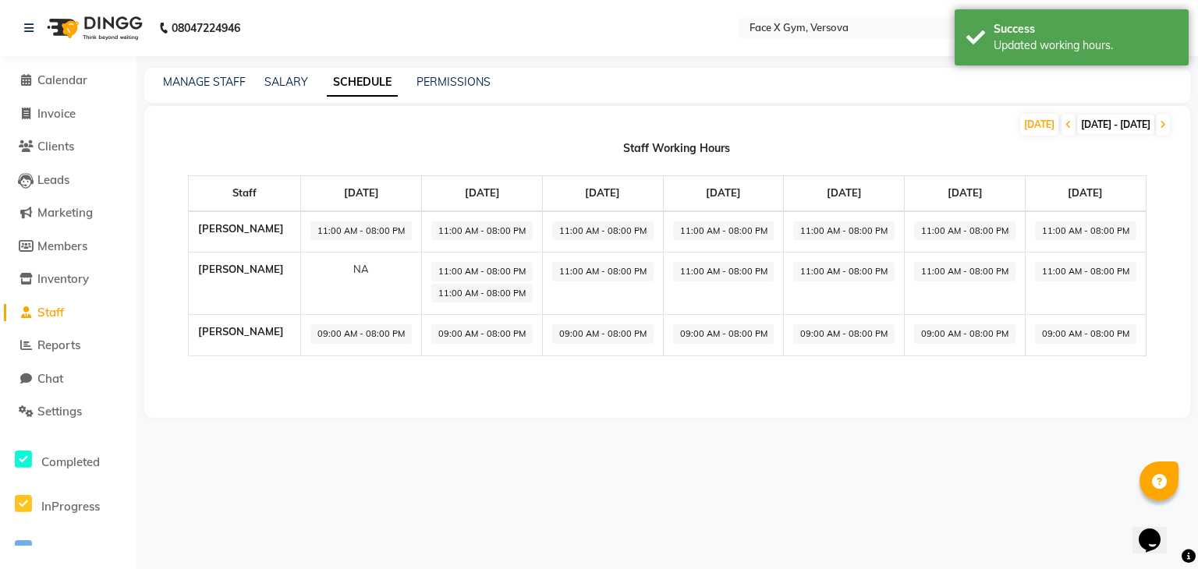
click at [378, 339] on span "09:00 AM - 08:00 PM" at bounding box center [360, 334] width 101 height 20
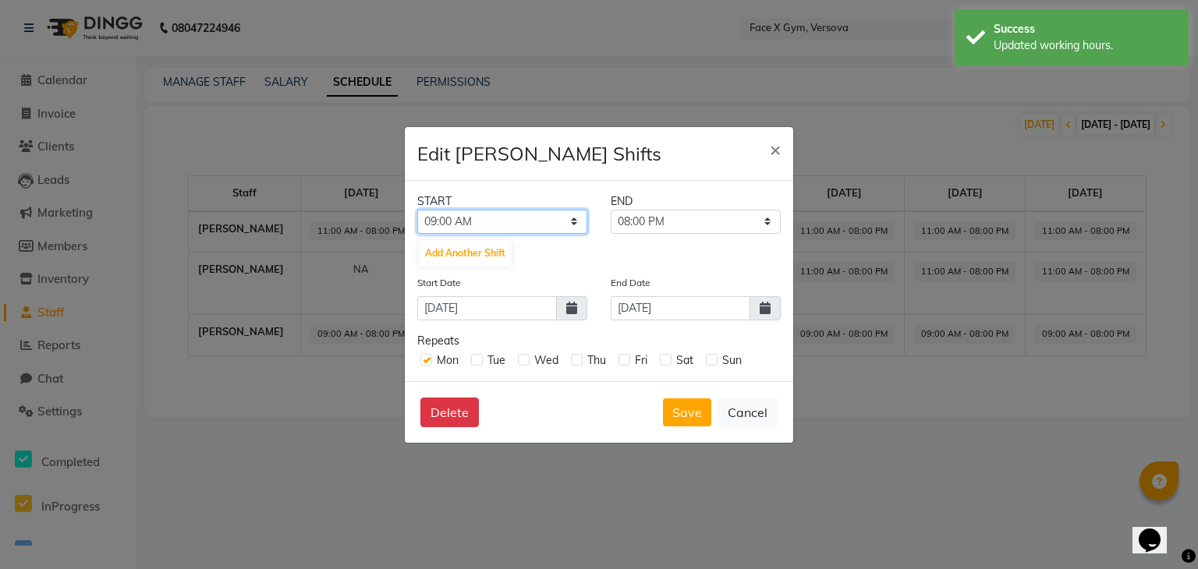
click at [463, 210] on select "12:00 AM 12:15 AM 12:30 AM 12:45 AM 01:00 AM 01:15 AM 01:30 AM 01:45 AM 02:00 A…" at bounding box center [502, 222] width 170 height 24
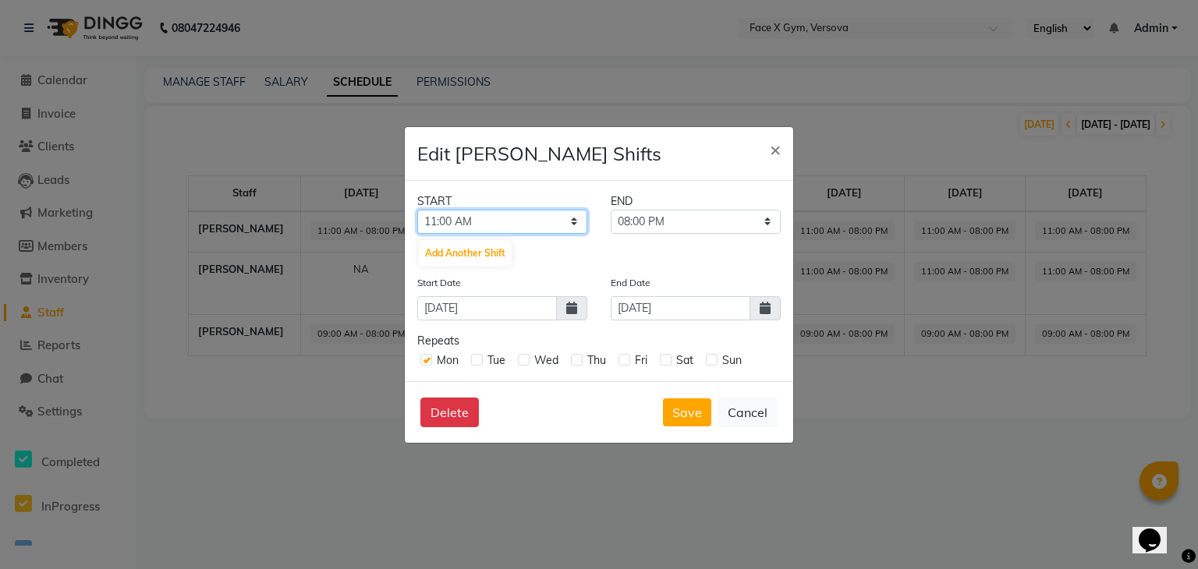
click at [417, 210] on select "12:00 AM 12:15 AM 12:30 AM 12:45 AM 01:00 AM 01:15 AM 01:30 AM 01:45 AM 02:00 A…" at bounding box center [502, 222] width 170 height 24
click at [477, 366] on div "Tue" at bounding box center [488, 361] width 34 height 16
click at [478, 363] on label at bounding box center [477, 360] width 12 height 12
click at [478, 363] on input "checkbox" at bounding box center [476, 359] width 10 height 10
click at [522, 362] on label at bounding box center [524, 360] width 12 height 12
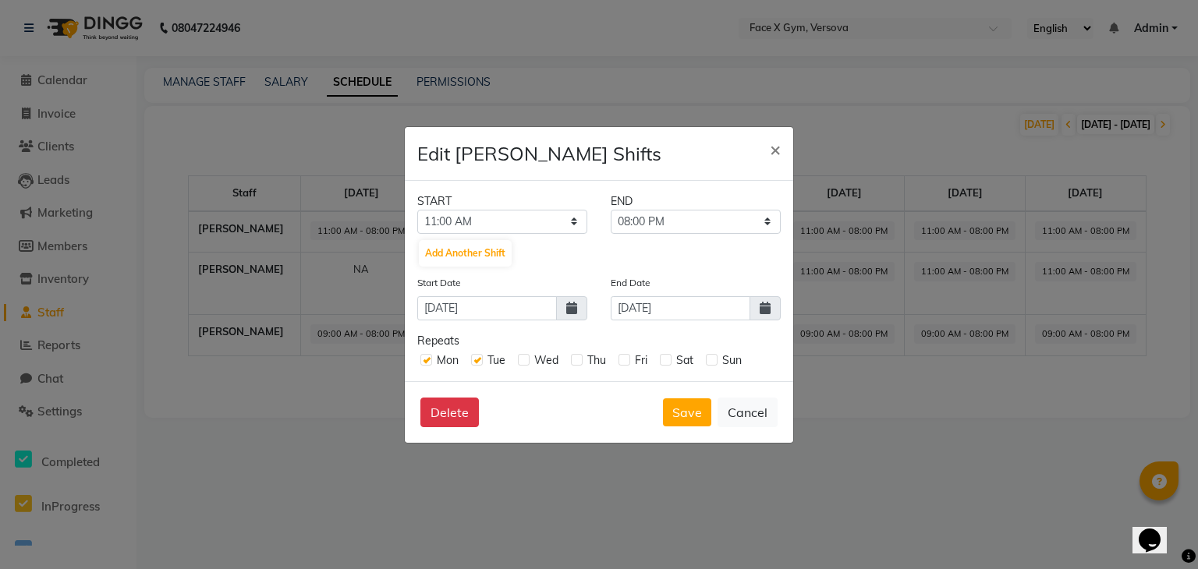
click at [522, 362] on input "checkbox" at bounding box center [523, 359] width 10 height 10
click at [577, 360] on label at bounding box center [577, 360] width 12 height 12
click at [577, 360] on input "checkbox" at bounding box center [576, 359] width 10 height 10
click at [620, 363] on label at bounding box center [625, 360] width 12 height 12
click at [620, 363] on input "checkbox" at bounding box center [624, 359] width 10 height 10
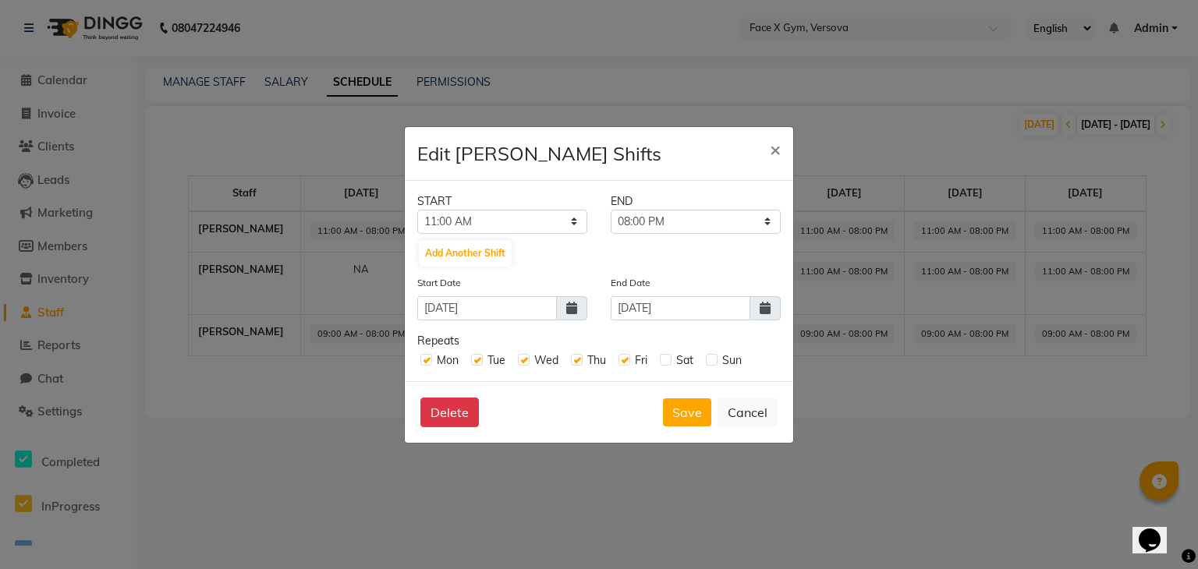
click at [668, 360] on label at bounding box center [666, 360] width 12 height 12
click at [668, 360] on input "checkbox" at bounding box center [665, 359] width 10 height 10
click at [711, 364] on label at bounding box center [712, 360] width 12 height 12
click at [711, 364] on input "checkbox" at bounding box center [711, 359] width 10 height 10
click at [690, 413] on button "Save" at bounding box center [687, 413] width 48 height 28
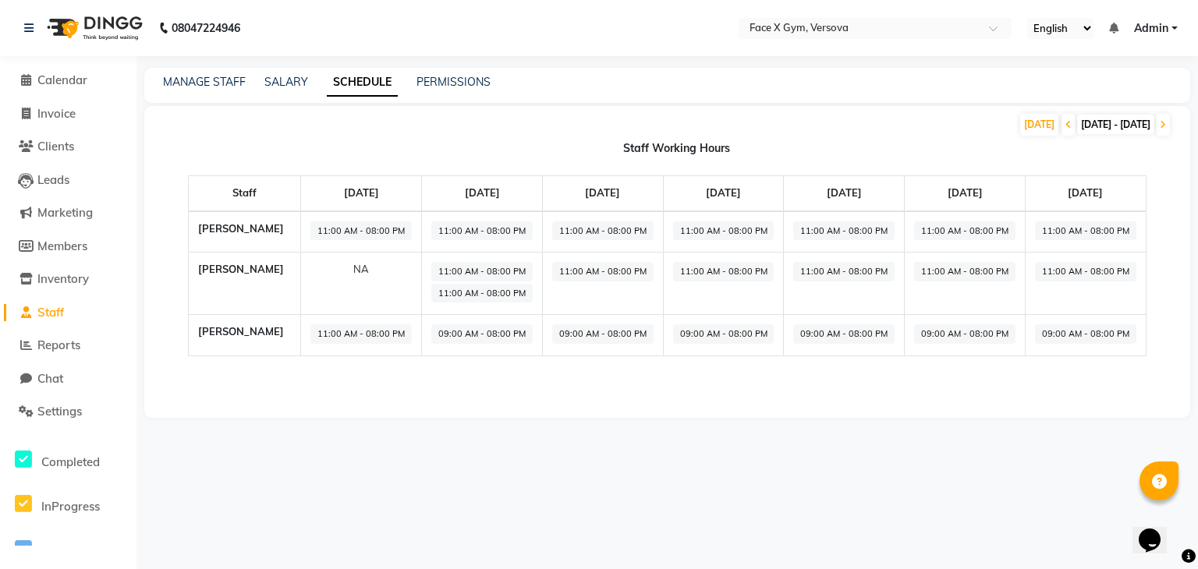
click at [524, 332] on span "09:00 AM - 08:00 PM" at bounding box center [481, 334] width 101 height 20
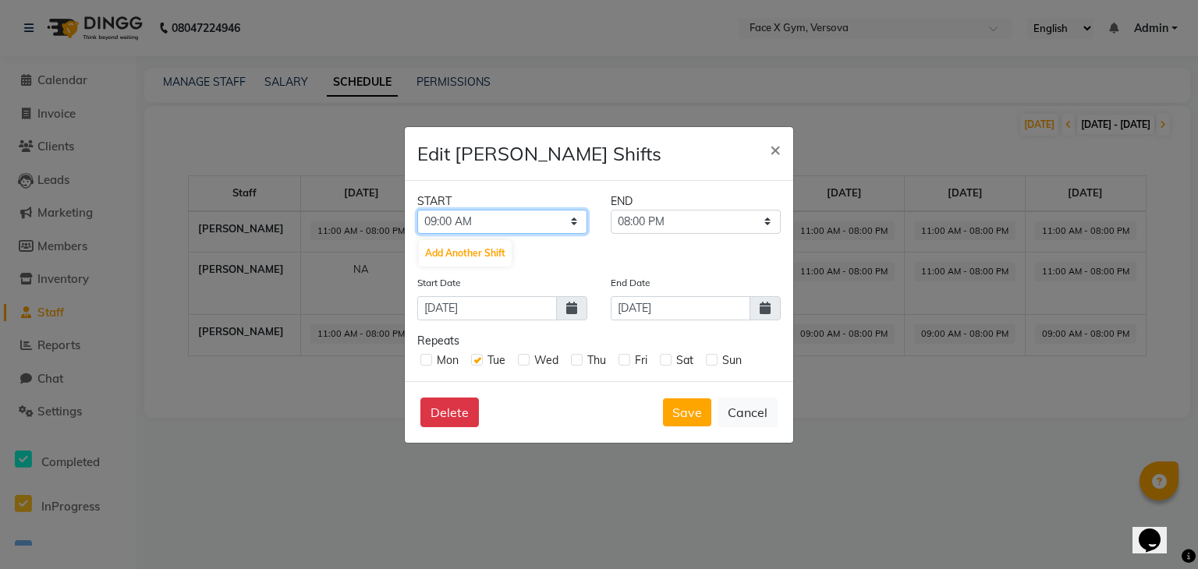
click at [511, 213] on select "12:00 AM 12:15 AM 12:30 AM 12:45 AM 01:00 AM 01:15 AM 01:30 AM 01:45 AM 02:00 A…" at bounding box center [502, 222] width 170 height 24
click at [417, 210] on select "12:00 AM 12:15 AM 12:30 AM 12:45 AM 01:00 AM 01:15 AM 01:30 AM 01:45 AM 02:00 A…" at bounding box center [502, 222] width 170 height 24
click at [527, 360] on label at bounding box center [524, 360] width 12 height 12
click at [527, 360] on input "checkbox" at bounding box center [523, 359] width 10 height 10
click at [578, 358] on label at bounding box center [577, 360] width 12 height 12
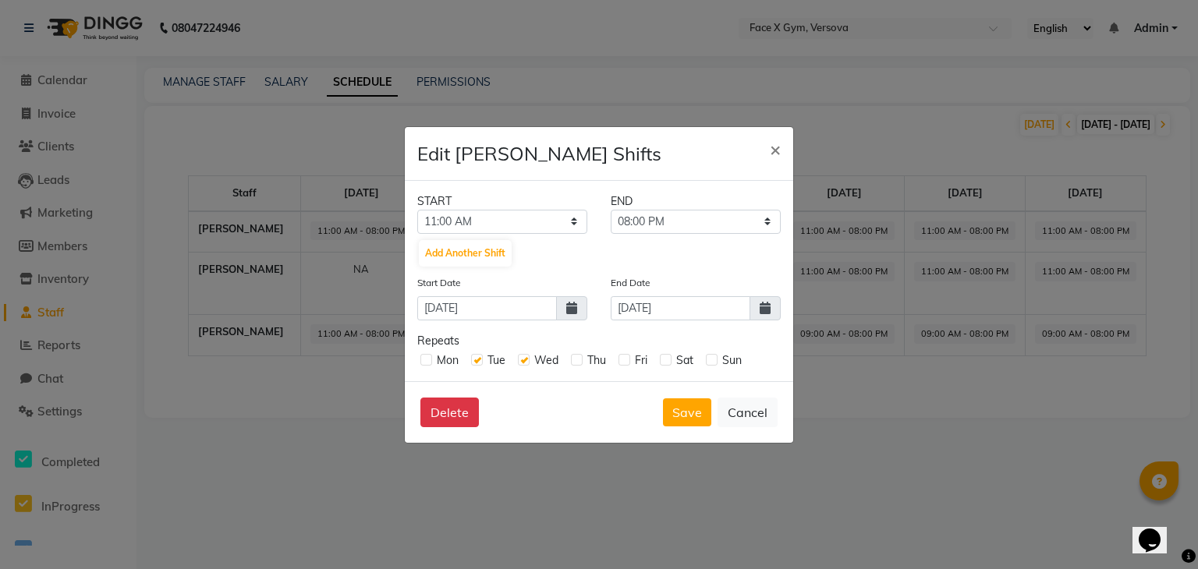
click at [578, 358] on input "checkbox" at bounding box center [576, 359] width 10 height 10
click at [624, 357] on label at bounding box center [625, 360] width 12 height 12
click at [624, 357] on input "checkbox" at bounding box center [624, 359] width 10 height 10
click at [668, 360] on label at bounding box center [666, 360] width 12 height 12
click at [668, 360] on input "checkbox" at bounding box center [665, 359] width 10 height 10
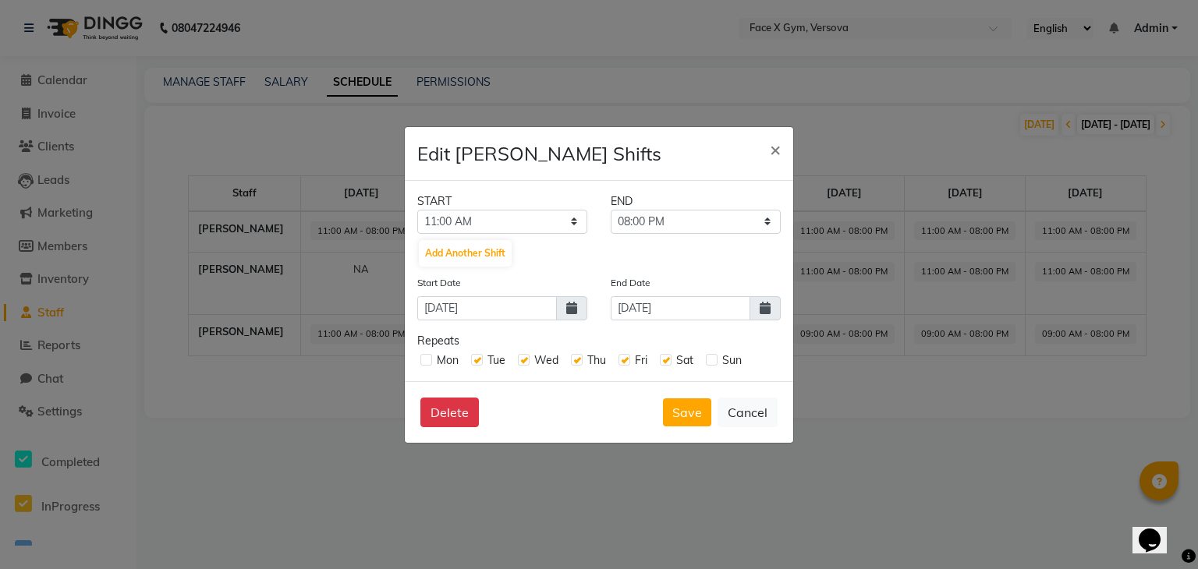
click at [715, 362] on label at bounding box center [712, 360] width 12 height 12
click at [715, 362] on input "checkbox" at bounding box center [711, 359] width 10 height 10
click at [424, 360] on label at bounding box center [426, 360] width 12 height 12
click at [424, 360] on input "checkbox" at bounding box center [425, 359] width 10 height 10
click at [672, 402] on button "Save" at bounding box center [687, 413] width 48 height 28
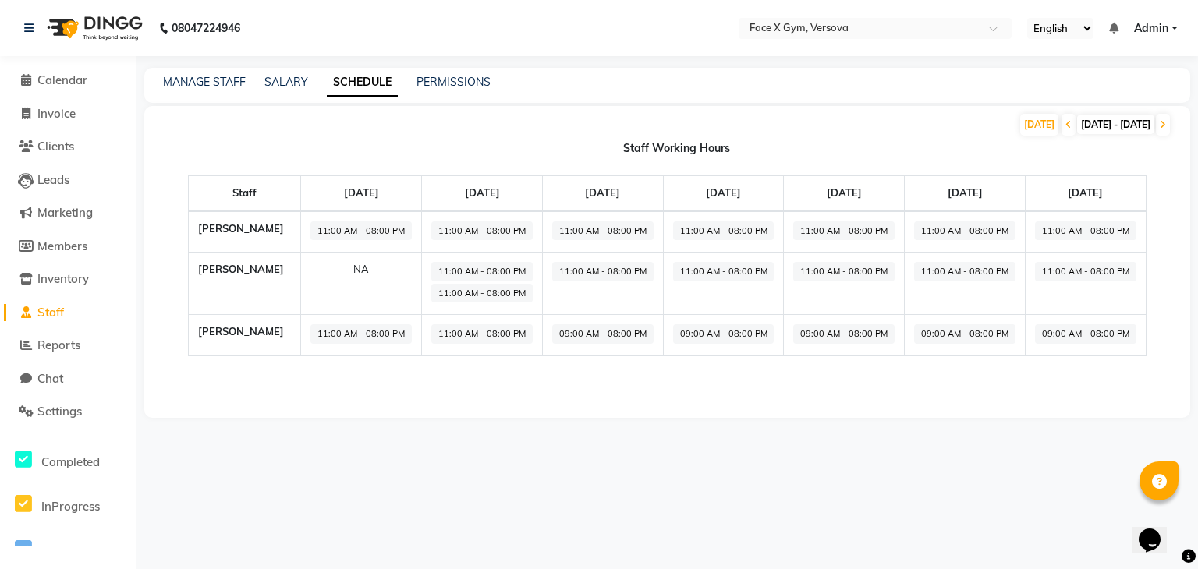
click at [527, 327] on span "11:00 AM - 08:00 PM" at bounding box center [481, 334] width 101 height 20
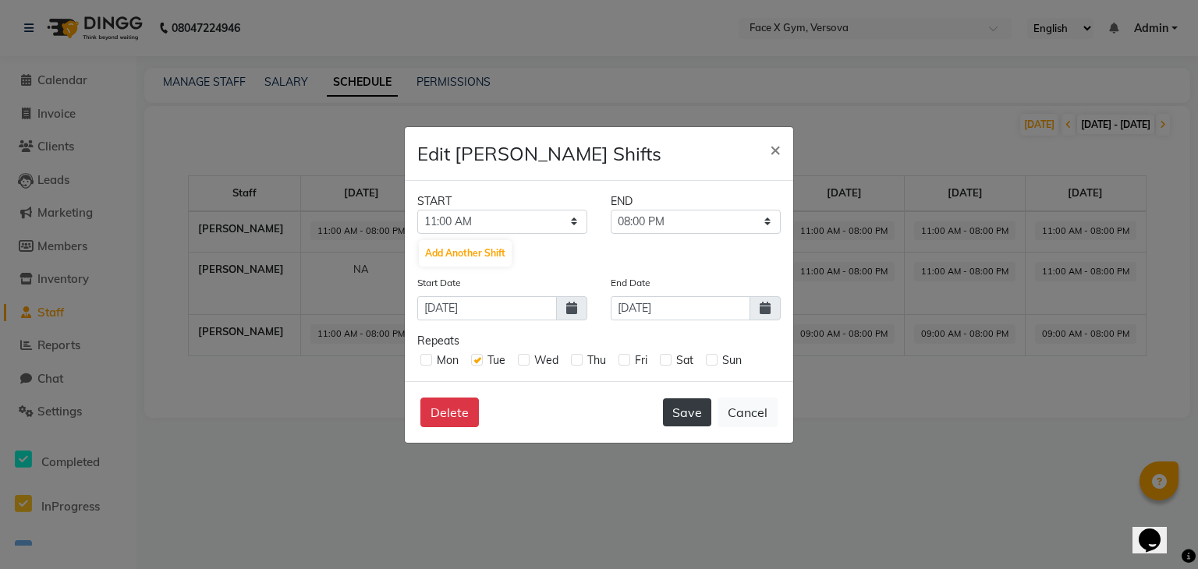
click at [683, 413] on button "Save" at bounding box center [687, 413] width 48 height 28
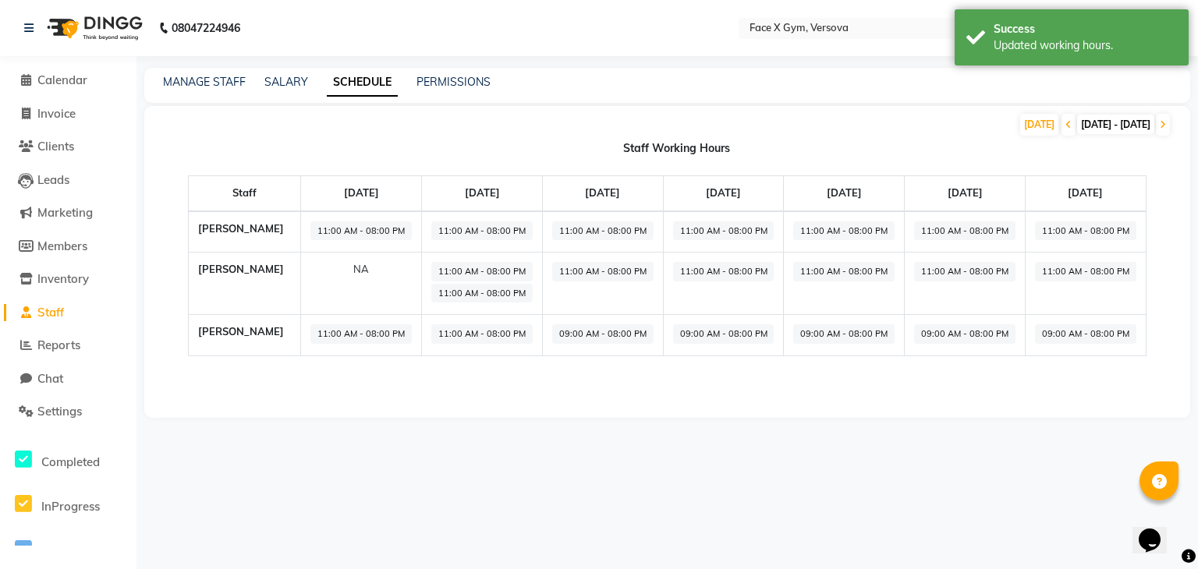
click at [649, 335] on span "09:00 AM - 08:00 PM" at bounding box center [602, 334] width 101 height 20
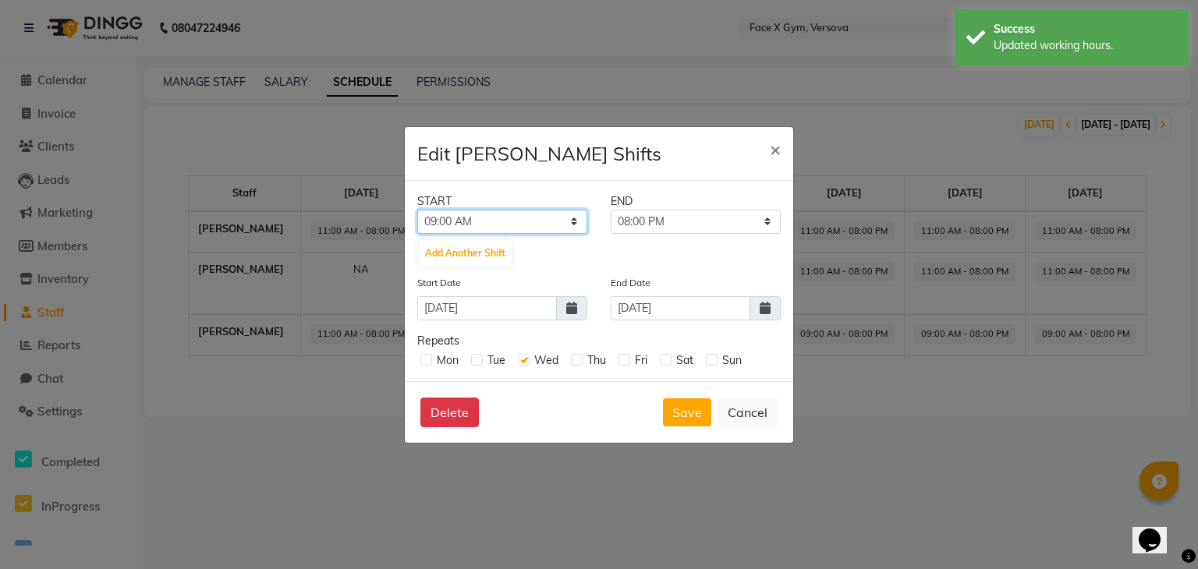
click at [543, 222] on select "12:00 AM 12:15 AM 12:30 AM 12:45 AM 01:00 AM 01:15 AM 01:30 AM 01:45 AM 02:00 A…" at bounding box center [502, 222] width 170 height 24
click at [417, 210] on select "12:00 AM 12:15 AM 12:30 AM 12:45 AM 01:00 AM 01:15 AM 01:30 AM 01:45 AM 02:00 A…" at bounding box center [502, 222] width 170 height 24
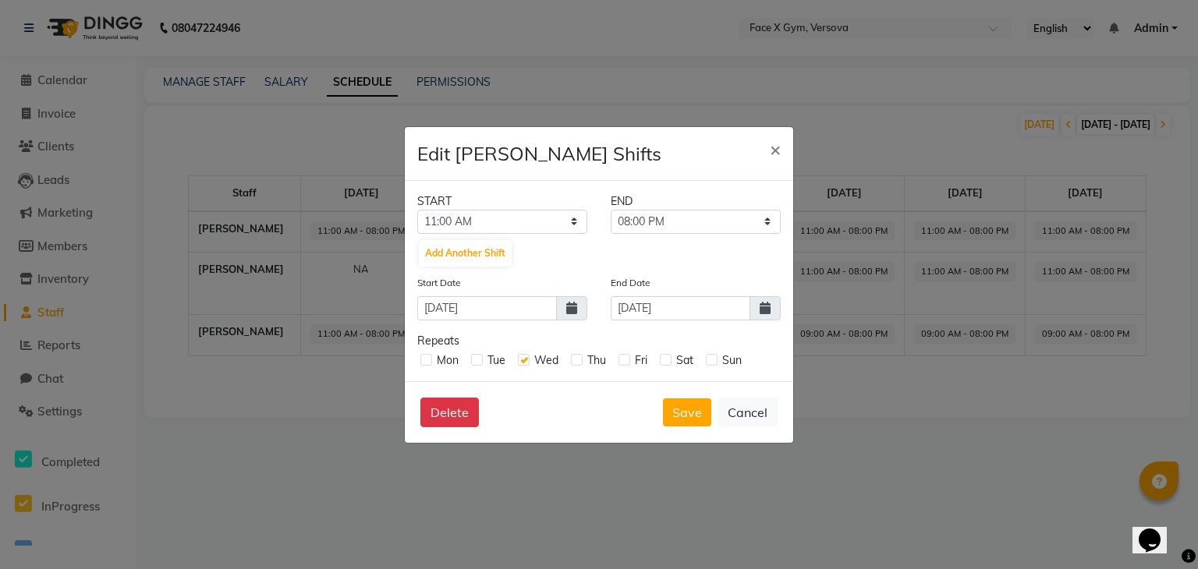
click at [421, 356] on label at bounding box center [426, 360] width 12 height 12
click at [421, 356] on input "checkbox" at bounding box center [425, 359] width 10 height 10
click at [479, 363] on label at bounding box center [477, 360] width 12 height 12
click at [479, 363] on input "checkbox" at bounding box center [476, 359] width 10 height 10
click at [576, 360] on label at bounding box center [577, 360] width 12 height 12
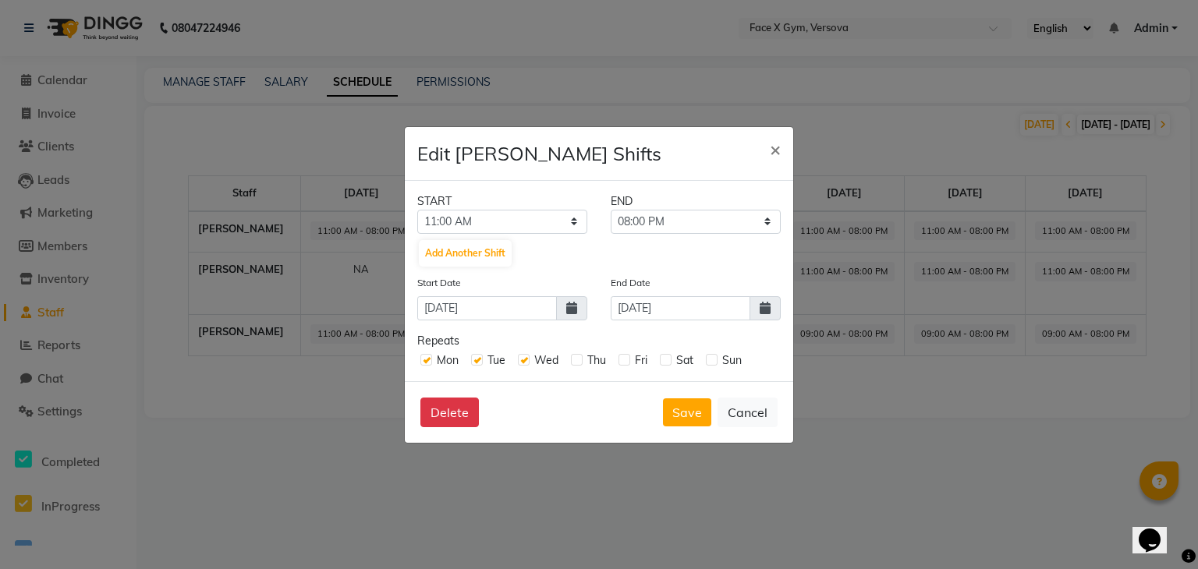
click at [576, 360] on input "checkbox" at bounding box center [576, 359] width 10 height 10
click at [626, 360] on label at bounding box center [625, 360] width 12 height 12
click at [626, 360] on input "checkbox" at bounding box center [624, 359] width 10 height 10
click at [672, 366] on div "Sat" at bounding box center [677, 361] width 34 height 16
click at [669, 360] on label at bounding box center [666, 360] width 12 height 12
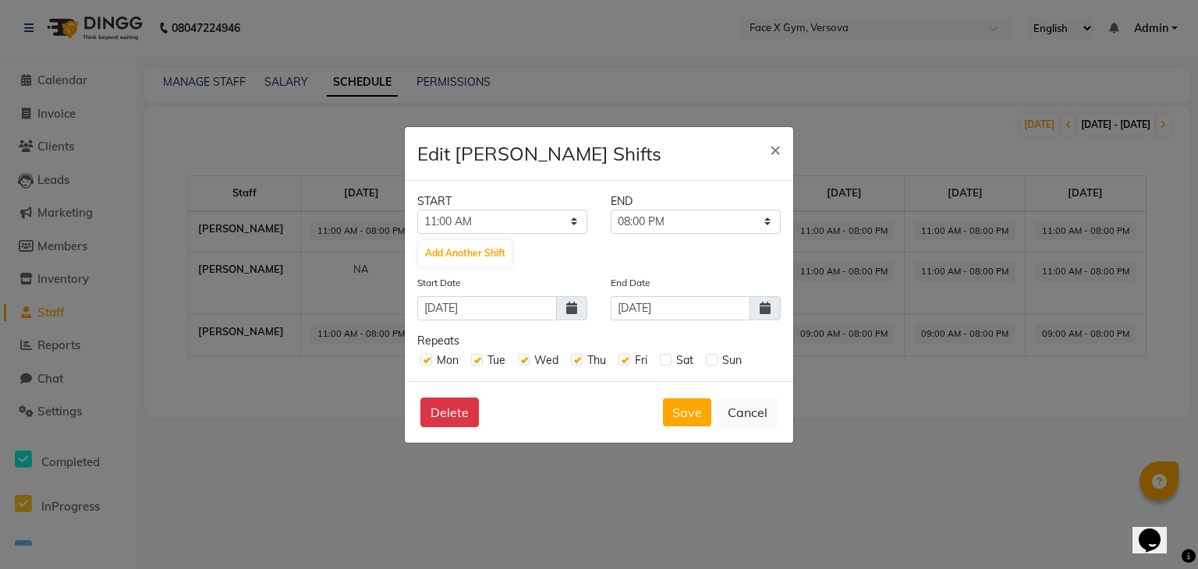
click at [669, 360] on input "checkbox" at bounding box center [665, 359] width 10 height 10
click at [715, 363] on label at bounding box center [712, 360] width 12 height 12
click at [715, 363] on input "checkbox" at bounding box center [711, 359] width 10 height 10
click at [689, 413] on button "Save" at bounding box center [687, 413] width 48 height 28
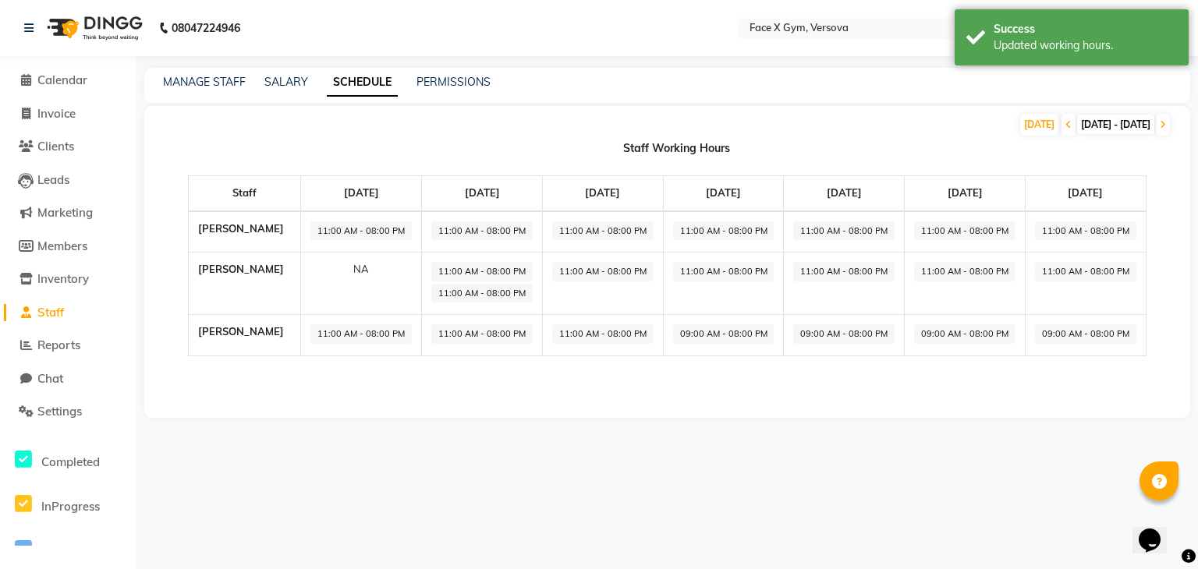
click at [733, 335] on span "09:00 AM - 08:00 PM" at bounding box center [723, 334] width 101 height 20
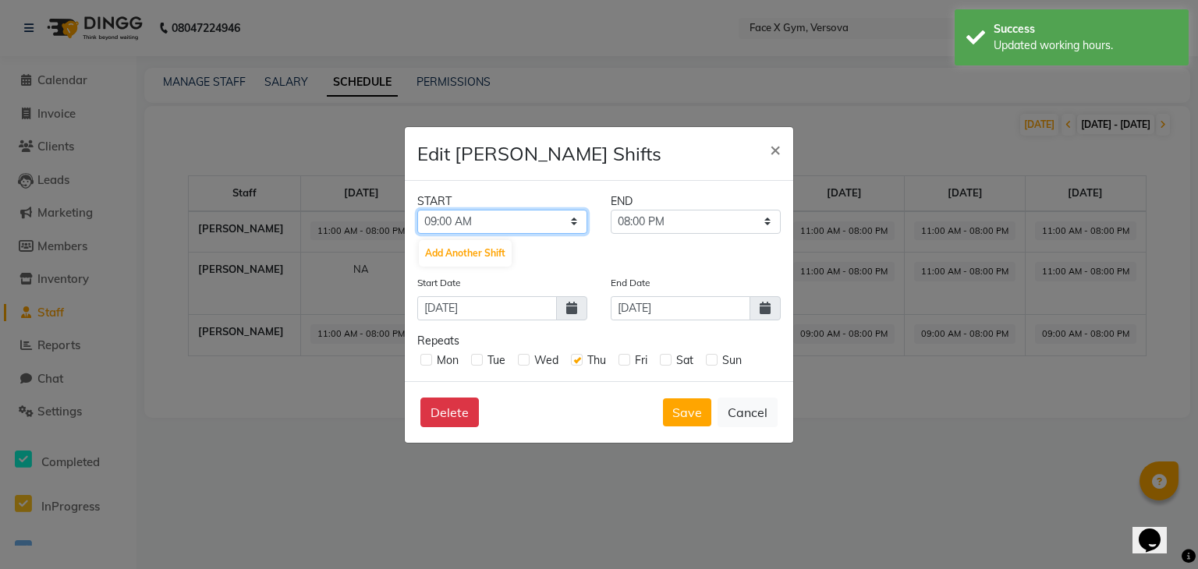
click at [554, 216] on select "12:00 AM 12:15 AM 12:30 AM 12:45 AM 01:00 AM 01:15 AM 01:30 AM 01:45 AM 02:00 A…" at bounding box center [502, 222] width 170 height 24
click at [417, 210] on select "12:00 AM 12:15 AM 12:30 AM 12:45 AM 01:00 AM 01:15 AM 01:30 AM 01:45 AM 02:00 A…" at bounding box center [502, 222] width 170 height 24
click at [477, 362] on label at bounding box center [477, 360] width 12 height 12
click at [477, 362] on input "checkbox" at bounding box center [476, 359] width 10 height 10
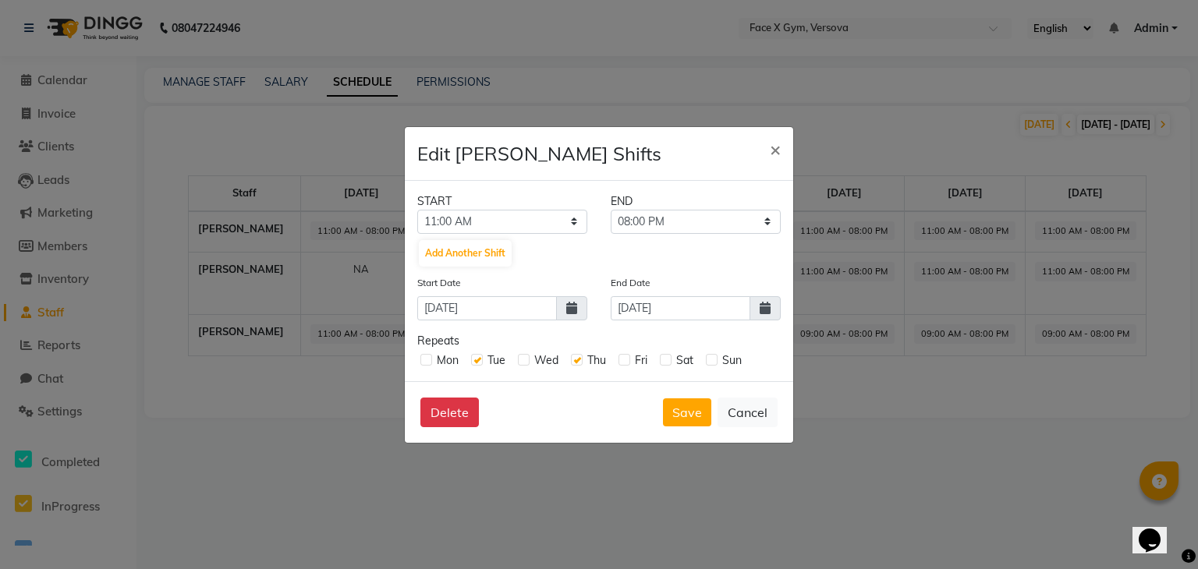
click at [424, 364] on label at bounding box center [426, 360] width 12 height 12
click at [424, 364] on input "checkbox" at bounding box center [425, 359] width 10 height 10
click at [525, 363] on label at bounding box center [524, 360] width 12 height 12
click at [525, 363] on input "checkbox" at bounding box center [523, 359] width 10 height 10
click at [623, 363] on label at bounding box center [625, 360] width 12 height 12
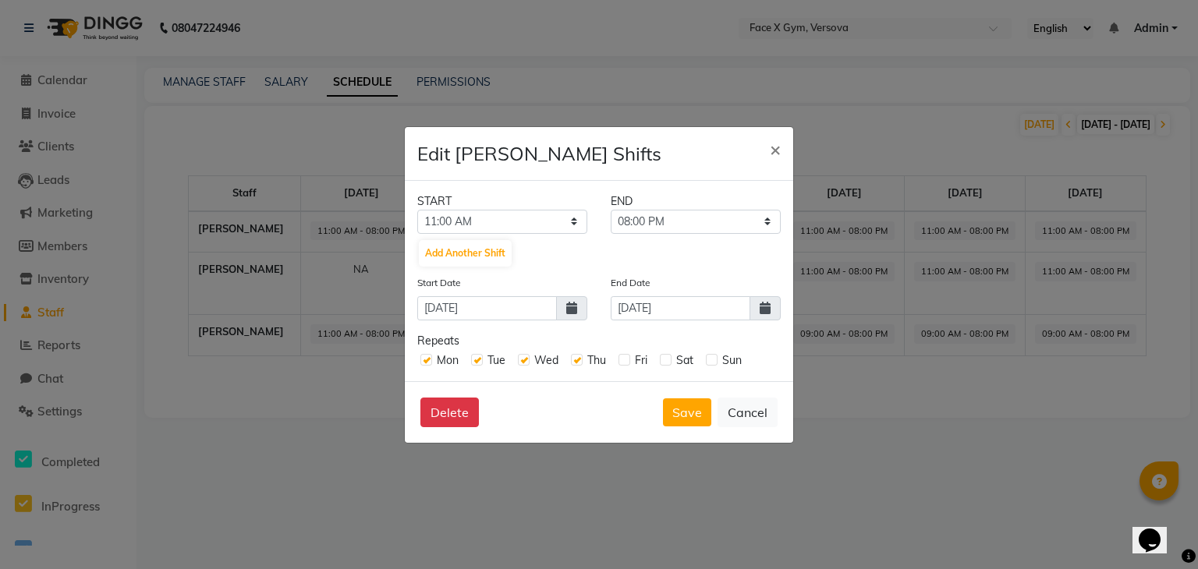
click at [623, 363] on input "checkbox" at bounding box center [624, 359] width 10 height 10
click at [668, 360] on label at bounding box center [666, 360] width 12 height 12
click at [668, 360] on input "checkbox" at bounding box center [665, 359] width 10 height 10
click at [714, 363] on label at bounding box center [712, 360] width 12 height 12
click at [714, 363] on input "checkbox" at bounding box center [711, 359] width 10 height 10
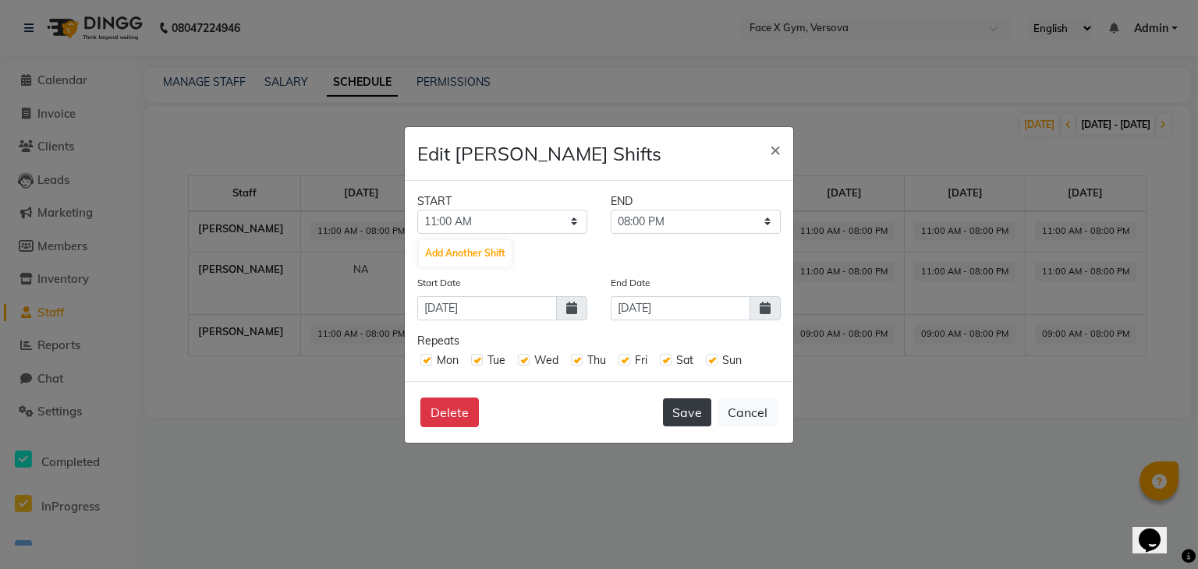
click at [674, 409] on button "Save" at bounding box center [687, 413] width 48 height 28
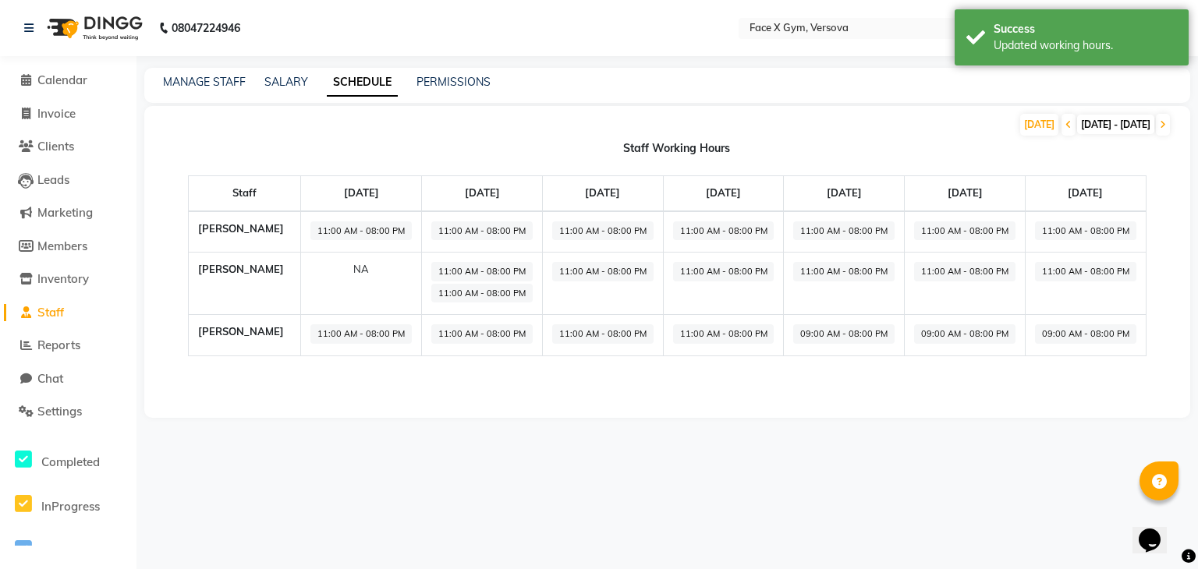
click at [828, 332] on span "09:00 AM - 08:00 PM" at bounding box center [843, 334] width 101 height 20
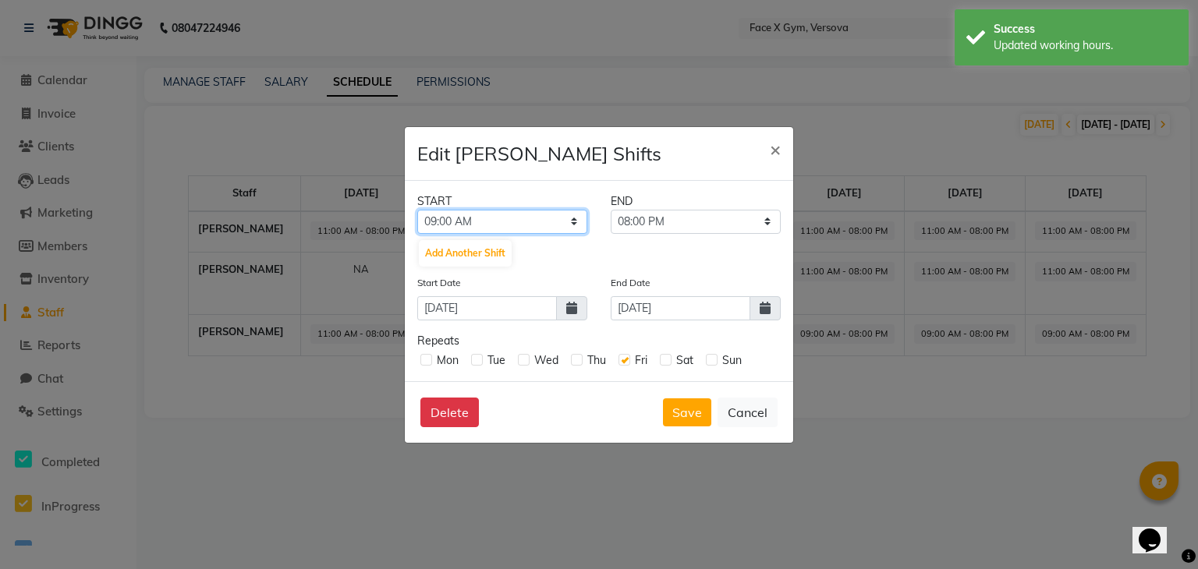
click at [524, 222] on select "12:00 AM 12:15 AM 12:30 AM 12:45 AM 01:00 AM 01:15 AM 01:30 AM 01:45 AM 02:00 A…" at bounding box center [502, 222] width 170 height 24
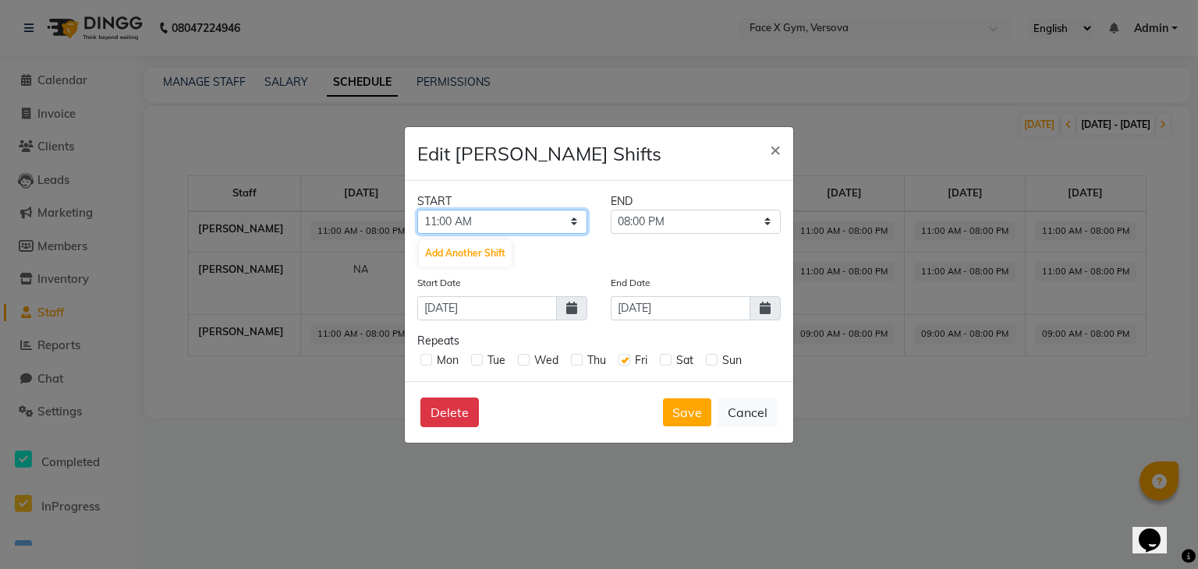
click at [417, 210] on select "12:00 AM 12:15 AM 12:30 AM 12:45 AM 01:00 AM 01:15 AM 01:30 AM 01:45 AM 02:00 A…" at bounding box center [502, 222] width 170 height 24
click at [425, 360] on label at bounding box center [426, 360] width 12 height 12
click at [425, 360] on input "checkbox" at bounding box center [425, 359] width 10 height 10
click at [477, 361] on label at bounding box center [477, 360] width 12 height 12
click at [477, 361] on input "checkbox" at bounding box center [476, 359] width 10 height 10
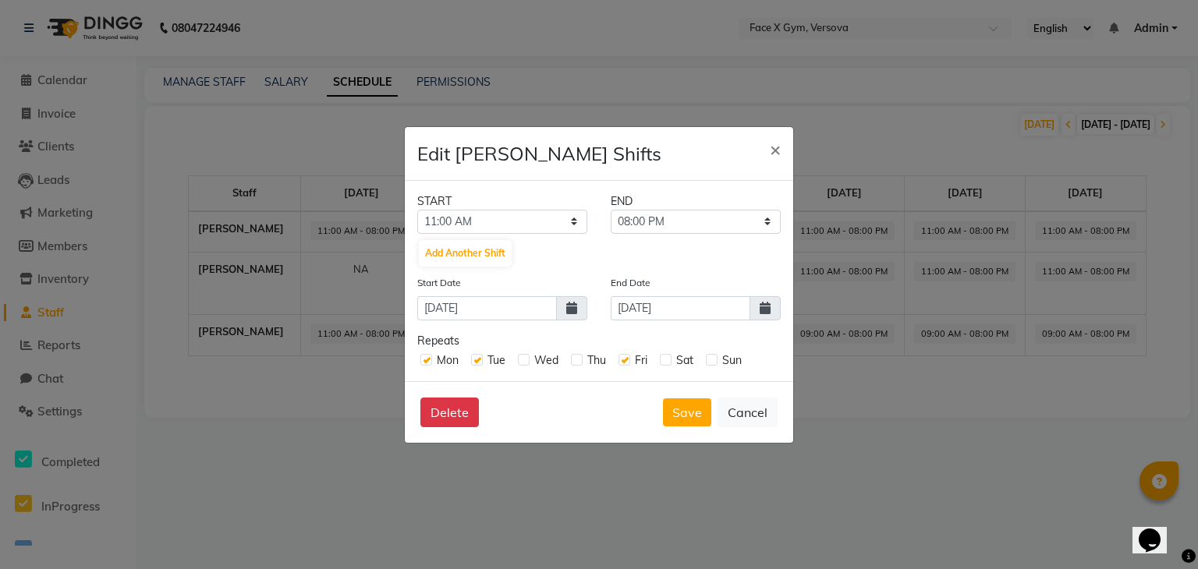
click at [527, 360] on label at bounding box center [524, 360] width 12 height 12
click at [527, 360] on input "checkbox" at bounding box center [523, 359] width 10 height 10
click at [574, 360] on label at bounding box center [577, 360] width 12 height 12
click at [574, 360] on input "checkbox" at bounding box center [576, 359] width 10 height 10
click at [672, 356] on label at bounding box center [666, 360] width 12 height 12
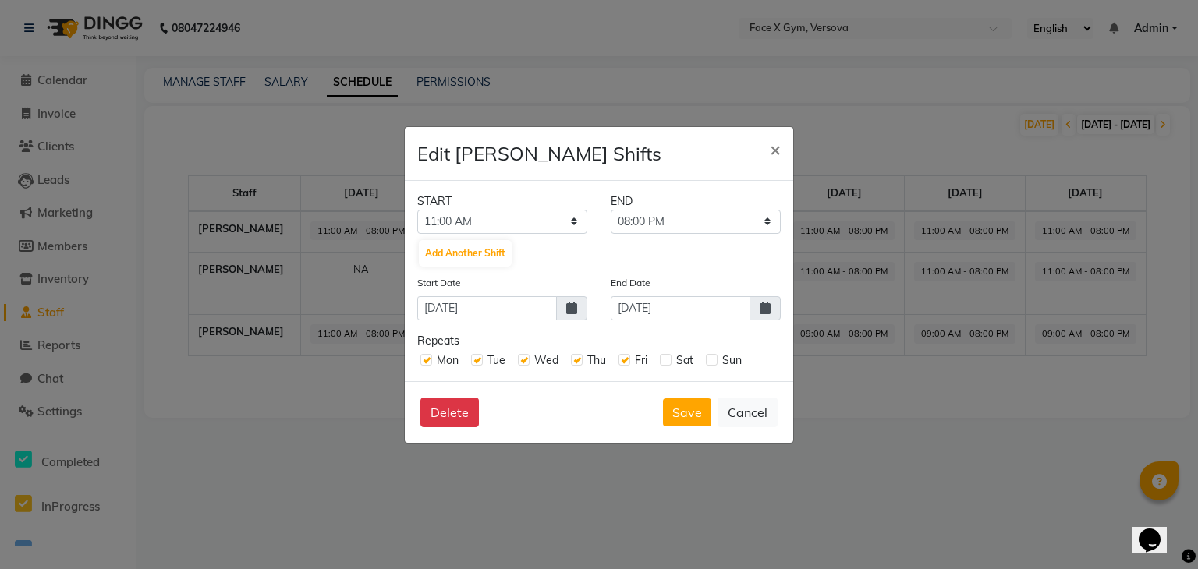
click at [670, 356] on input "checkbox" at bounding box center [665, 359] width 10 height 10
click at [710, 366] on div "Sun" at bounding box center [724, 361] width 36 height 16
click at [715, 362] on label at bounding box center [712, 360] width 12 height 12
click at [715, 362] on input "checkbox" at bounding box center [711, 359] width 10 height 10
click at [684, 411] on button "Save" at bounding box center [687, 413] width 48 height 28
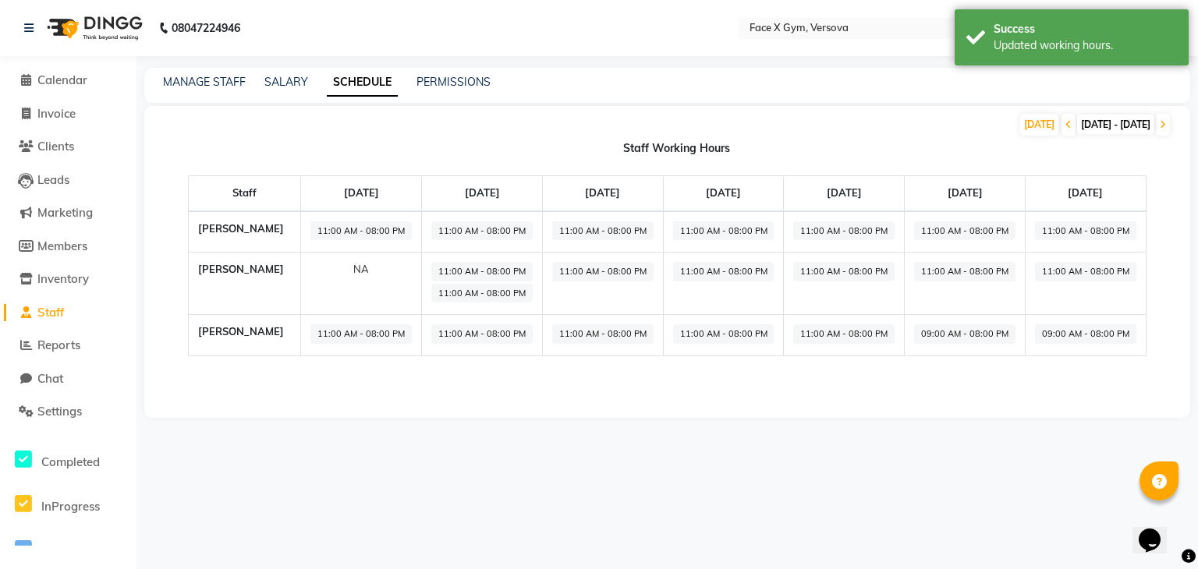
click at [938, 329] on span "09:00 AM - 08:00 PM" at bounding box center [964, 334] width 101 height 20
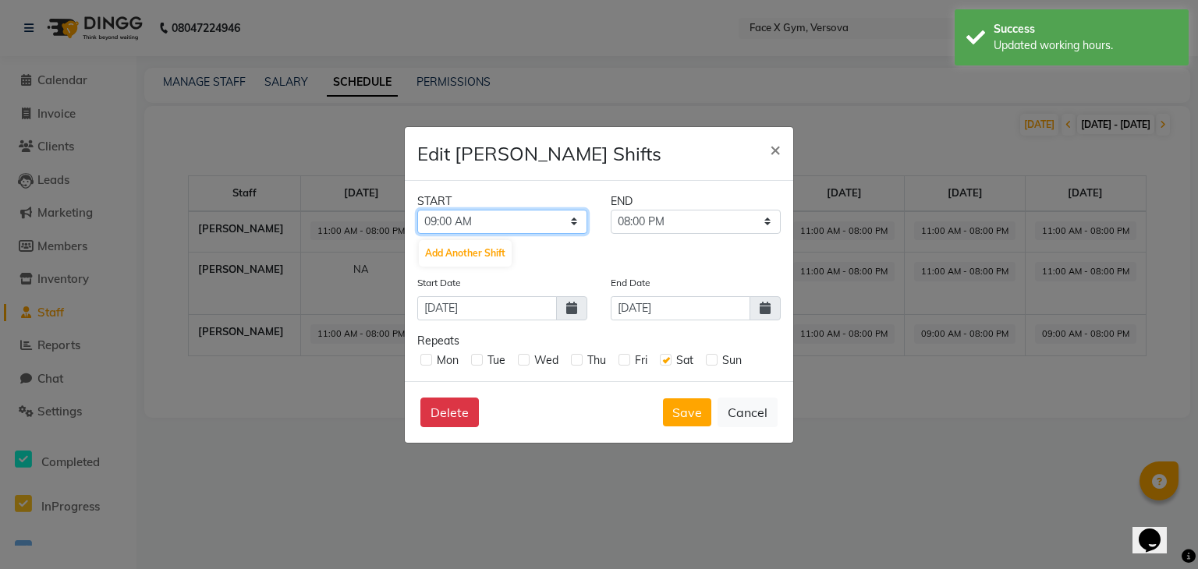
click at [553, 222] on select "12:00 AM 12:15 AM 12:30 AM 12:45 AM 01:00 AM 01:15 AM 01:30 AM 01:45 AM 02:00 A…" at bounding box center [502, 222] width 170 height 24
click at [417, 210] on select "12:00 AM 12:15 AM 12:30 AM 12:45 AM 01:00 AM 01:15 AM 01:30 AM 01:45 AM 02:00 A…" at bounding box center [502, 222] width 170 height 24
click at [523, 365] on label at bounding box center [524, 360] width 12 height 12
click at [523, 364] on input "checkbox" at bounding box center [523, 359] width 10 height 10
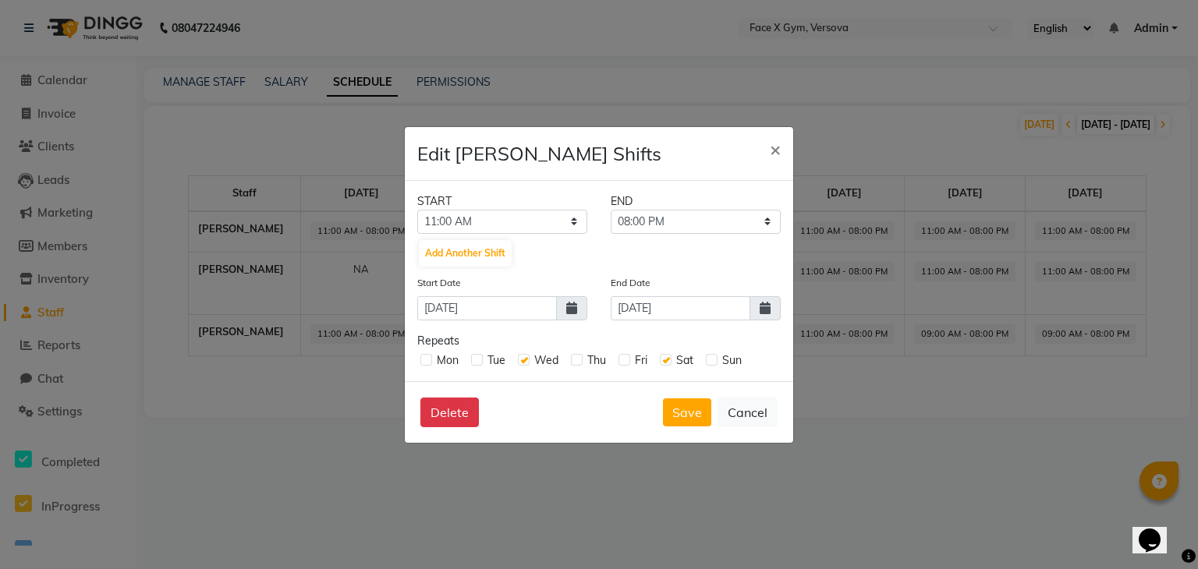
click at [484, 363] on div "Tue" at bounding box center [488, 361] width 34 height 16
click at [476, 363] on label at bounding box center [477, 360] width 12 height 12
click at [476, 363] on input "checkbox" at bounding box center [476, 359] width 10 height 10
click at [426, 360] on label at bounding box center [426, 360] width 12 height 12
click at [426, 360] on input "checkbox" at bounding box center [425, 359] width 10 height 10
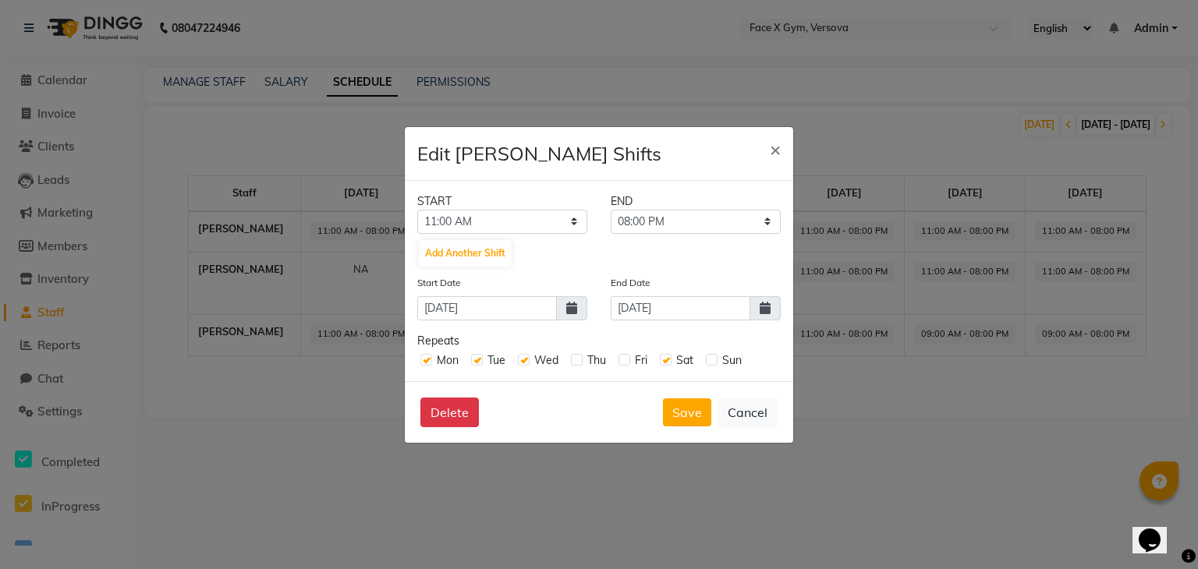
click at [574, 366] on div "Thu" at bounding box center [588, 361] width 35 height 16
click at [580, 360] on label at bounding box center [577, 360] width 12 height 12
click at [580, 360] on input "checkbox" at bounding box center [576, 359] width 10 height 10
click at [628, 360] on label at bounding box center [625, 360] width 12 height 12
click at [628, 360] on input "checkbox" at bounding box center [624, 359] width 10 height 10
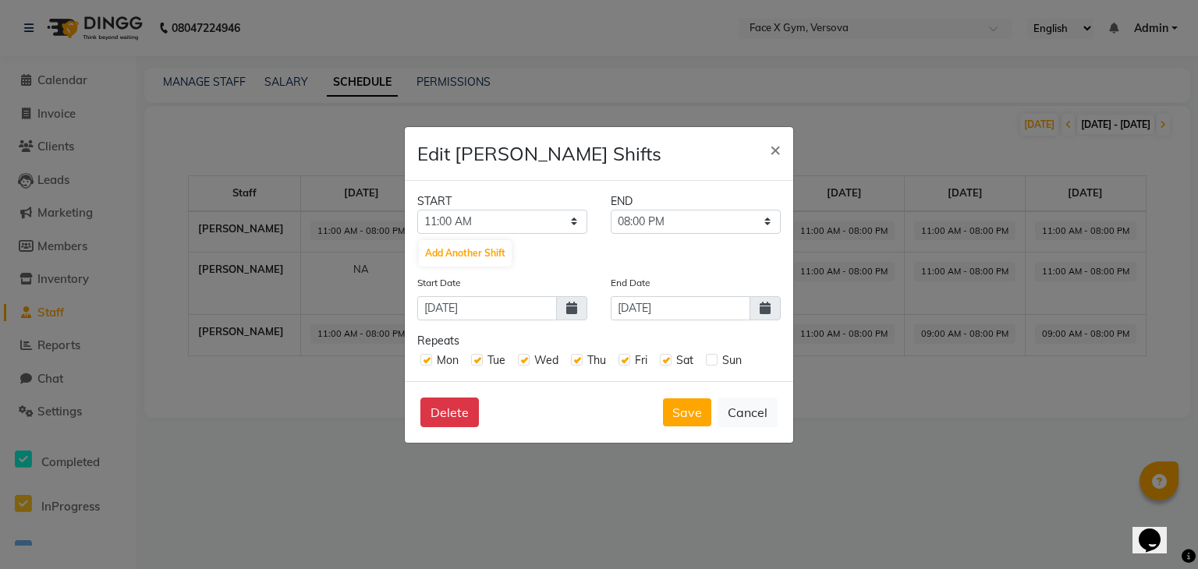
click at [714, 360] on label at bounding box center [712, 360] width 12 height 12
click at [714, 360] on input "checkbox" at bounding box center [711, 359] width 10 height 10
click at [690, 419] on button "Save" at bounding box center [687, 413] width 48 height 28
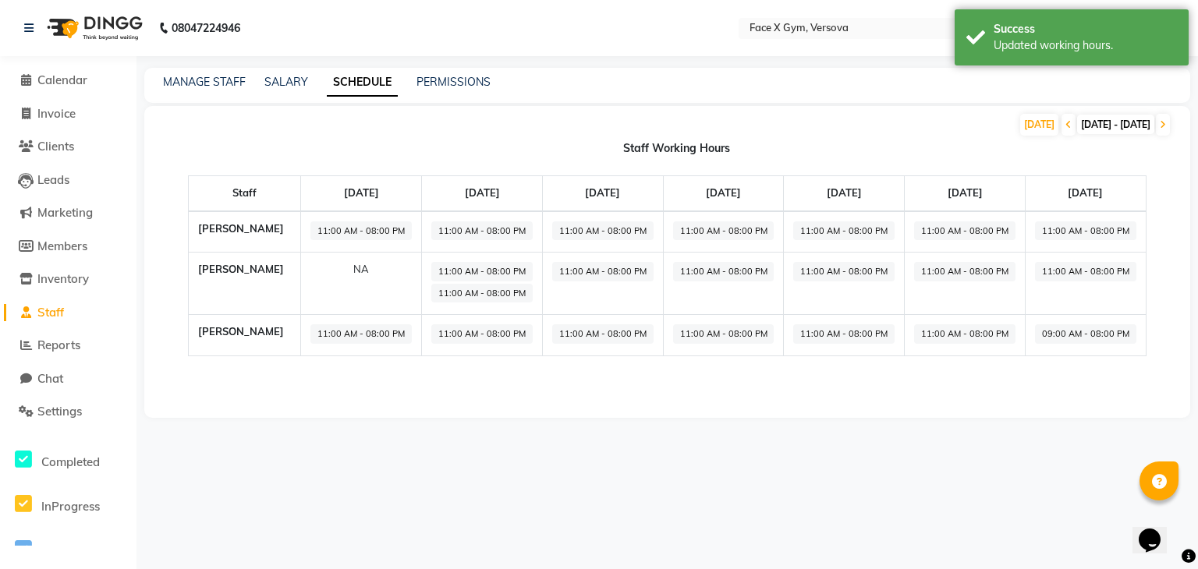
click at [1092, 338] on span "09:00 AM - 08:00 PM" at bounding box center [1085, 334] width 101 height 20
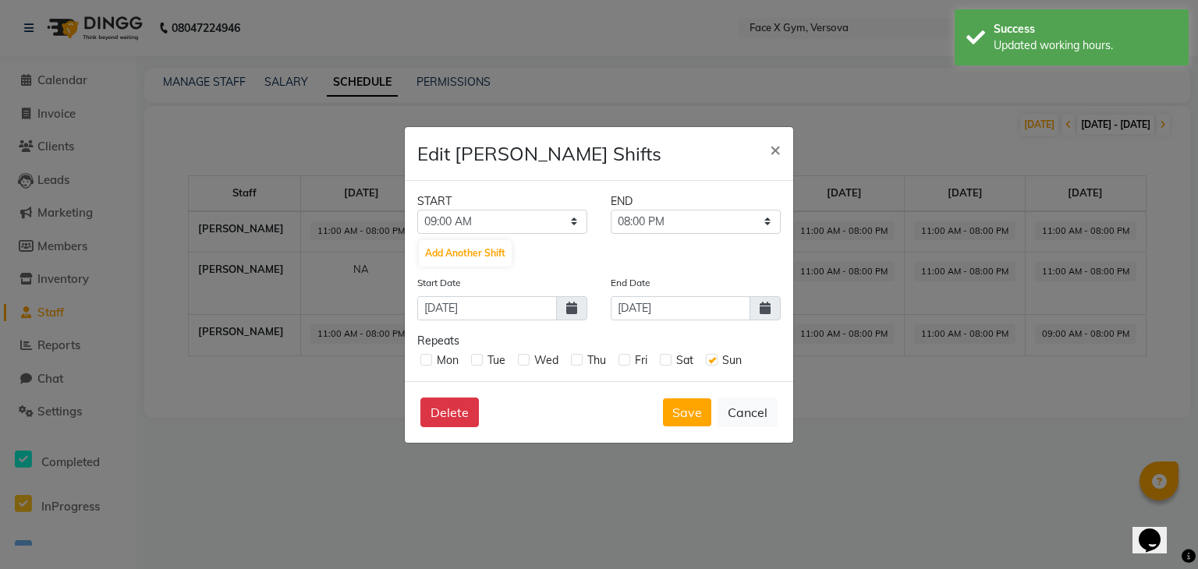
click at [1092, 338] on ngb-modal-window "Edit [PERSON_NAME] Shifts × START END 12:00 AM 12:15 AM 12:30 AM 12:45 AM 01:00…" at bounding box center [599, 284] width 1198 height 569
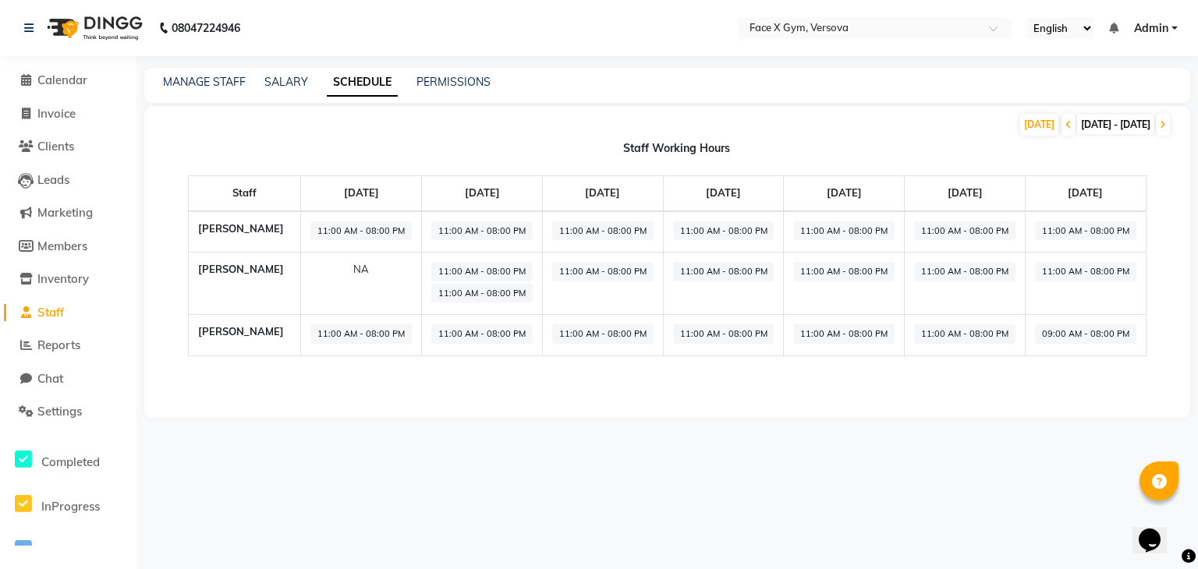
click at [1072, 328] on span "09:00 AM - 08:00 PM" at bounding box center [1085, 334] width 101 height 20
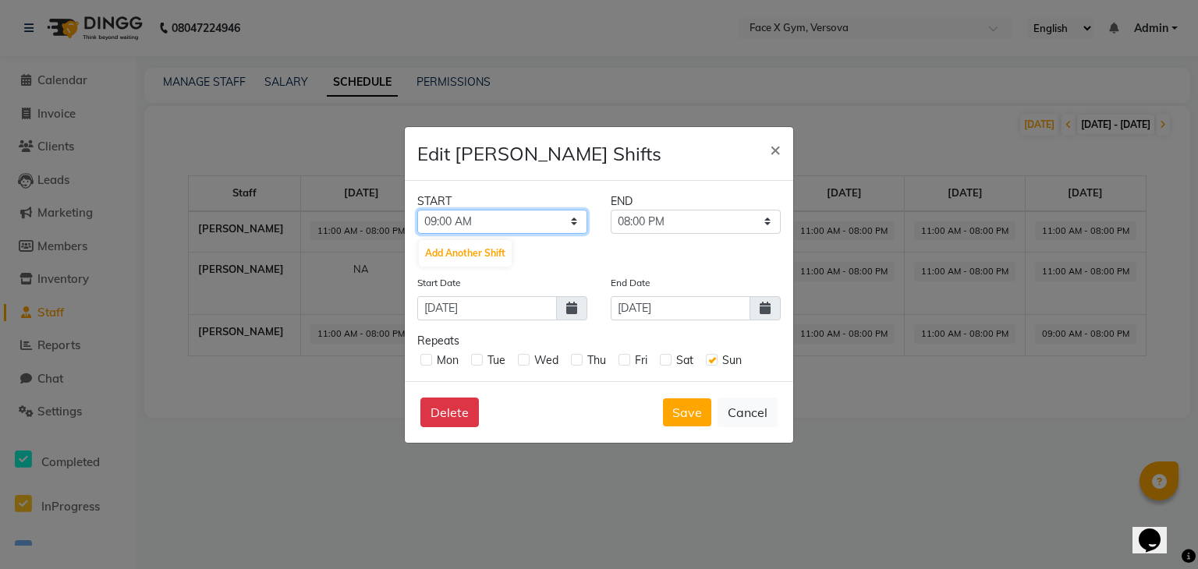
click at [495, 227] on select "12:00 AM 12:15 AM 12:30 AM 12:45 AM 01:00 AM 01:15 AM 01:30 AM 01:45 AM 02:00 A…" at bounding box center [502, 222] width 170 height 24
click at [417, 210] on select "12:00 AM 12:15 AM 12:30 AM 12:45 AM 01:00 AM 01:15 AM 01:30 AM 01:45 AM 02:00 A…" at bounding box center [502, 222] width 170 height 24
click at [579, 362] on label at bounding box center [577, 360] width 12 height 12
click at [579, 362] on input "checkbox" at bounding box center [576, 359] width 10 height 10
click at [625, 361] on label at bounding box center [625, 360] width 12 height 12
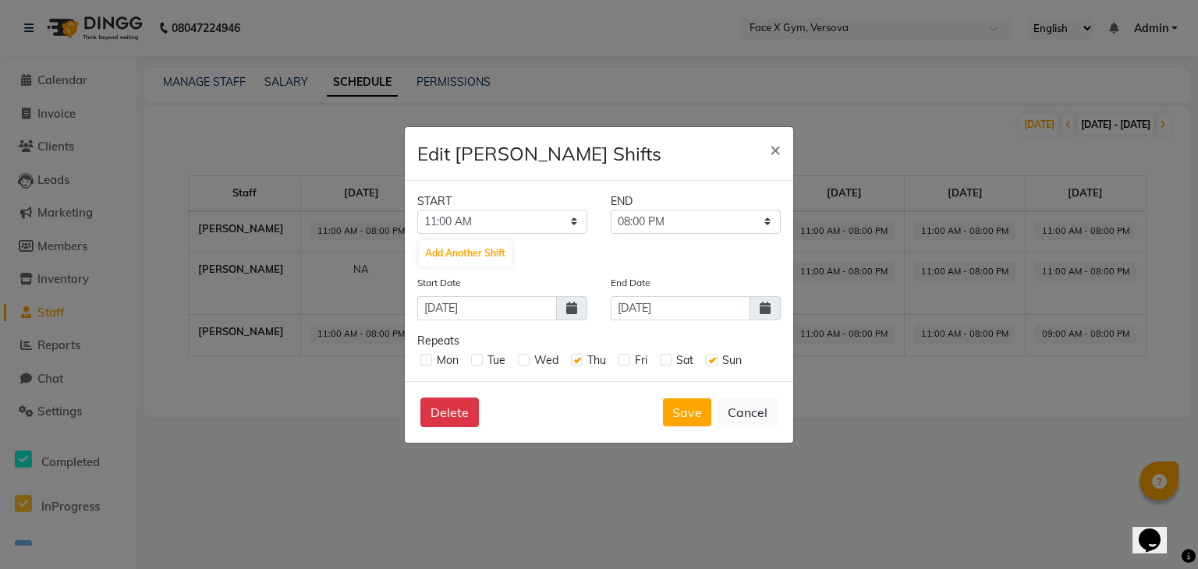
click at [625, 361] on input "checkbox" at bounding box center [624, 359] width 10 height 10
click at [665, 363] on label at bounding box center [666, 360] width 12 height 12
click at [665, 363] on input "checkbox" at bounding box center [665, 359] width 10 height 10
click at [528, 359] on label at bounding box center [524, 360] width 12 height 12
click at [528, 359] on input "checkbox" at bounding box center [523, 359] width 10 height 10
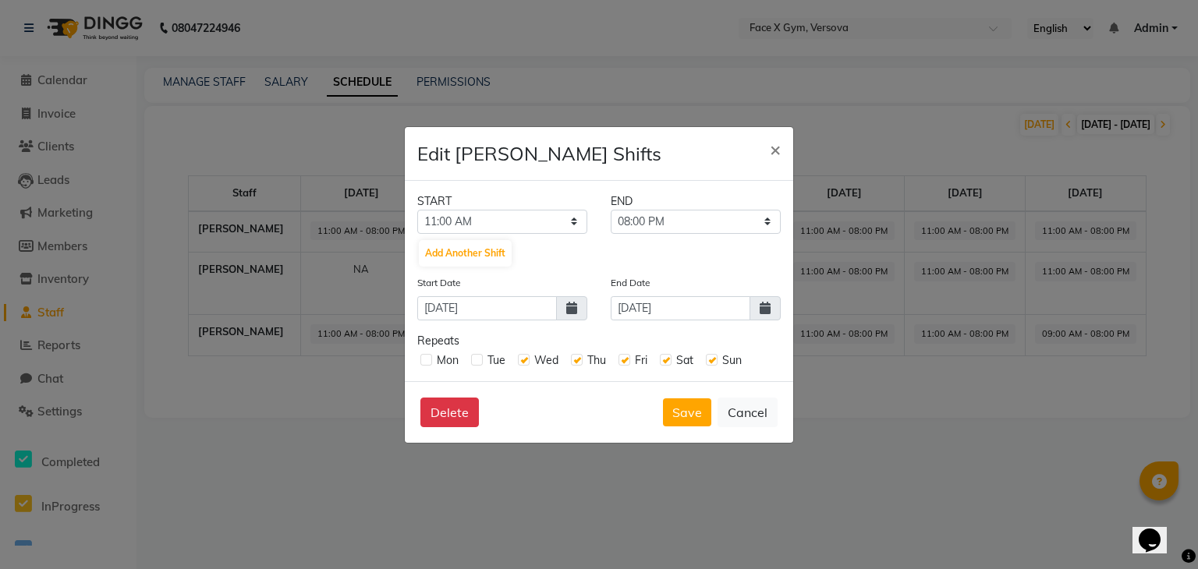
click at [479, 360] on label at bounding box center [477, 360] width 12 height 12
click at [479, 360] on input "checkbox" at bounding box center [476, 359] width 10 height 10
click at [421, 359] on label at bounding box center [426, 360] width 12 height 12
click at [421, 359] on input "checkbox" at bounding box center [425, 359] width 10 height 10
click at [699, 403] on button "Save" at bounding box center [687, 413] width 48 height 28
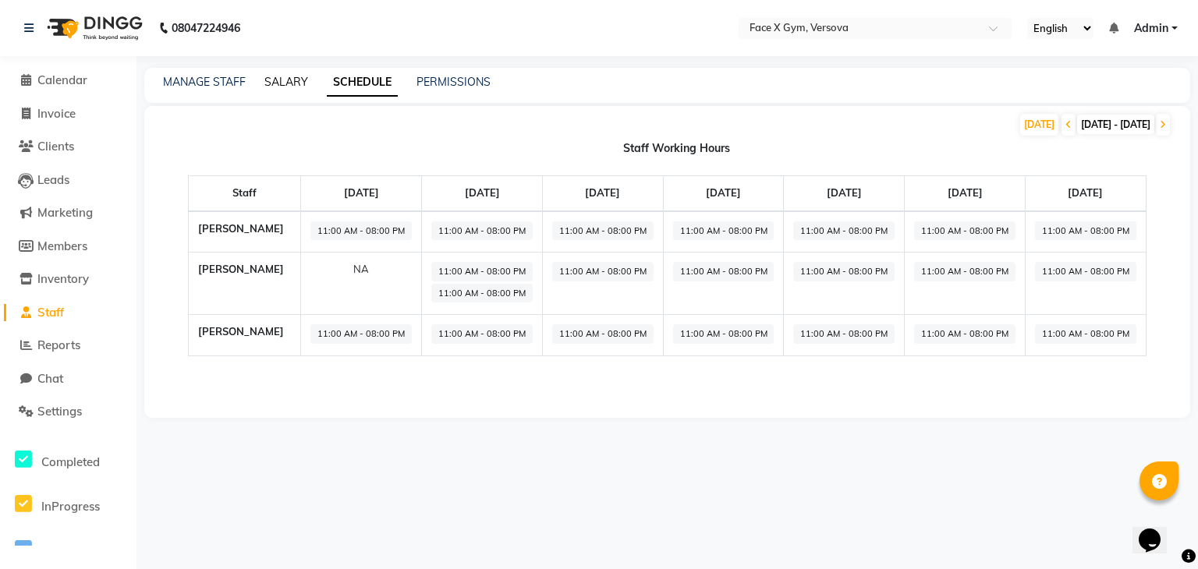
click at [275, 80] on link "SALARY" at bounding box center [286, 82] width 44 height 14
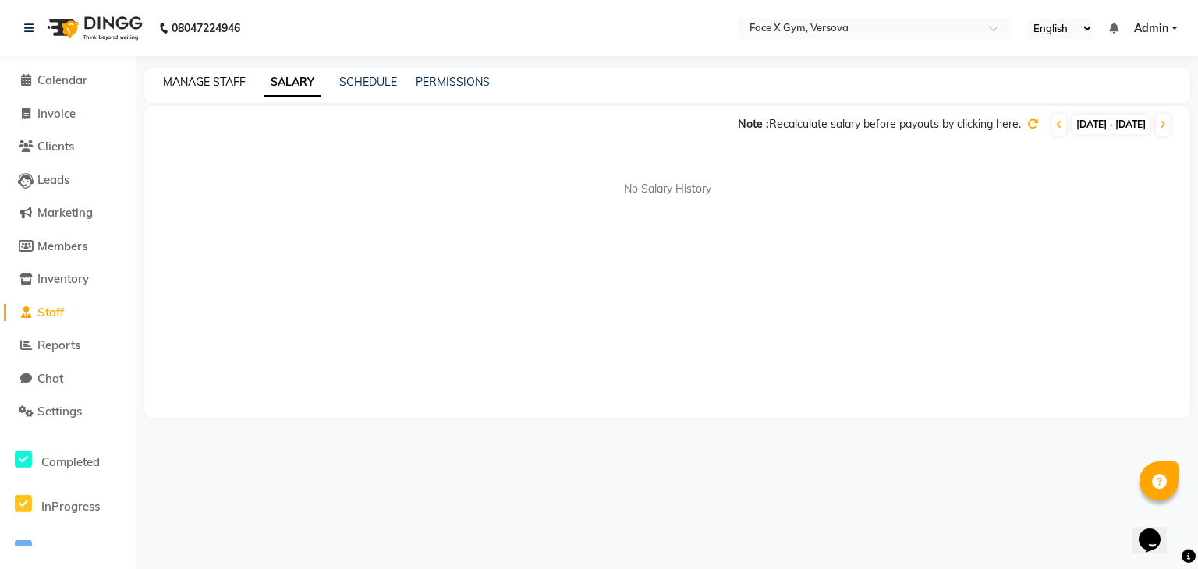
click at [209, 78] on link "MANAGE STAFF" at bounding box center [204, 82] width 83 height 14
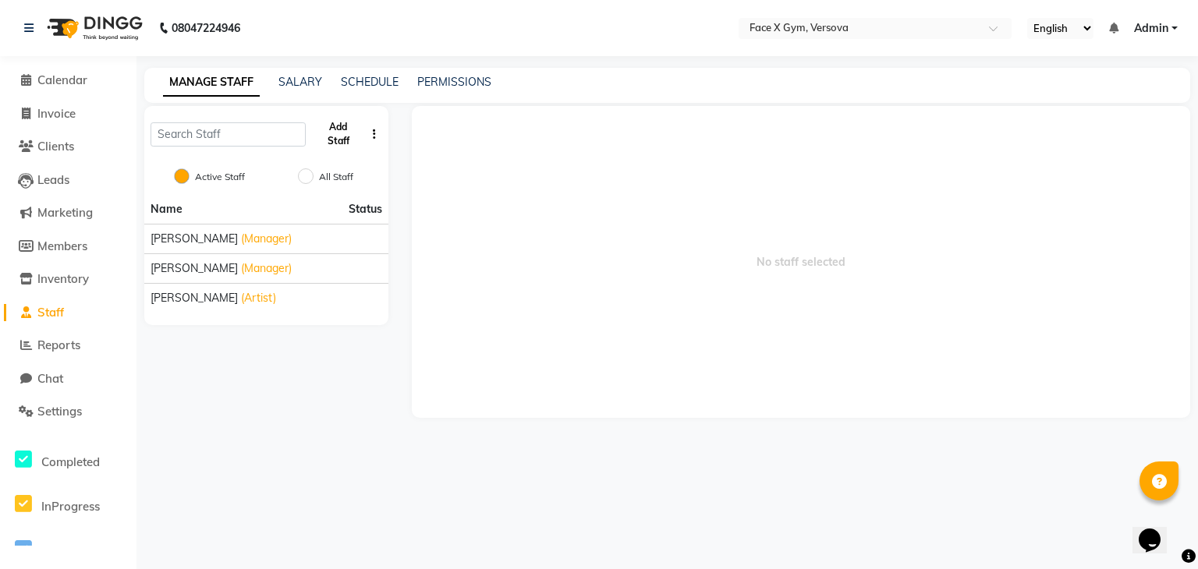
click at [353, 137] on button "Add Staff" at bounding box center [338, 134] width 53 height 41
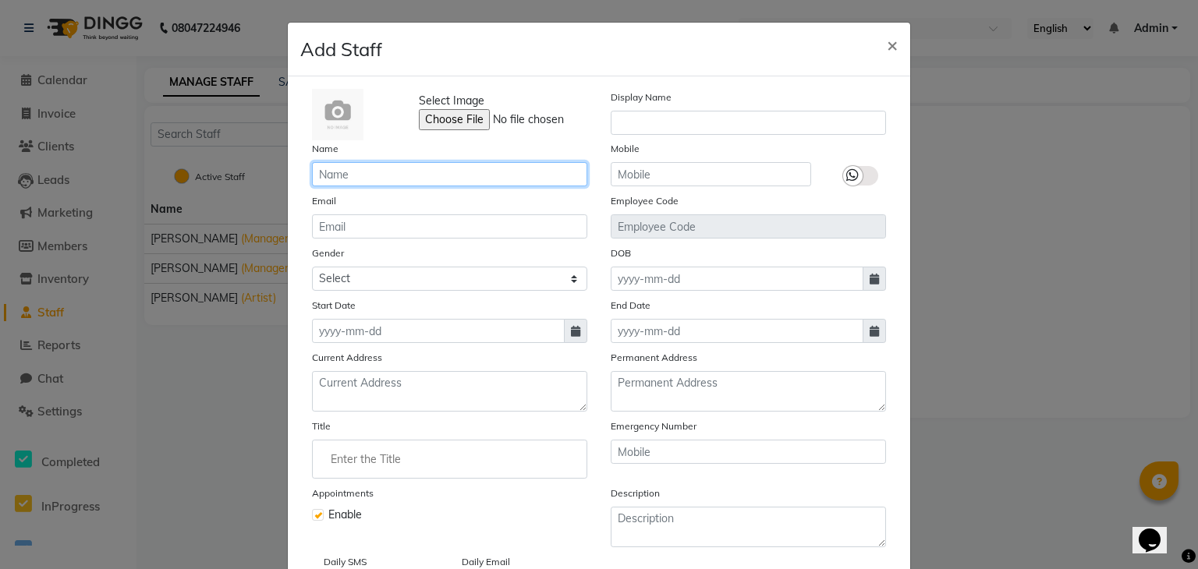
click at [457, 179] on input "text" at bounding box center [449, 174] width 275 height 24
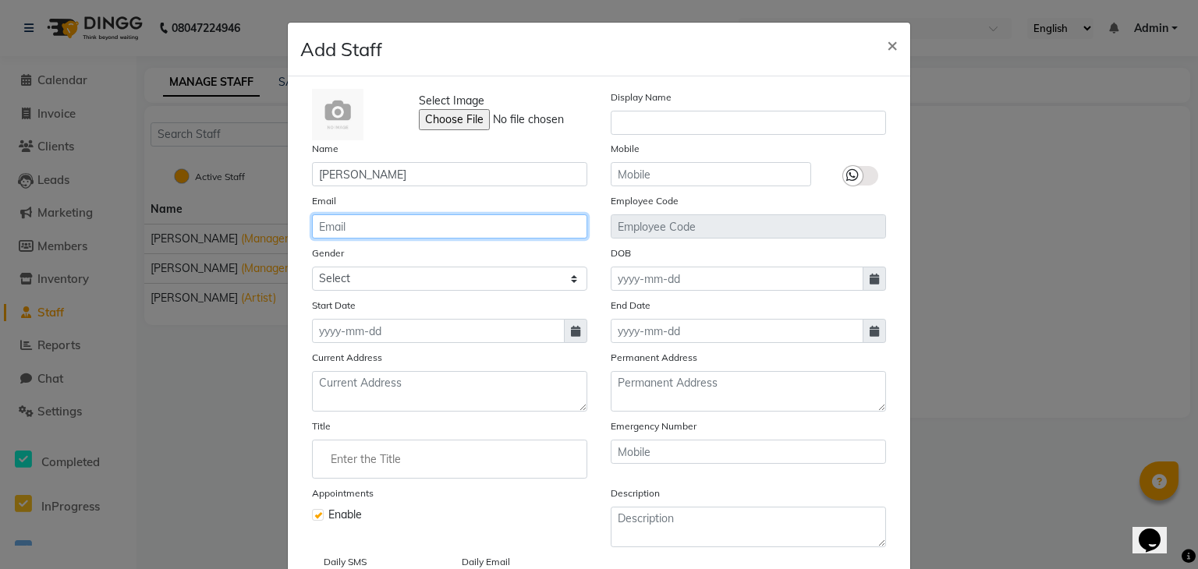
click at [409, 230] on input "email" at bounding box center [449, 227] width 275 height 24
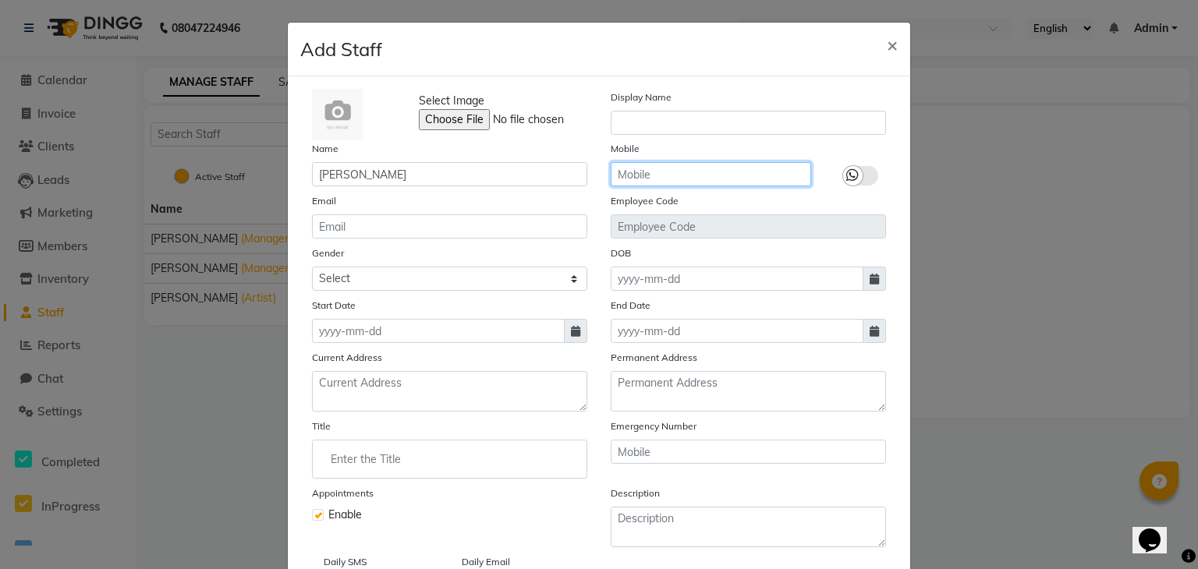
click at [683, 166] on input "text" at bounding box center [711, 174] width 200 height 24
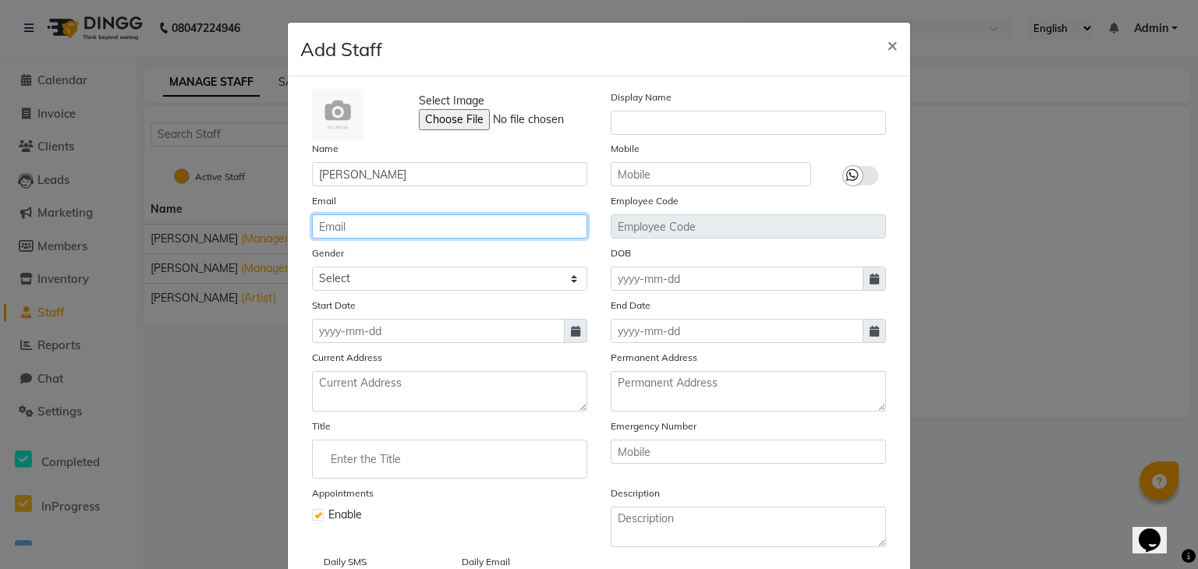
click at [509, 231] on input "email" at bounding box center [449, 227] width 275 height 24
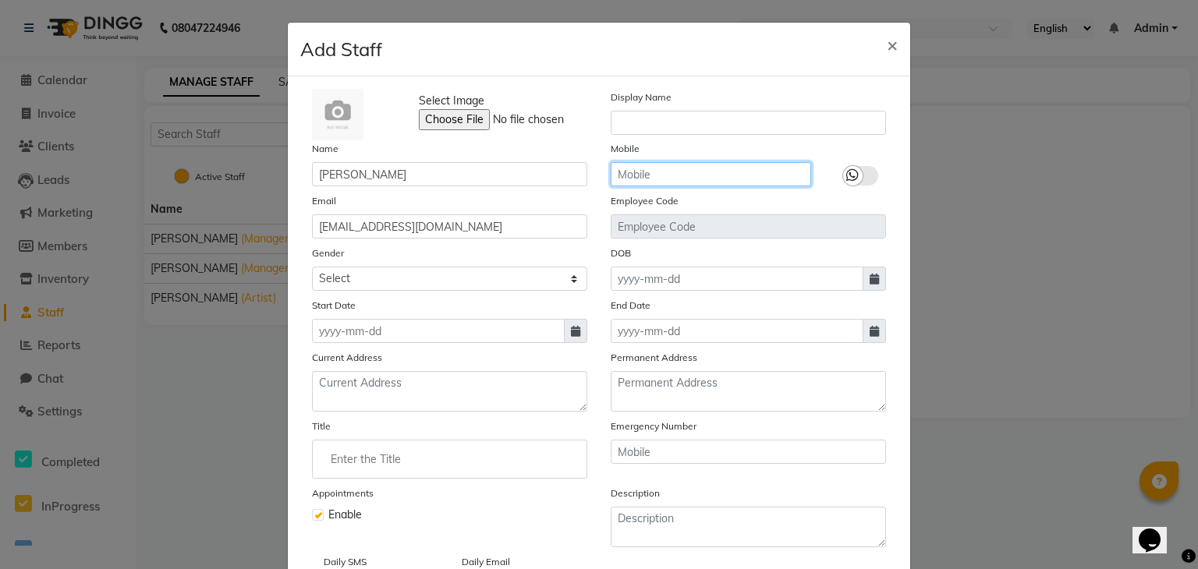
click at [658, 165] on input "text" at bounding box center [711, 174] width 200 height 24
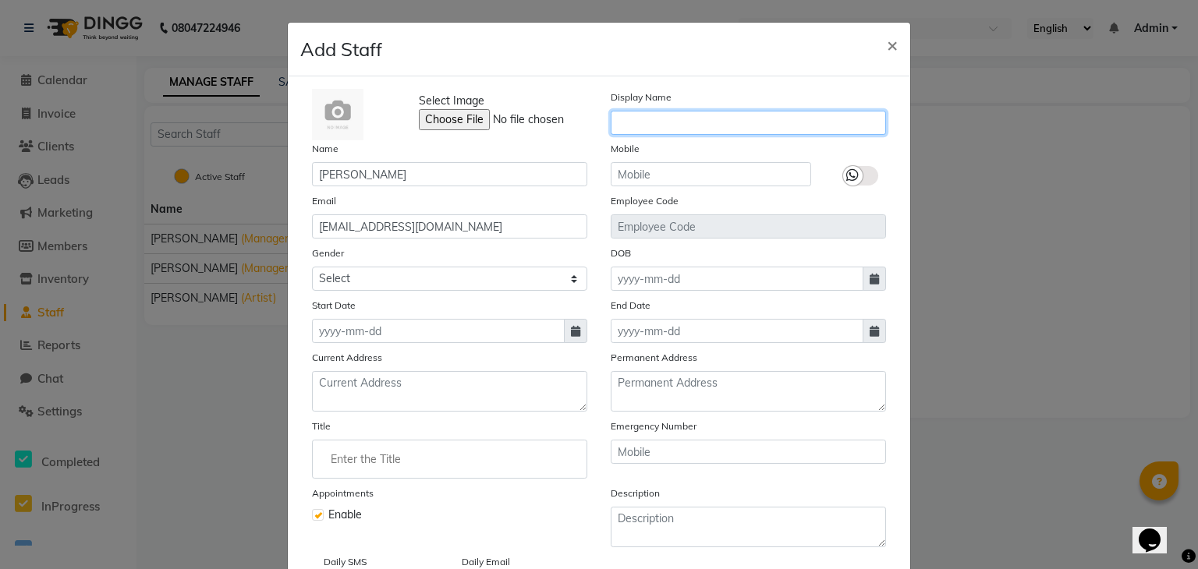
click at [674, 119] on input "text" at bounding box center [748, 123] width 275 height 24
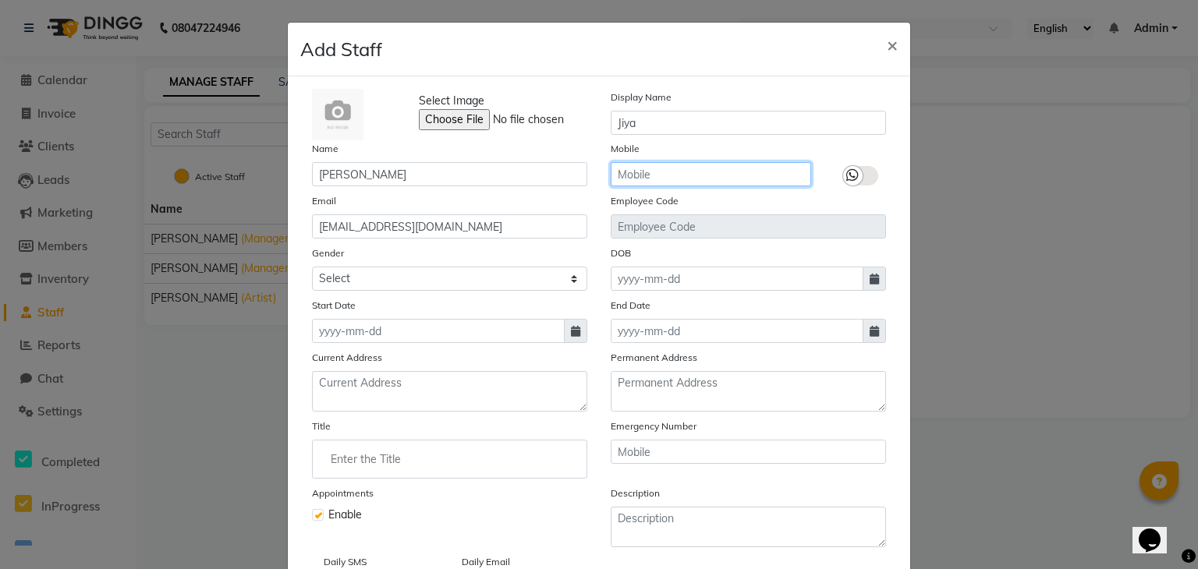
click at [678, 169] on input "text" at bounding box center [711, 174] width 200 height 24
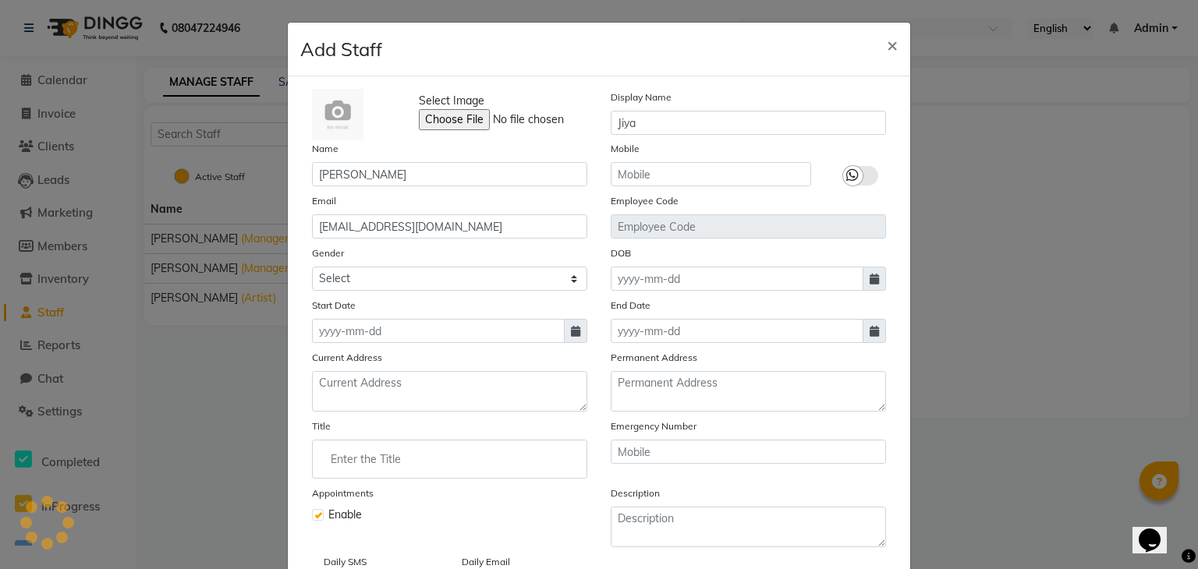
click at [870, 175] on label at bounding box center [860, 176] width 35 height 20
click at [0, 0] on input "checkbox" at bounding box center [0, 0] width 0 height 0
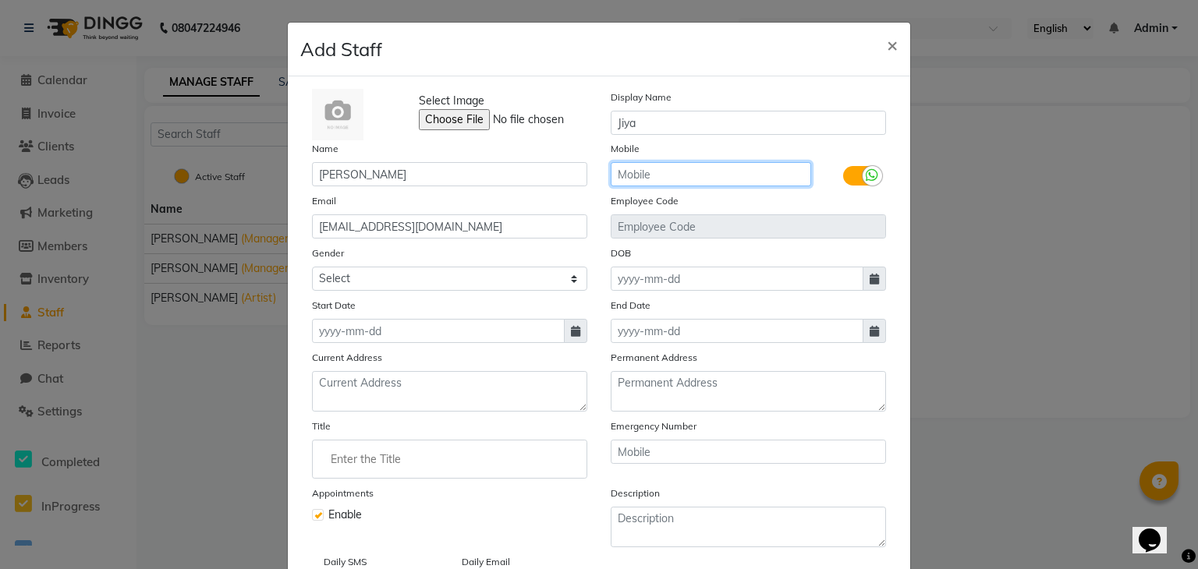
click at [783, 176] on input "text" at bounding box center [711, 174] width 200 height 24
click at [871, 282] on icon at bounding box center [874, 279] width 9 height 11
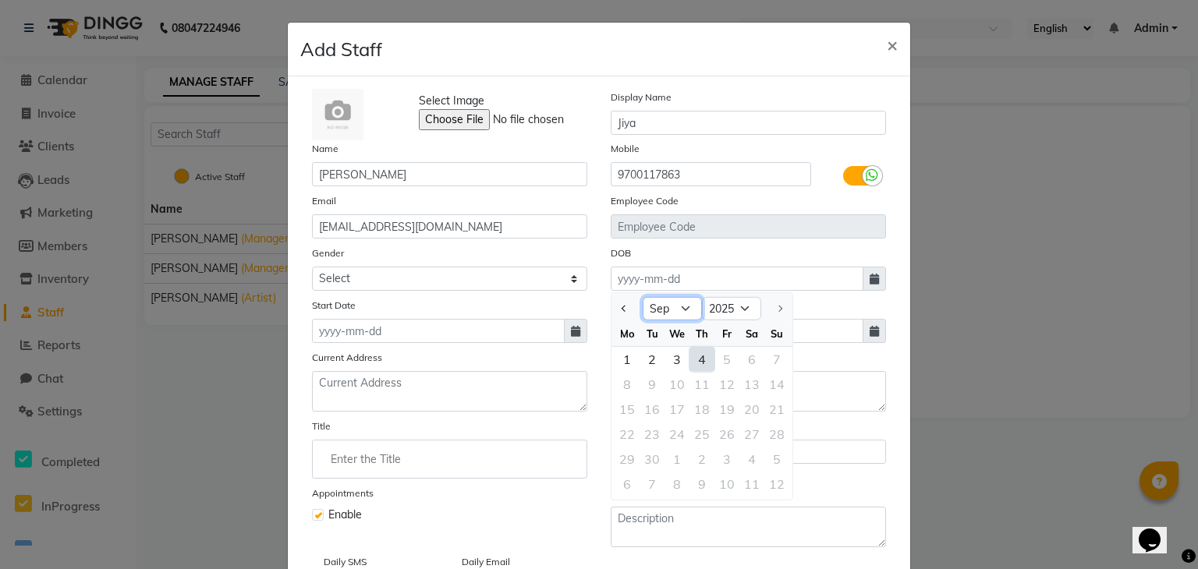
click at [682, 313] on select "Jan Feb Mar Apr May Jun [DATE] Aug Sep" at bounding box center [672, 308] width 59 height 23
click at [643, 300] on select "Jan Feb Mar Apr May Jun [DATE] Aug Sep" at bounding box center [672, 308] width 59 height 23
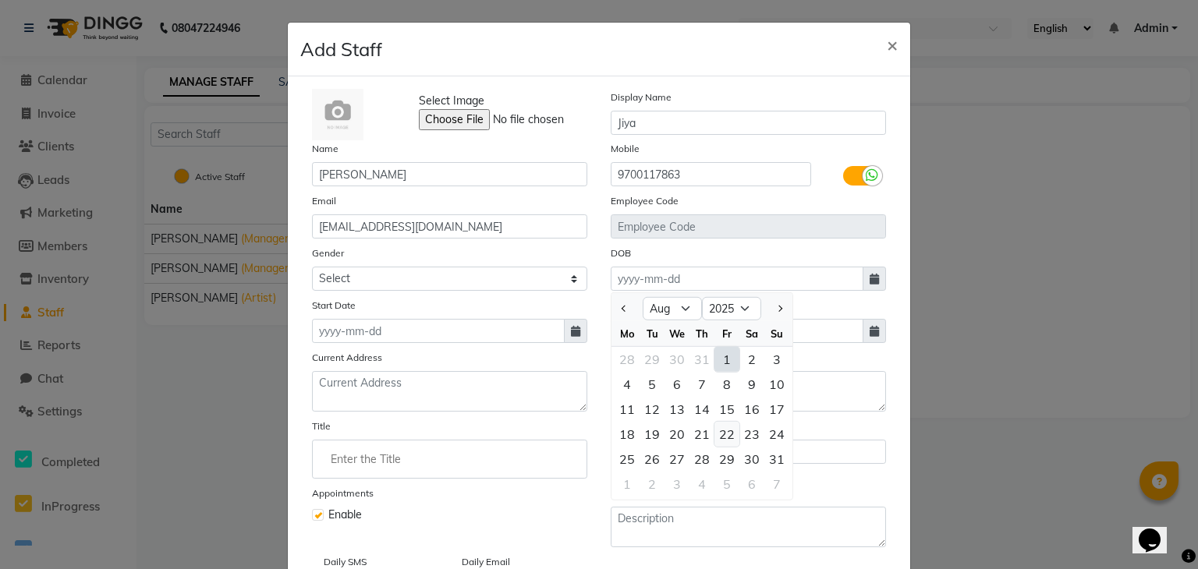
click at [718, 429] on div "22" at bounding box center [727, 434] width 25 height 25
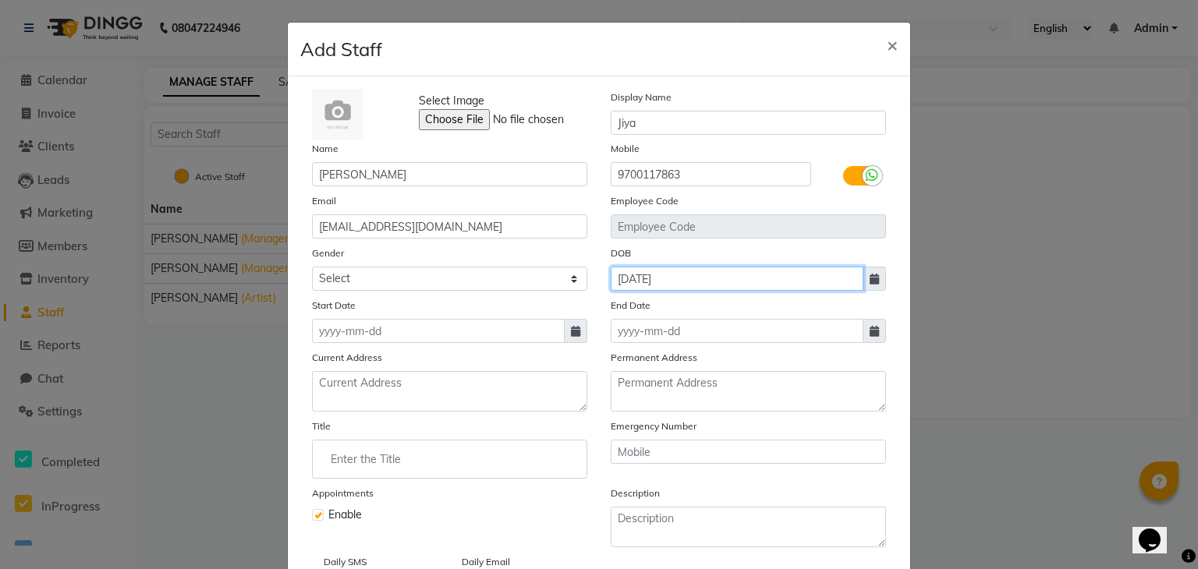
click at [819, 274] on input "[DATE]" at bounding box center [737, 279] width 253 height 24
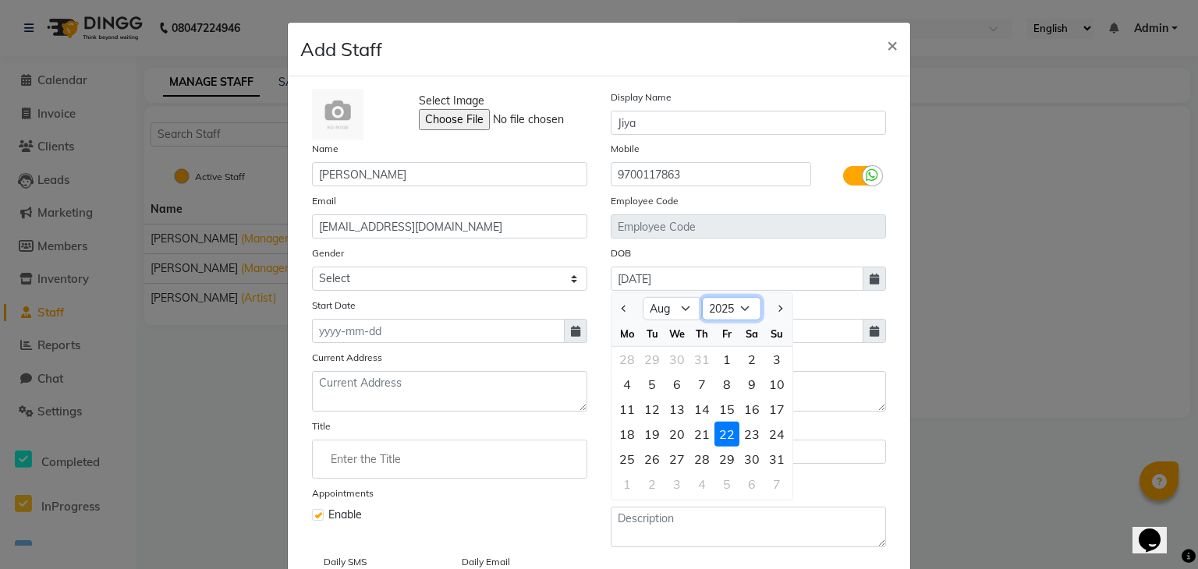
click at [728, 310] on select "1920 1921 1922 1923 1924 1925 1926 1927 1928 1929 1930 1931 1932 1933 1934 1935…" at bounding box center [731, 308] width 59 height 23
click at [702, 300] on select "1920 1921 1922 1923 1924 1925 1926 1927 1928 1929 1930 1931 1932 1933 1934 1935…" at bounding box center [731, 308] width 59 height 23
click at [874, 436] on div "Emergency Number" at bounding box center [748, 448] width 299 height 61
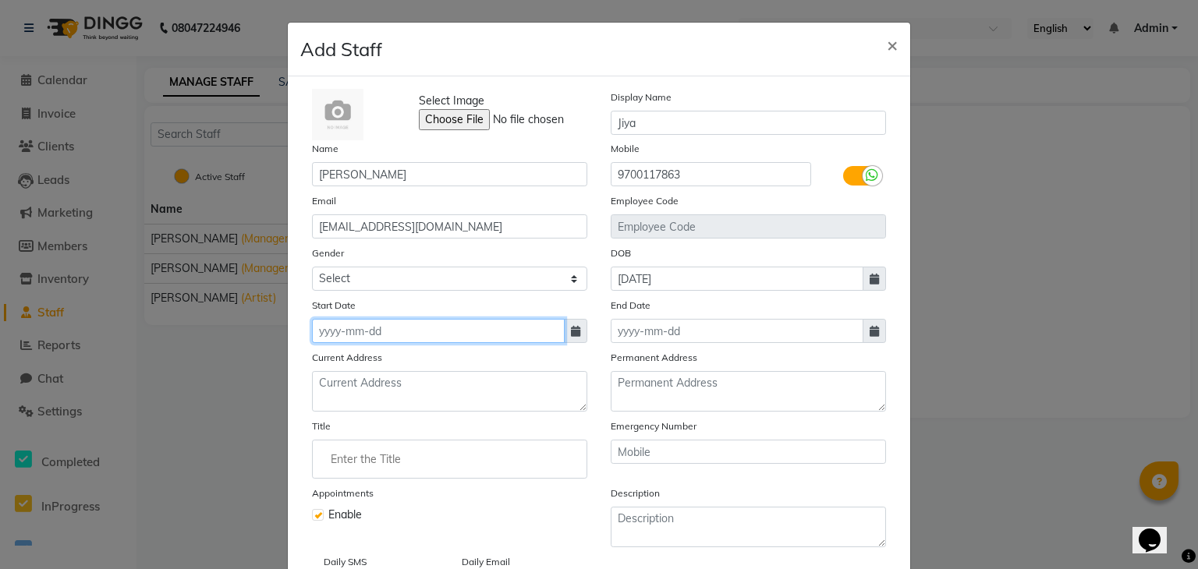
click at [502, 343] on input at bounding box center [438, 331] width 253 height 24
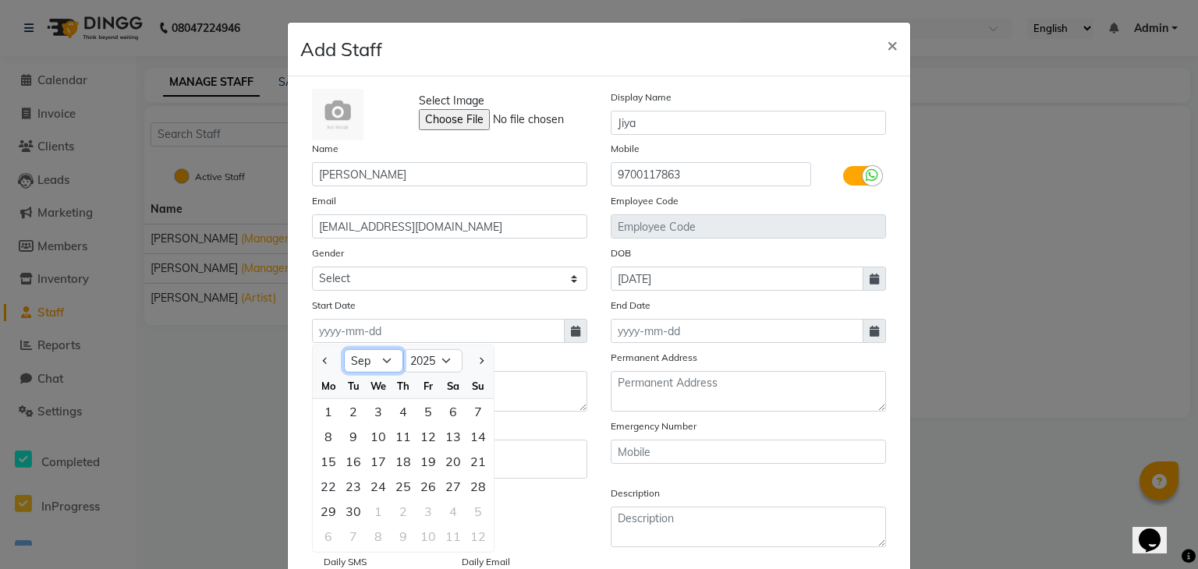
click at [386, 363] on select "Jan Feb Mar Apr May Jun [DATE] Aug Sep Oct Nov Dec" at bounding box center [373, 360] width 59 height 23
click at [344, 353] on select "Jan Feb Mar Apr May Jun [DATE] Aug Sep Oct Nov Dec" at bounding box center [373, 360] width 59 height 23
click at [445, 484] on div "23" at bounding box center [453, 486] width 25 height 25
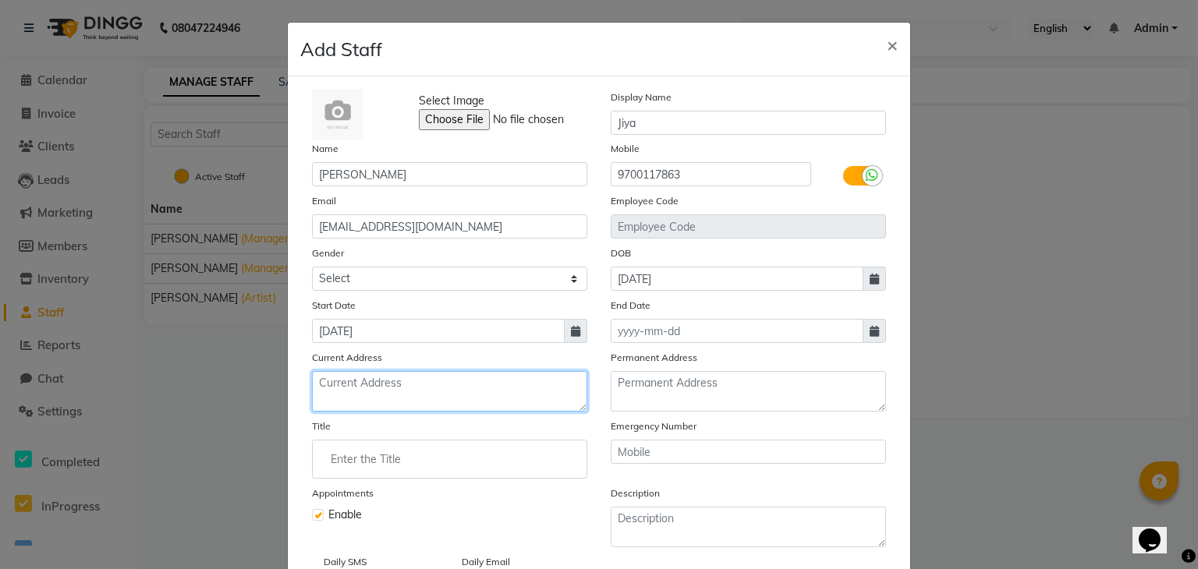
click at [386, 389] on textarea at bounding box center [449, 391] width 275 height 41
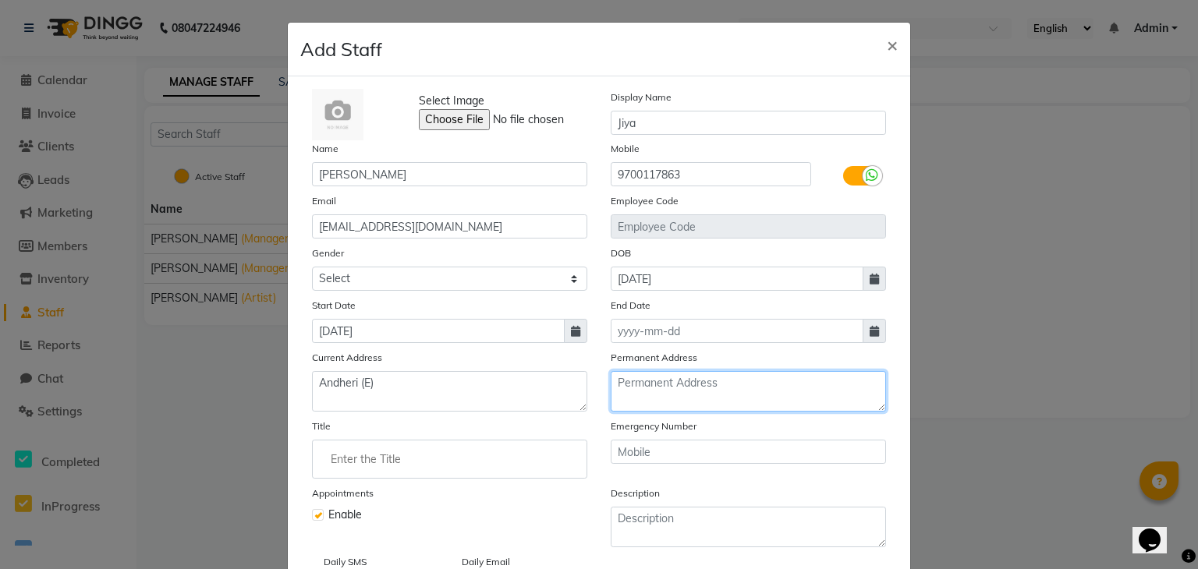
click at [637, 385] on textarea at bounding box center [748, 391] width 275 height 41
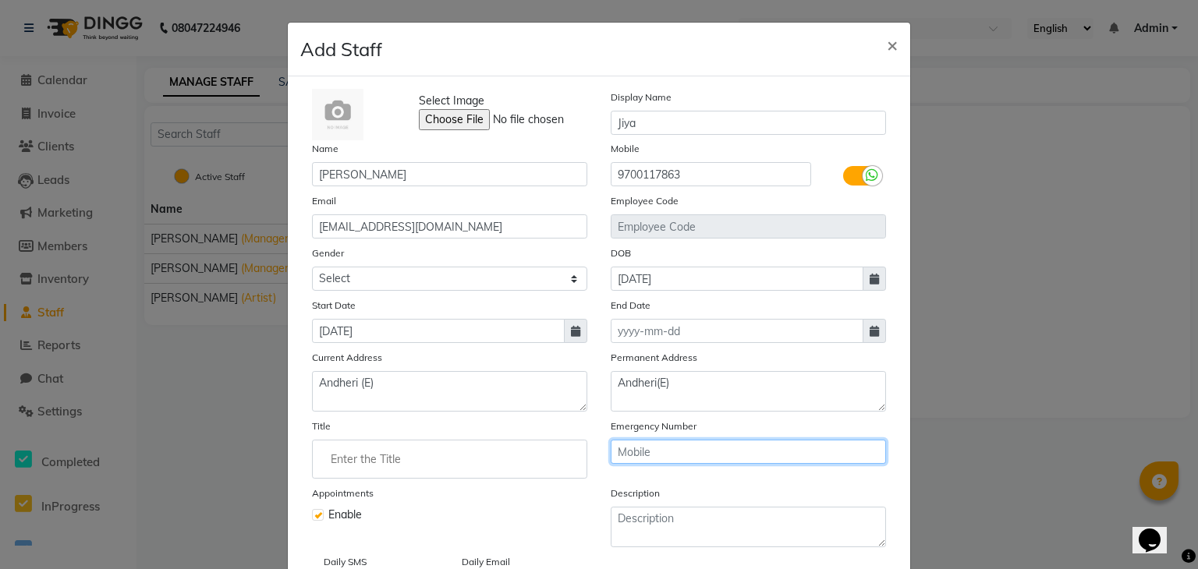
click at [683, 456] on input "text" at bounding box center [748, 452] width 275 height 24
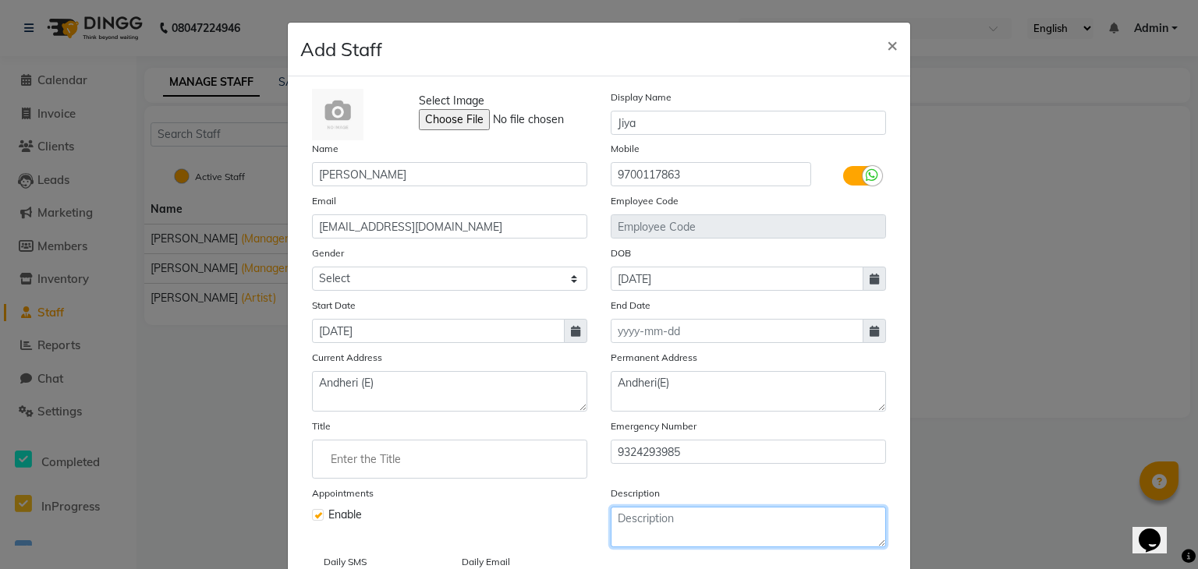
click at [640, 522] on textarea at bounding box center [748, 527] width 275 height 41
click at [468, 467] on input "Enter the Title" at bounding box center [449, 459] width 261 height 31
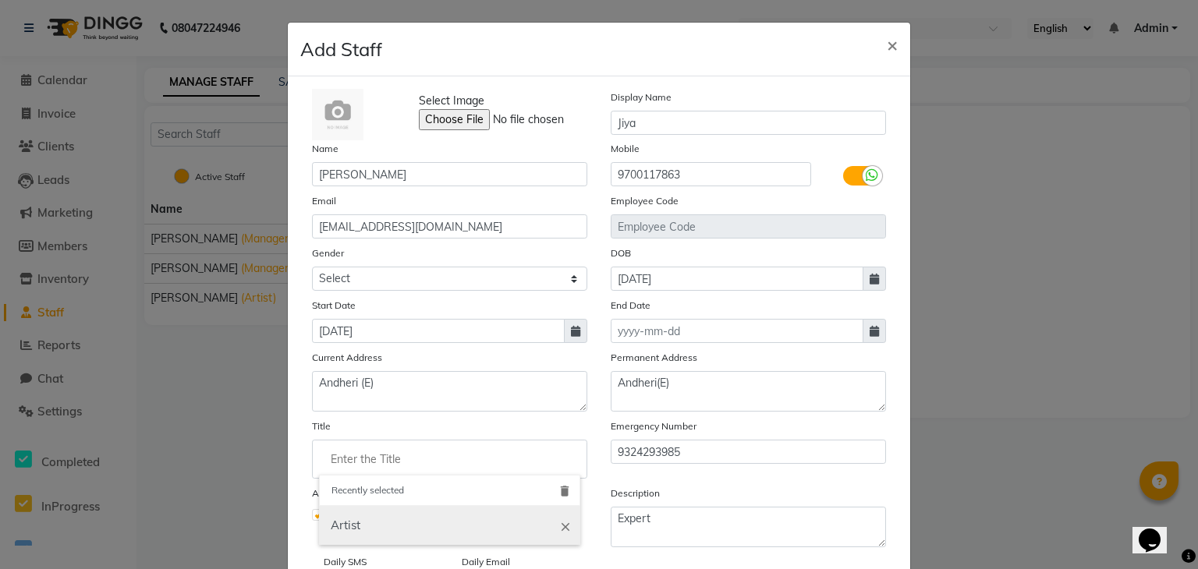
click at [438, 538] on link "Artist" at bounding box center [449, 526] width 261 height 40
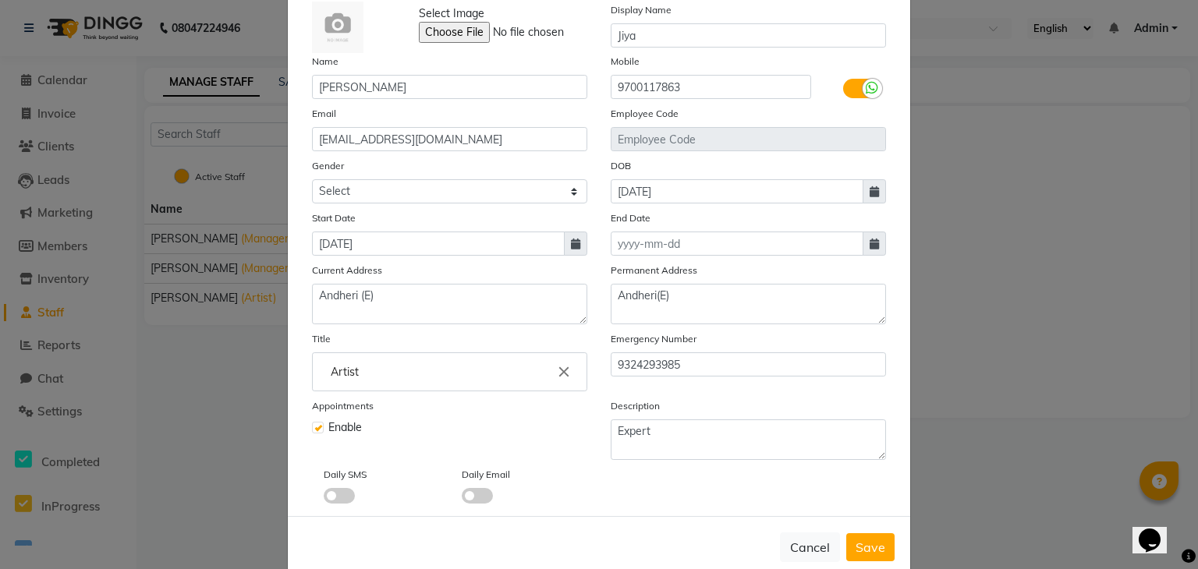
scroll to position [125, 0]
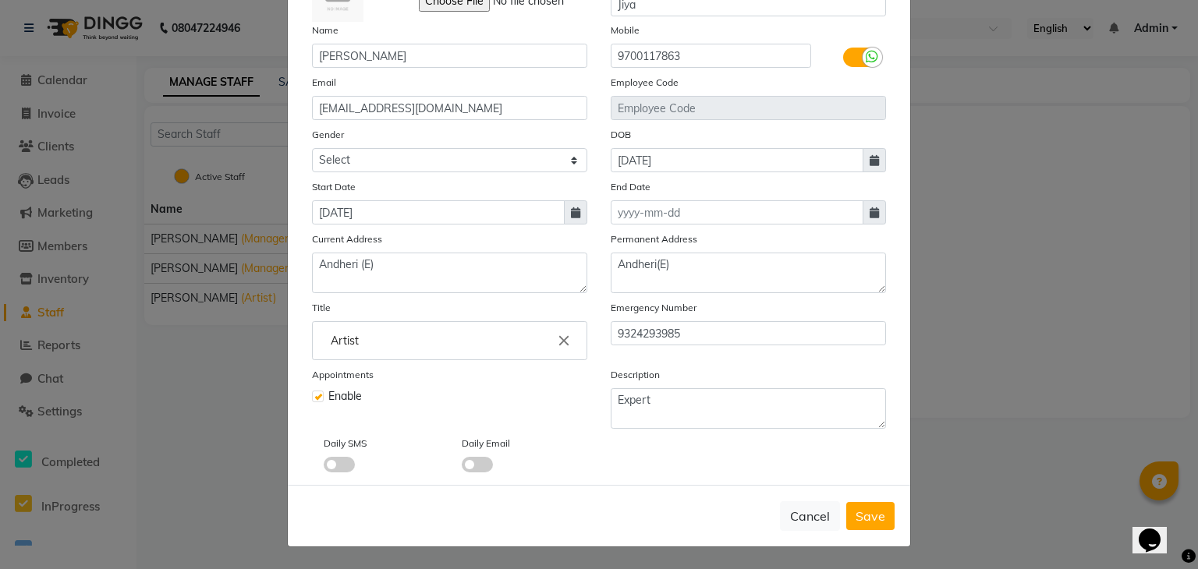
click at [337, 469] on span at bounding box center [339, 465] width 31 height 16
click at [324, 467] on input "checkbox" at bounding box center [324, 467] width 0 height 0
click at [335, 469] on span at bounding box center [339, 465] width 31 height 16
click at [324, 467] on input "checkbox" at bounding box center [324, 467] width 0 height 0
click at [335, 469] on span at bounding box center [339, 465] width 31 height 16
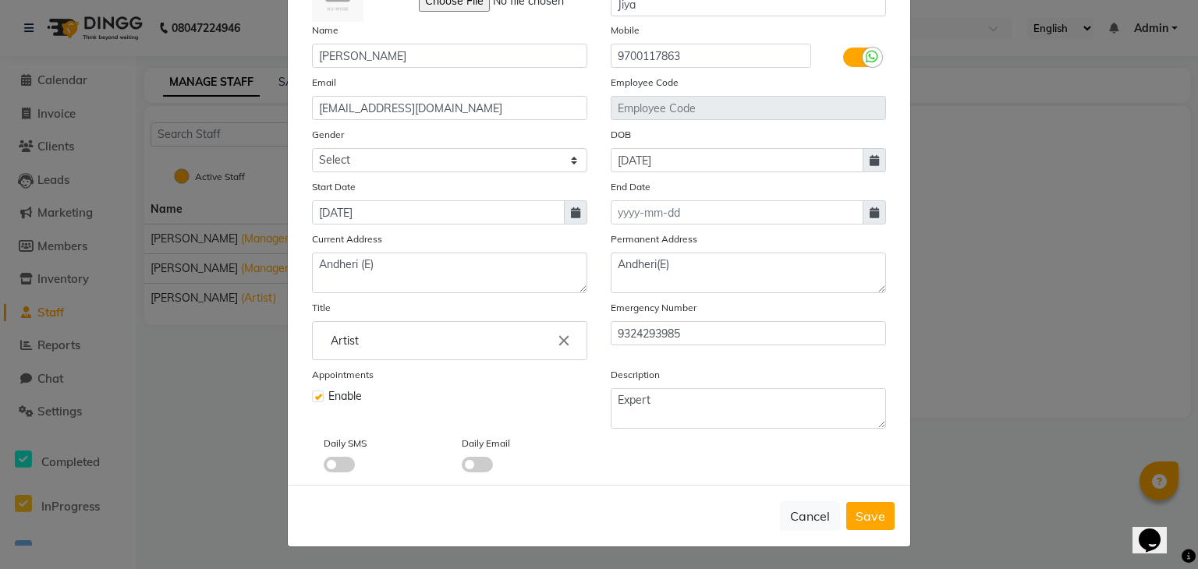
click at [324, 467] on input "checkbox" at bounding box center [324, 467] width 0 height 0
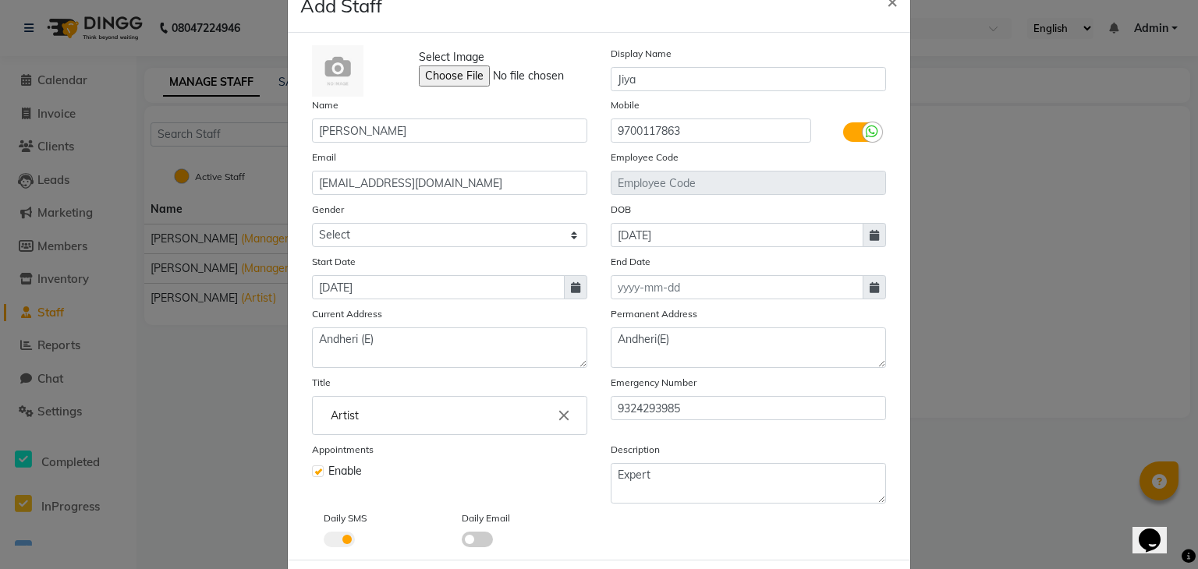
scroll to position [0, 0]
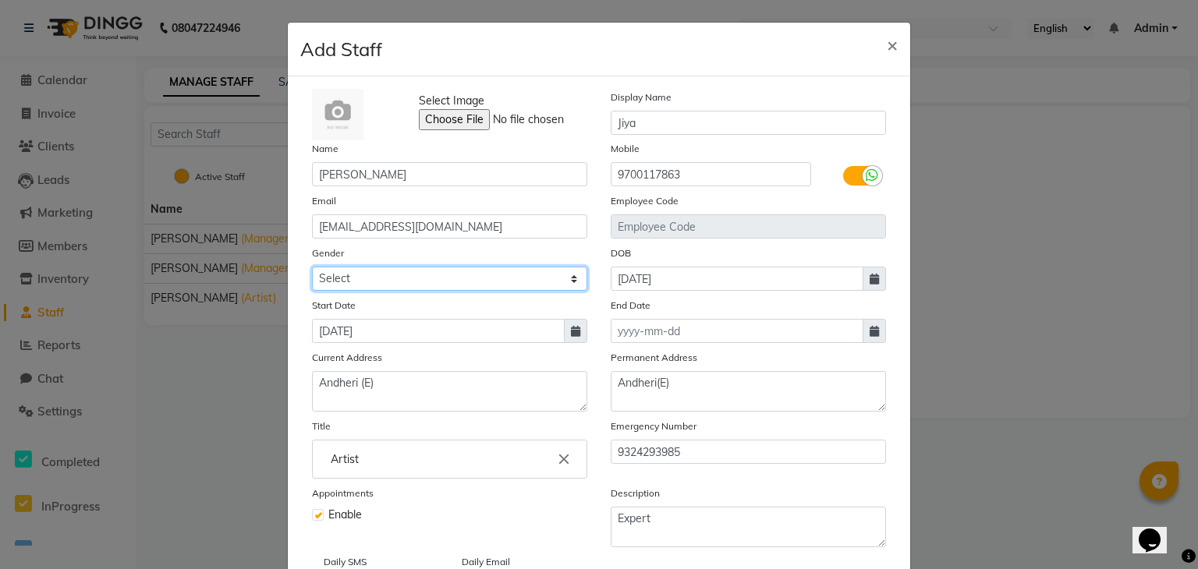
click at [521, 282] on select "Select [DEMOGRAPHIC_DATA] [DEMOGRAPHIC_DATA] Other Prefer Not To Say" at bounding box center [449, 279] width 275 height 24
click at [312, 269] on select "Select [DEMOGRAPHIC_DATA] [DEMOGRAPHIC_DATA] Other Prefer Not To Say" at bounding box center [449, 279] width 275 height 24
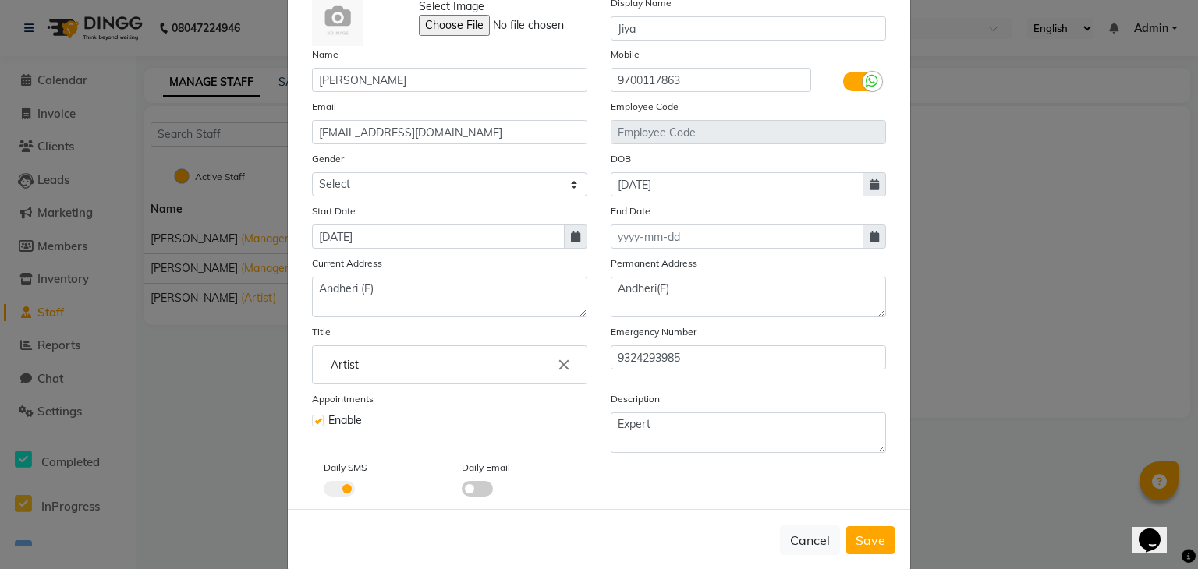
scroll to position [125, 0]
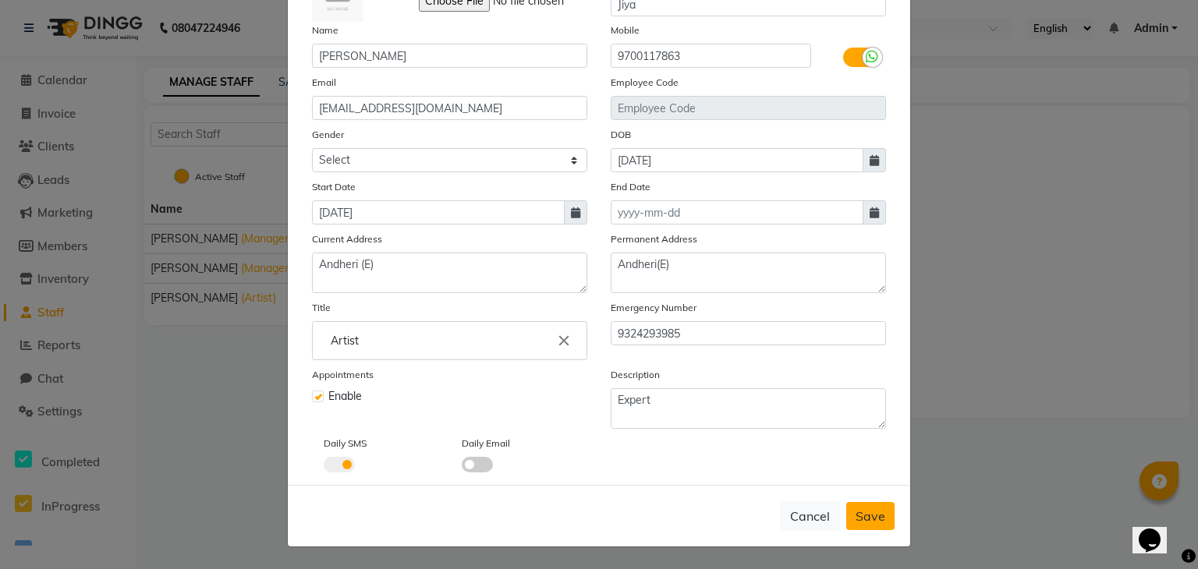
click at [877, 511] on span "Save" at bounding box center [871, 517] width 30 height 16
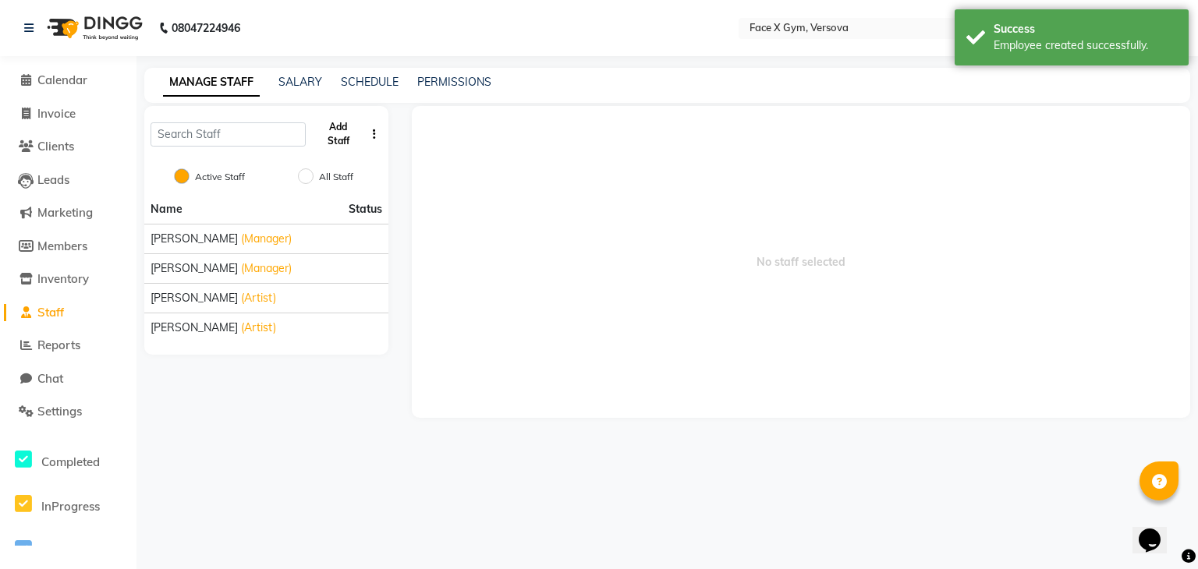
click at [335, 123] on button "Add Staff" at bounding box center [338, 134] width 53 height 41
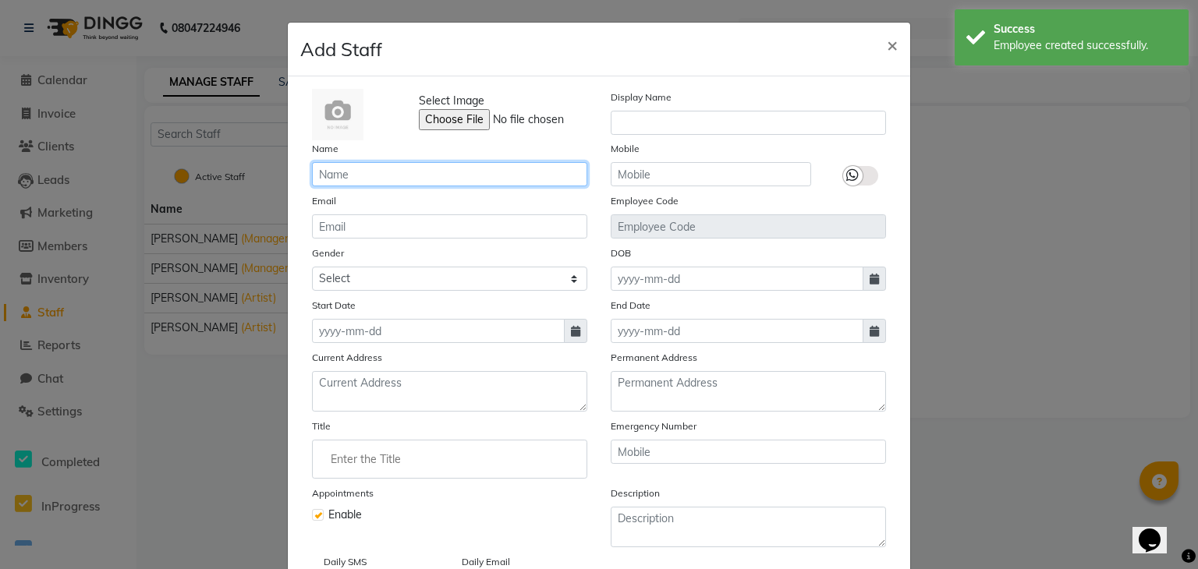
click at [372, 177] on input "text" at bounding box center [449, 174] width 275 height 24
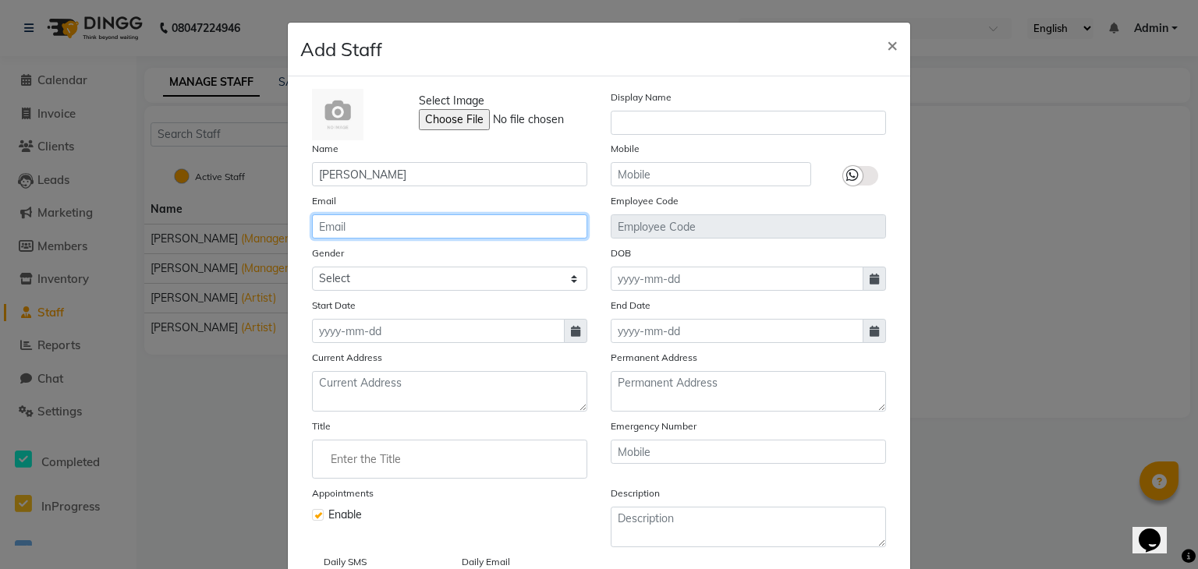
click at [342, 221] on input "email" at bounding box center [449, 227] width 275 height 24
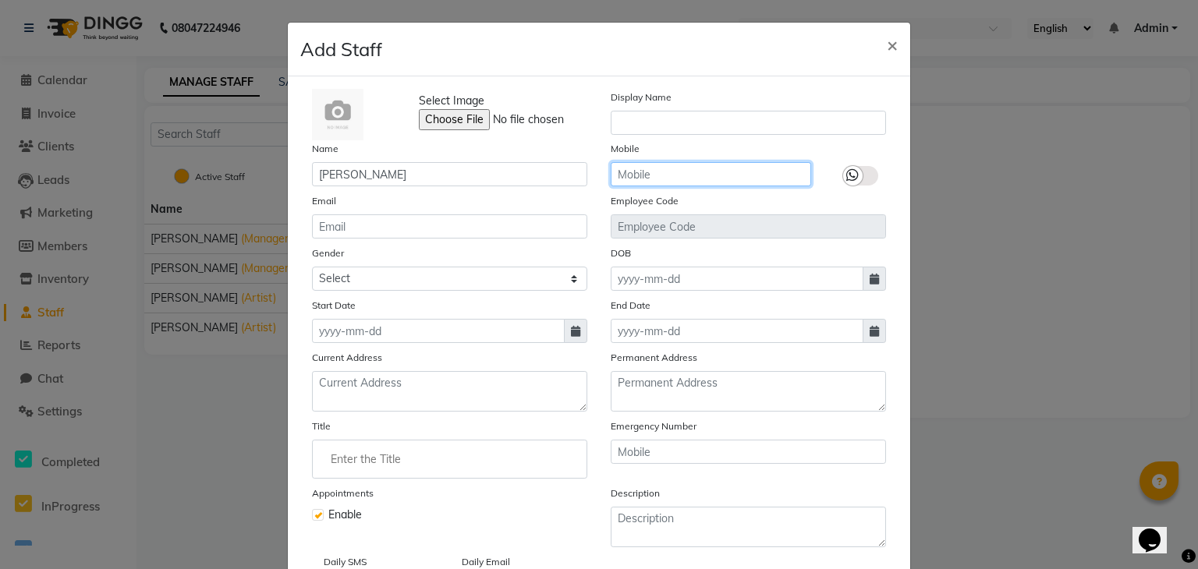
click at [662, 175] on input "text" at bounding box center [711, 174] width 200 height 24
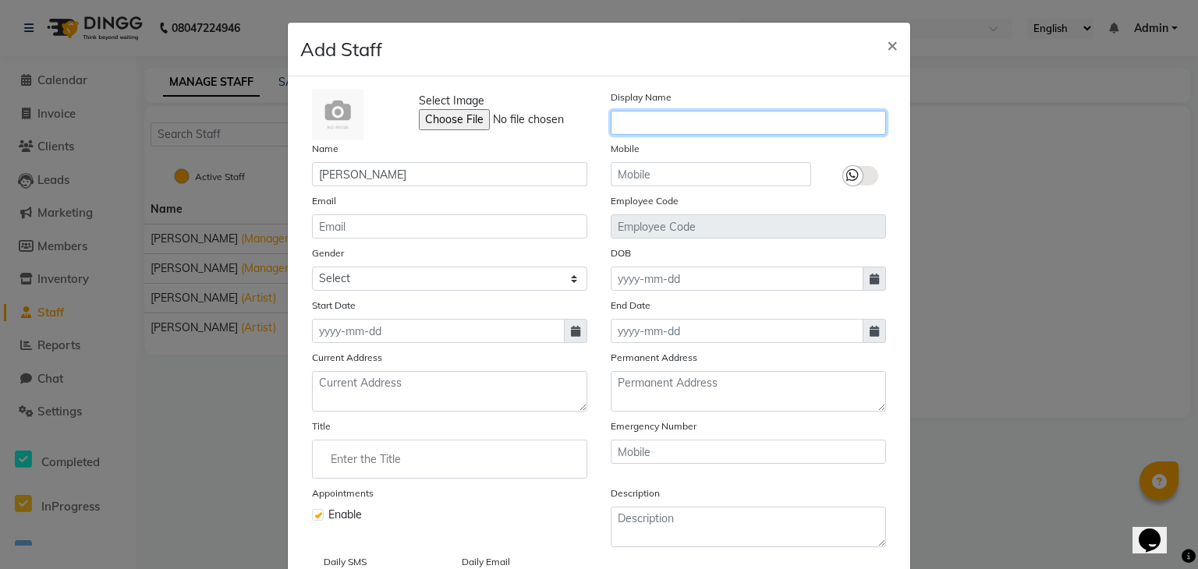
click at [686, 113] on input "text" at bounding box center [748, 123] width 275 height 24
click at [864, 176] on label at bounding box center [860, 176] width 35 height 20
click at [0, 0] on input "checkbox" at bounding box center [0, 0] width 0 height 0
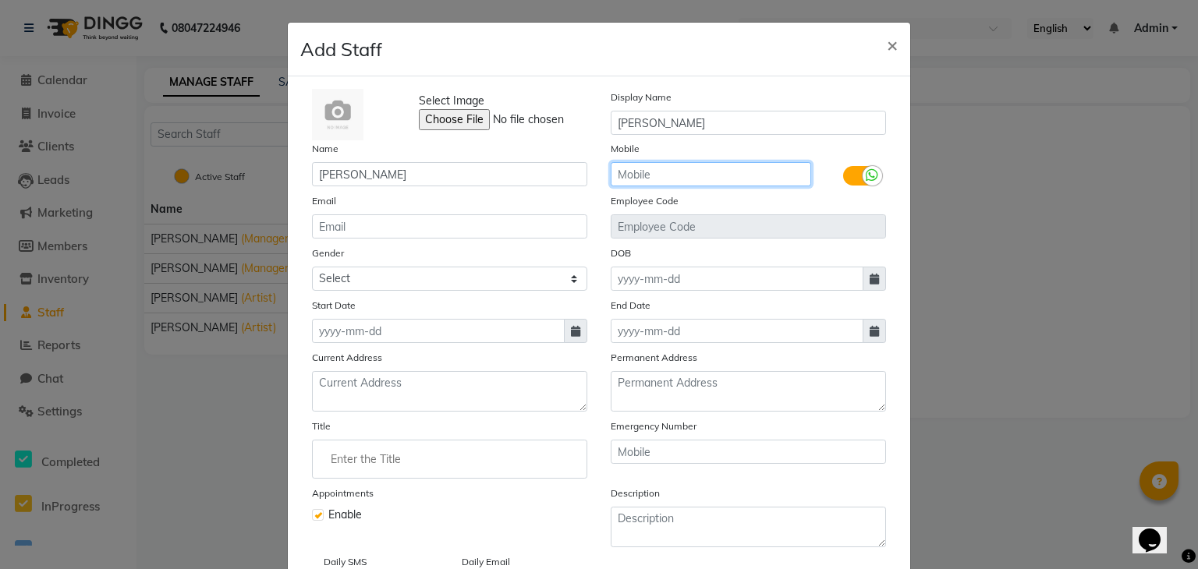
click at [750, 184] on input "text" at bounding box center [711, 174] width 200 height 24
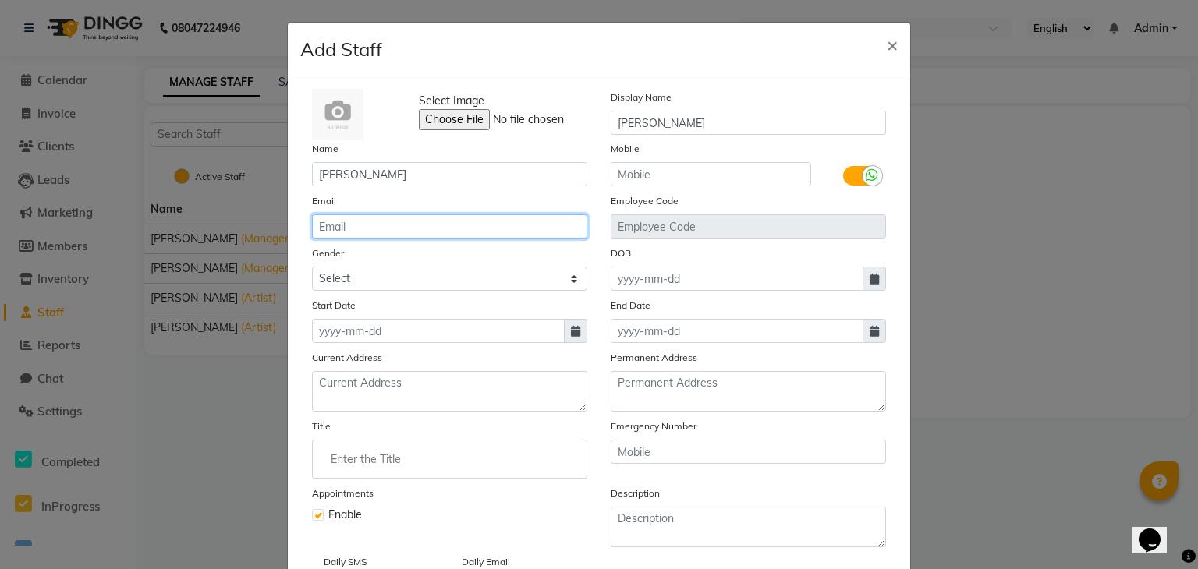
click at [537, 236] on input "email" at bounding box center [449, 227] width 275 height 24
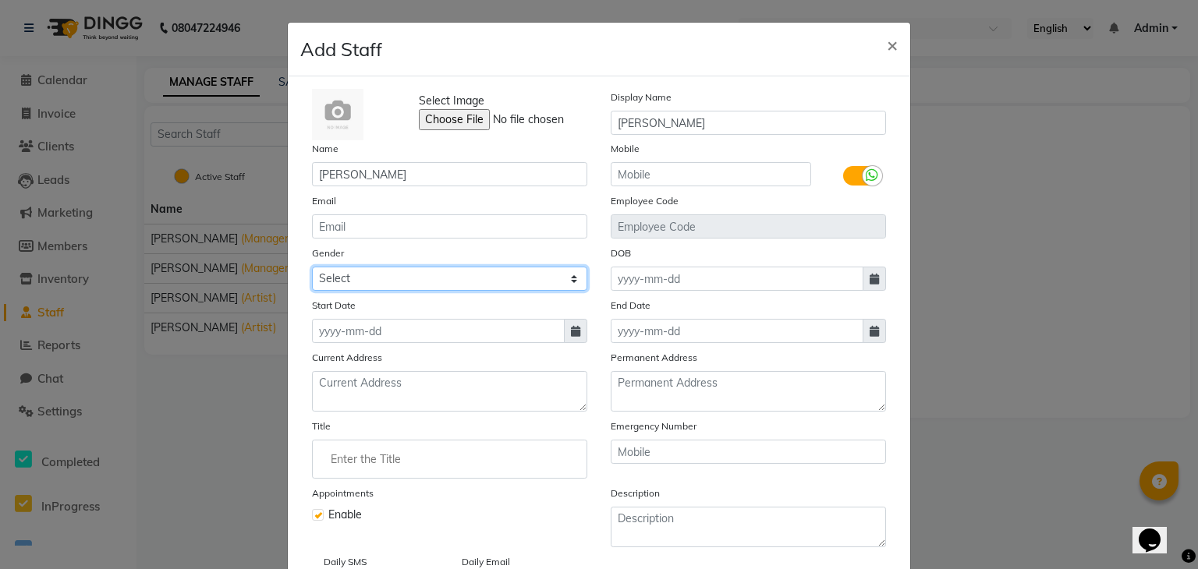
click at [493, 278] on select "Select [DEMOGRAPHIC_DATA] [DEMOGRAPHIC_DATA] Other Prefer Not To Say" at bounding box center [449, 279] width 275 height 24
click at [312, 269] on select "Select [DEMOGRAPHIC_DATA] [DEMOGRAPHIC_DATA] Other Prefer Not To Say" at bounding box center [449, 279] width 275 height 24
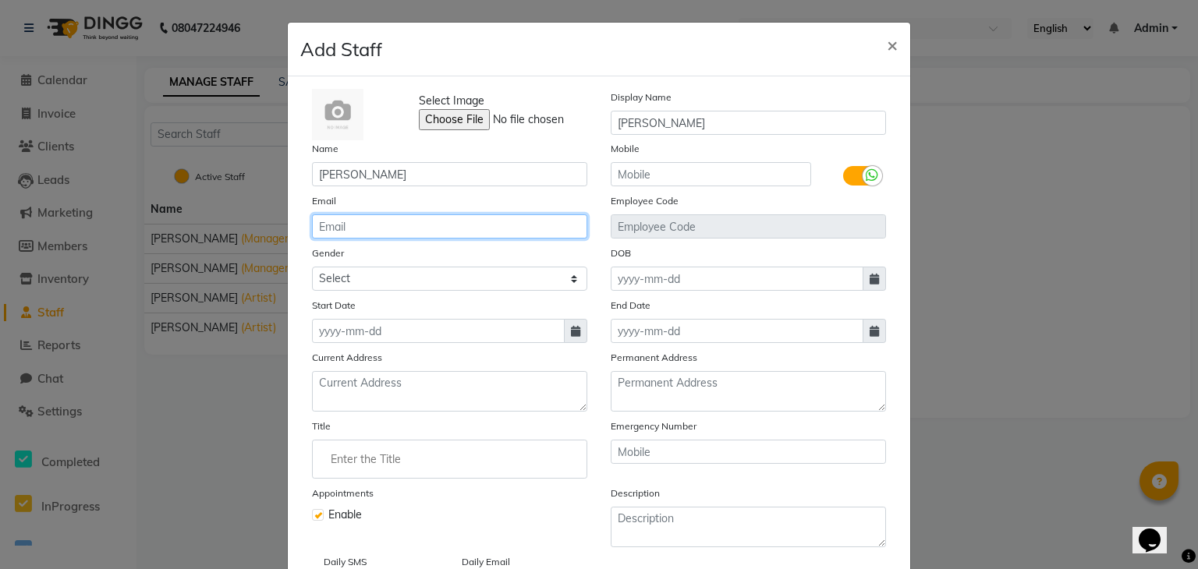
click at [474, 218] on input "email" at bounding box center [449, 227] width 275 height 24
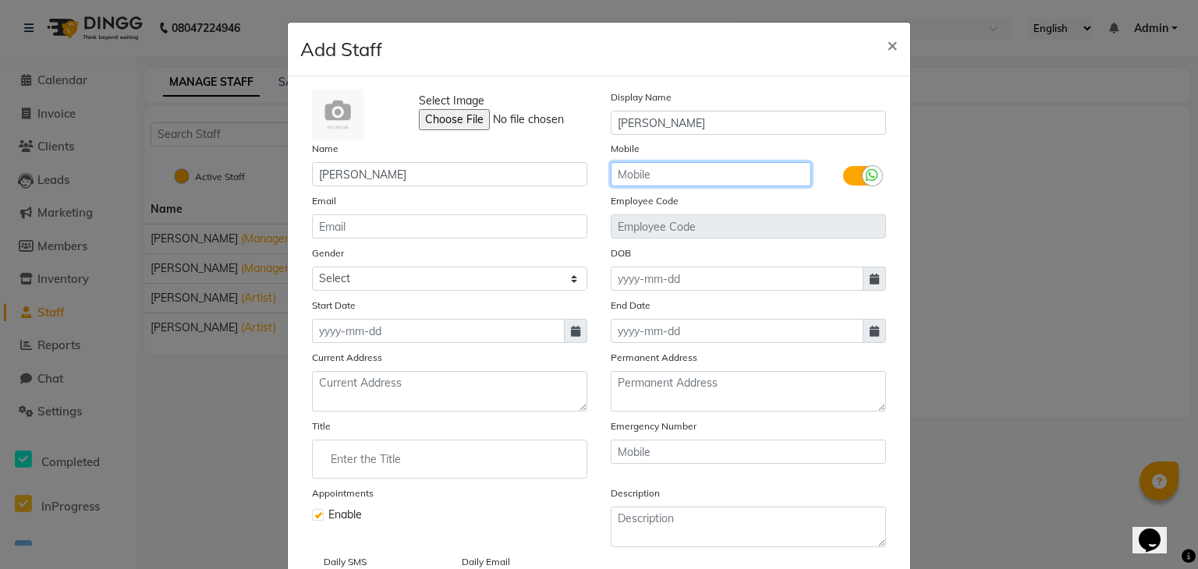
click at [705, 178] on input "text" at bounding box center [711, 174] width 200 height 24
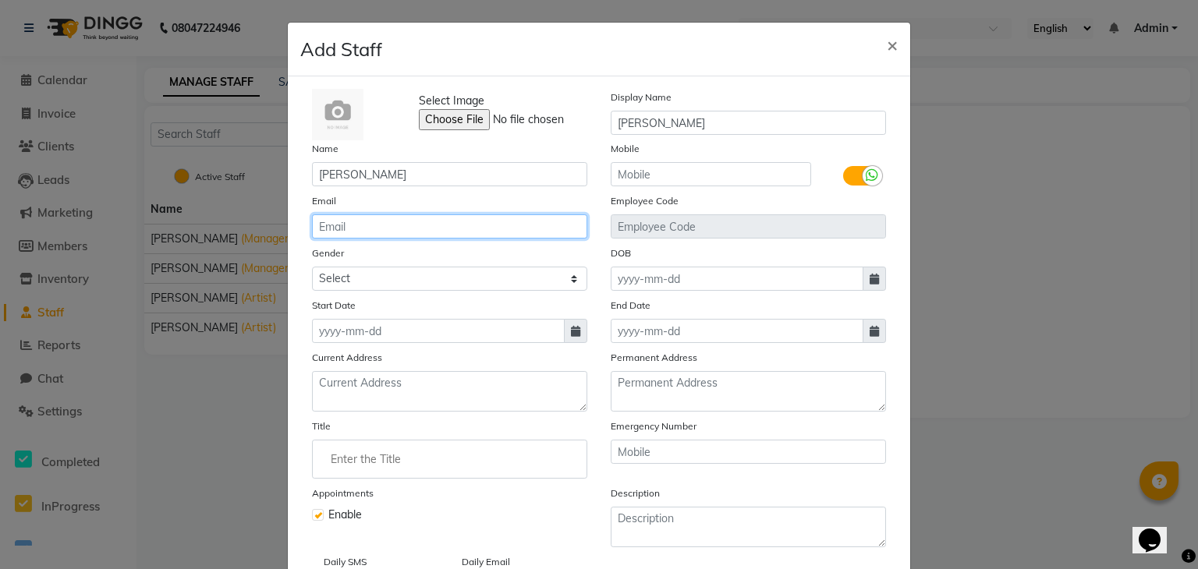
click at [450, 216] on input "email" at bounding box center [449, 227] width 275 height 24
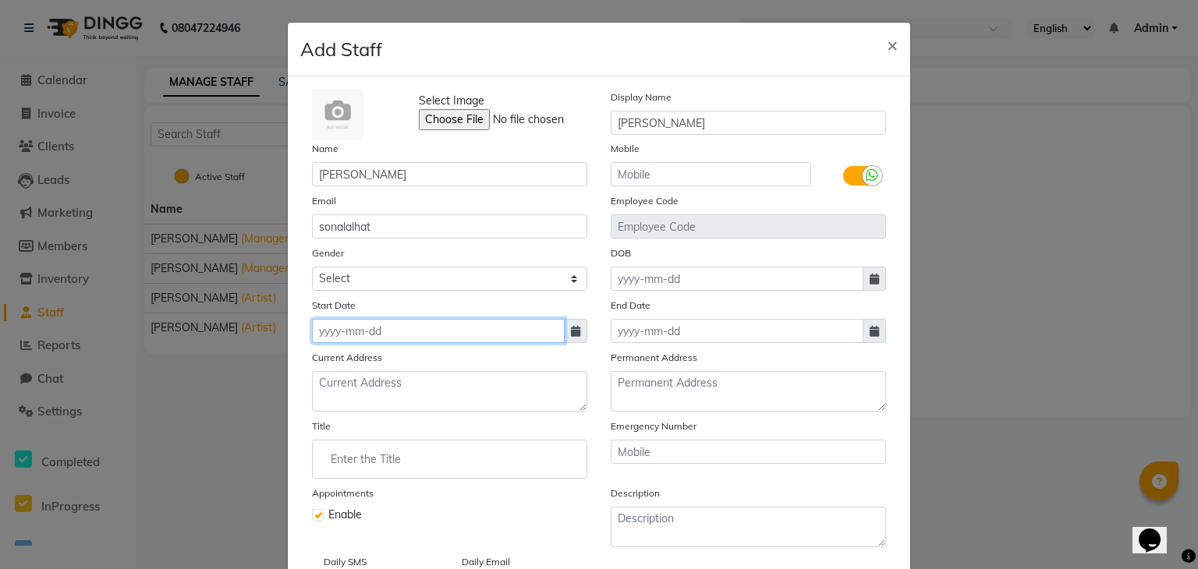
click at [475, 335] on input at bounding box center [438, 331] width 253 height 24
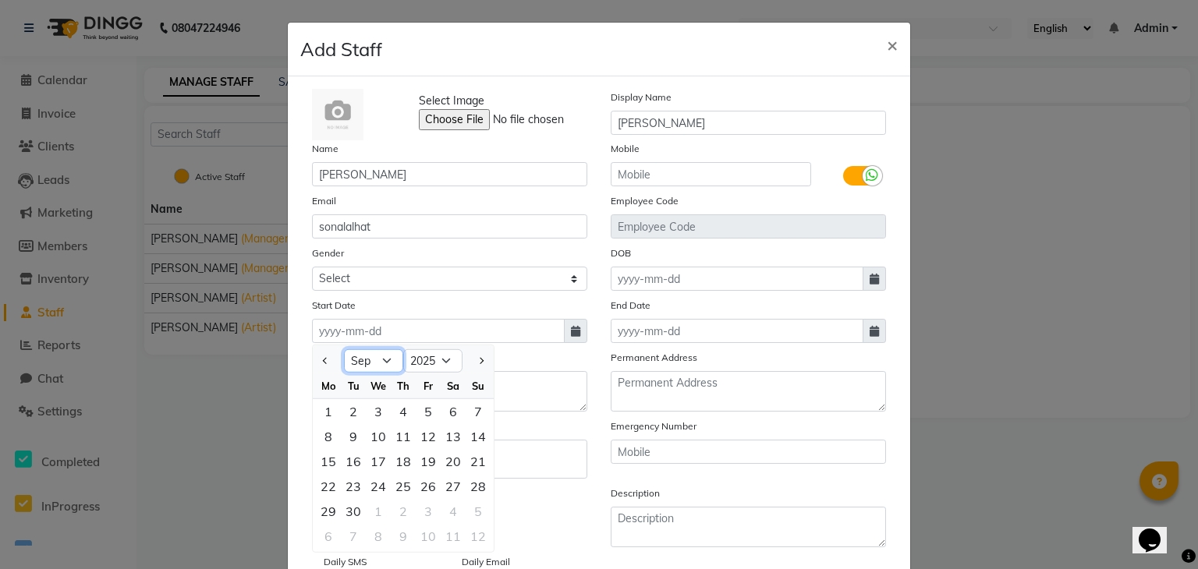
click at [346, 369] on select "Jan Feb Mar Apr May Jun [DATE] Aug Sep Oct Nov Dec" at bounding box center [373, 360] width 59 height 23
click at [344, 353] on select "Jan Feb Mar Apr May Jun [DATE] Aug Sep Oct Nov Dec" at bounding box center [373, 360] width 59 height 23
click at [367, 268] on div "Gender Select [DEMOGRAPHIC_DATA] [DEMOGRAPHIC_DATA] Other Prefer Not To Say" at bounding box center [449, 268] width 299 height 46
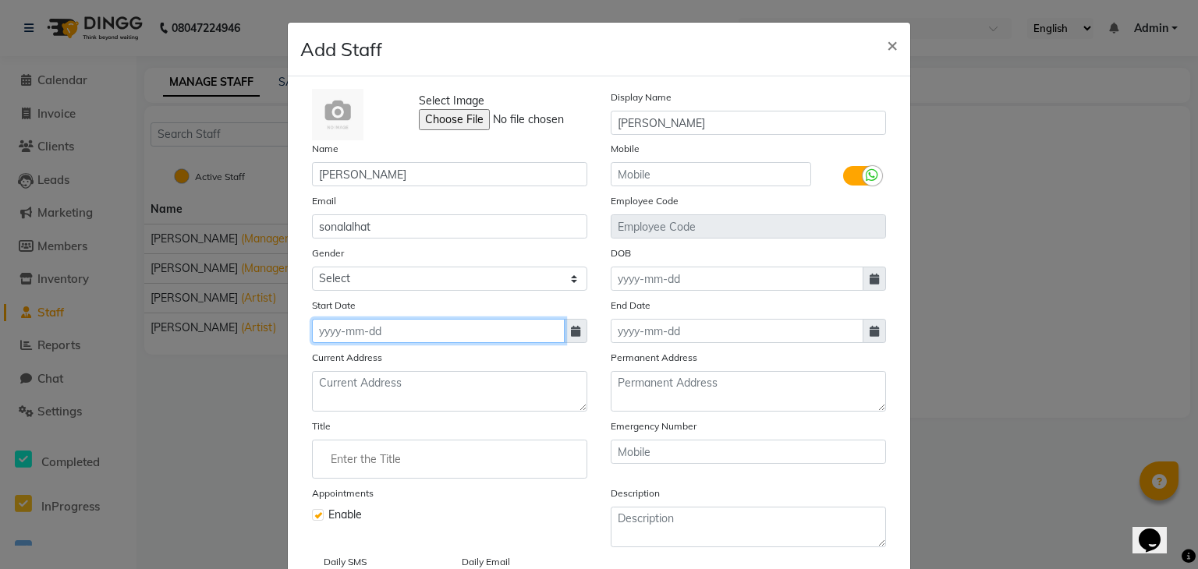
click at [449, 341] on input at bounding box center [438, 331] width 253 height 24
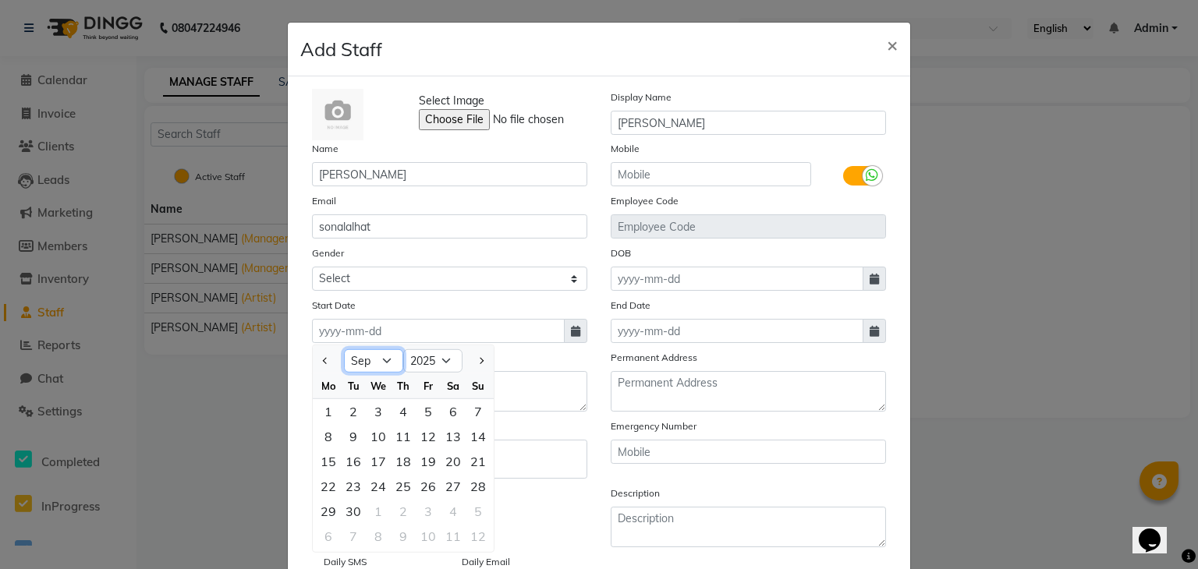
click at [371, 361] on select "Jan Feb Mar Apr May Jun [DATE] Aug Sep Oct Nov Dec" at bounding box center [373, 360] width 59 height 23
click at [344, 353] on select "Jan Feb Mar Apr May Jun [DATE] Aug Sep Oct Nov Dec" at bounding box center [373, 360] width 59 height 23
click at [466, 488] on div "24" at bounding box center [478, 486] width 25 height 25
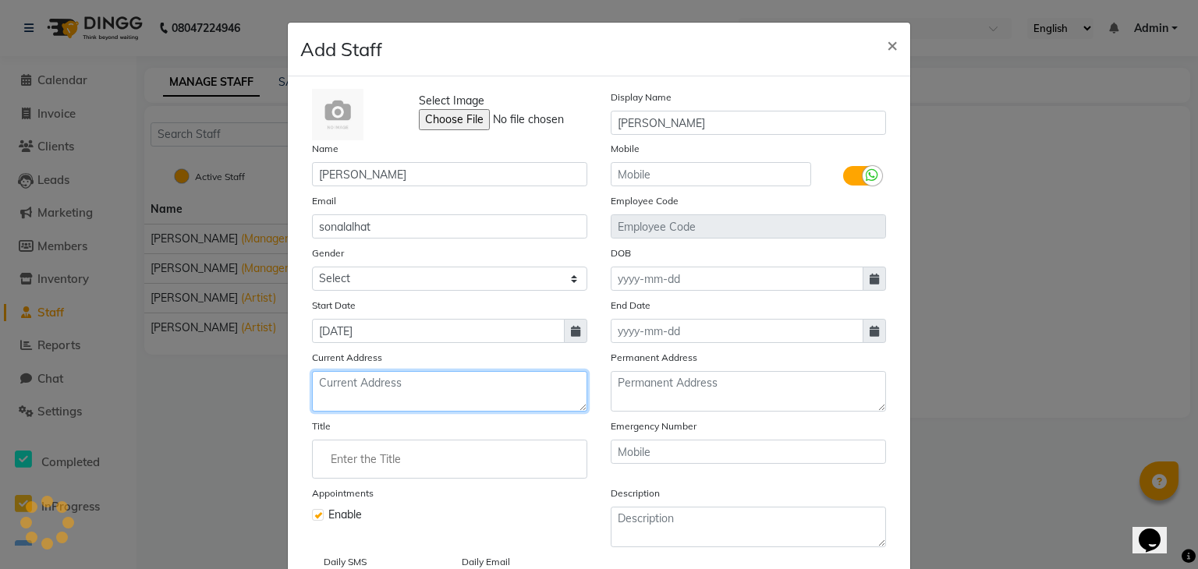
click at [446, 390] on textarea at bounding box center [449, 391] width 275 height 41
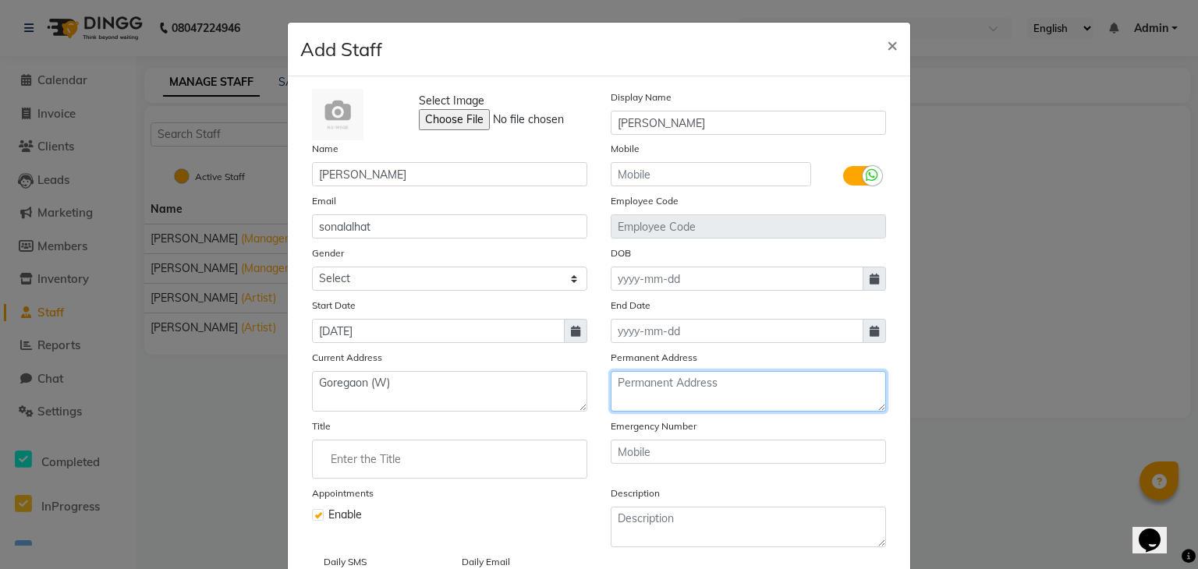
click at [641, 395] on textarea at bounding box center [748, 391] width 275 height 41
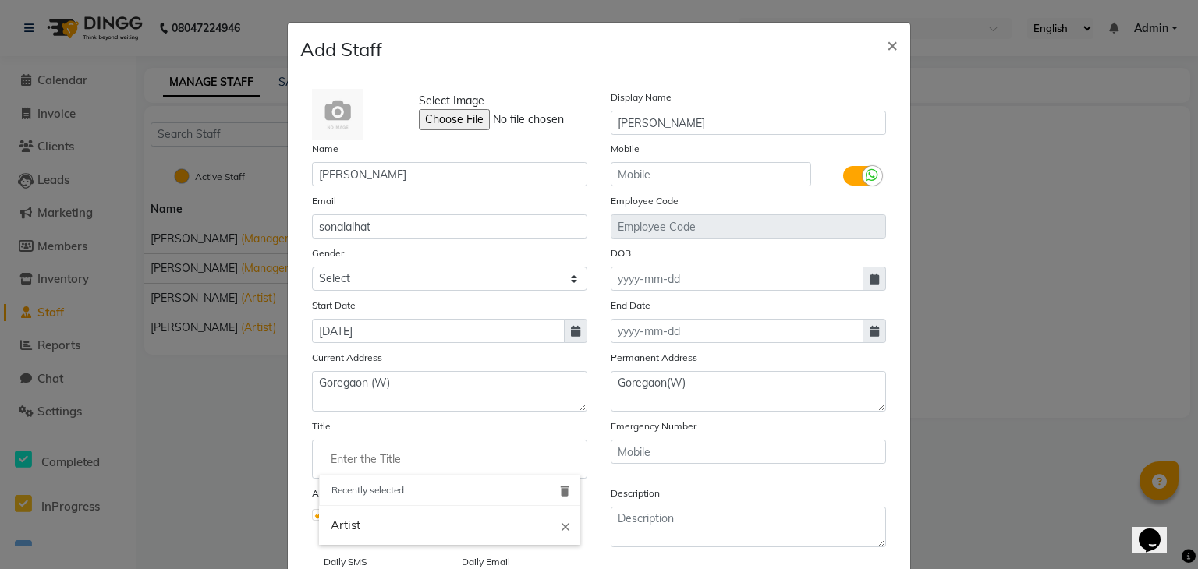
click at [495, 468] on input "Enter the Title" at bounding box center [449, 459] width 261 height 31
click at [421, 537] on link "Artist" at bounding box center [449, 526] width 261 height 40
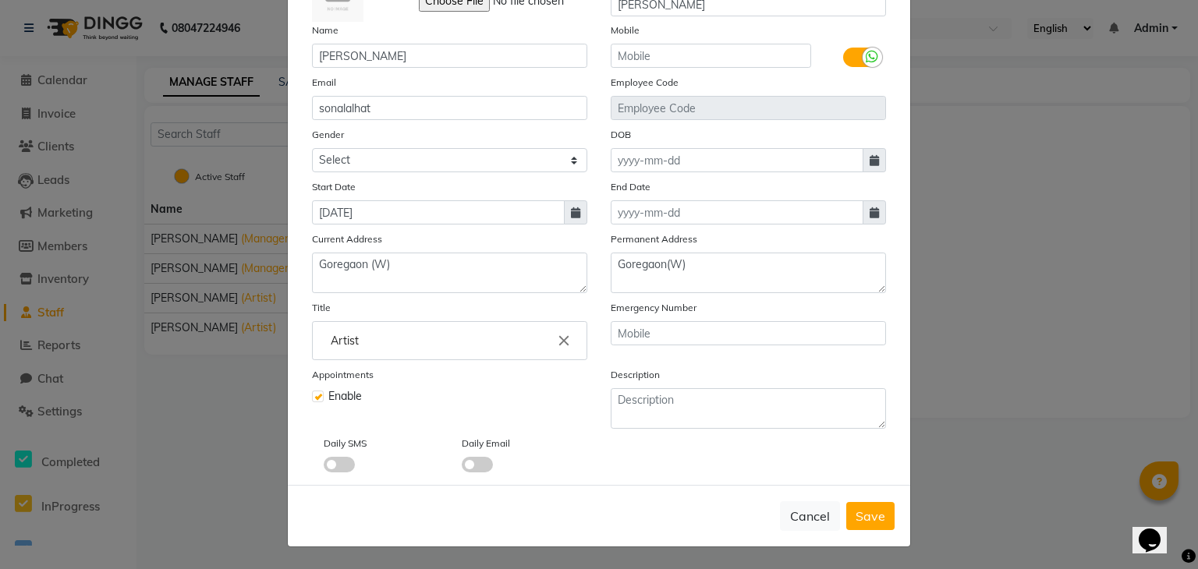
click at [339, 466] on span at bounding box center [339, 465] width 31 height 16
click at [324, 467] on input "checkbox" at bounding box center [324, 467] width 0 height 0
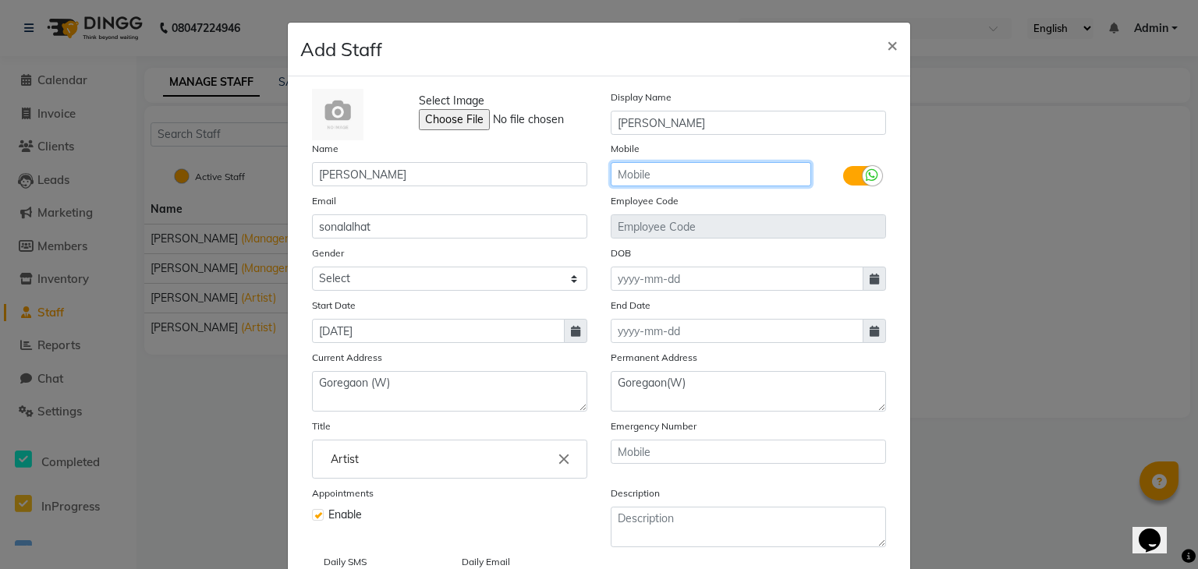
click at [736, 183] on input "text" at bounding box center [711, 174] width 200 height 24
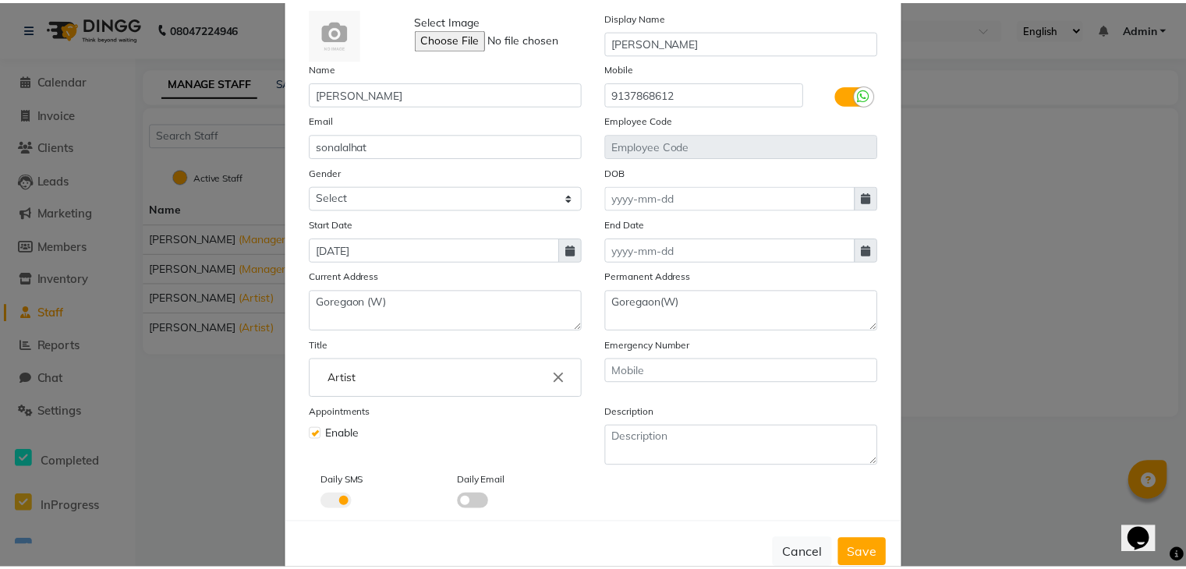
scroll to position [125, 0]
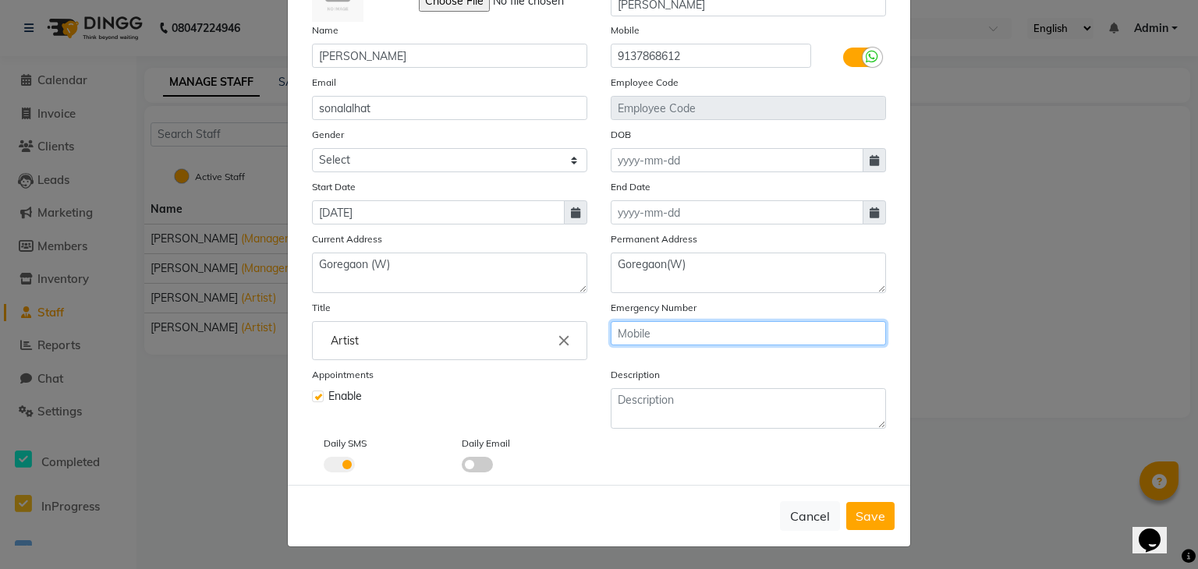
click at [821, 338] on input "text" at bounding box center [748, 333] width 275 height 24
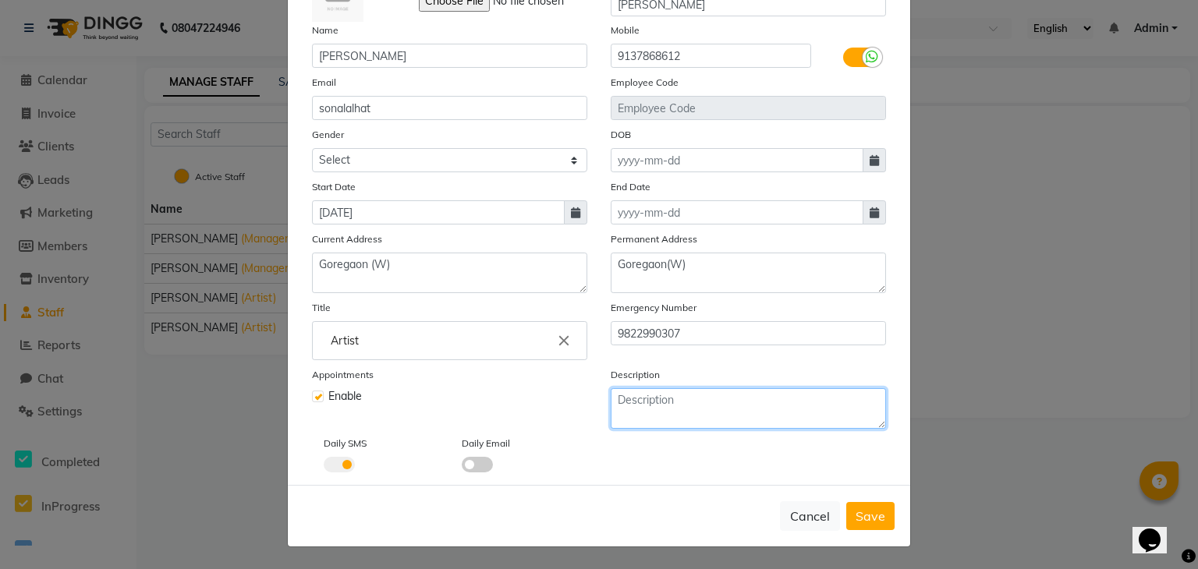
click at [668, 411] on textarea at bounding box center [748, 408] width 275 height 41
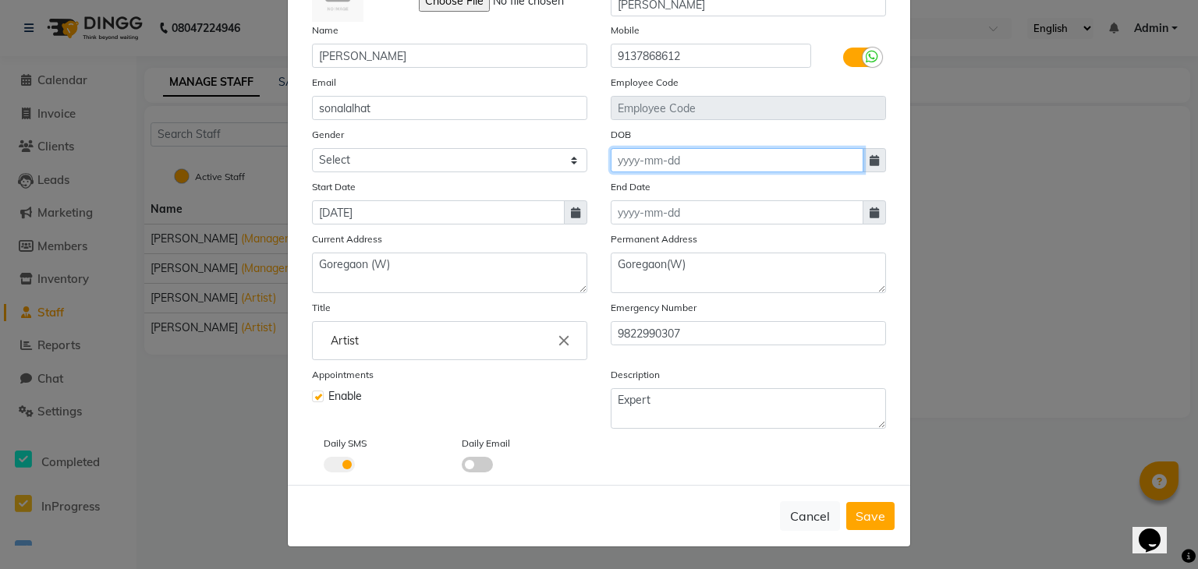
click at [793, 149] on input at bounding box center [737, 160] width 253 height 24
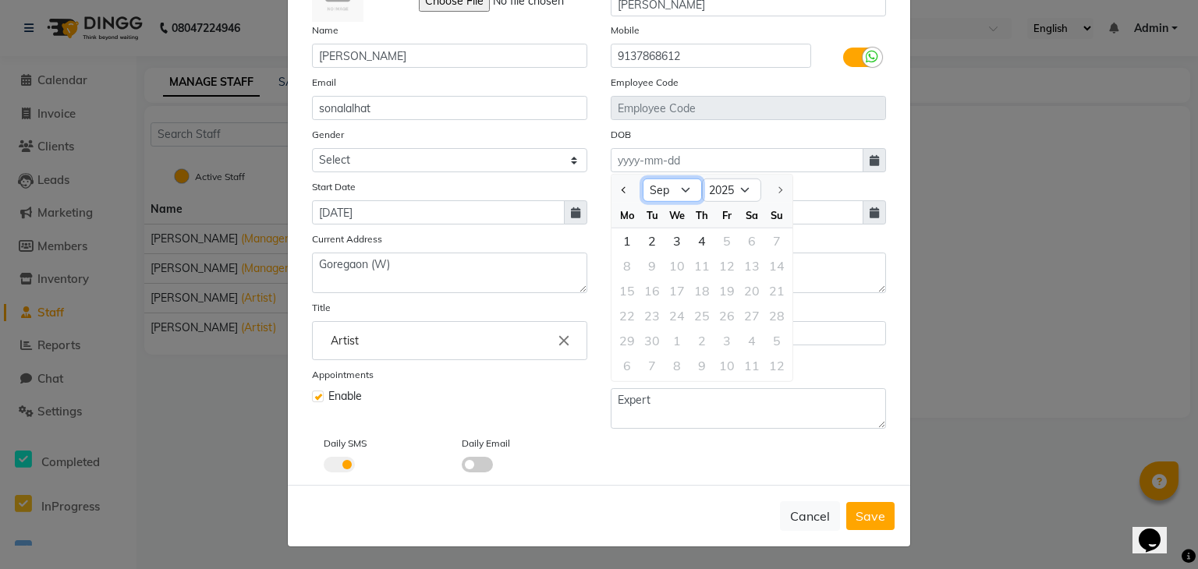
click at [645, 189] on select "Jan Feb Mar Apr May Jun [DATE] Aug Sep" at bounding box center [672, 190] width 59 height 23
click at [643, 179] on select "Jan Feb Mar Apr May Jun [DATE] Aug Sep" at bounding box center [672, 190] width 59 height 23
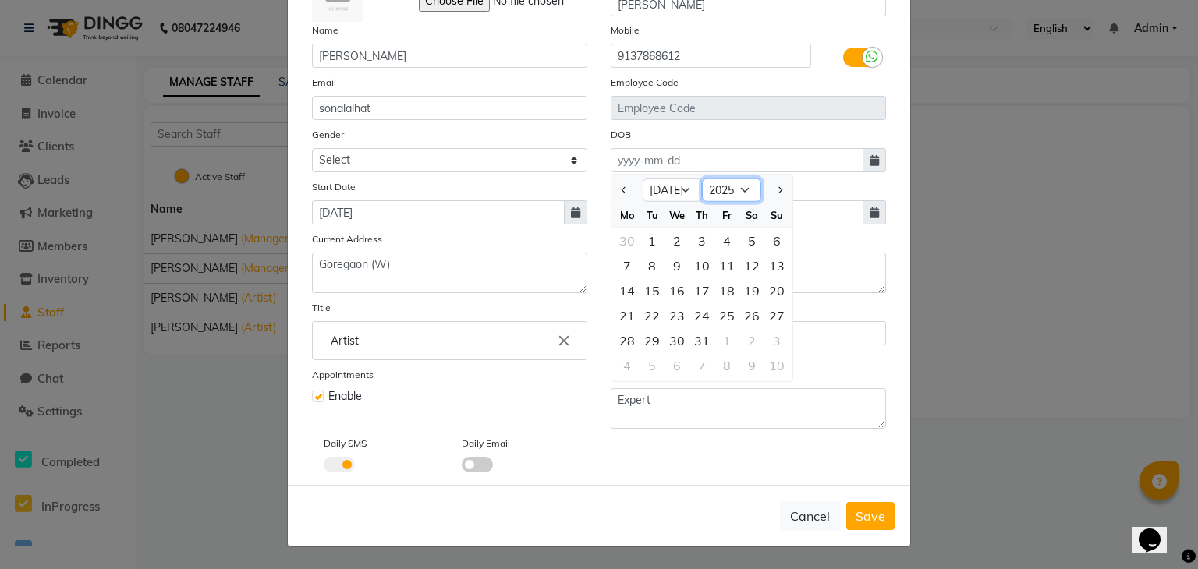
click at [715, 192] on select "1920 1921 1922 1923 1924 1925 1926 1927 1928 1929 1930 1931 1932 1933 1934 1935…" at bounding box center [731, 190] width 59 height 23
click at [702, 179] on select "1920 1921 1922 1923 1924 1925 1926 1927 1928 1929 1930 1931 1932 1933 1934 1935…" at bounding box center [731, 190] width 59 height 23
click at [695, 288] on div "13" at bounding box center [702, 290] width 25 height 25
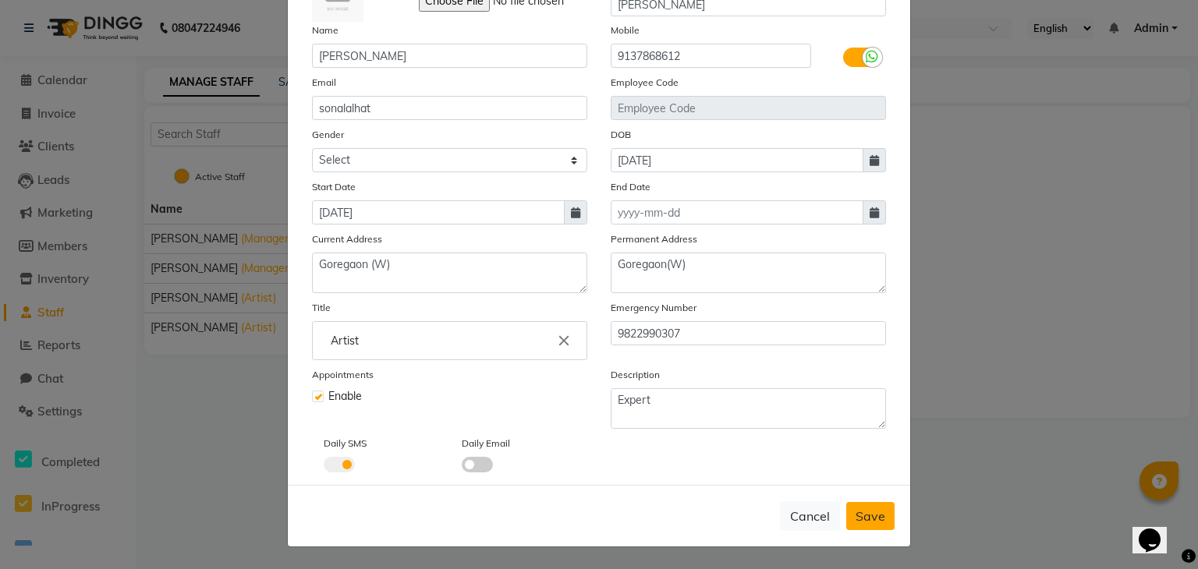
click at [859, 516] on span "Save" at bounding box center [871, 517] width 30 height 16
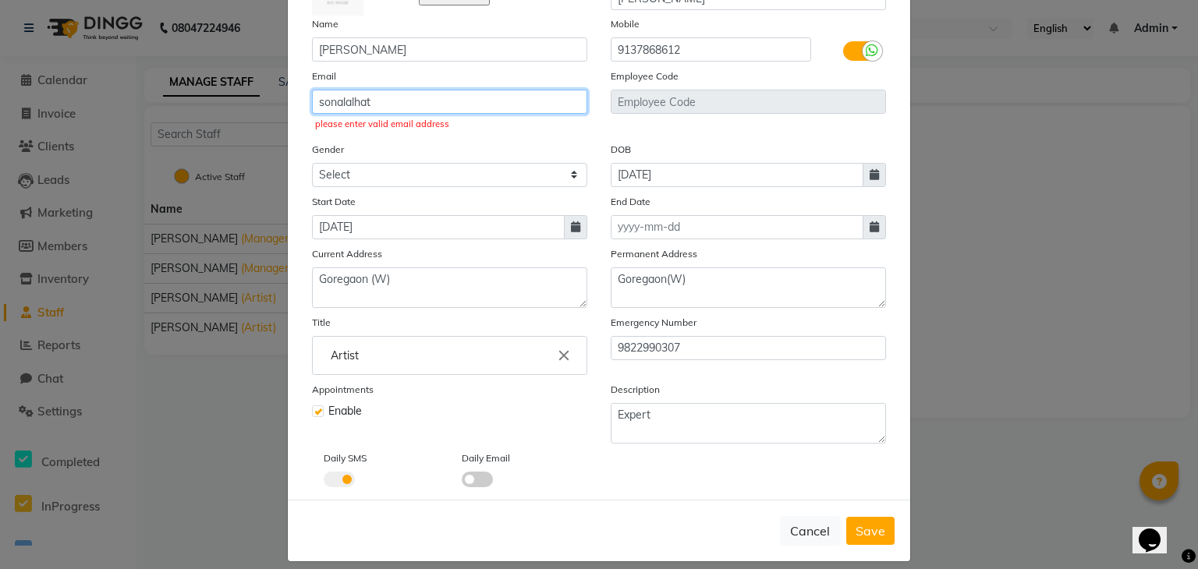
click at [484, 97] on input "sonalalhat" at bounding box center [449, 102] width 275 height 24
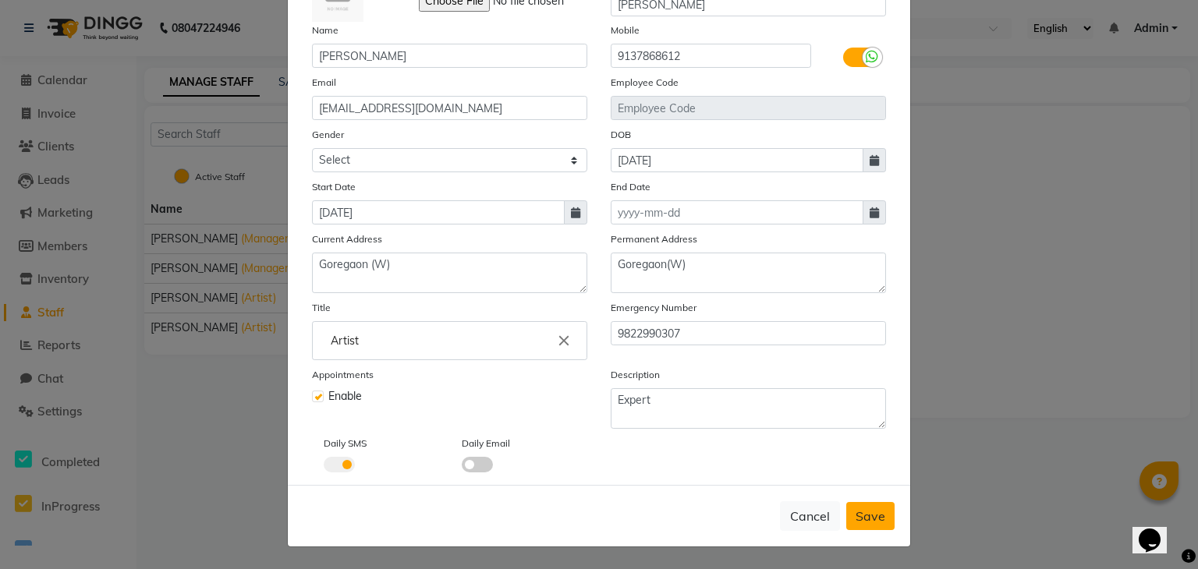
click at [860, 527] on button "Save" at bounding box center [870, 516] width 48 height 28
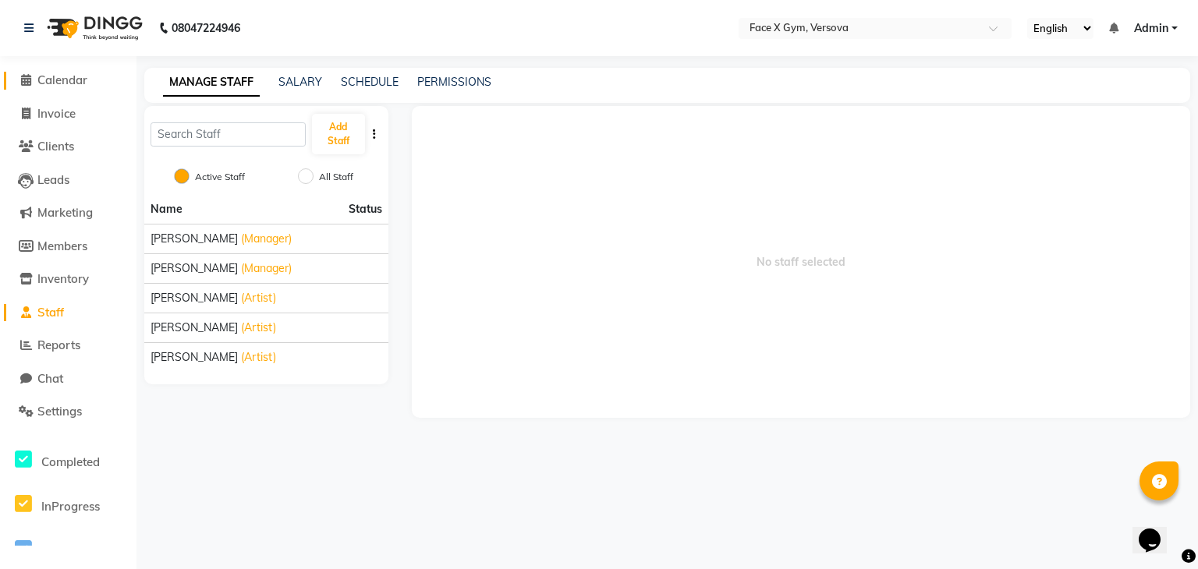
click at [77, 87] on span "Calendar" at bounding box center [62, 80] width 50 height 15
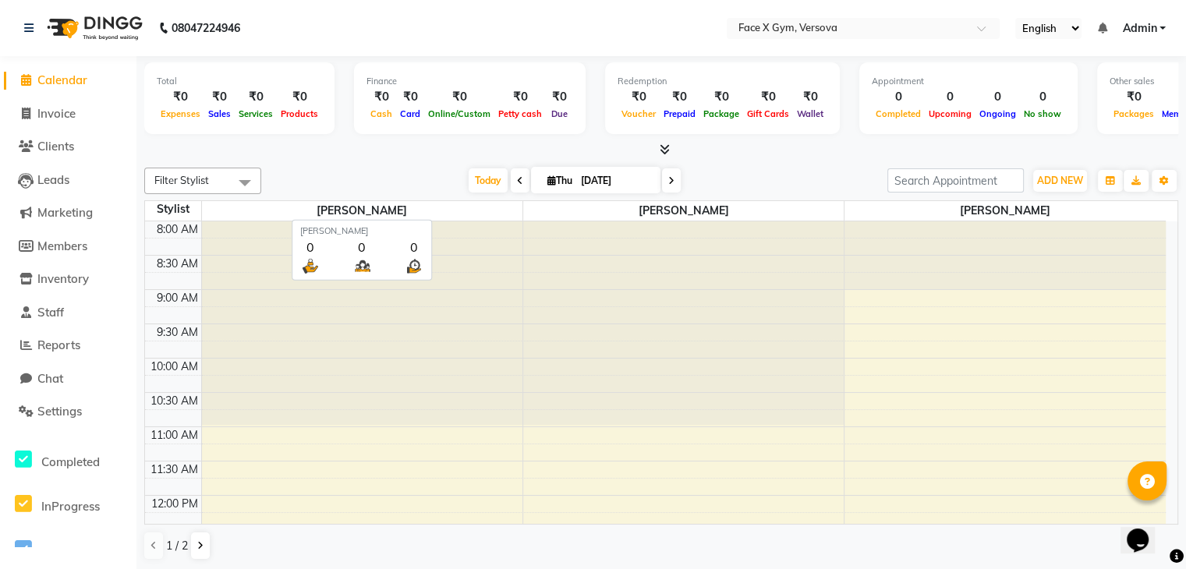
click at [455, 208] on span "[PERSON_NAME]" at bounding box center [362, 211] width 321 height 20
click at [57, 326] on li "Staff" at bounding box center [68, 313] width 137 height 34
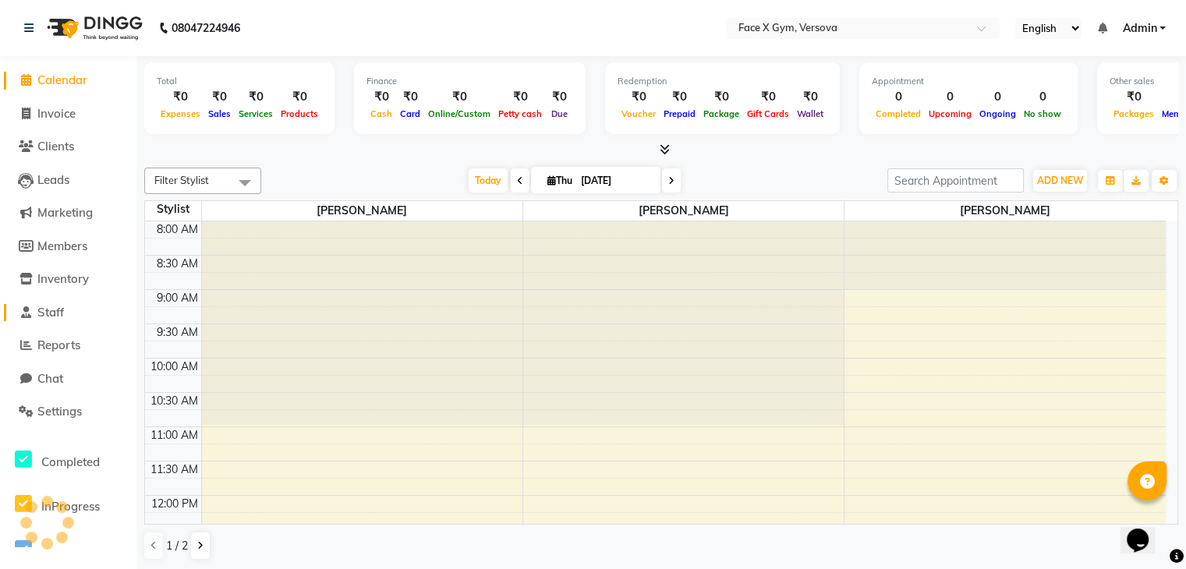
click at [57, 321] on link "Staff" at bounding box center [68, 313] width 129 height 18
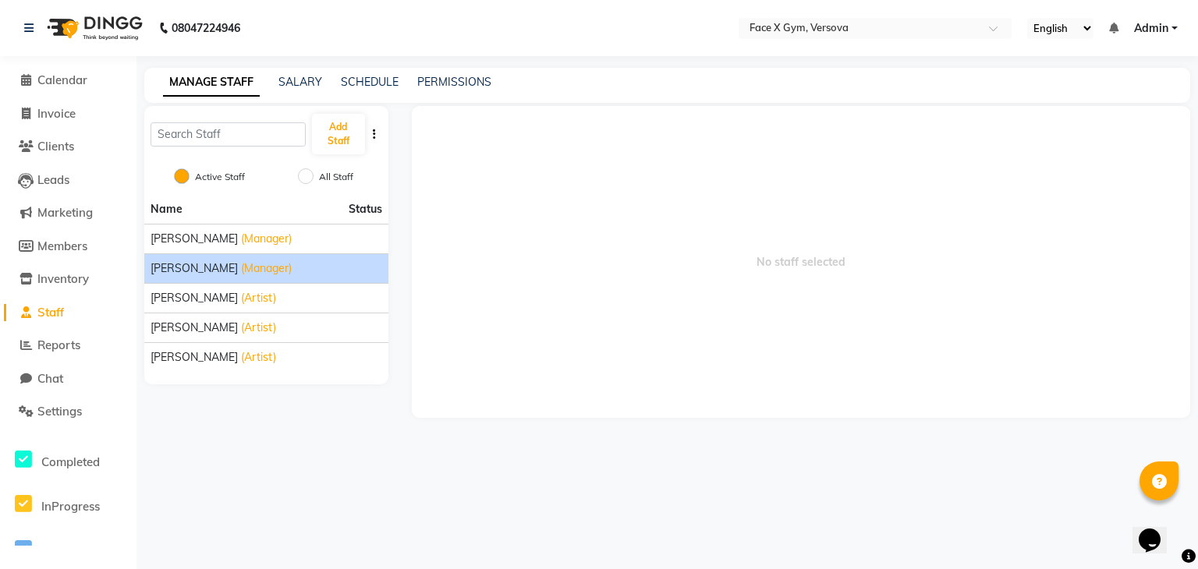
click at [238, 272] on span "[PERSON_NAME]" at bounding box center [194, 269] width 87 height 16
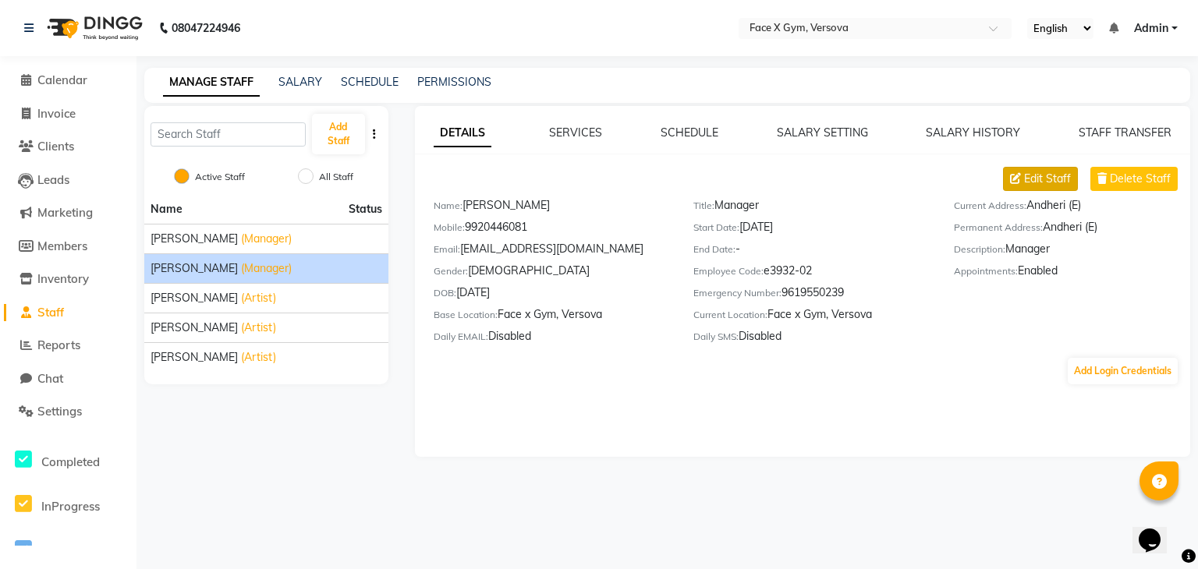
click at [1012, 185] on button "Edit Staff" at bounding box center [1040, 179] width 75 height 24
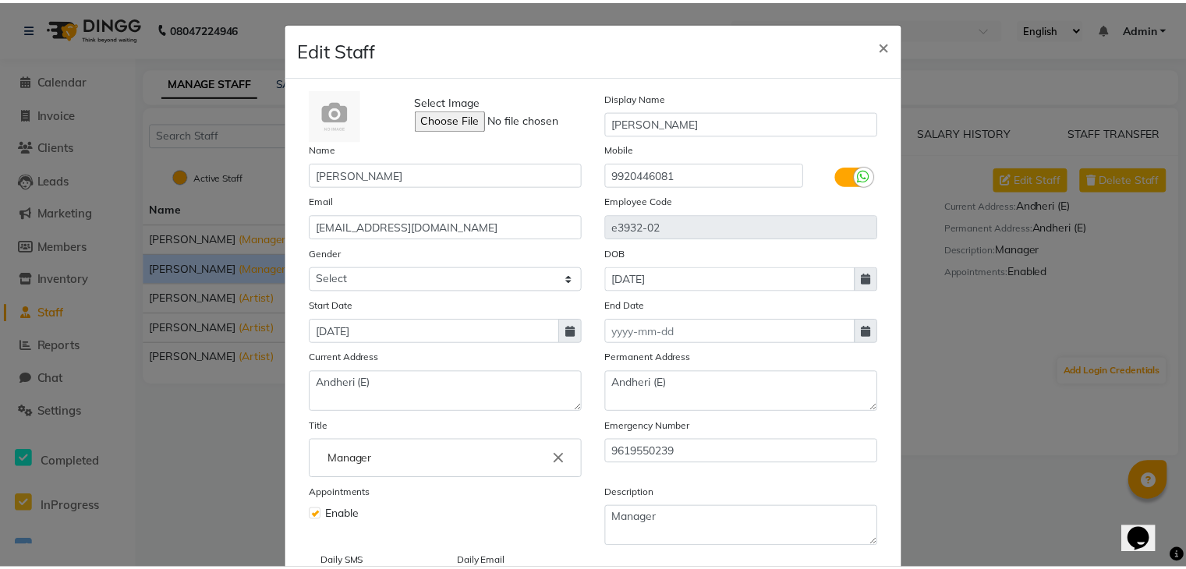
scroll to position [125, 0]
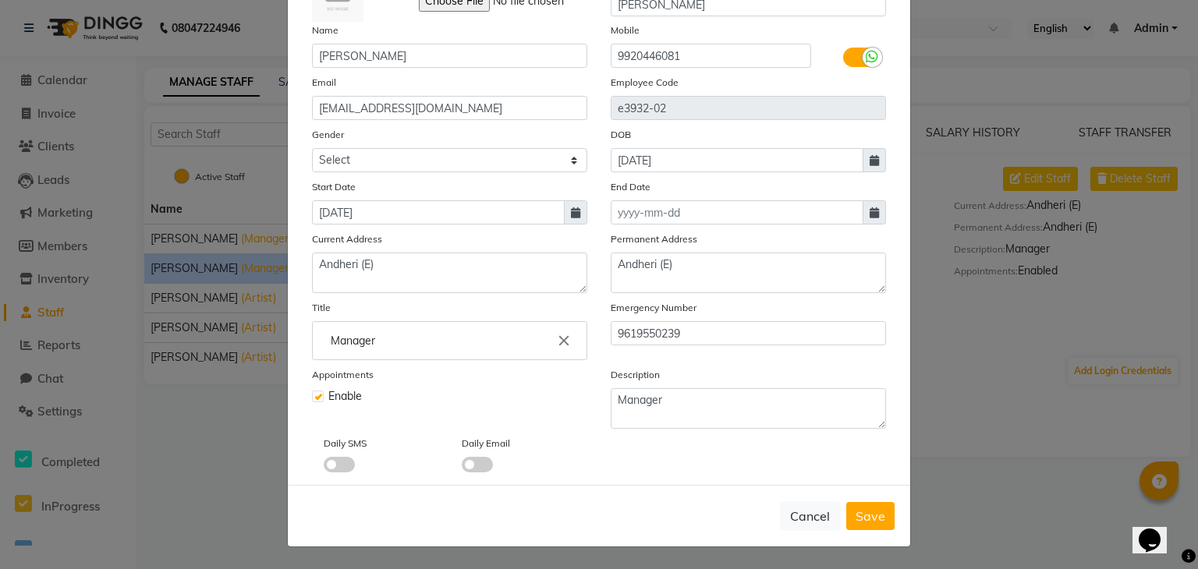
click at [328, 399] on span "Enable" at bounding box center [345, 396] width 34 height 16
click at [315, 398] on label at bounding box center [318, 397] width 12 height 12
click at [315, 398] on input "checkbox" at bounding box center [317, 395] width 10 height 10
click at [872, 516] on span "Save" at bounding box center [871, 517] width 30 height 16
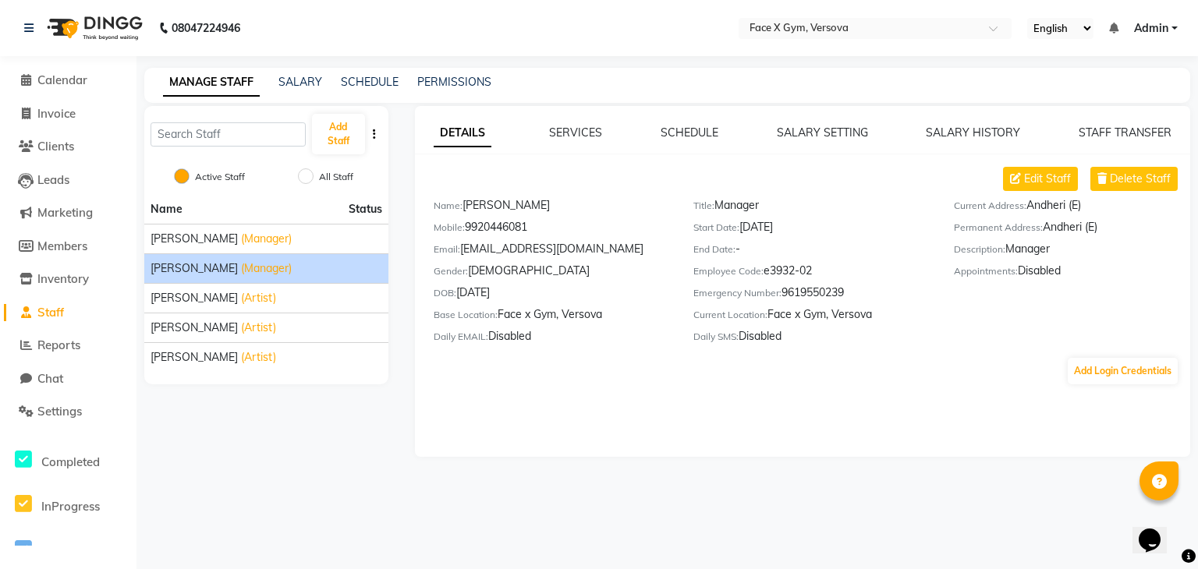
click at [88, 92] on li "Calendar" at bounding box center [68, 81] width 137 height 34
click at [90, 88] on link "Calendar" at bounding box center [68, 81] width 129 height 18
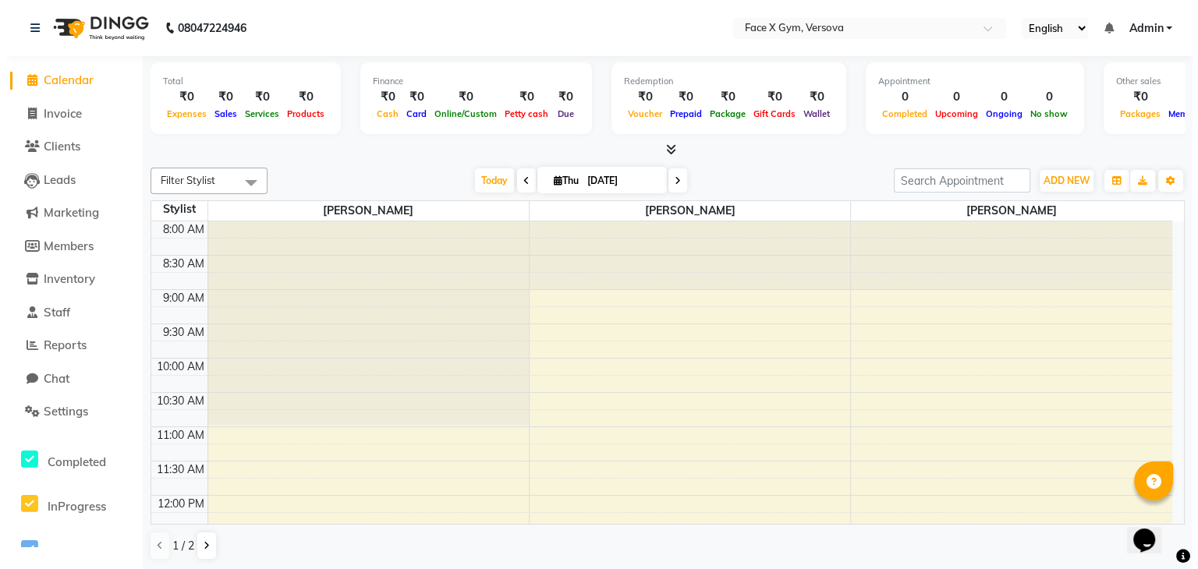
scroll to position [265, 0]
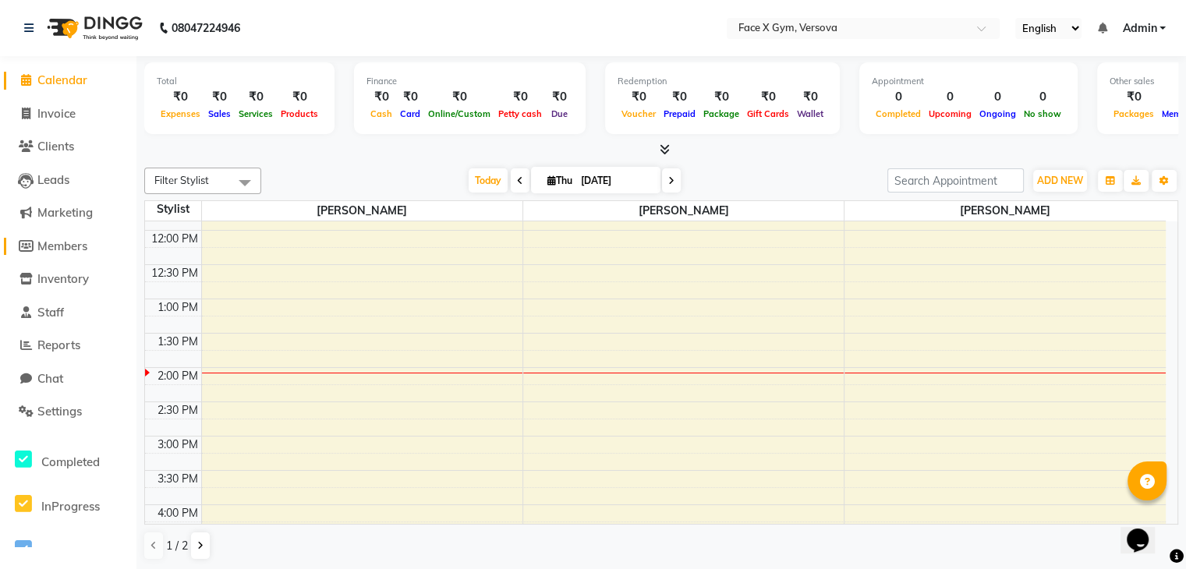
click at [53, 241] on span "Members" at bounding box center [62, 246] width 50 height 15
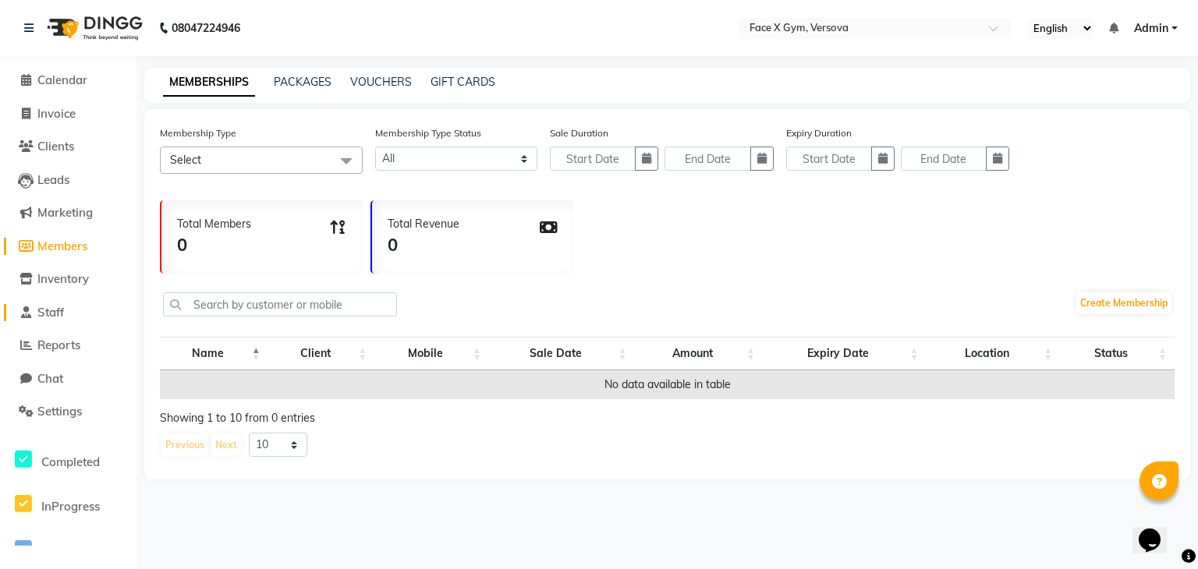
click at [64, 314] on span "Staff" at bounding box center [50, 312] width 27 height 15
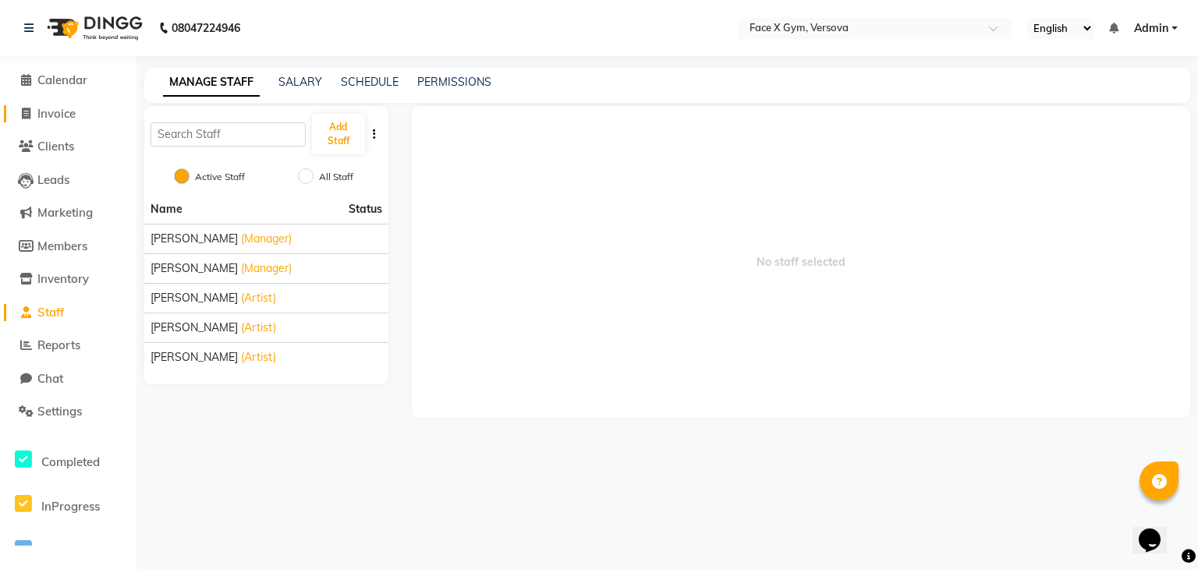
click at [61, 119] on span "Invoice" at bounding box center [56, 113] width 38 height 15
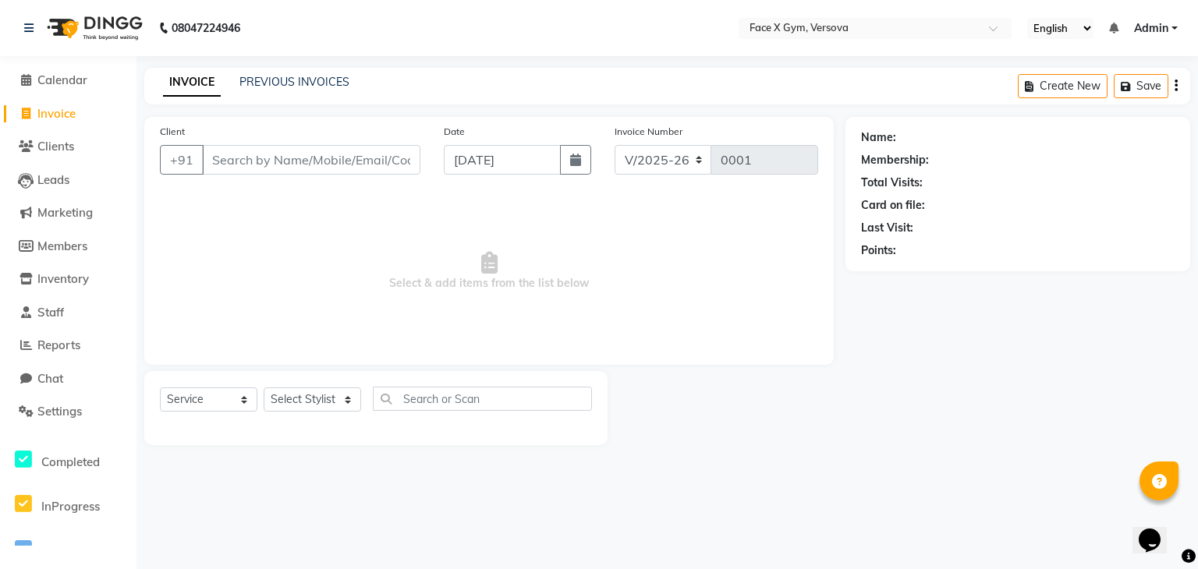
click at [73, 70] on li "Calendar" at bounding box center [68, 81] width 137 height 34
click at [24, 29] on icon at bounding box center [28, 28] width 9 height 11
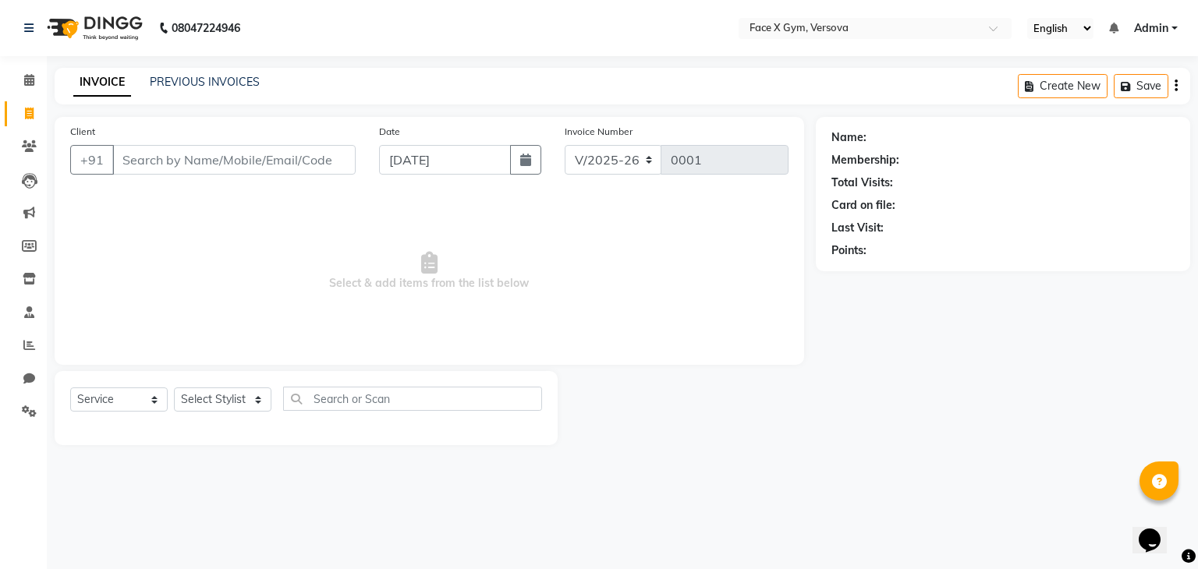
click at [482, 434] on div "Select Service Product Membership Package Voucher Prepaid Gift Card Select Styl…" at bounding box center [306, 408] width 503 height 74
click at [684, 342] on span "Select & add items from the list below" at bounding box center [429, 271] width 718 height 156
click at [0, 141] on li "Clients" at bounding box center [23, 147] width 47 height 34
click at [22, 144] on icon at bounding box center [29, 146] width 15 height 12
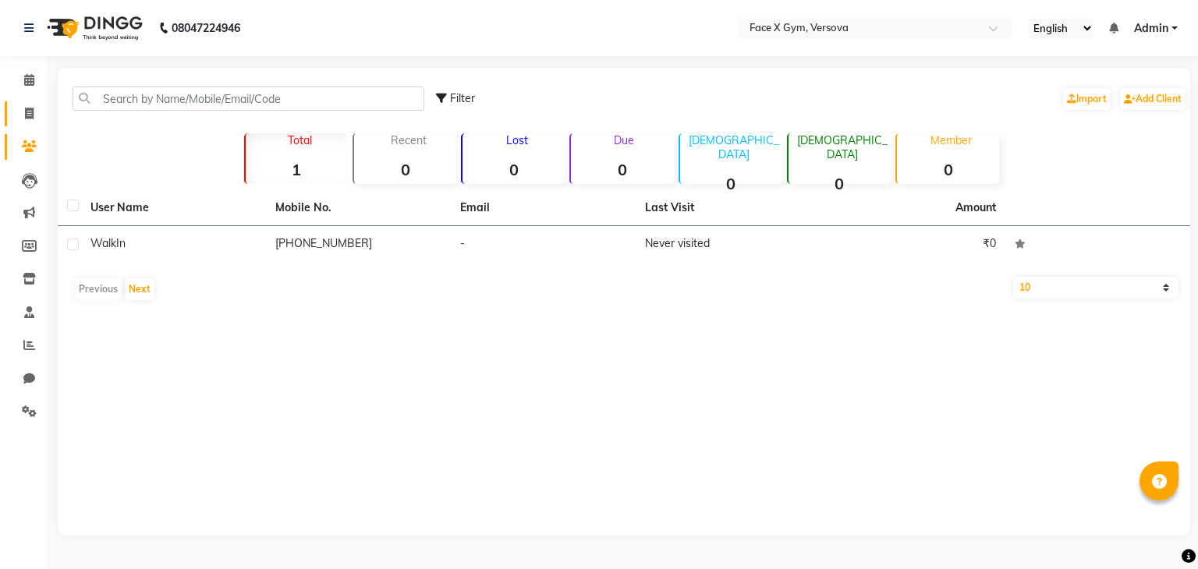
click at [22, 126] on link "Invoice" at bounding box center [23, 114] width 37 height 26
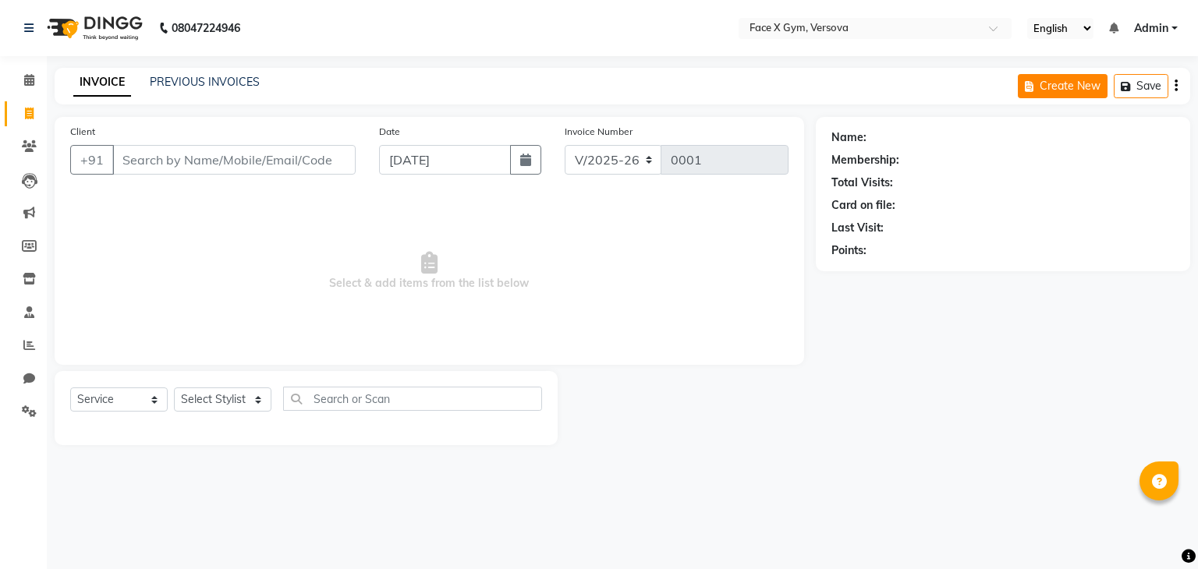
click at [1086, 87] on button "Create New" at bounding box center [1063, 86] width 90 height 24
click at [281, 147] on input "Client" at bounding box center [233, 160] width 243 height 30
click at [138, 406] on select "Select Service Product Membership Package Voucher Prepaid Gift Card" at bounding box center [119, 400] width 98 height 24
click at [231, 411] on select "Select Stylist Aaina R [PERSON_NAME] [PERSON_NAME] [PERSON_NAME] [PERSON_NAME] …" at bounding box center [223, 400] width 98 height 24
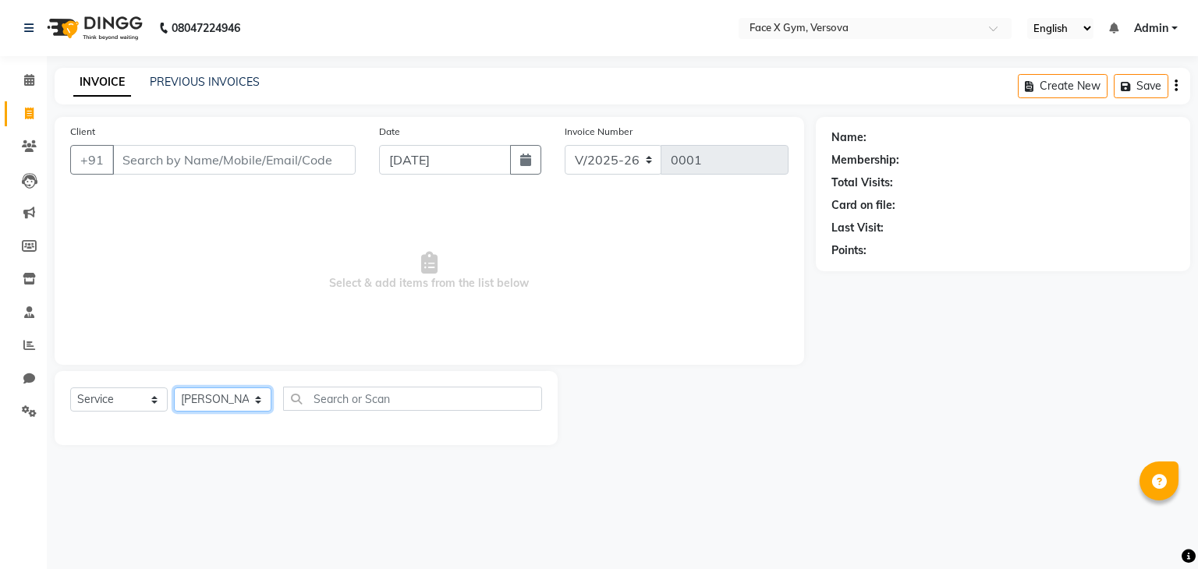
click at [174, 388] on select "Select Stylist Aaina R [PERSON_NAME] [PERSON_NAME] [PERSON_NAME] [PERSON_NAME] …" at bounding box center [223, 400] width 98 height 24
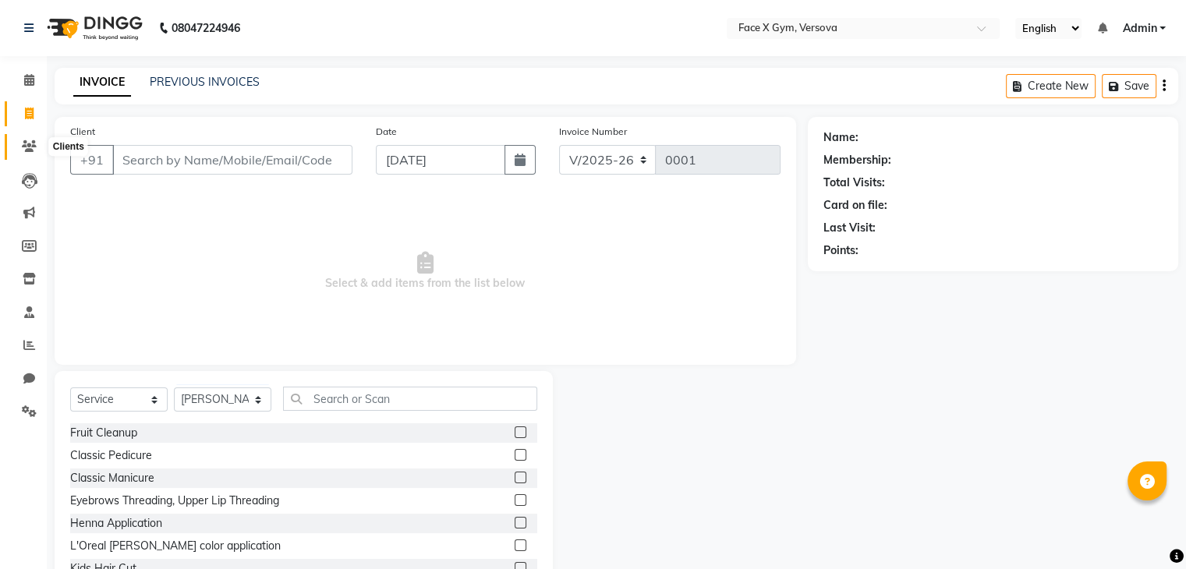
click at [25, 138] on span at bounding box center [29, 147] width 27 height 18
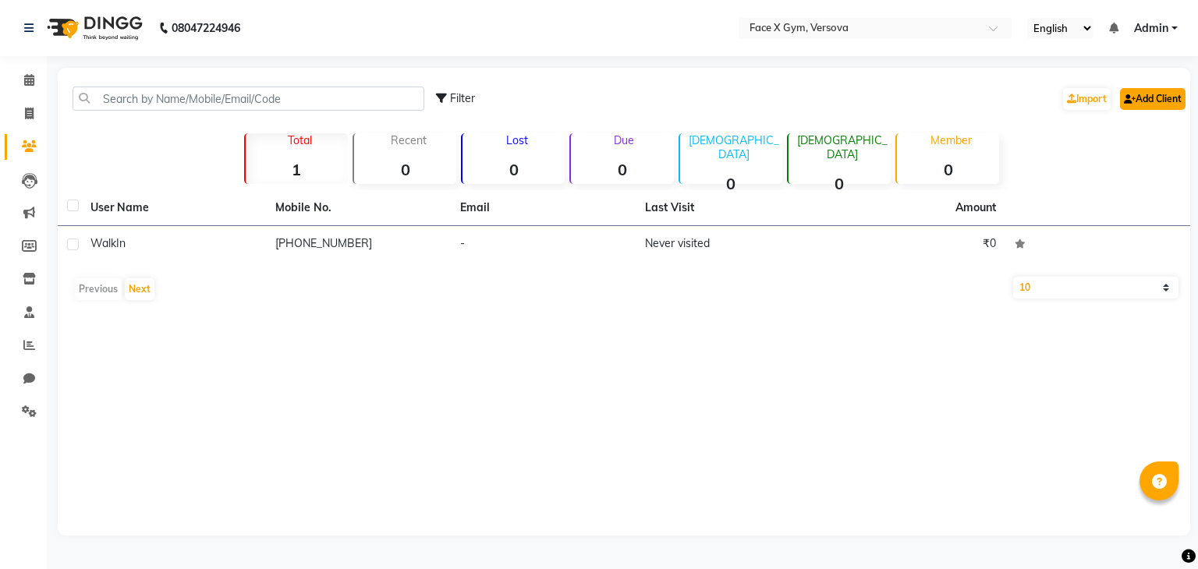
click at [1150, 88] on link "Add Client" at bounding box center [1153, 99] width 66 height 22
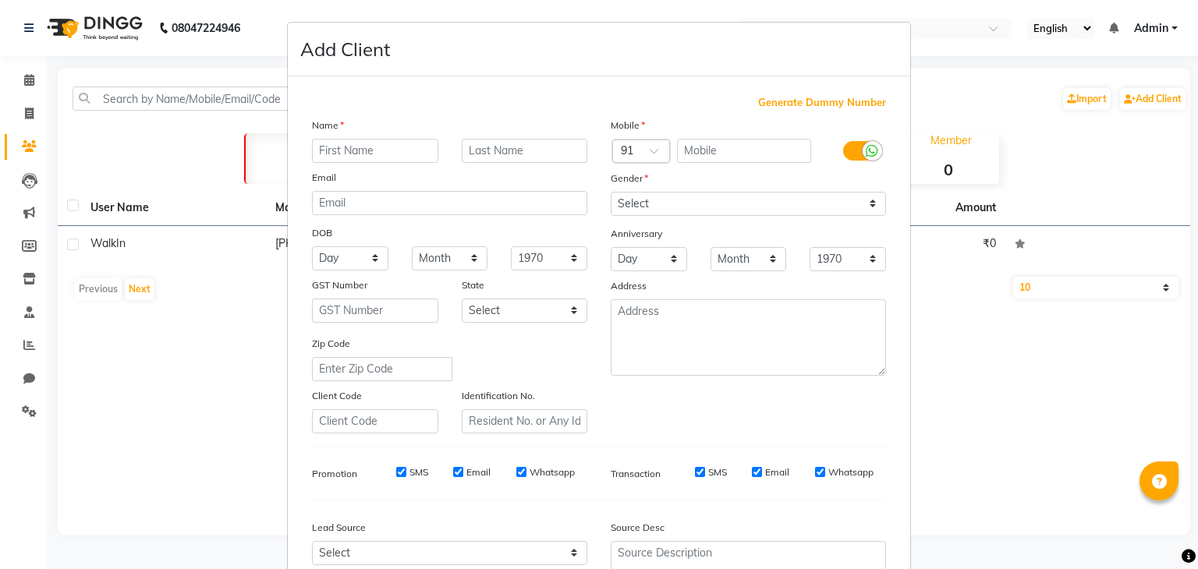
click at [361, 137] on div "Name" at bounding box center [449, 128] width 299 height 22
click at [351, 147] on input "text" at bounding box center [375, 151] width 126 height 24
click at [462, 152] on input "text" at bounding box center [525, 151] width 126 height 24
click at [440, 199] on input "email" at bounding box center [449, 203] width 275 height 24
click at [321, 204] on input "V@[DOMAIN_NAME]" at bounding box center [449, 203] width 275 height 24
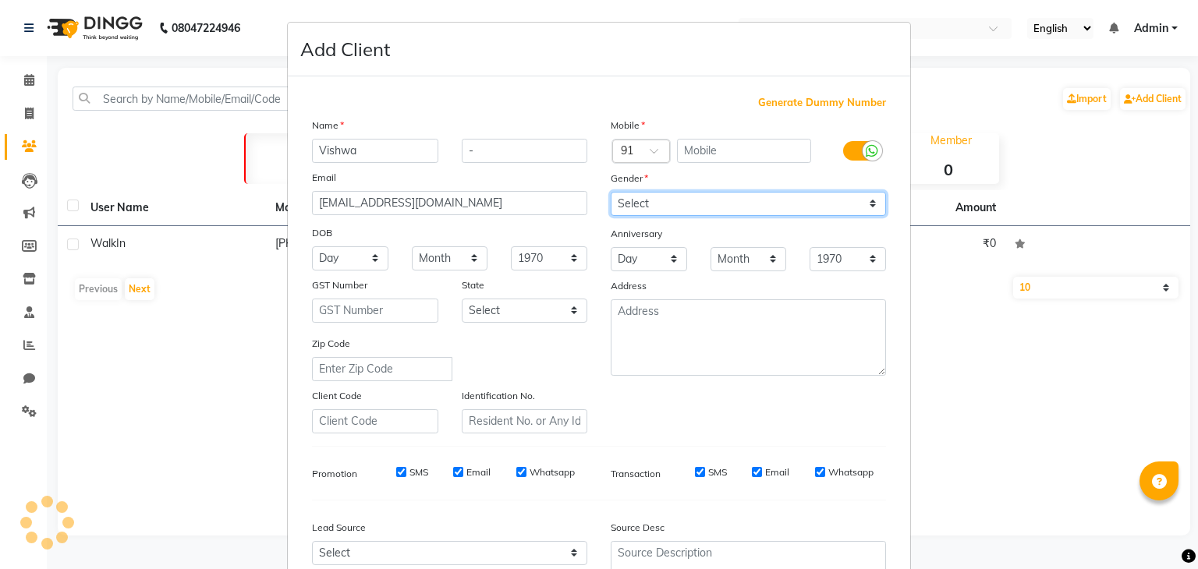
click at [665, 193] on select "Select [DEMOGRAPHIC_DATA] [DEMOGRAPHIC_DATA] Other Prefer Not To Say" at bounding box center [748, 204] width 275 height 24
click at [611, 193] on select "Select [DEMOGRAPHIC_DATA] [DEMOGRAPHIC_DATA] Other Prefer Not To Say" at bounding box center [748, 204] width 275 height 24
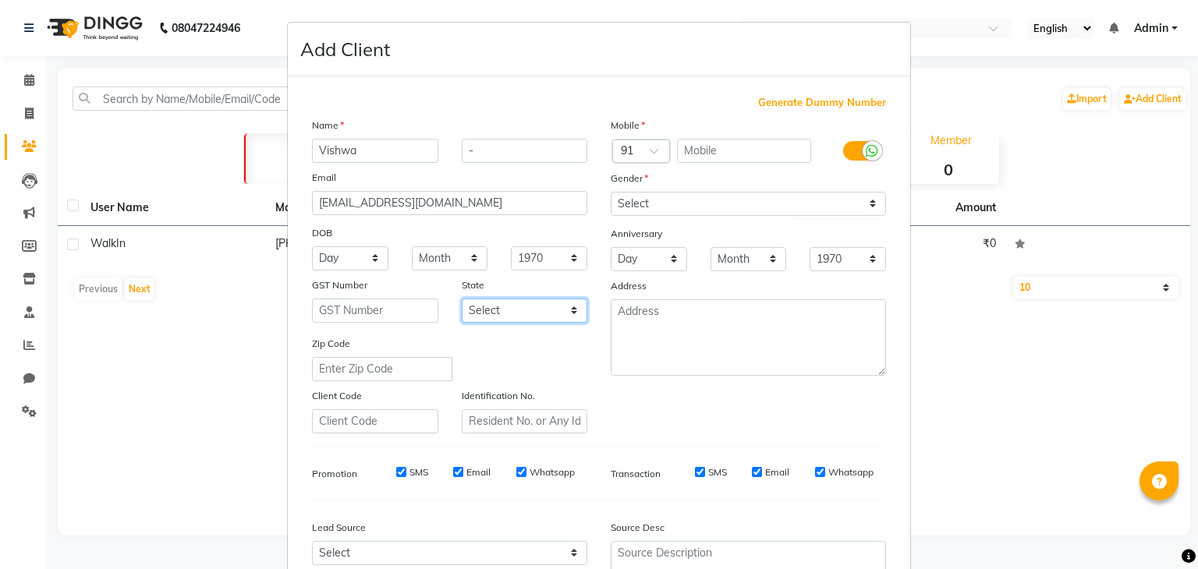
click at [499, 310] on select "Select [GEOGRAPHIC_DATA] [GEOGRAPHIC_DATA] [GEOGRAPHIC_DATA] [GEOGRAPHIC_DATA] …" at bounding box center [525, 311] width 126 height 24
click at [462, 301] on select "Select [GEOGRAPHIC_DATA] [GEOGRAPHIC_DATA] [GEOGRAPHIC_DATA] [GEOGRAPHIC_DATA] …" at bounding box center [525, 311] width 126 height 24
click at [399, 431] on input "text" at bounding box center [375, 422] width 126 height 24
click at [504, 425] on input "text" at bounding box center [525, 422] width 126 height 24
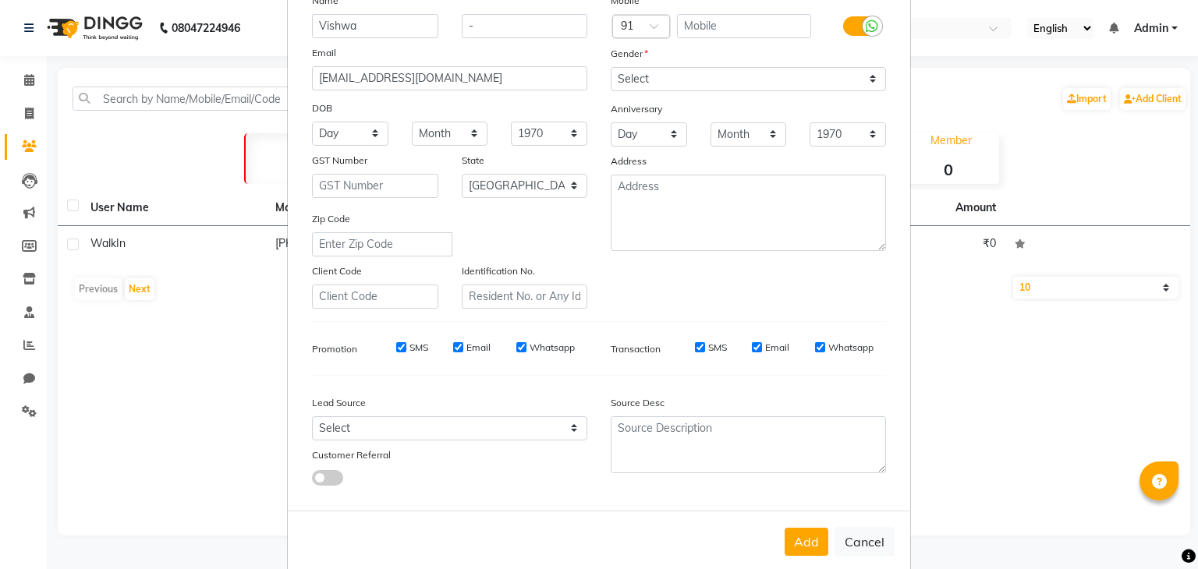
scroll to position [158, 0]
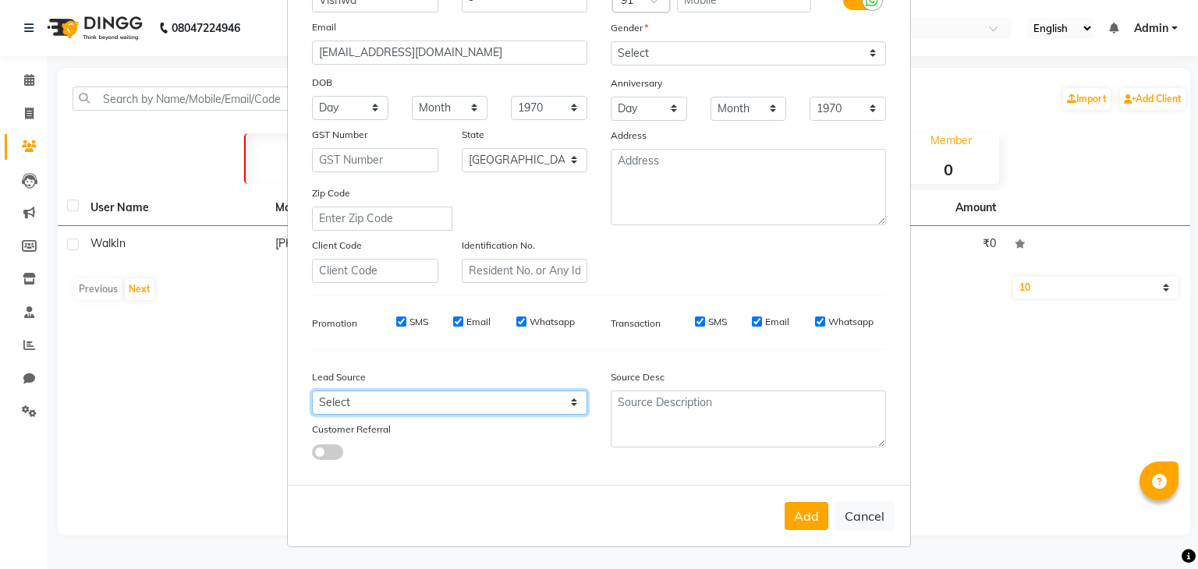
click at [480, 410] on select "Select Walk-in Referral Internet Friend Word of Mouth Advertisement Facebook Ju…" at bounding box center [449, 403] width 275 height 24
click at [312, 391] on select "Select Walk-in Referral Internet Friend Word of Mouth Advertisement Facebook Ju…" at bounding box center [449, 403] width 275 height 24
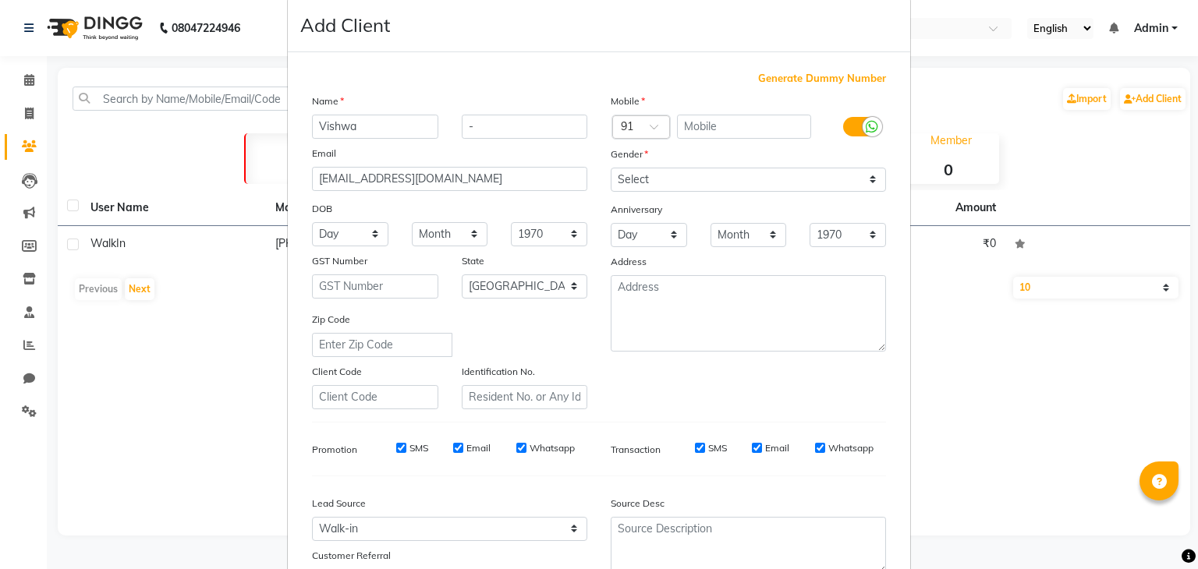
scroll to position [0, 0]
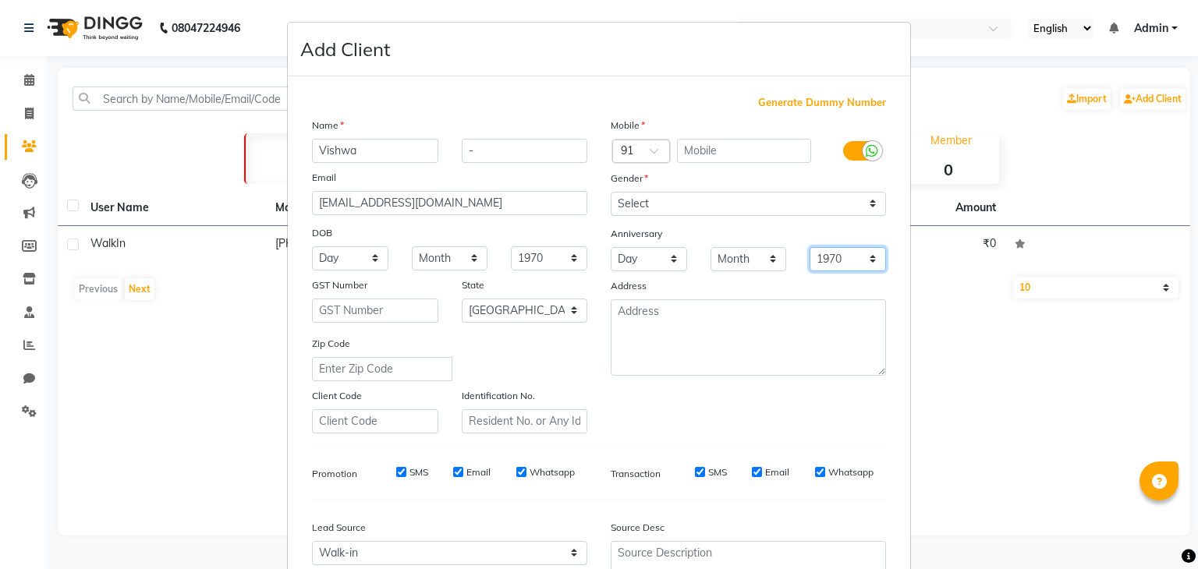
click at [850, 257] on select "1970 1971 1972 1973 1974 1975 1976 1977 1978 1979 1980 1981 1982 1983 1984 1985…" at bounding box center [848, 259] width 76 height 24
click at [916, 405] on ngb-modal-window "Add Client Generate Dummy Number Name Vishwa - Email [EMAIL_ADDRESS][DOMAIN_NAM…" at bounding box center [599, 284] width 1198 height 569
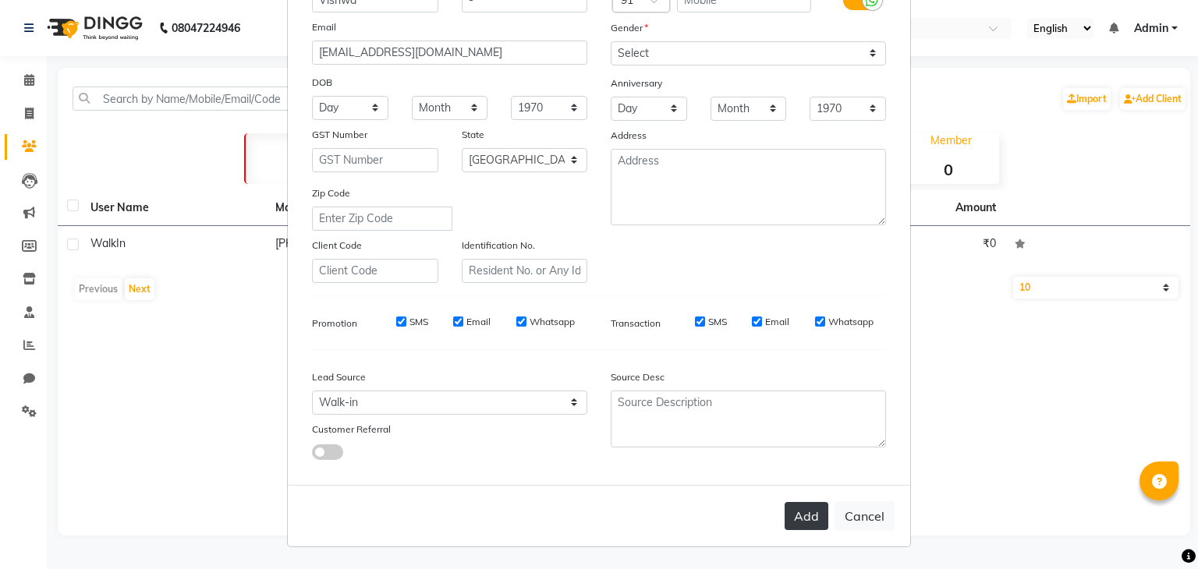
click at [791, 512] on button "Add" at bounding box center [807, 516] width 44 height 28
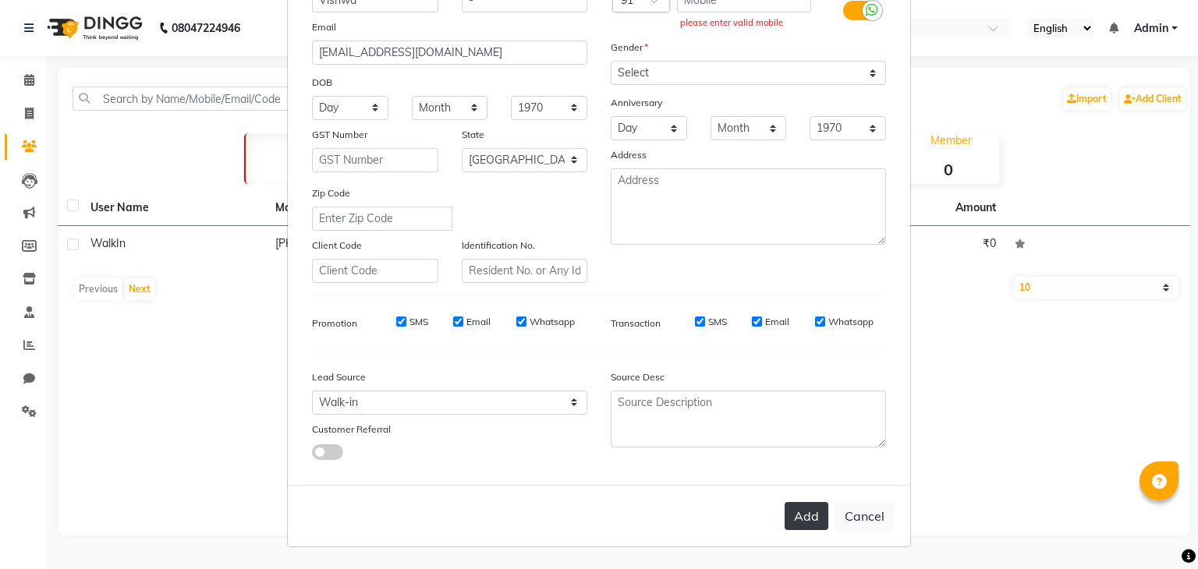
click at [791, 512] on button "Add" at bounding box center [807, 516] width 44 height 28
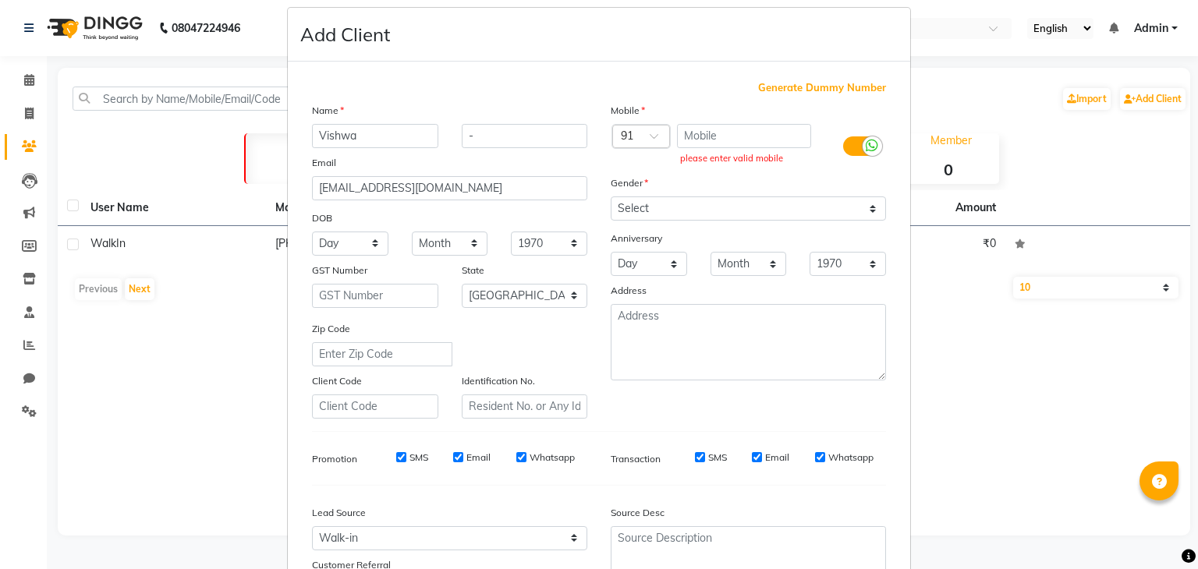
scroll to position [0, 0]
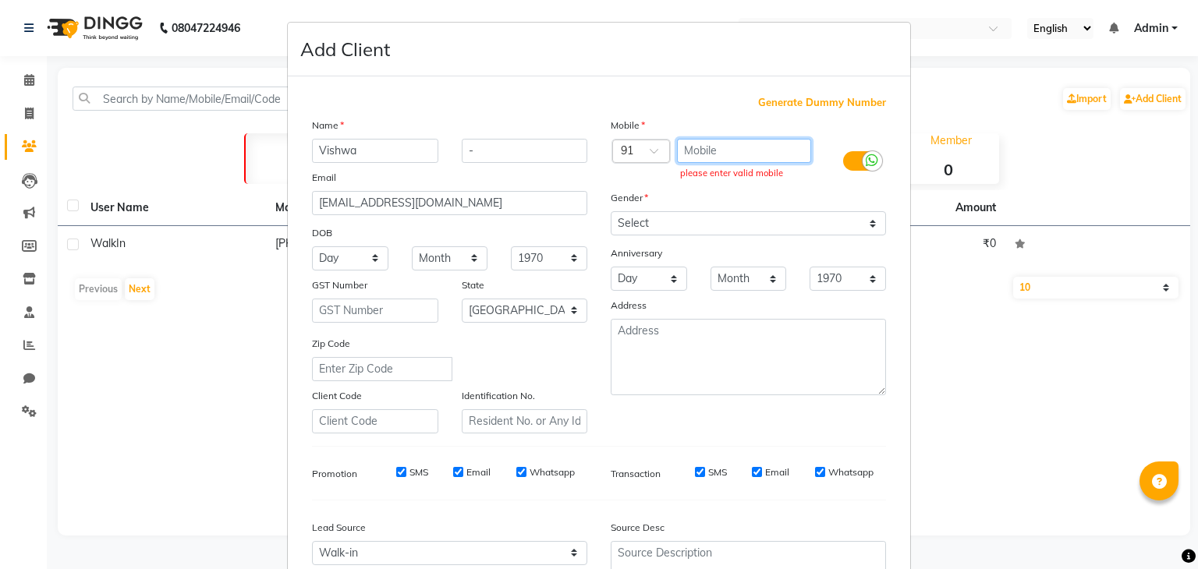
click at [729, 152] on input "text" at bounding box center [744, 151] width 135 height 24
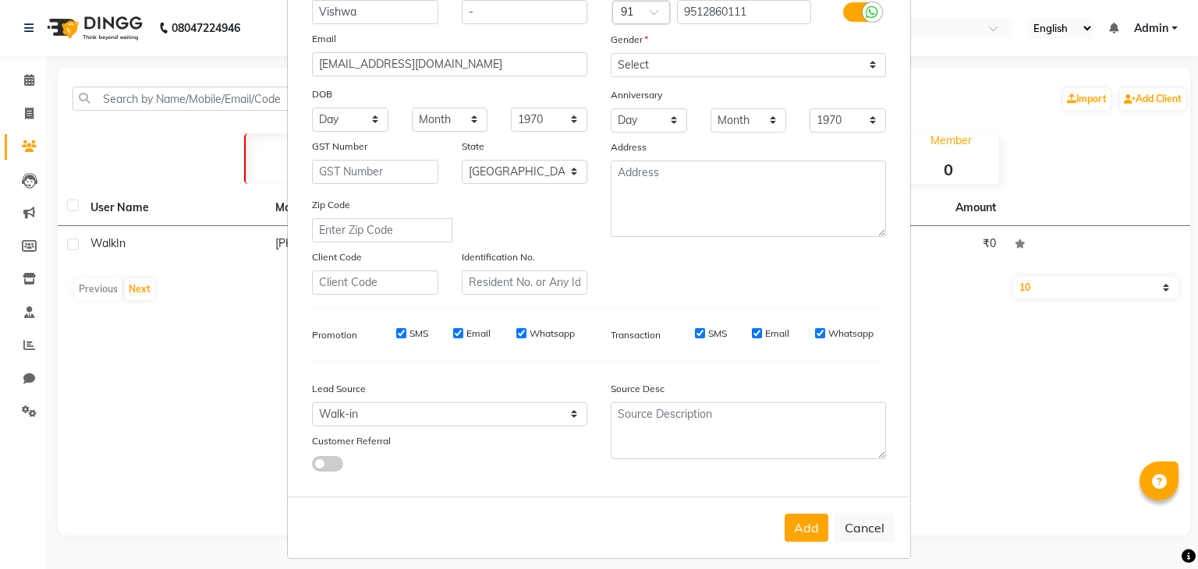
scroll to position [158, 0]
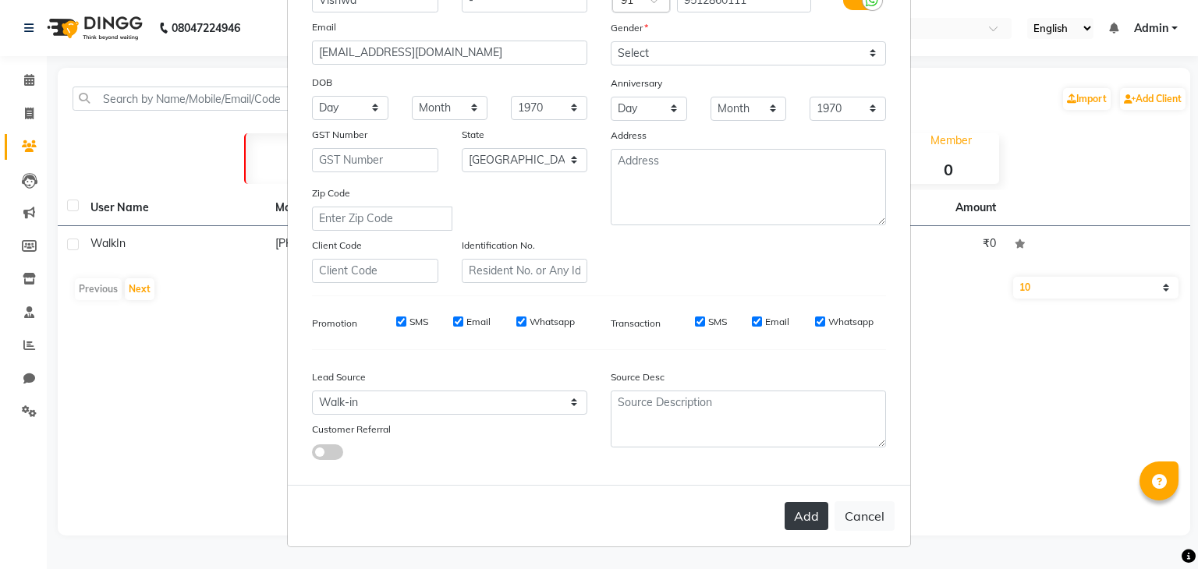
click at [801, 506] on button "Add" at bounding box center [807, 516] width 44 height 28
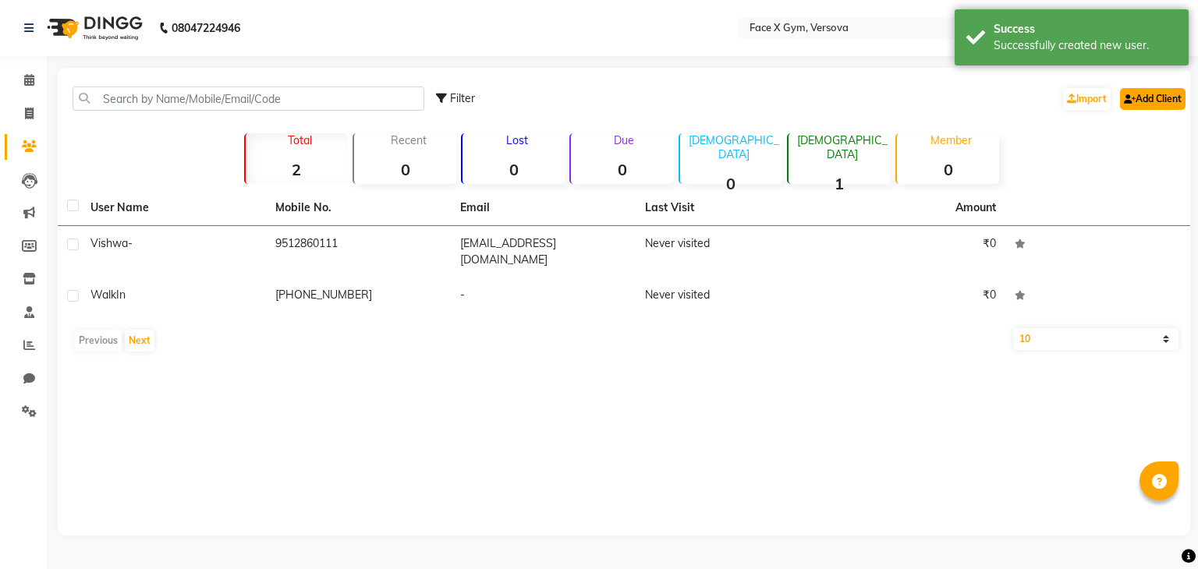
click at [1163, 101] on link "Add Client" at bounding box center [1153, 99] width 66 height 22
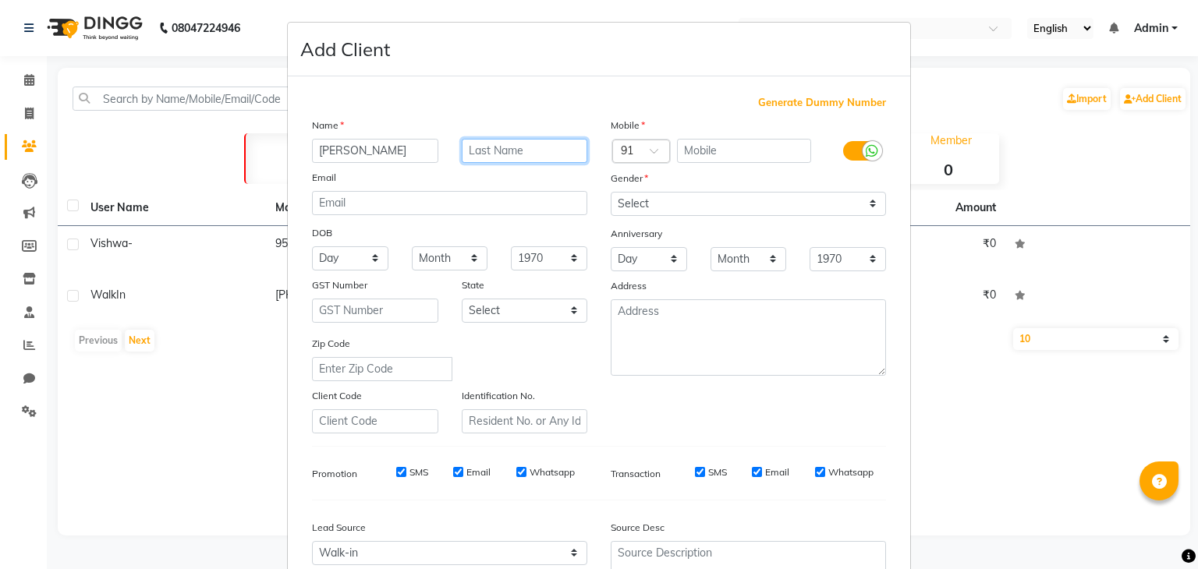
click at [551, 139] on input "text" at bounding box center [525, 151] width 126 height 24
click at [400, 147] on input "[PERSON_NAME]" at bounding box center [375, 151] width 126 height 24
click at [468, 151] on input "text" at bounding box center [525, 151] width 126 height 24
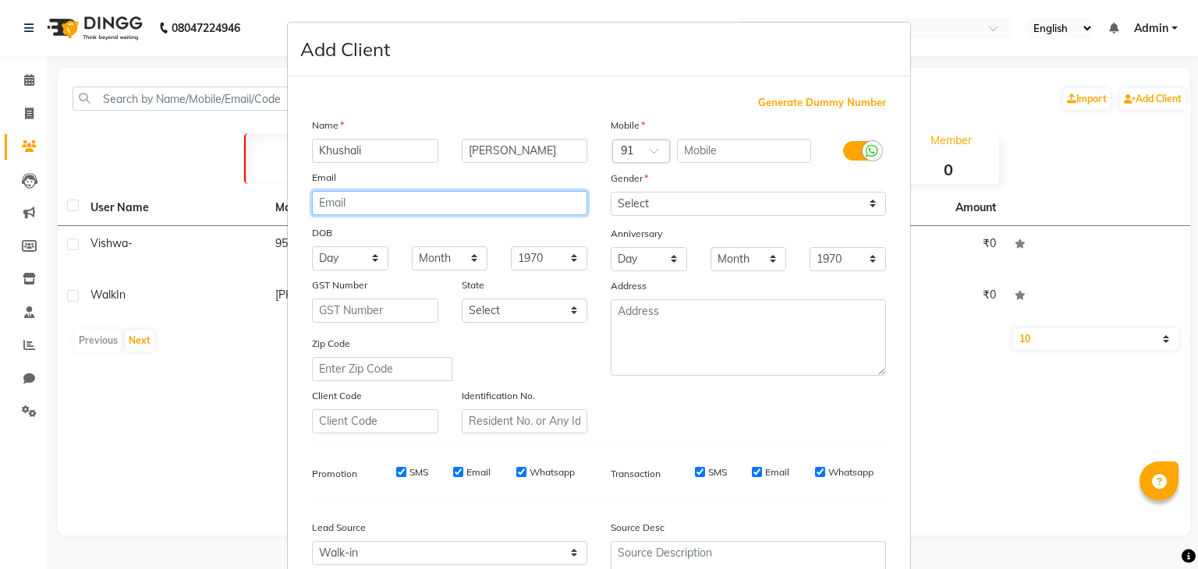
click at [431, 202] on input "email" at bounding box center [449, 203] width 275 height 24
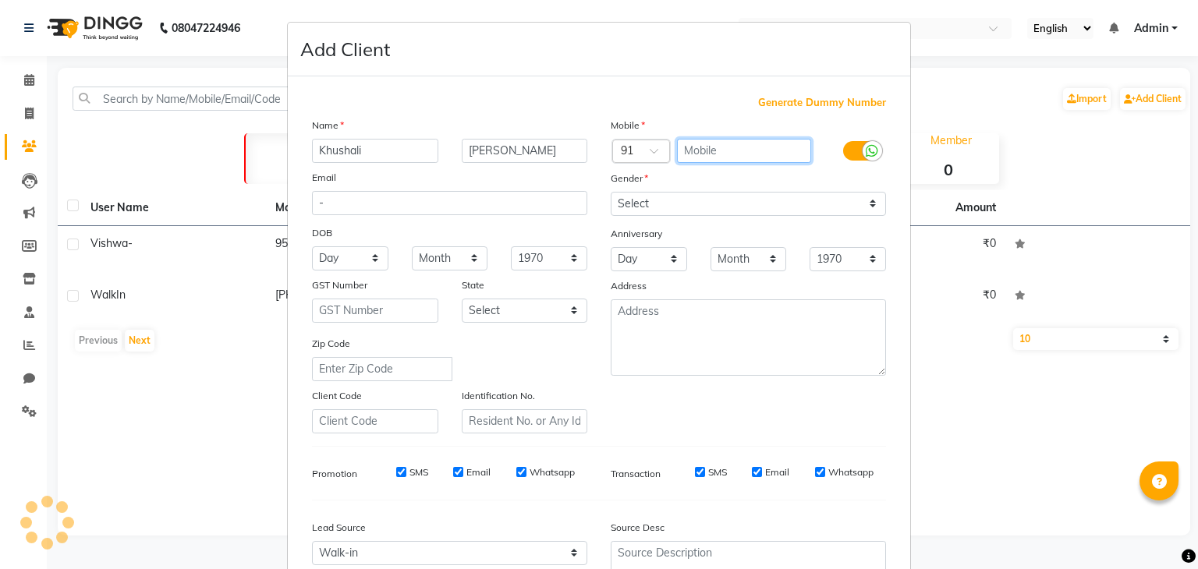
click at [692, 157] on input "text" at bounding box center [744, 151] width 135 height 24
click at [505, 316] on select "Select [GEOGRAPHIC_DATA] [GEOGRAPHIC_DATA] [GEOGRAPHIC_DATA] [GEOGRAPHIC_DATA] …" at bounding box center [525, 311] width 126 height 24
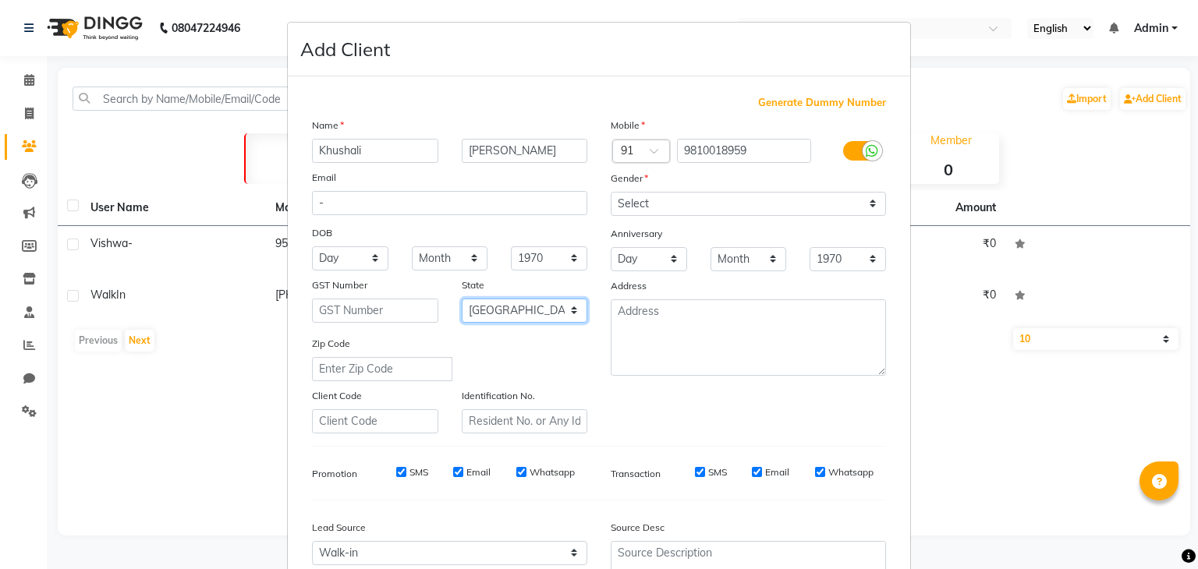
click at [462, 301] on select "Select [GEOGRAPHIC_DATA] [GEOGRAPHIC_DATA] [GEOGRAPHIC_DATA] [GEOGRAPHIC_DATA] …" at bounding box center [525, 311] width 126 height 24
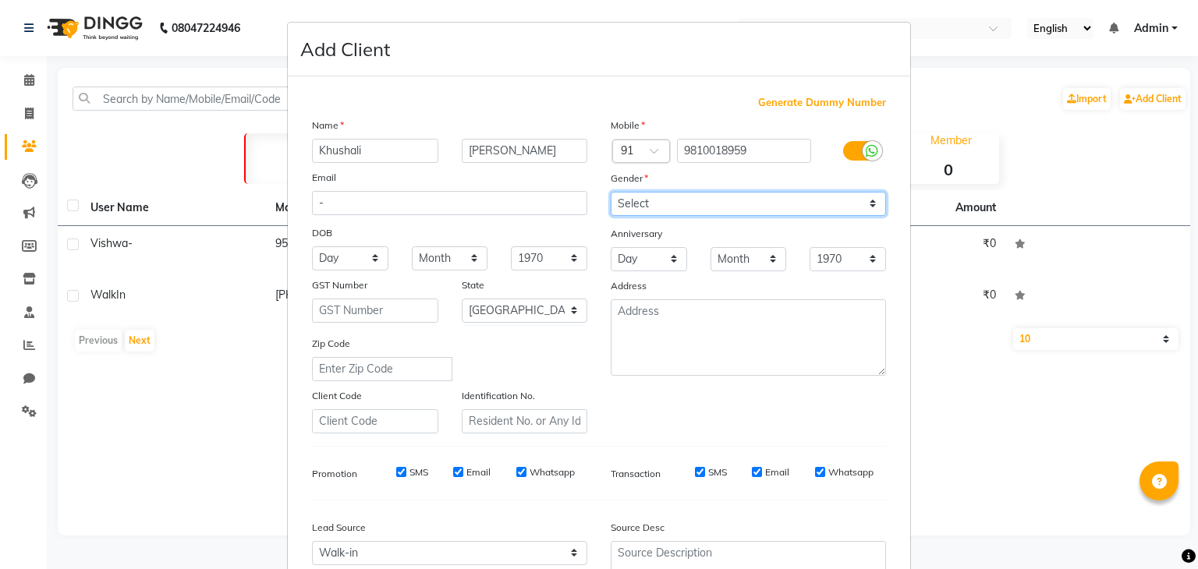
click at [858, 207] on select "Select [DEMOGRAPHIC_DATA] [DEMOGRAPHIC_DATA] Other Prefer Not To Say" at bounding box center [748, 204] width 275 height 24
click at [611, 193] on select "Select [DEMOGRAPHIC_DATA] [DEMOGRAPHIC_DATA] Other Prefer Not To Say" at bounding box center [748, 204] width 275 height 24
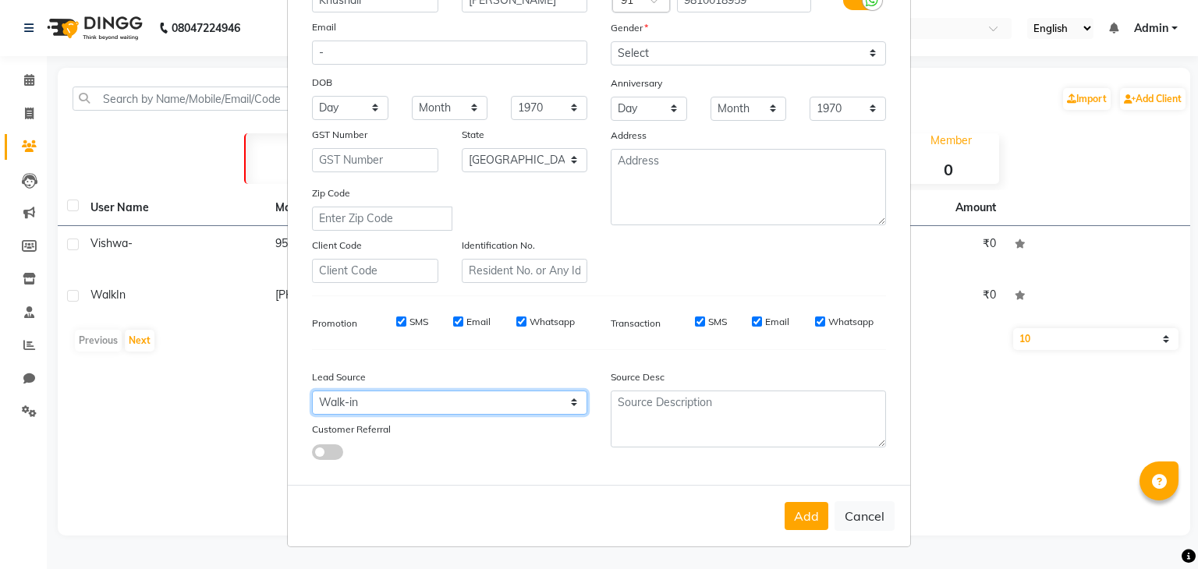
click at [548, 402] on select "Select Walk-in Referral Internet Friend Word of Mouth Advertisement Facebook Ju…" at bounding box center [449, 403] width 275 height 24
click at [788, 506] on button "Add" at bounding box center [807, 516] width 44 height 28
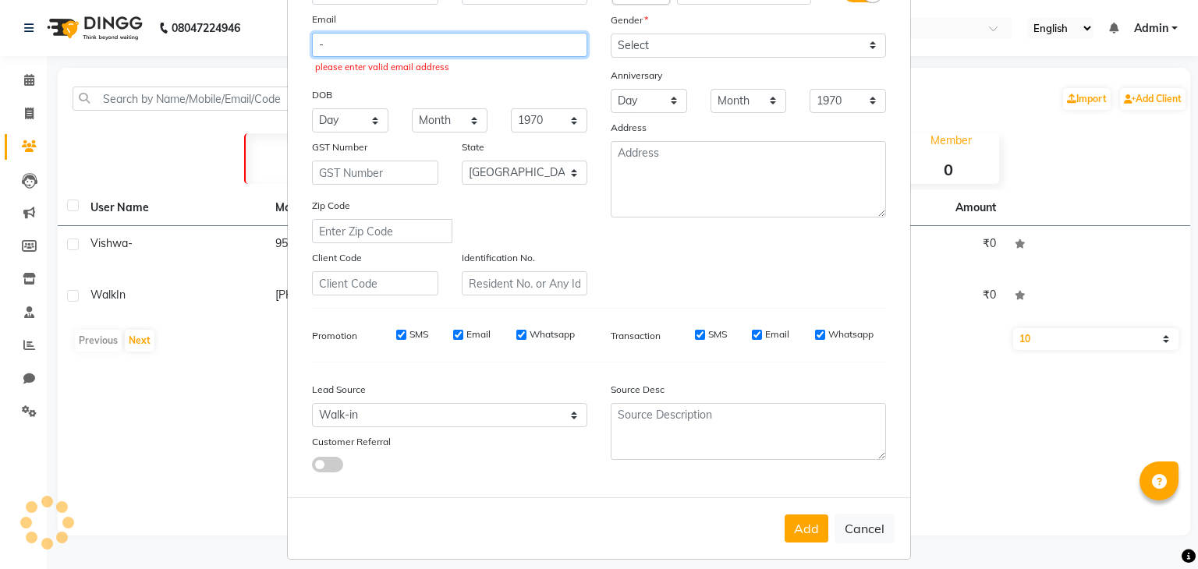
click at [384, 53] on input "-" at bounding box center [449, 45] width 275 height 24
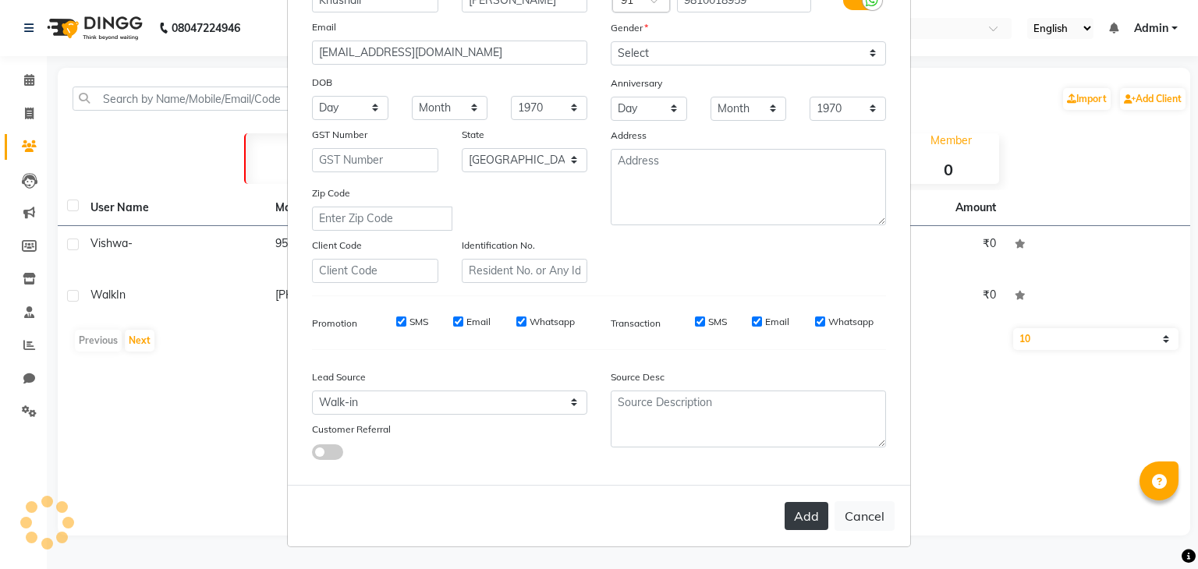
click at [796, 519] on button "Add" at bounding box center [807, 516] width 44 height 28
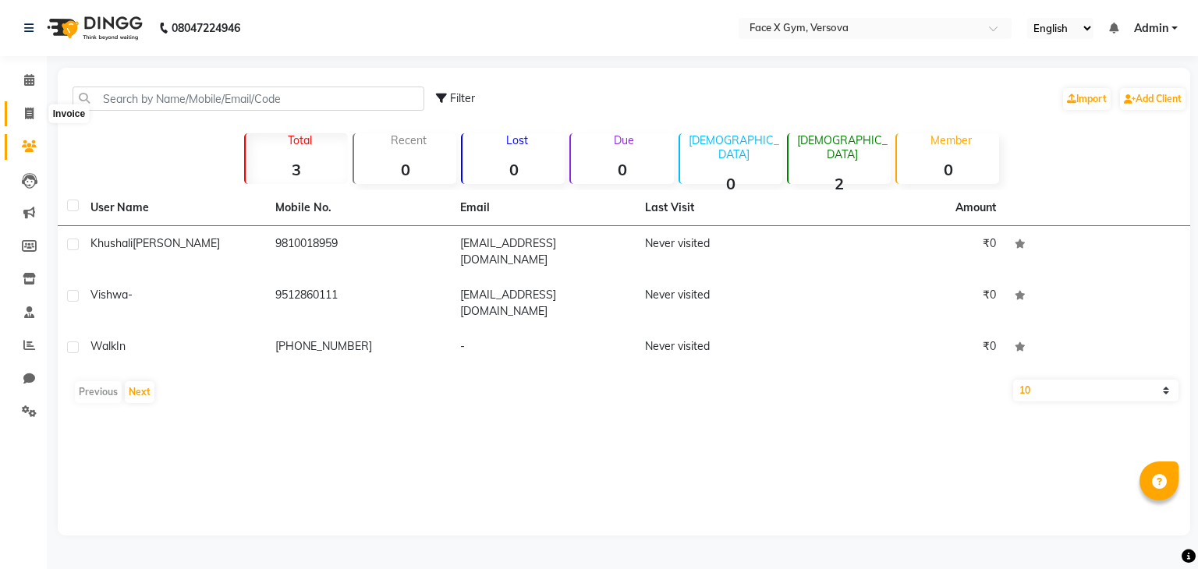
click at [30, 108] on icon at bounding box center [29, 114] width 9 height 12
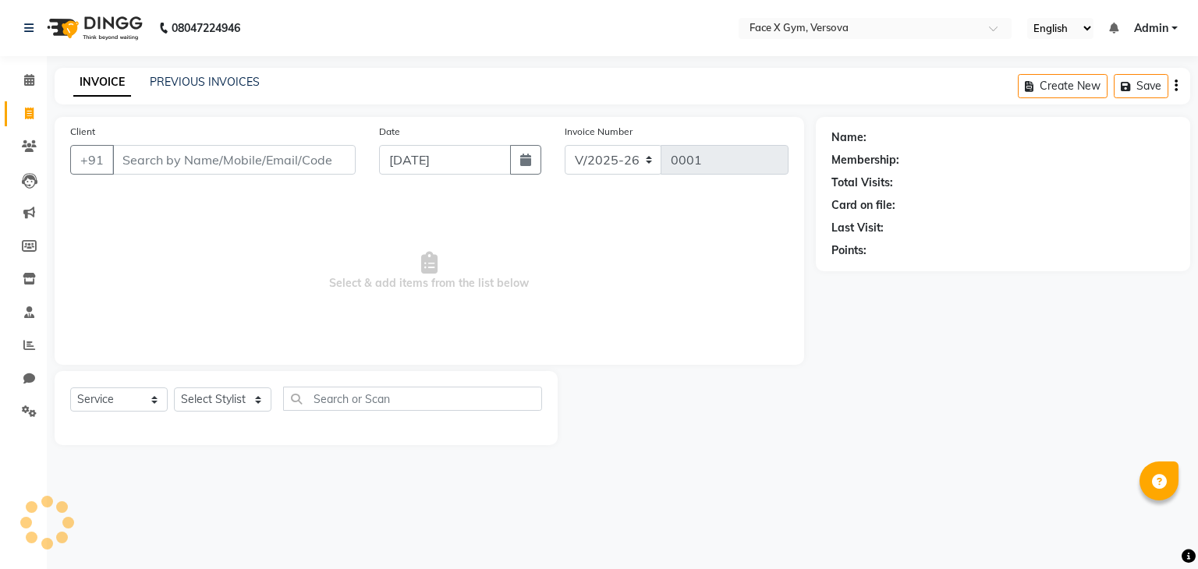
click at [30, 108] on icon at bounding box center [29, 114] width 9 height 12
